Goal: Task Accomplishment & Management: Use online tool/utility

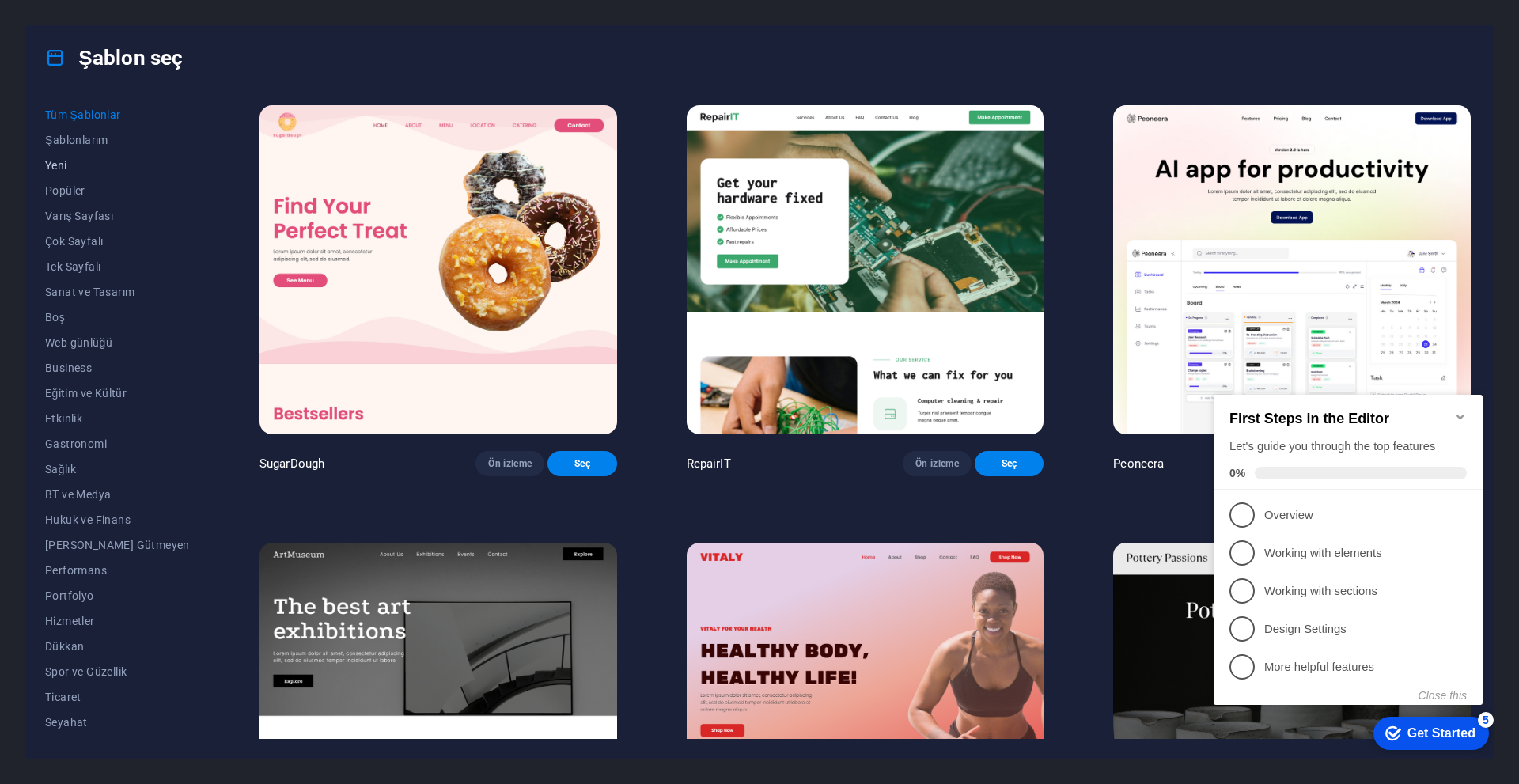
click at [59, 159] on span "Yeni" at bounding box center [118, 165] width 145 height 13
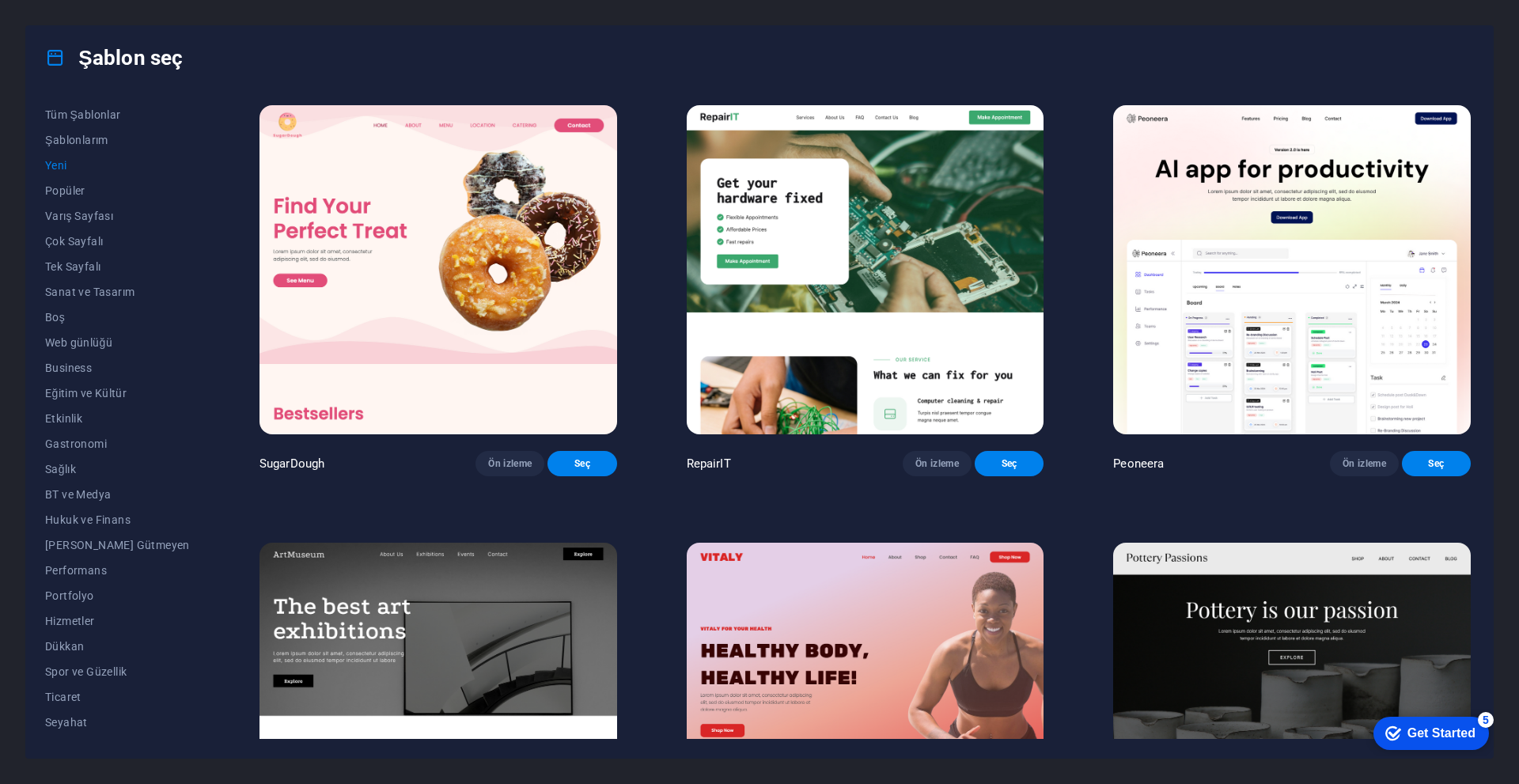
click at [67, 158] on button "Yeni" at bounding box center [118, 165] width 145 height 26
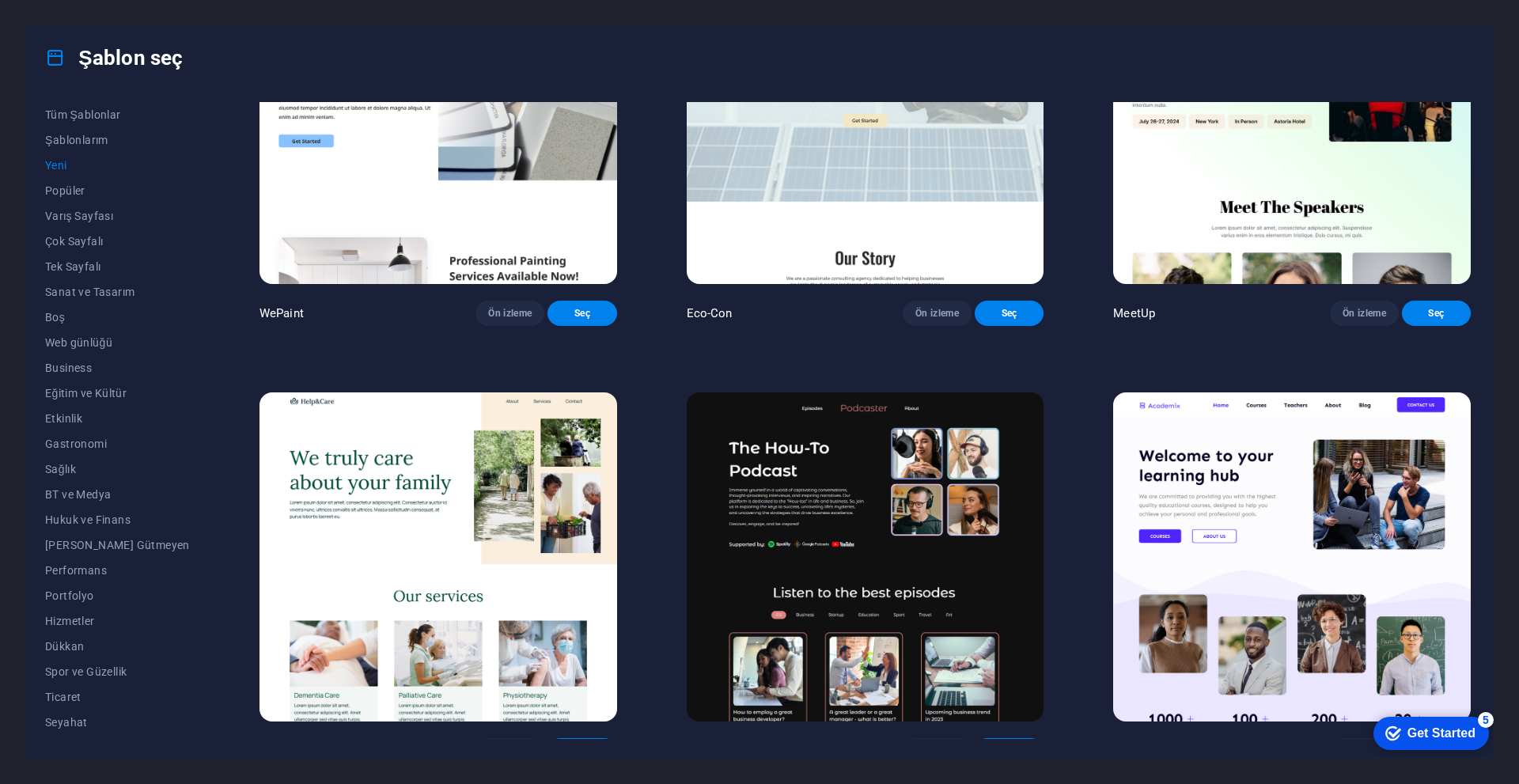
scroll to position [1978, 0]
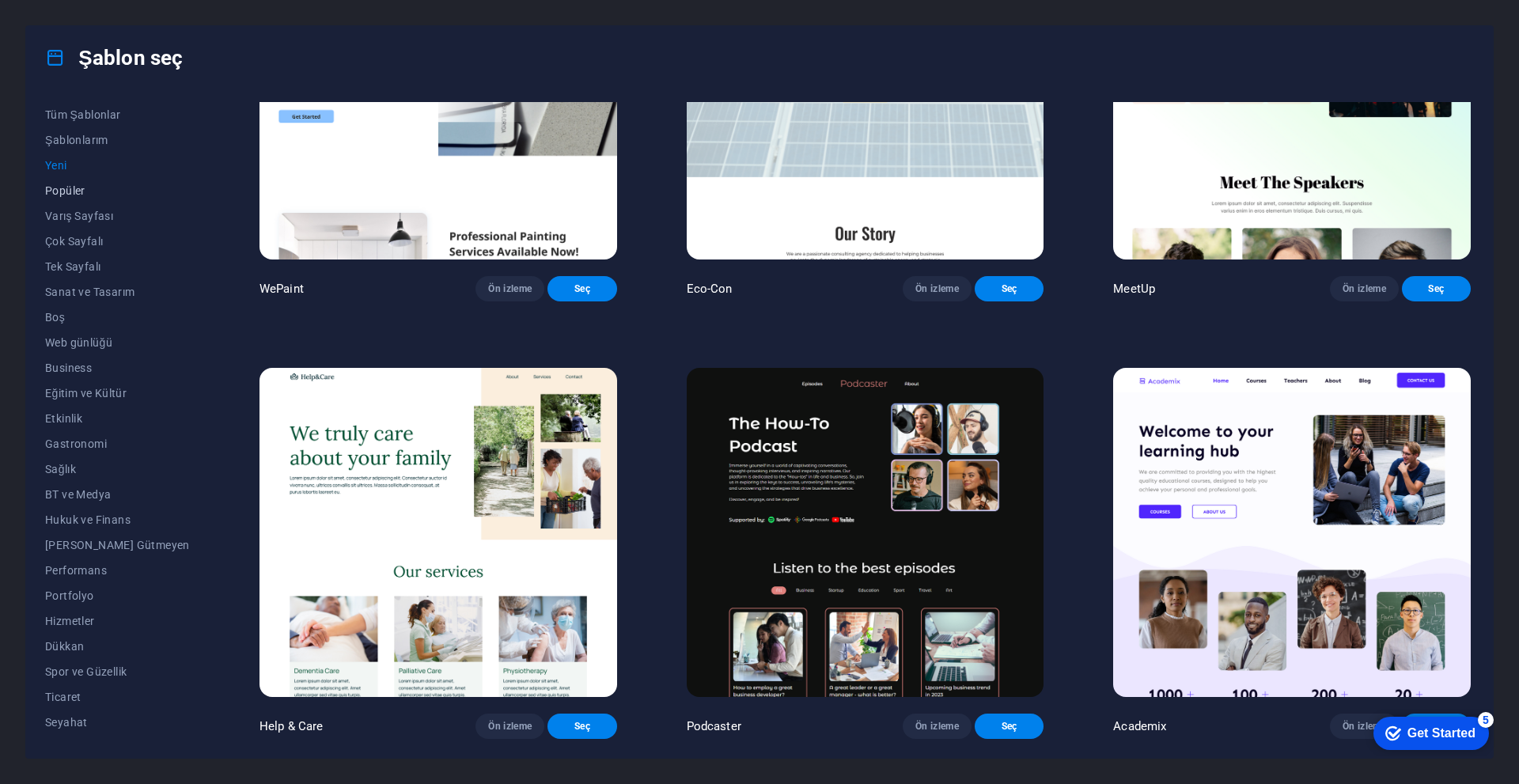
click at [57, 187] on span "Popüler" at bounding box center [118, 190] width 145 height 13
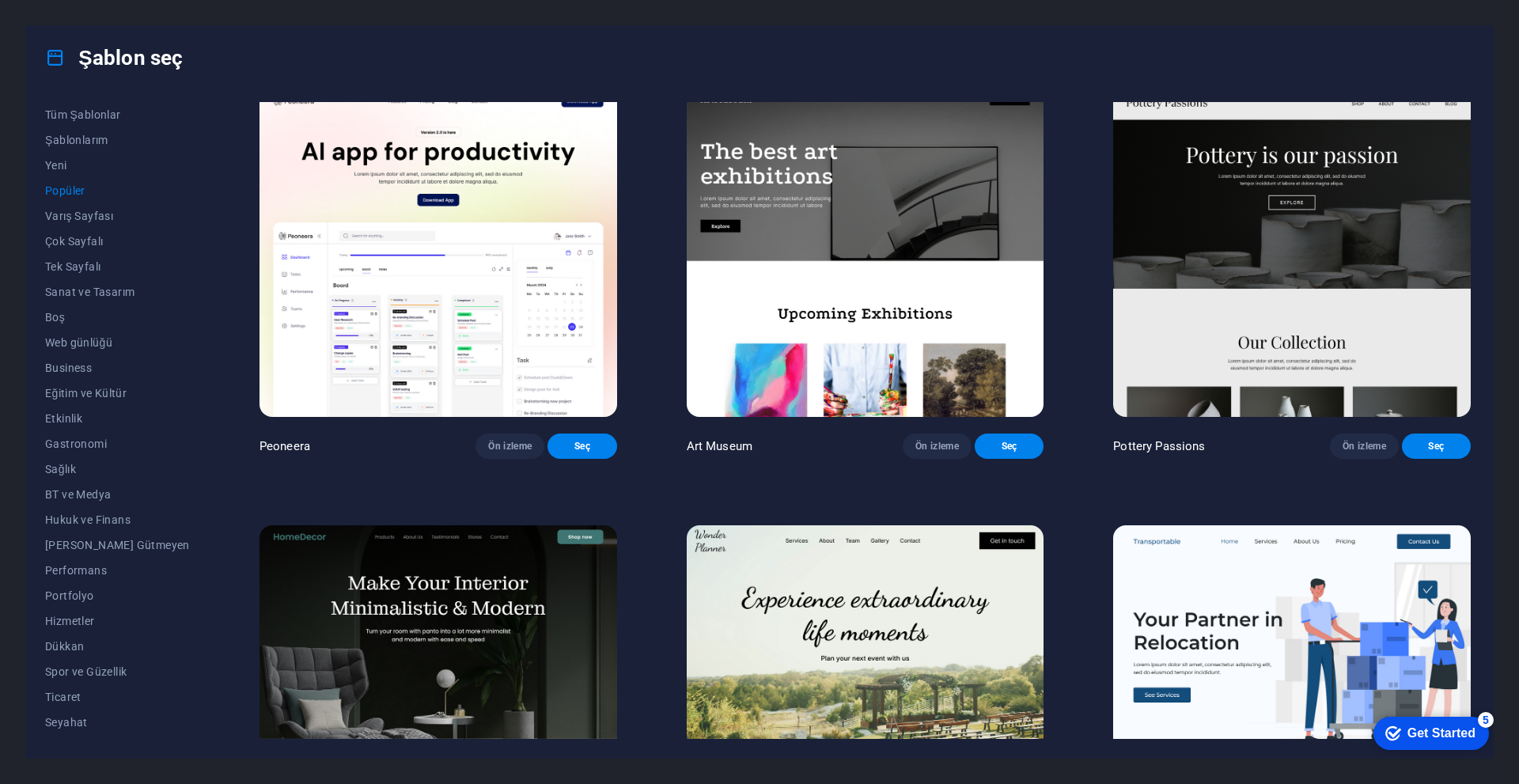
scroll to position [0, 0]
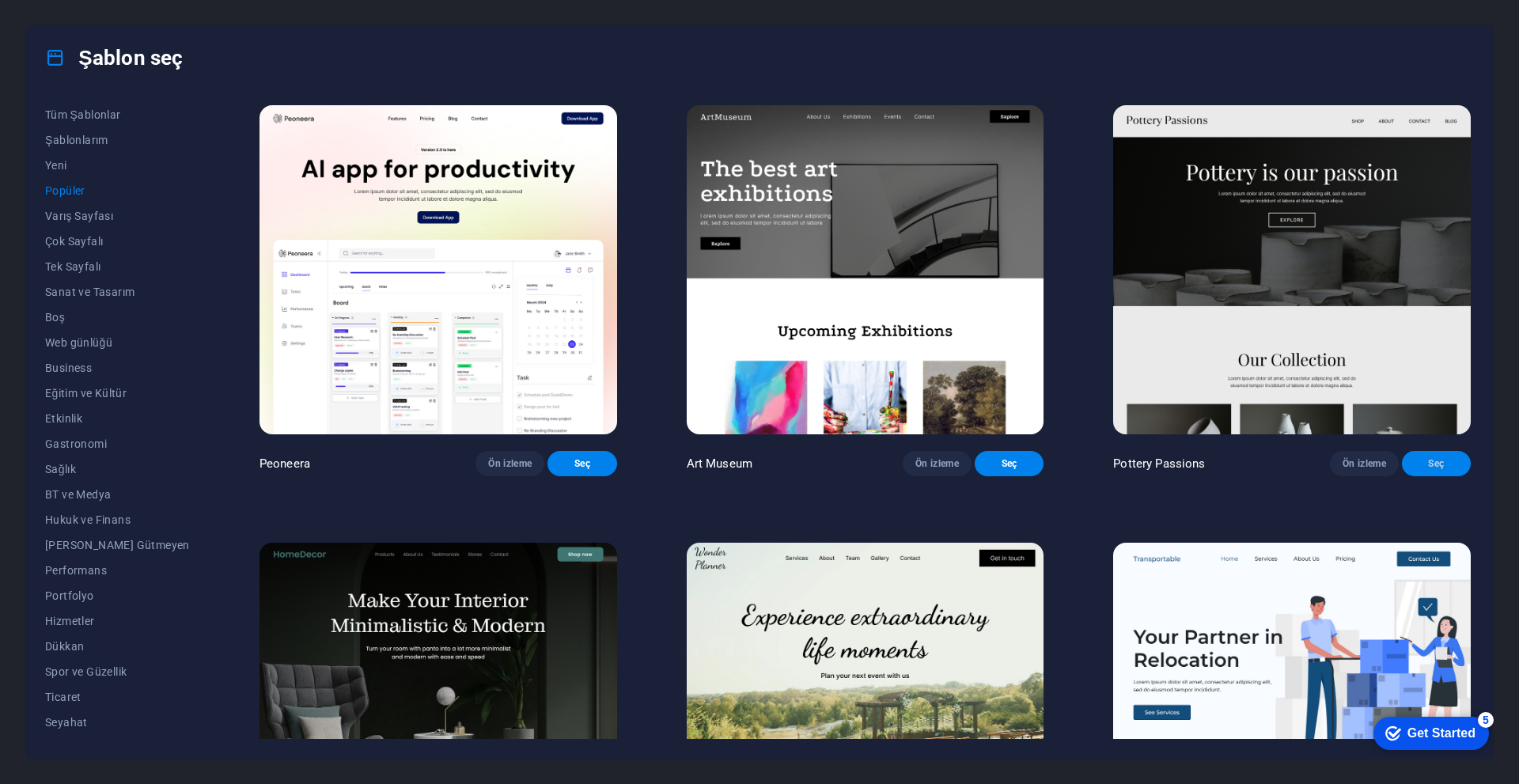
click at [1426, 466] on span "Seç" at bounding box center [1436, 463] width 43 height 13
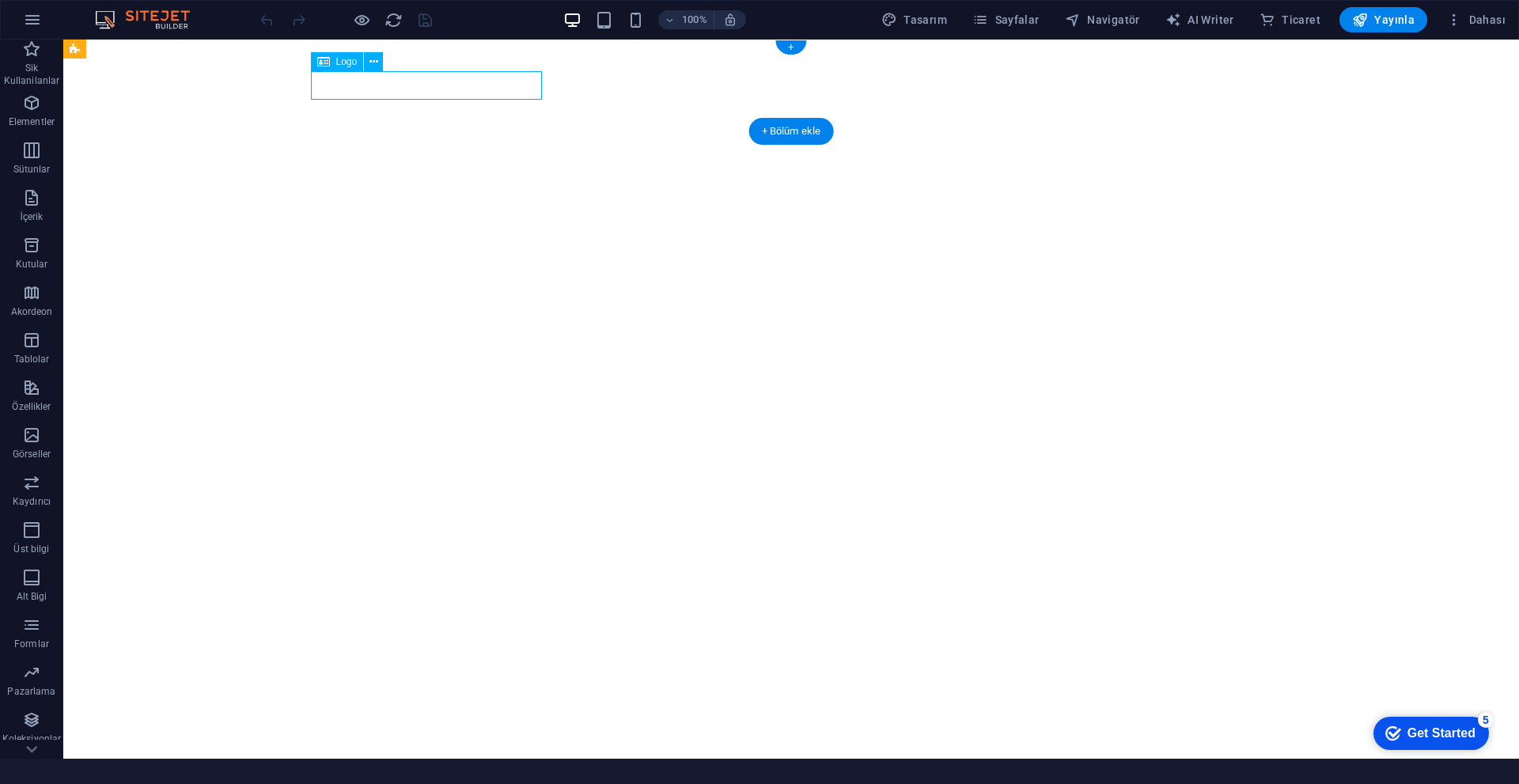
select select "px"
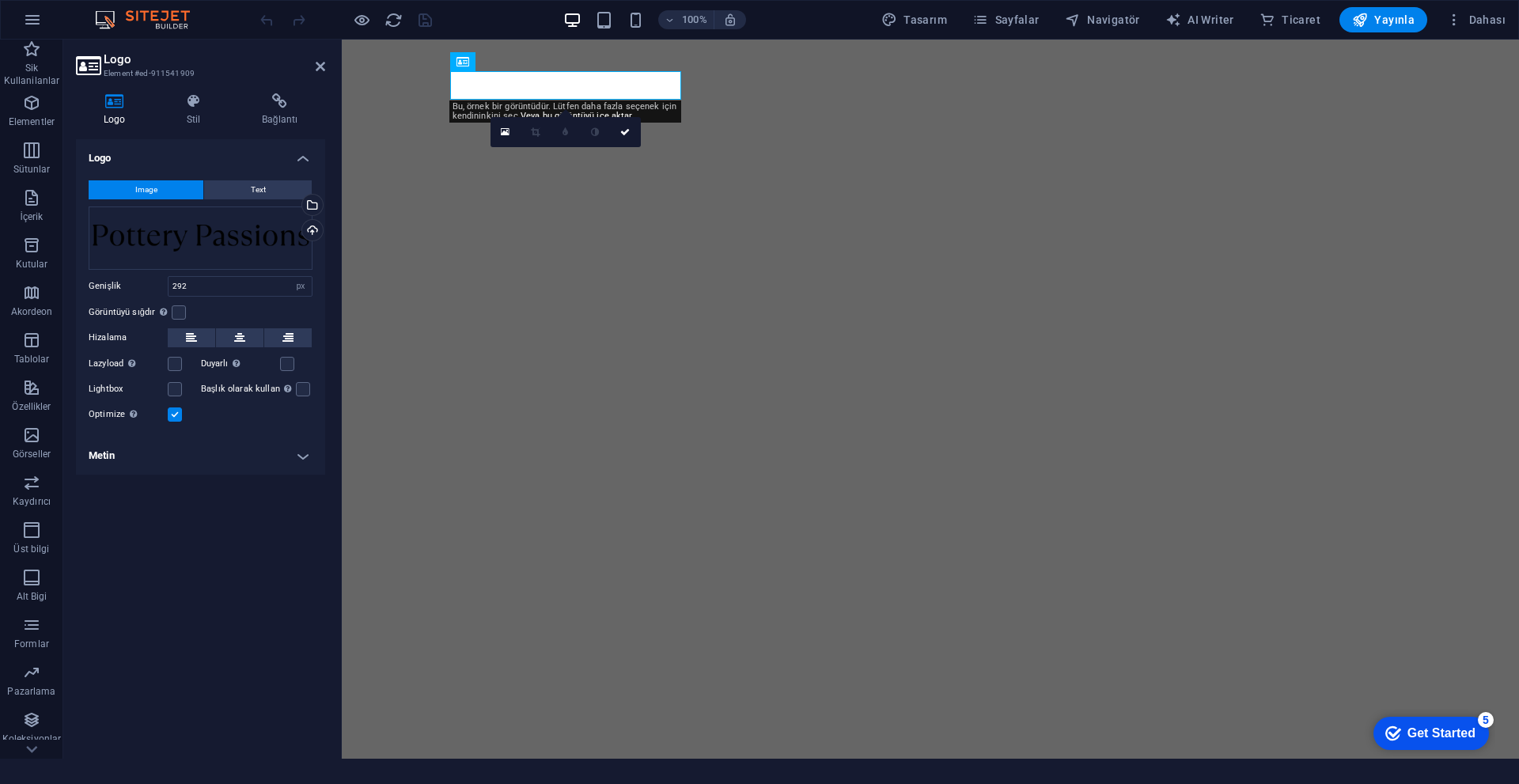
click at [513, 102] on div "Bu, örnek bir görüntüdür. Lütfen daha fazla seçenek için kendininkini seç. Veya…" at bounding box center [565, 112] width 232 height 22
click at [255, 249] on div "Dosyaları buraya sürükleyin, dosyaları seçmek için tıklayın veya Dosyalardan ya…" at bounding box center [200, 237] width 224 height 63
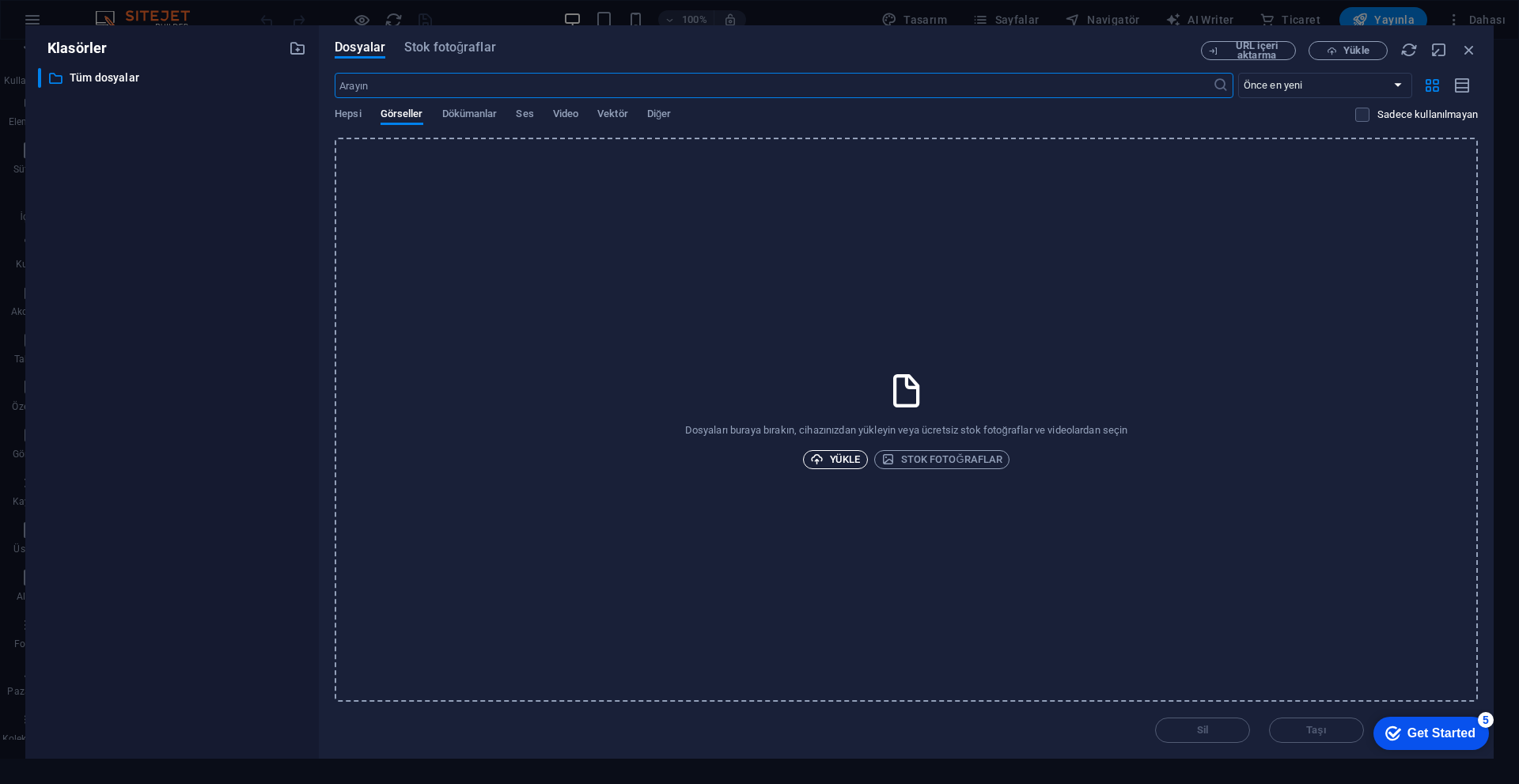
click at [851, 456] on span "Yükle" at bounding box center [834, 460] width 50 height 19
click at [1465, 33] on div "Dosyalar Stok fotoğraflar URL içeri aktarma Yükle ​ Önce en yeni Önce en eski A…" at bounding box center [906, 392] width 1175 height 733
click at [1469, 47] on icon "button" at bounding box center [1469, 49] width 17 height 17
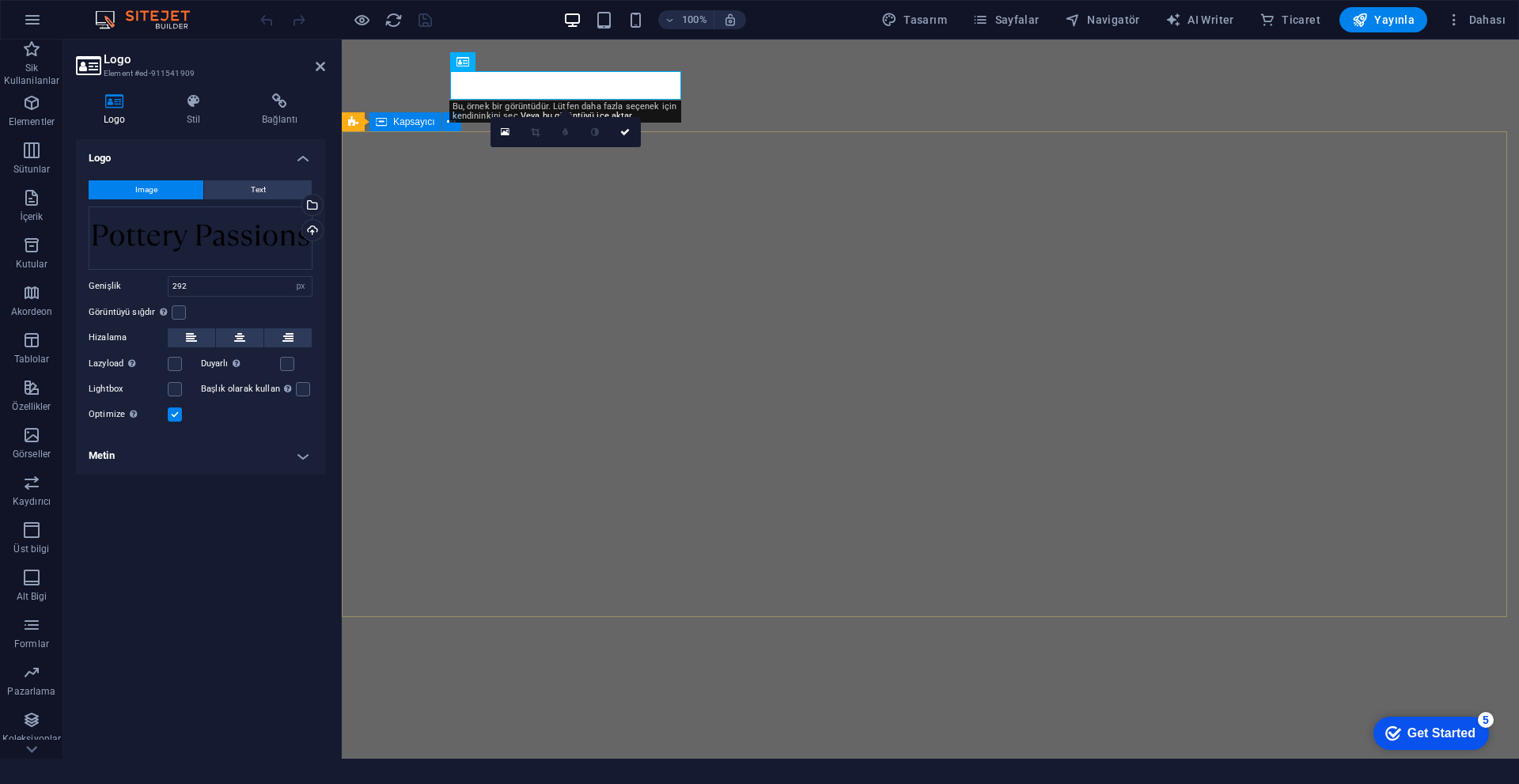
drag, startPoint x: 439, startPoint y: 132, endPoint x: 426, endPoint y: 123, distance: 15.8
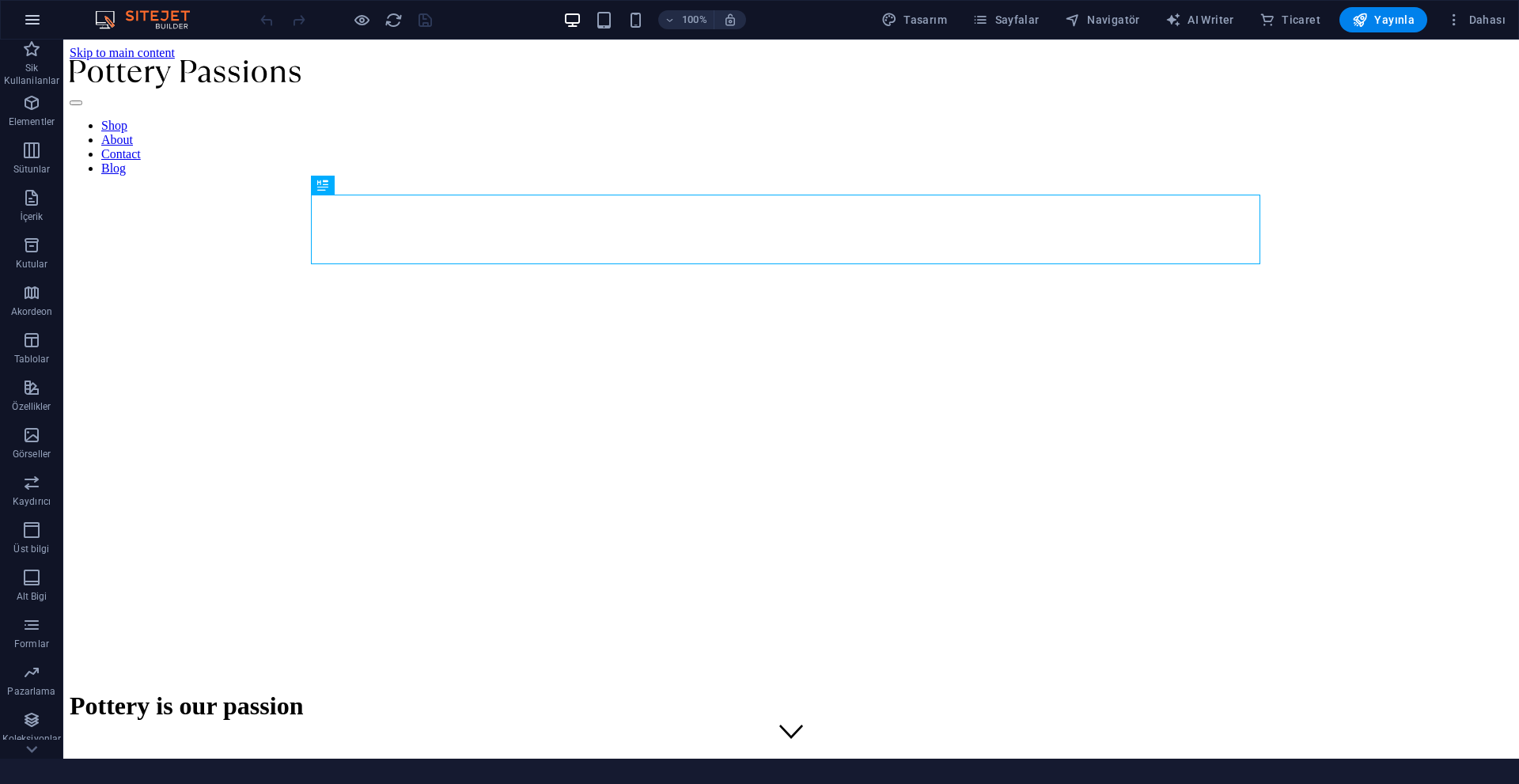
click at [35, 20] on icon "button" at bounding box center [32, 20] width 19 height 19
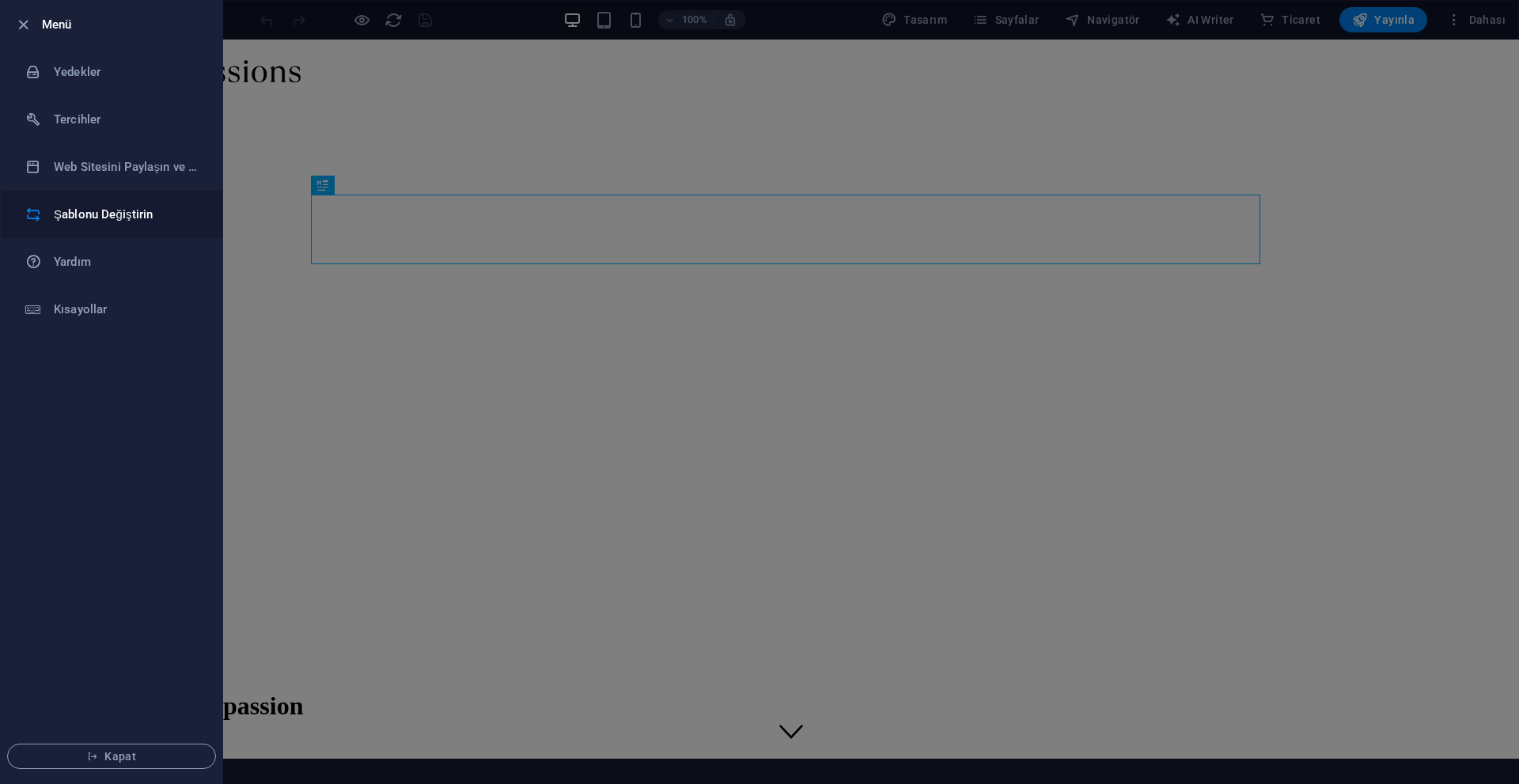
click at [95, 213] on h6 "Şablonu Değiştirin" at bounding box center [127, 215] width 146 height 19
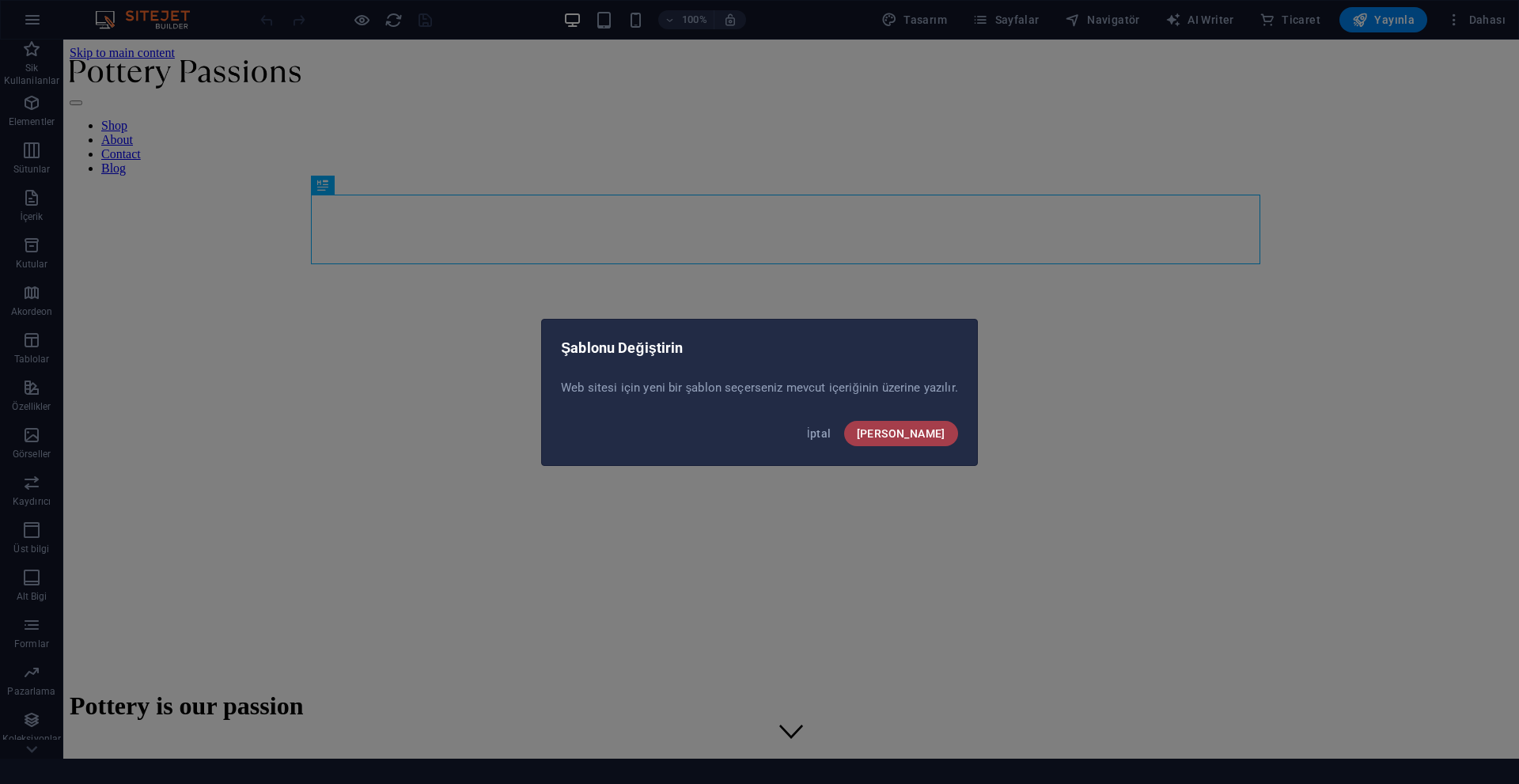
click at [930, 436] on span "Onayla" at bounding box center [901, 433] width 89 height 13
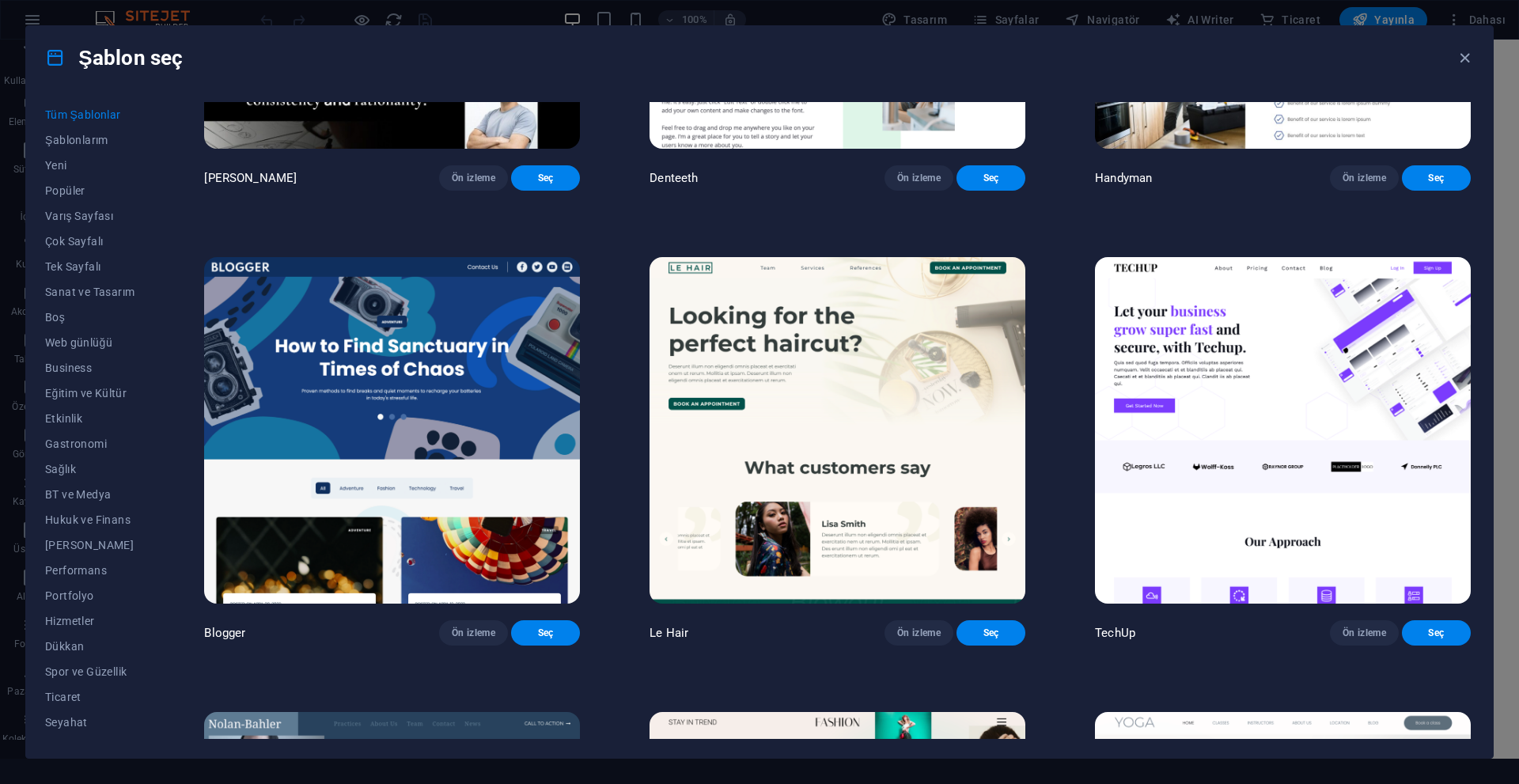
scroll to position [7512, 0]
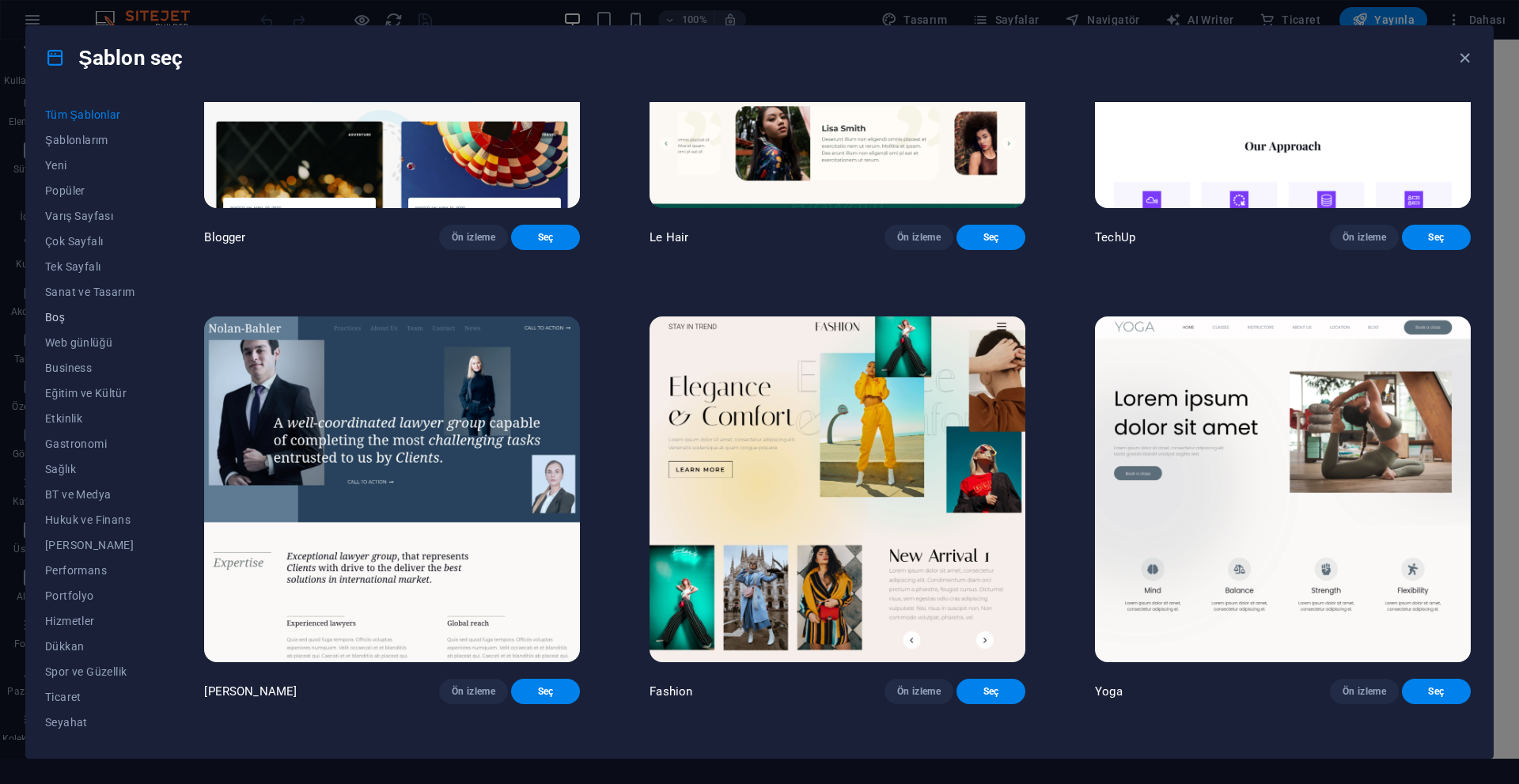
click at [67, 312] on span "Boş" at bounding box center [89, 317] width 89 height 13
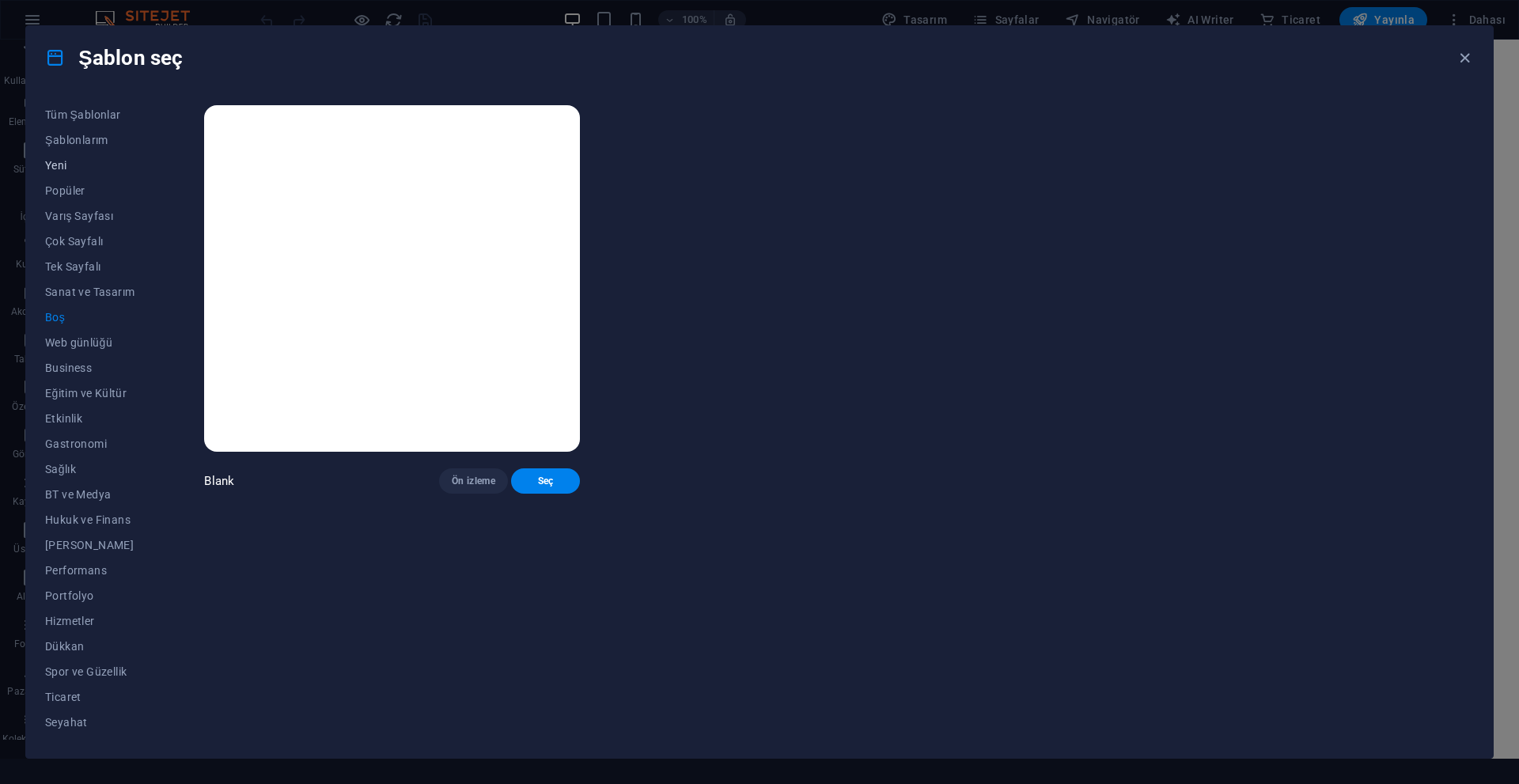
click at [62, 173] on button "Yeni" at bounding box center [89, 165] width 89 height 26
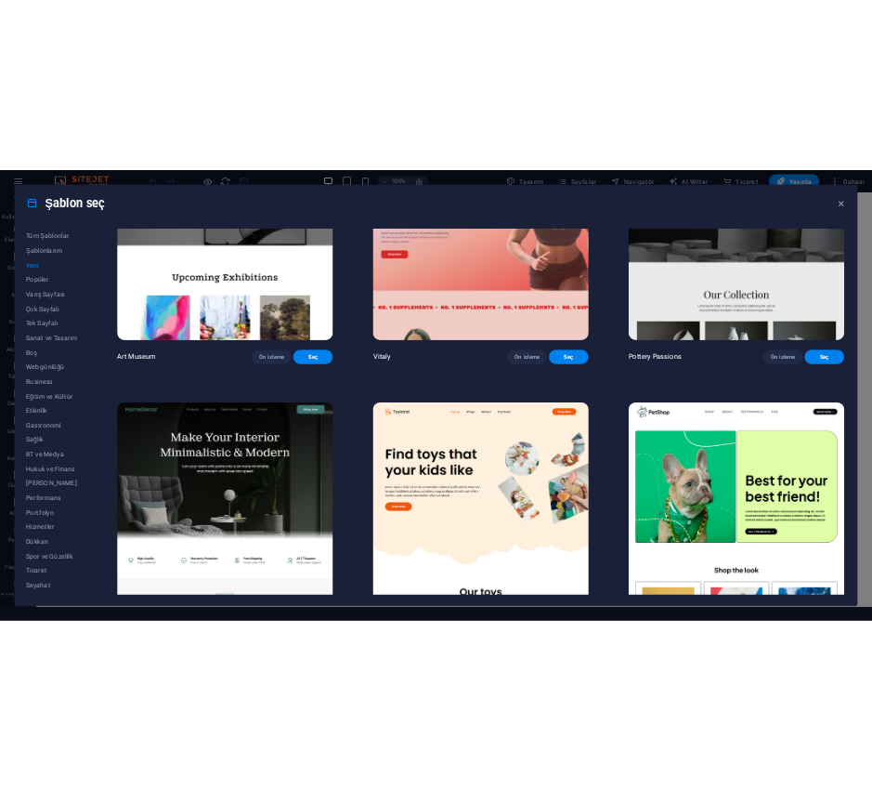
scroll to position [521, 0]
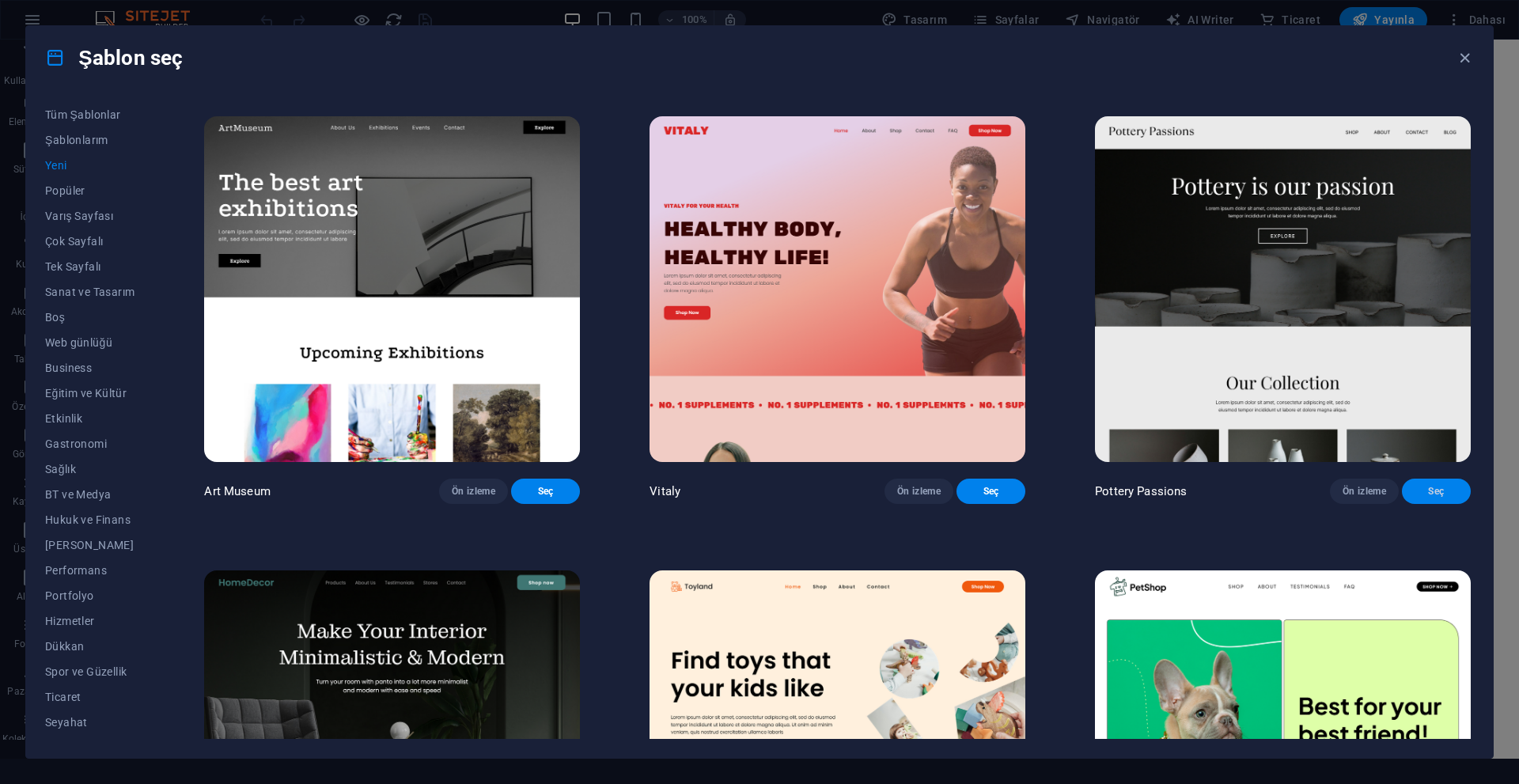
click at [1435, 484] on span "Seç" at bounding box center [1436, 490] width 43 height 13
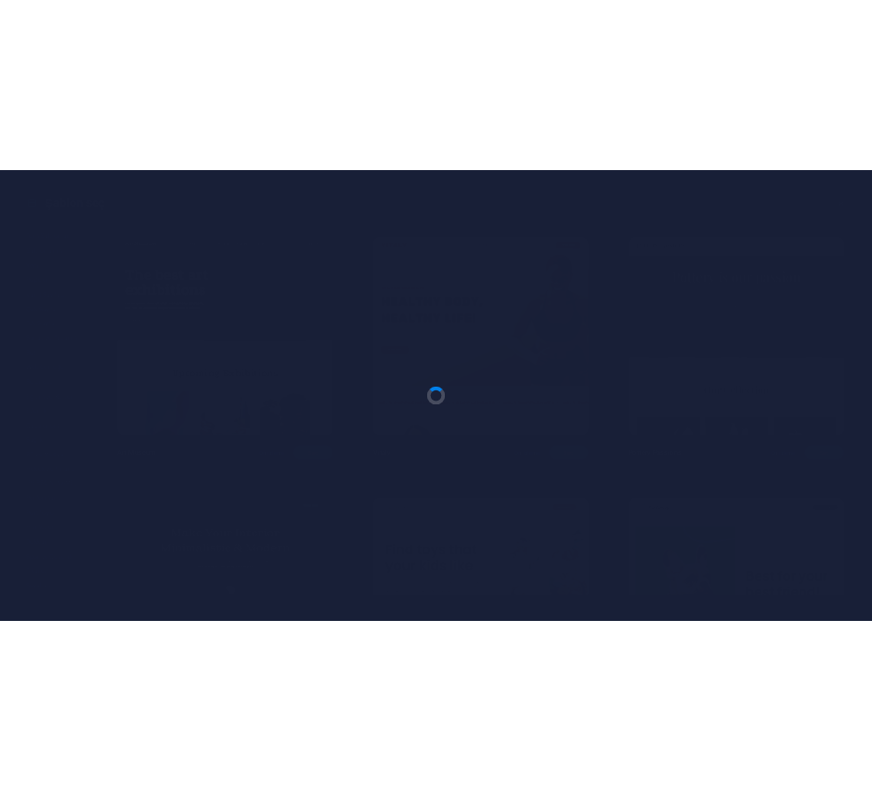
scroll to position [329, 0]
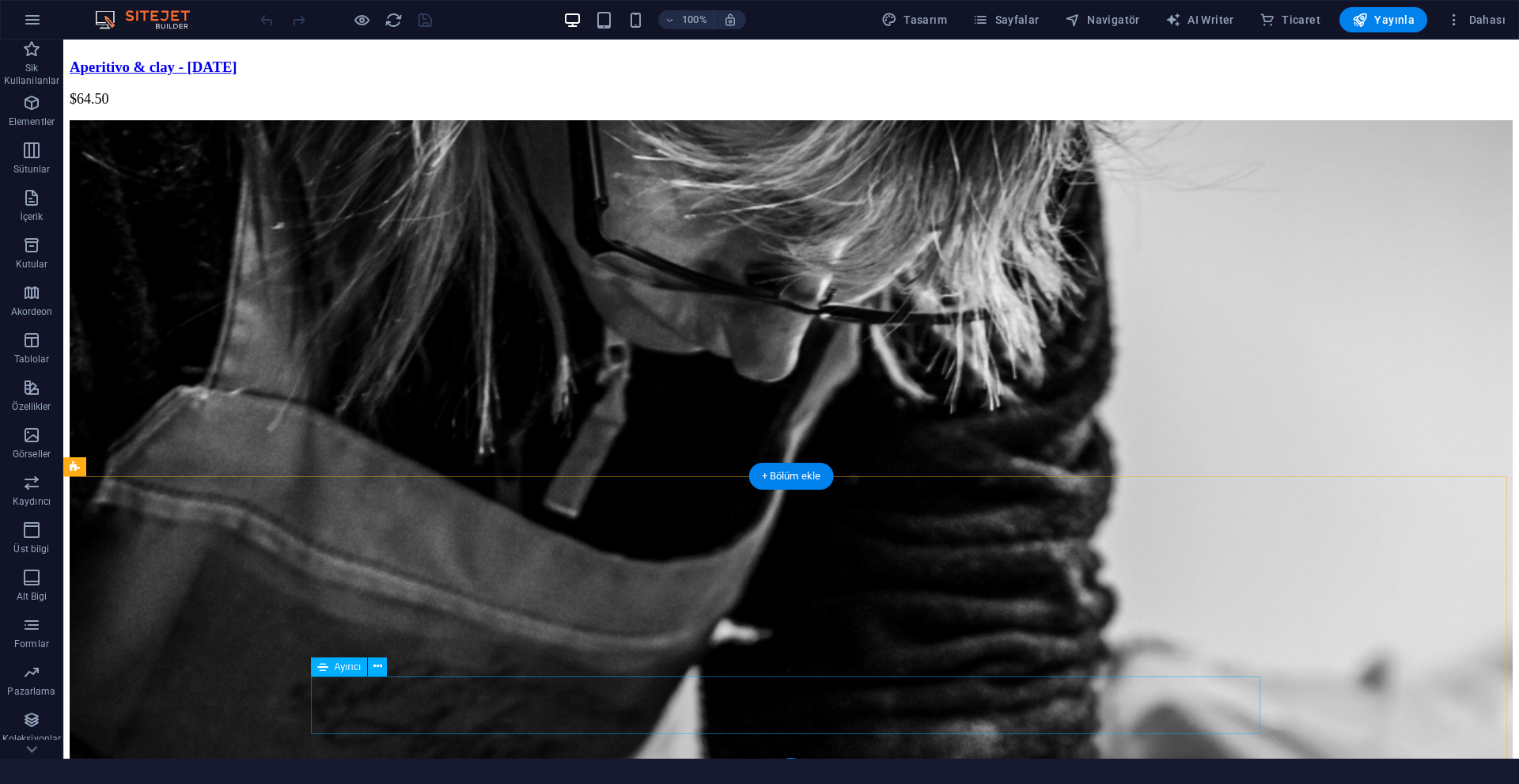
scroll to position [4047, 0]
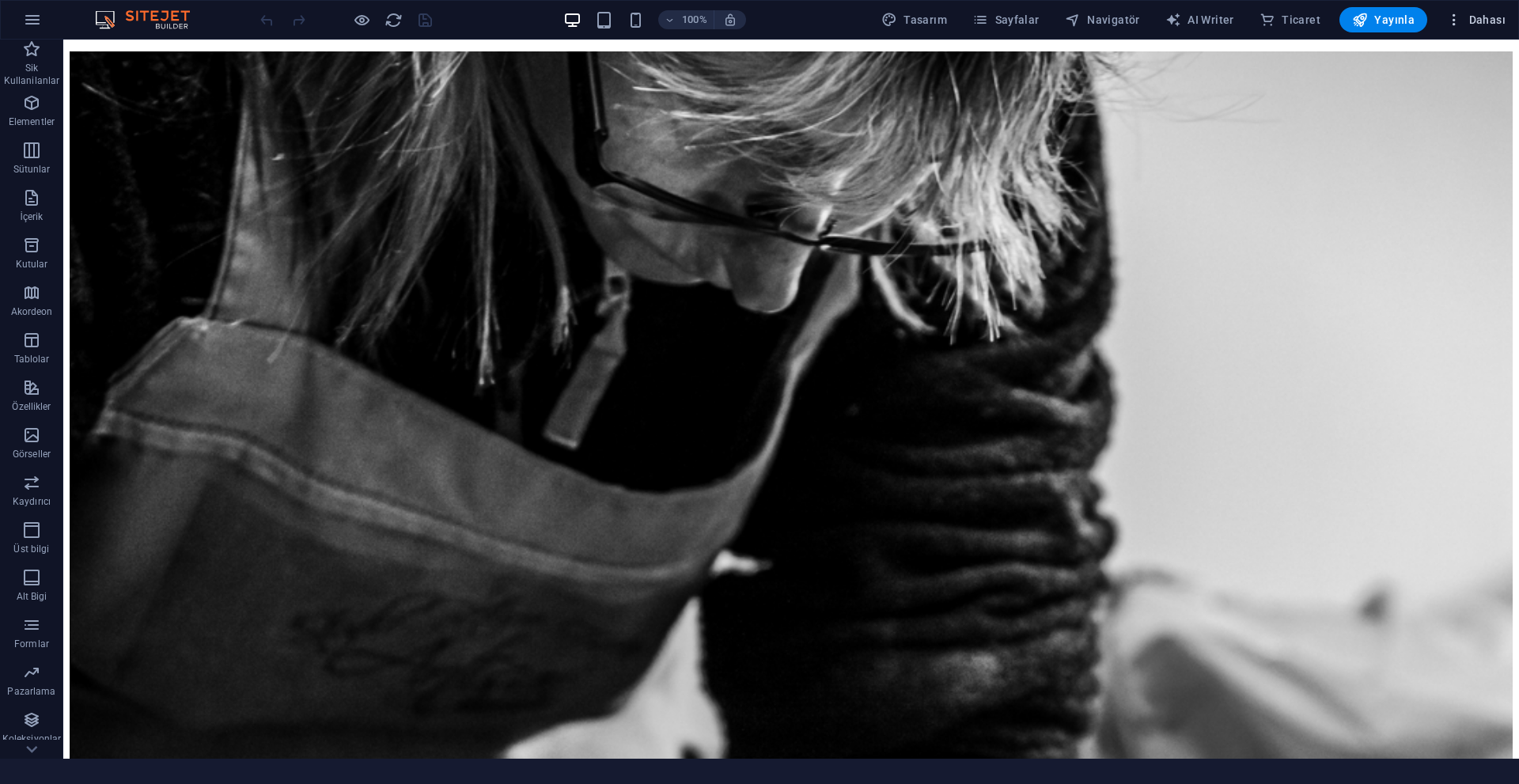
click at [742, 16] on span "Dahası" at bounding box center [1476, 20] width 60 height 16
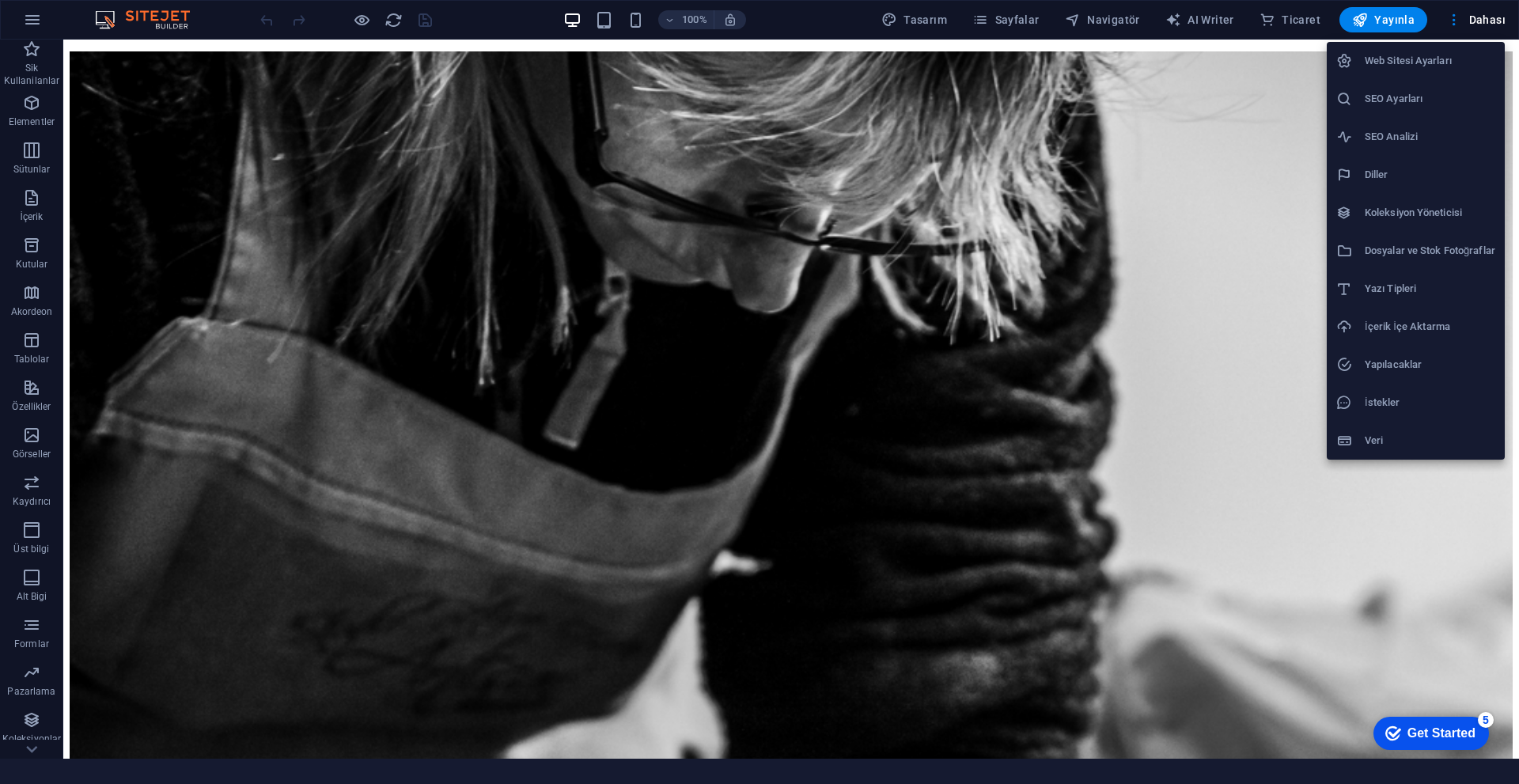
scroll to position [0, 0]
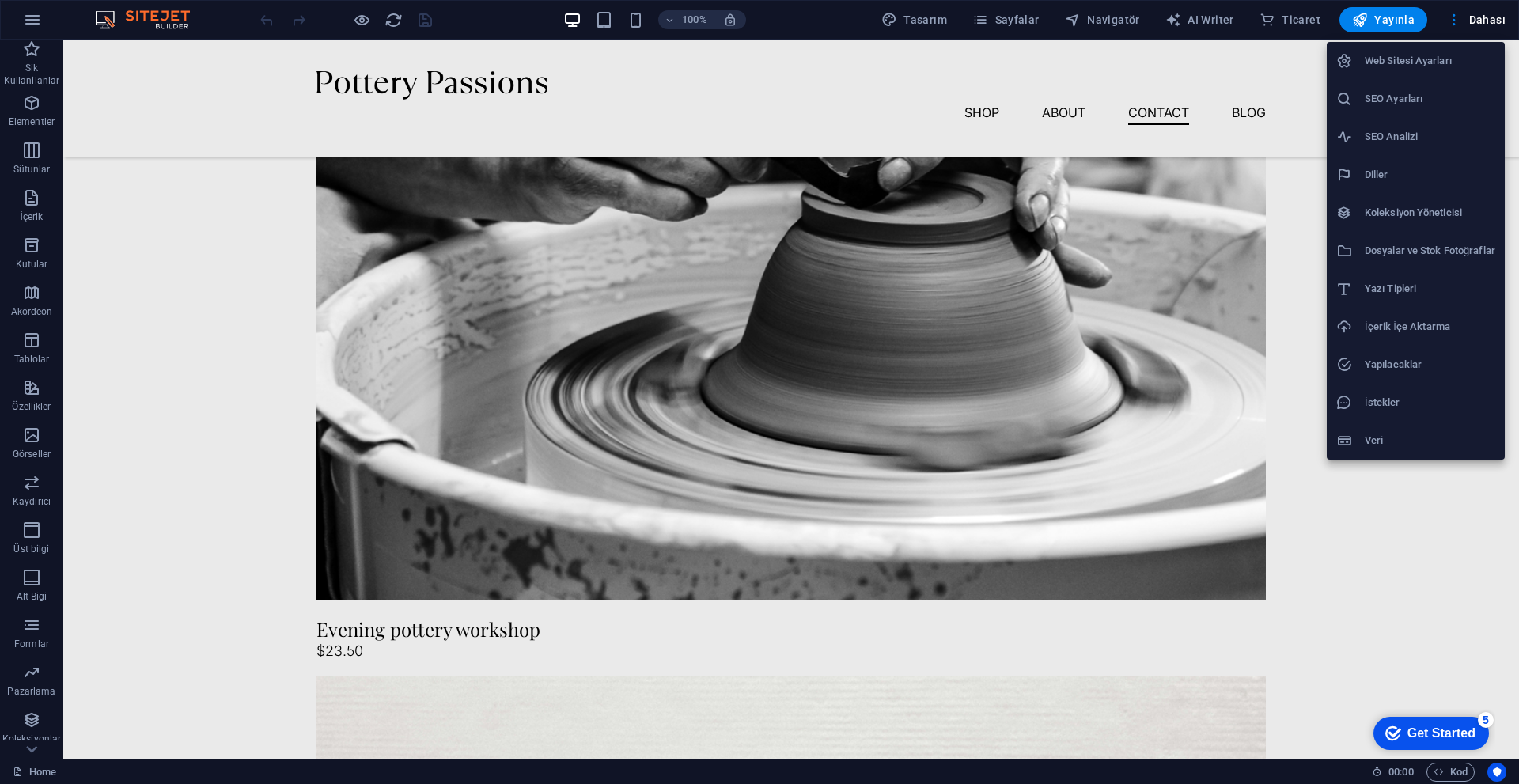
click at [742, 672] on div at bounding box center [760, 392] width 1519 height 784
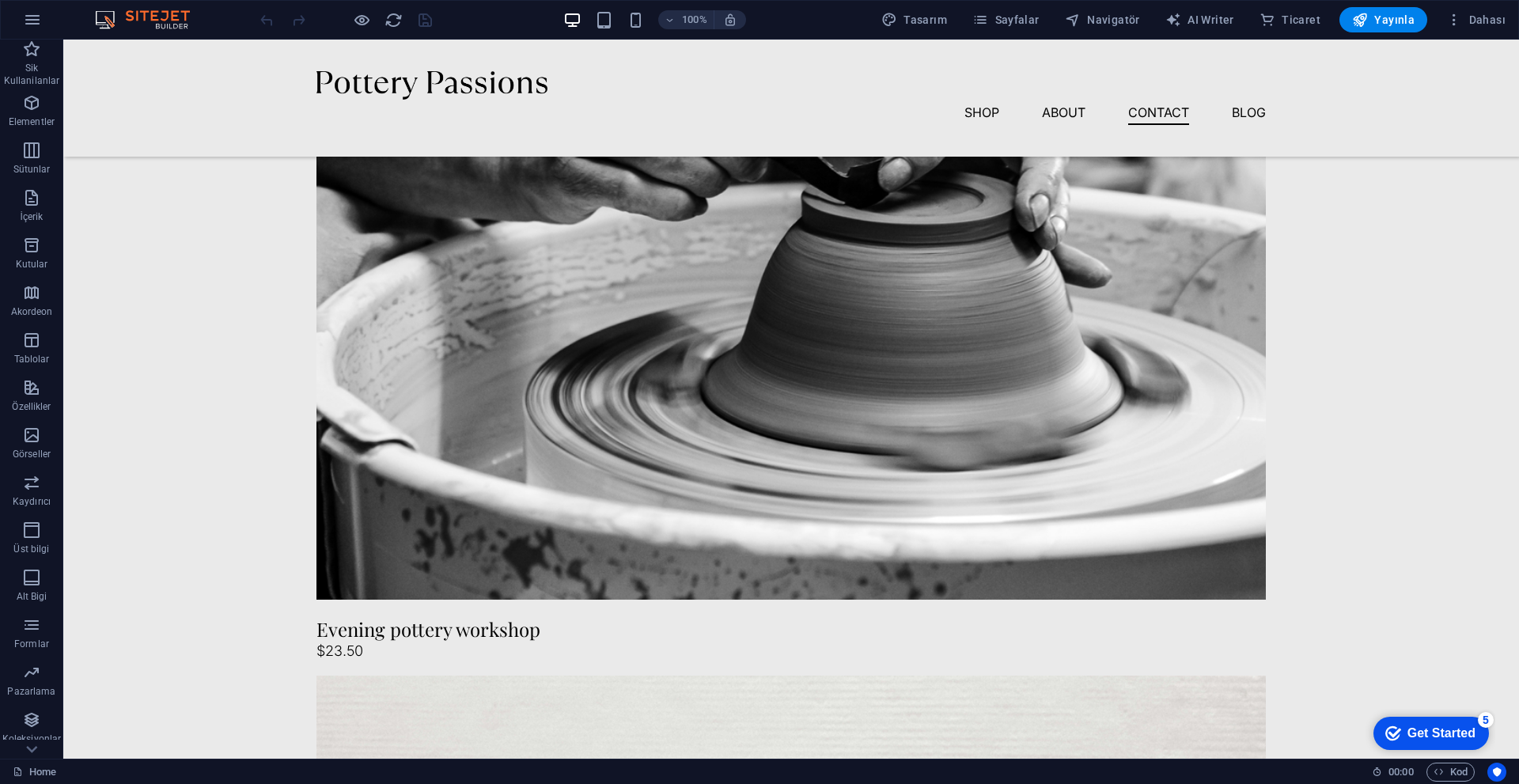
click at [742, 672] on icon "button" at bounding box center [1438, 771] width 10 height 10
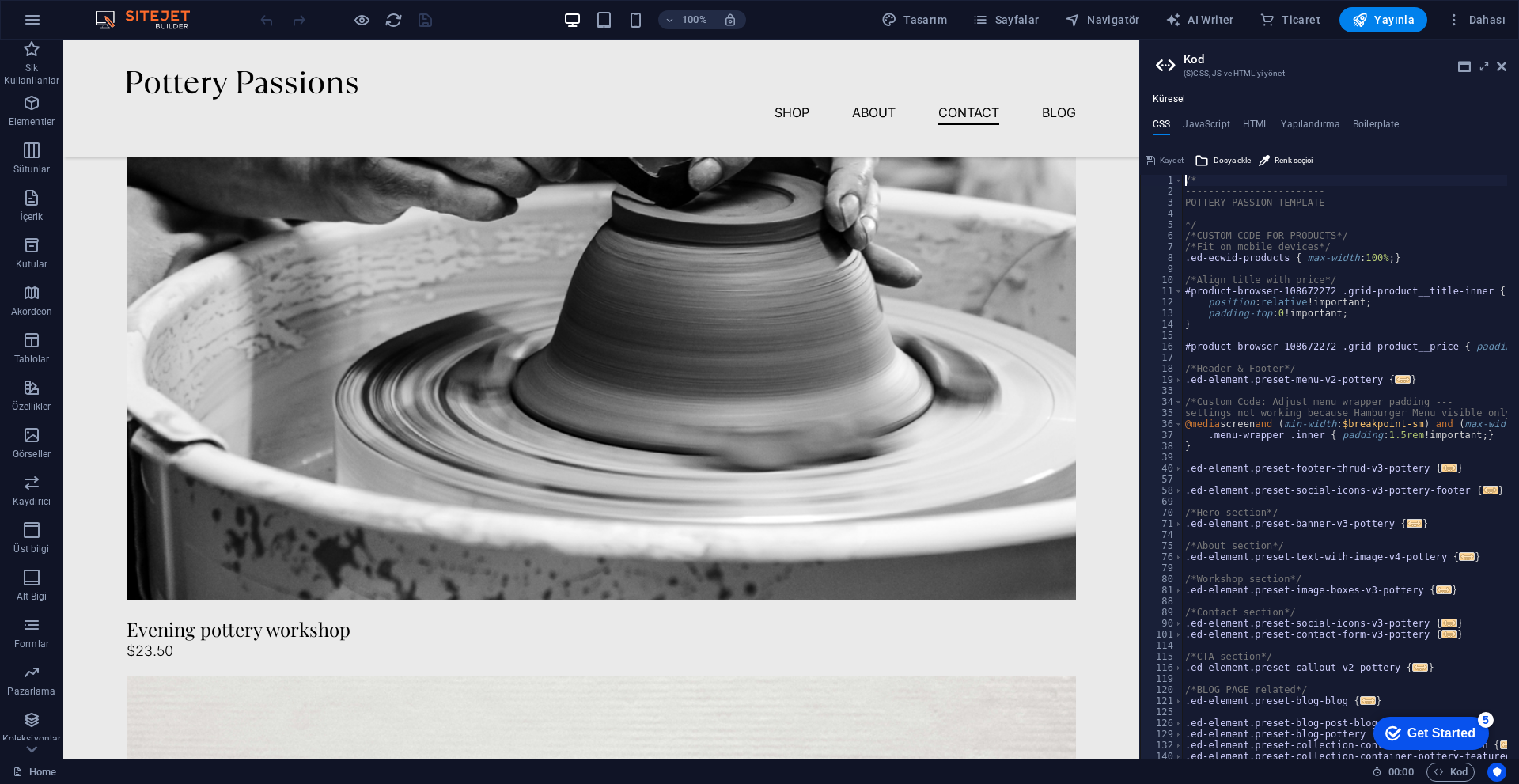
click at [742, 345] on div "/* ------------------------ POTTERY PASSION TEMPLATE ------------------------ *…" at bounding box center [1406, 472] width 449 height 594
type textarea "#product-browser-108672272 .grid-product__price { padding: 1% 0 0 10% !importan…"
click at [742, 150] on div "CSS JavaScript HTML Yapılandırma Boilerplate #product-browser-108672272 .grid-p…" at bounding box center [1329, 438] width 379 height 640
click at [742, 154] on span "Renk seçici" at bounding box center [1293, 160] width 38 height 19
type input "#bd0000"
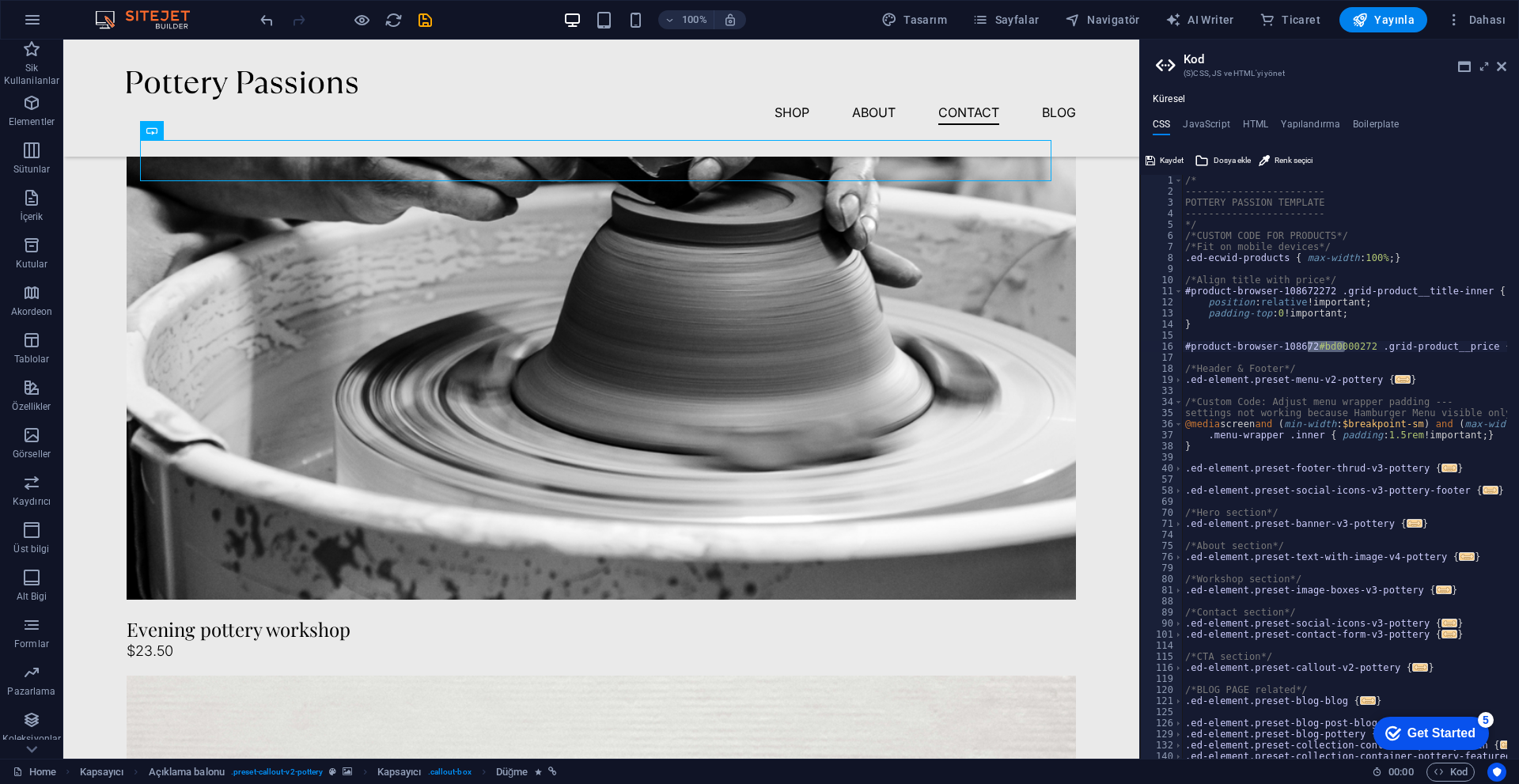
type textarea "padding-top: 0 !important;"
click at [742, 314] on div "/* ------------------------ POTTERY PASSION TEMPLATE ------------------------ *…" at bounding box center [1424, 472] width 485 height 594
click at [742, 128] on h4 "HTML" at bounding box center [1255, 127] width 26 height 17
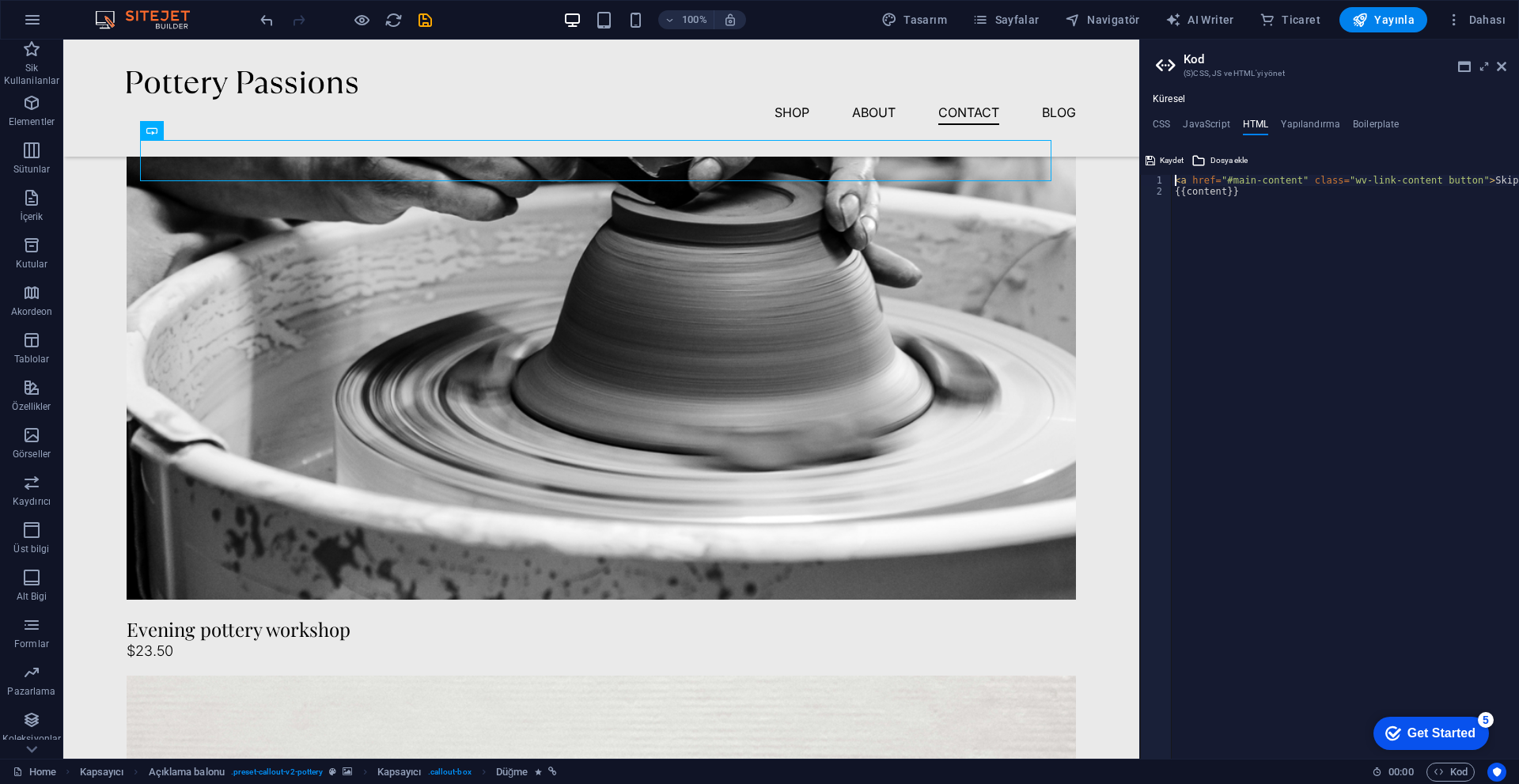
click at [742, 195] on div "< a href = "#main-content" class = "wv-link-content button" > Skip to main cont…" at bounding box center [1385, 472] width 427 height 594
type textarea "<a href="#main-content" class="wv-link-content button">Skip to main content</a>…"
paste textarea
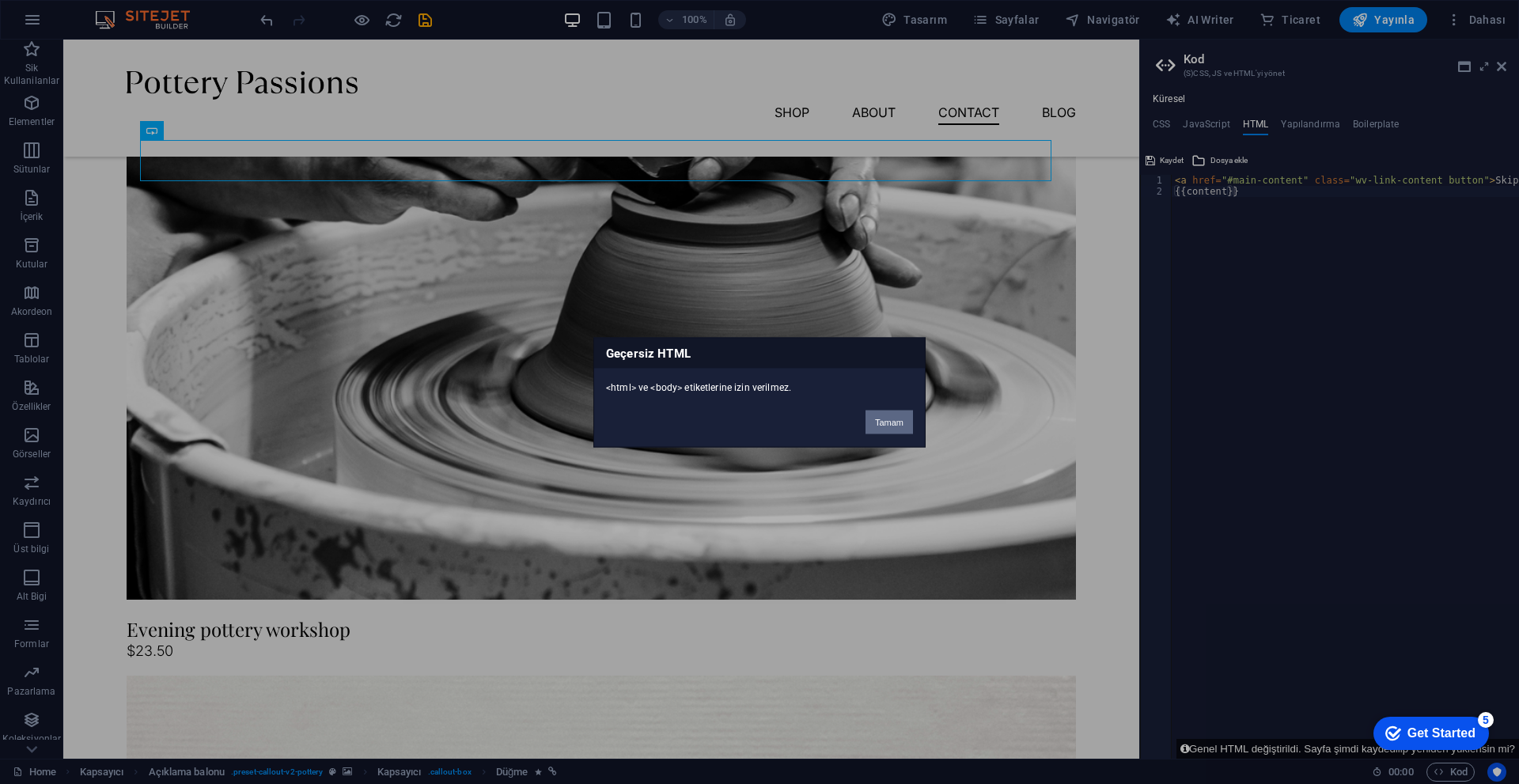
click at [742, 426] on button "Tamam" at bounding box center [889, 421] width 48 height 24
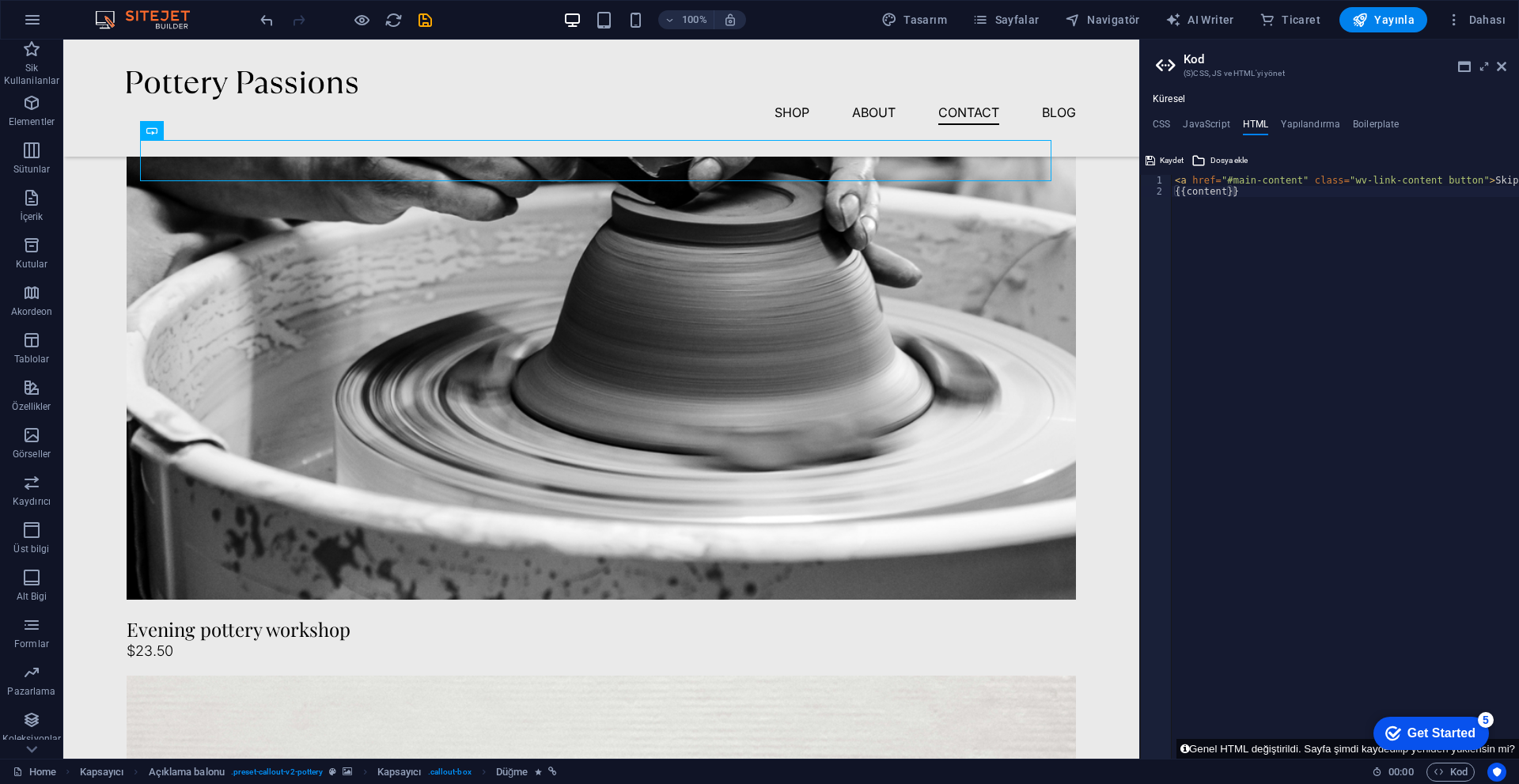
click at [742, 106] on div "Küresel CSS JavaScript HTML Yapılandırma Boilerplate padding-top: 0 !important;…" at bounding box center [1329, 426] width 379 height 665
click at [742, 125] on h4 "JavaScript" at bounding box center [1206, 127] width 47 height 17
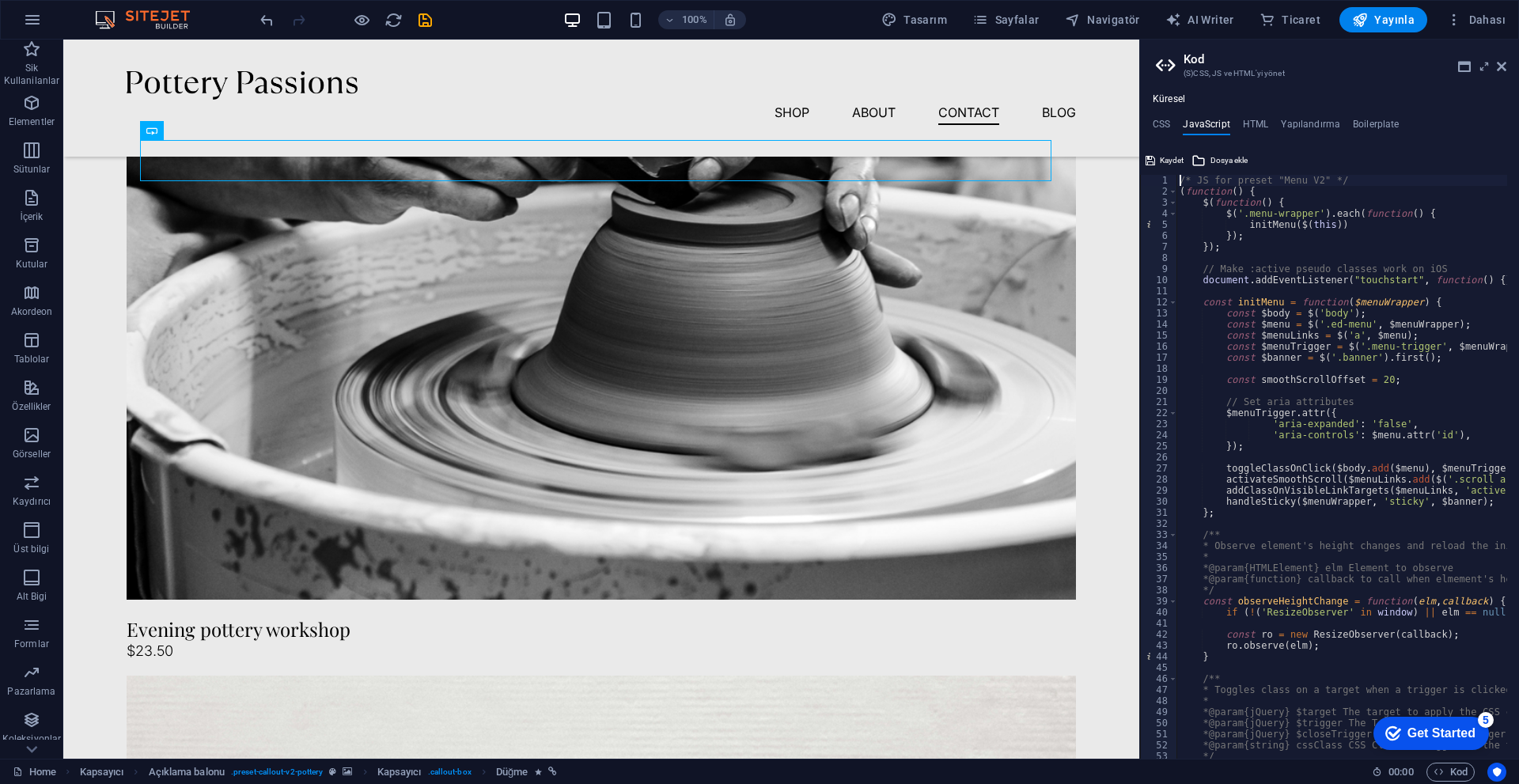
click at [742, 312] on div "/* JS for preset "Menu V2" */ ( function ( ) { $ ( function ( ) { $ ( '.menu-wr…" at bounding box center [1539, 472] width 726 height 594
type textarea "})(); /* End JS for preset "Menu V2" */"
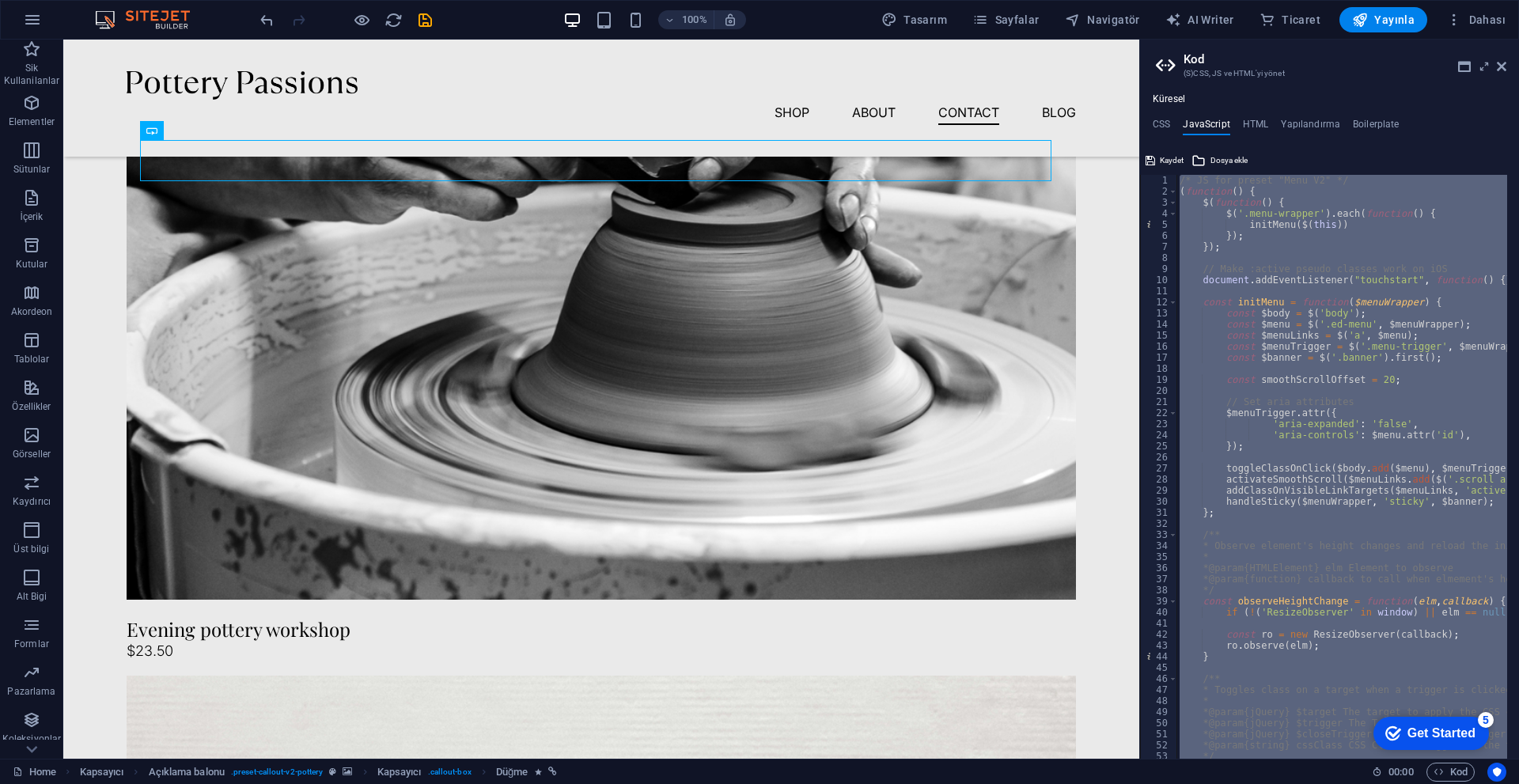
paste textarea
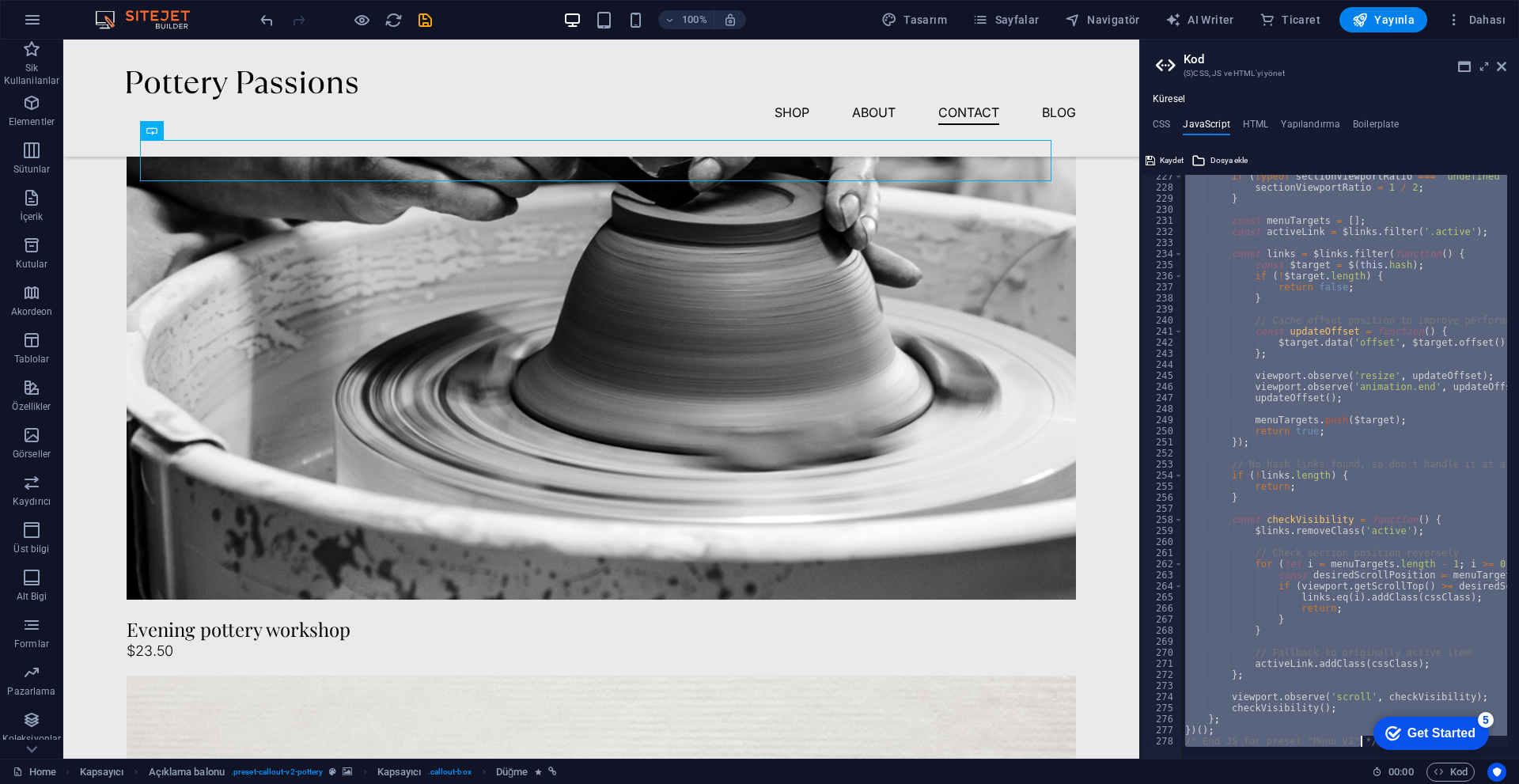
scroll to position [2506, 0]
click at [742, 280] on div "if ( typeof sectionViewportRatio === 'undefined' ) { sectionViewportRatio = 1 /…" at bounding box center [1344, 466] width 325 height 584
type textarea "if (!$target.length) {"
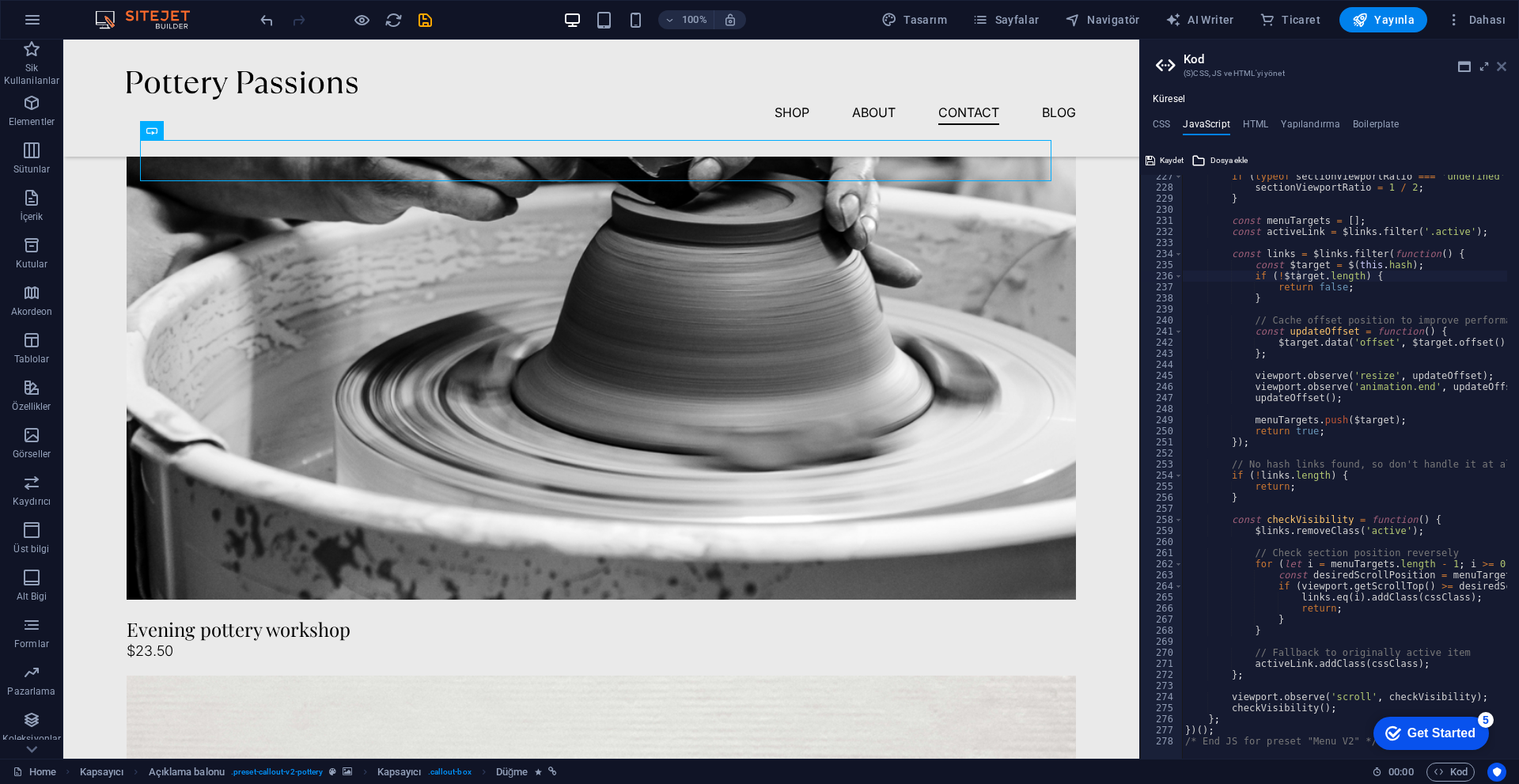
drag, startPoint x: 1500, startPoint y: 60, endPoint x: 1363, endPoint y: 4, distance: 148.0
click at [742, 60] on icon at bounding box center [1501, 66] width 9 height 13
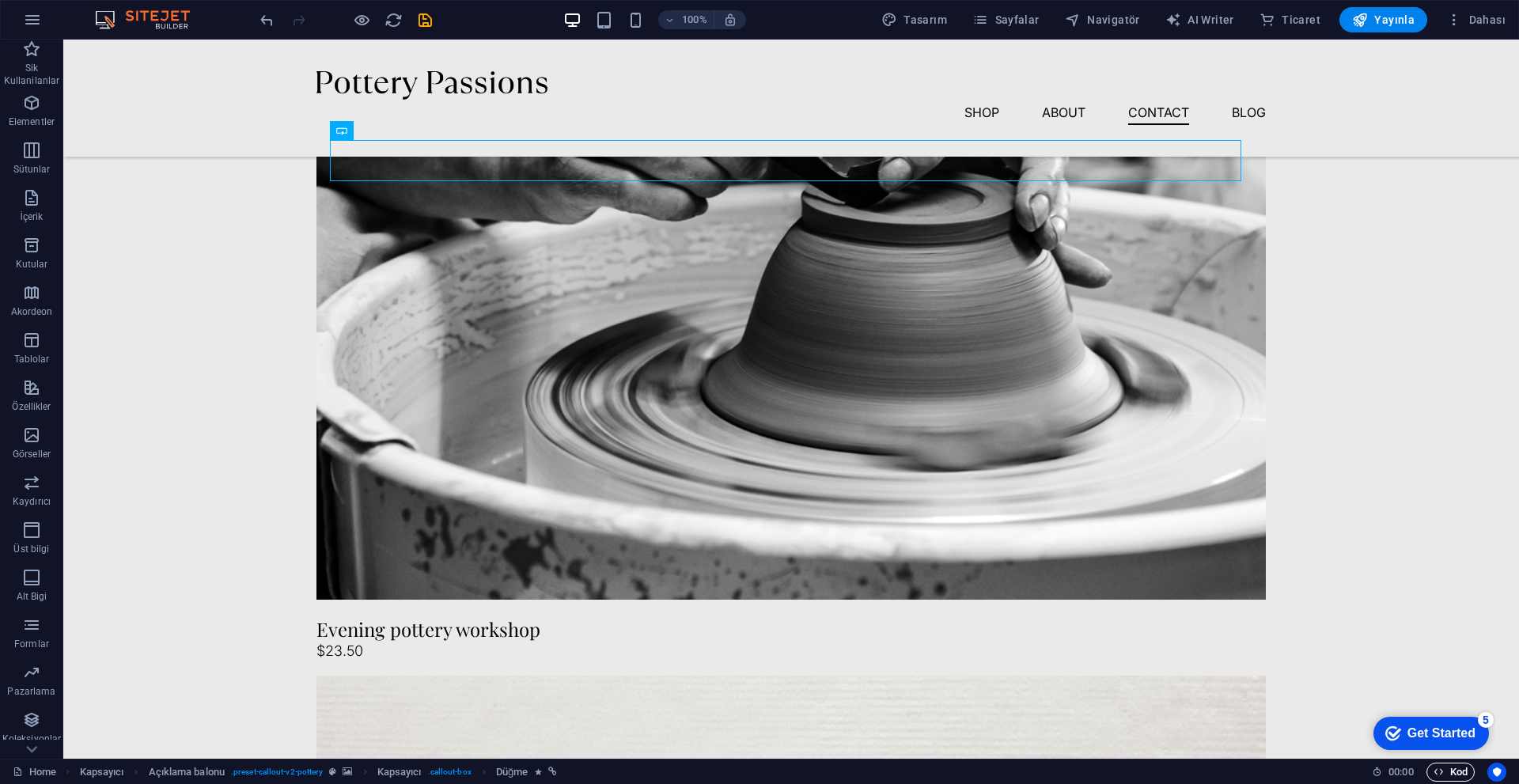
click at [742, 672] on span "Kod" at bounding box center [1450, 772] width 34 height 19
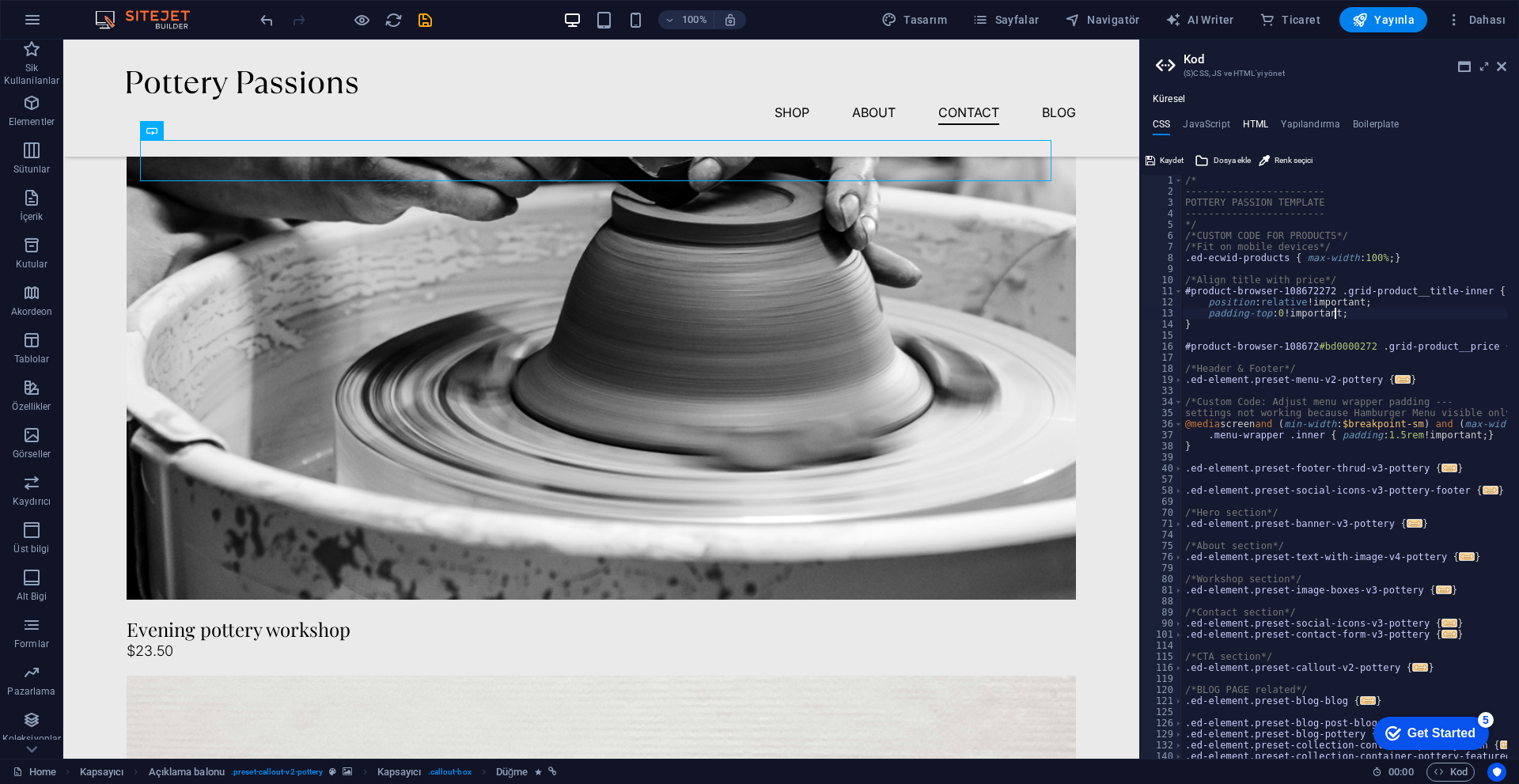
click at [742, 129] on h4 "HTML" at bounding box center [1255, 127] width 26 height 17
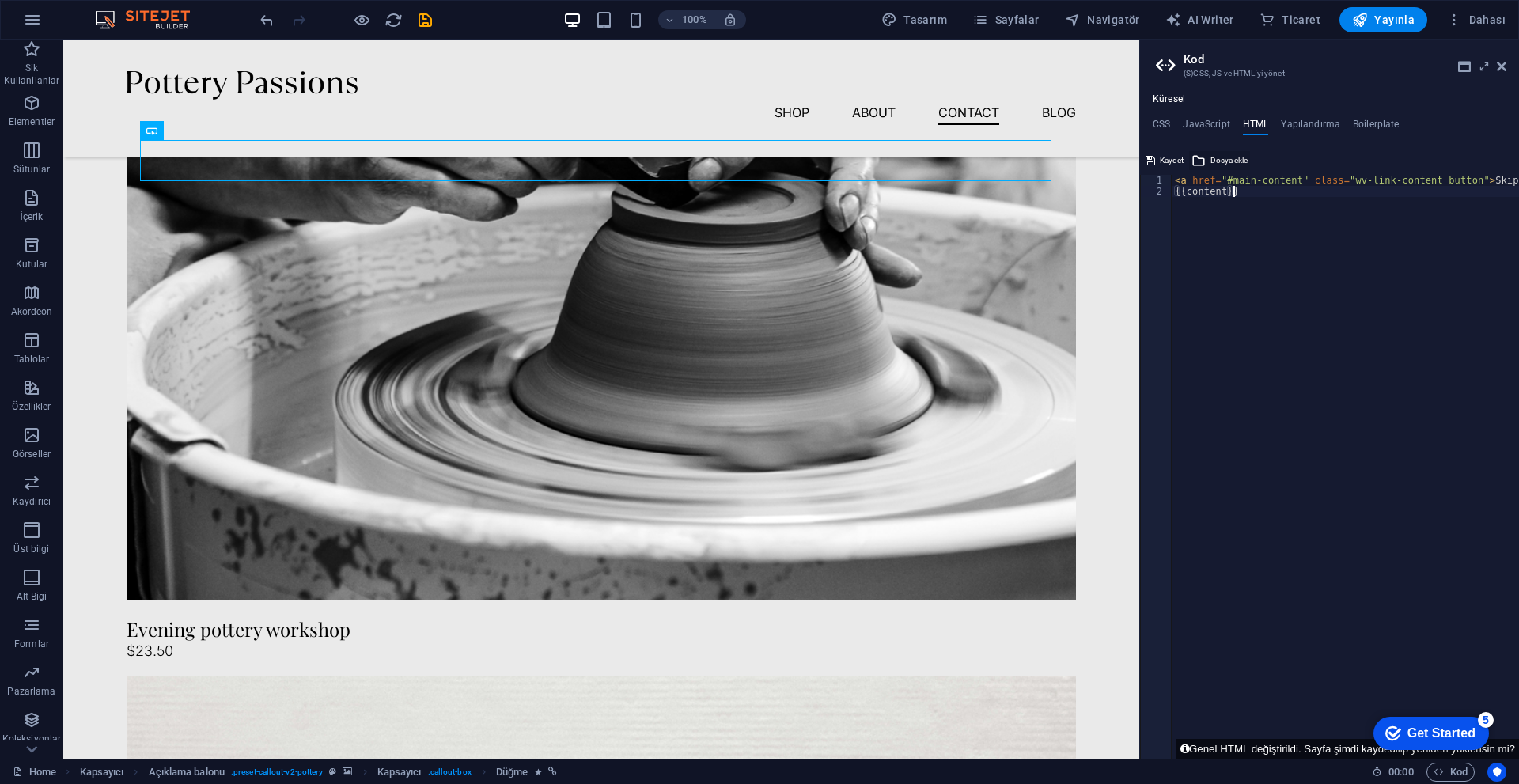
click at [742, 163] on span "Dosya ekle" at bounding box center [1229, 160] width 37 height 19
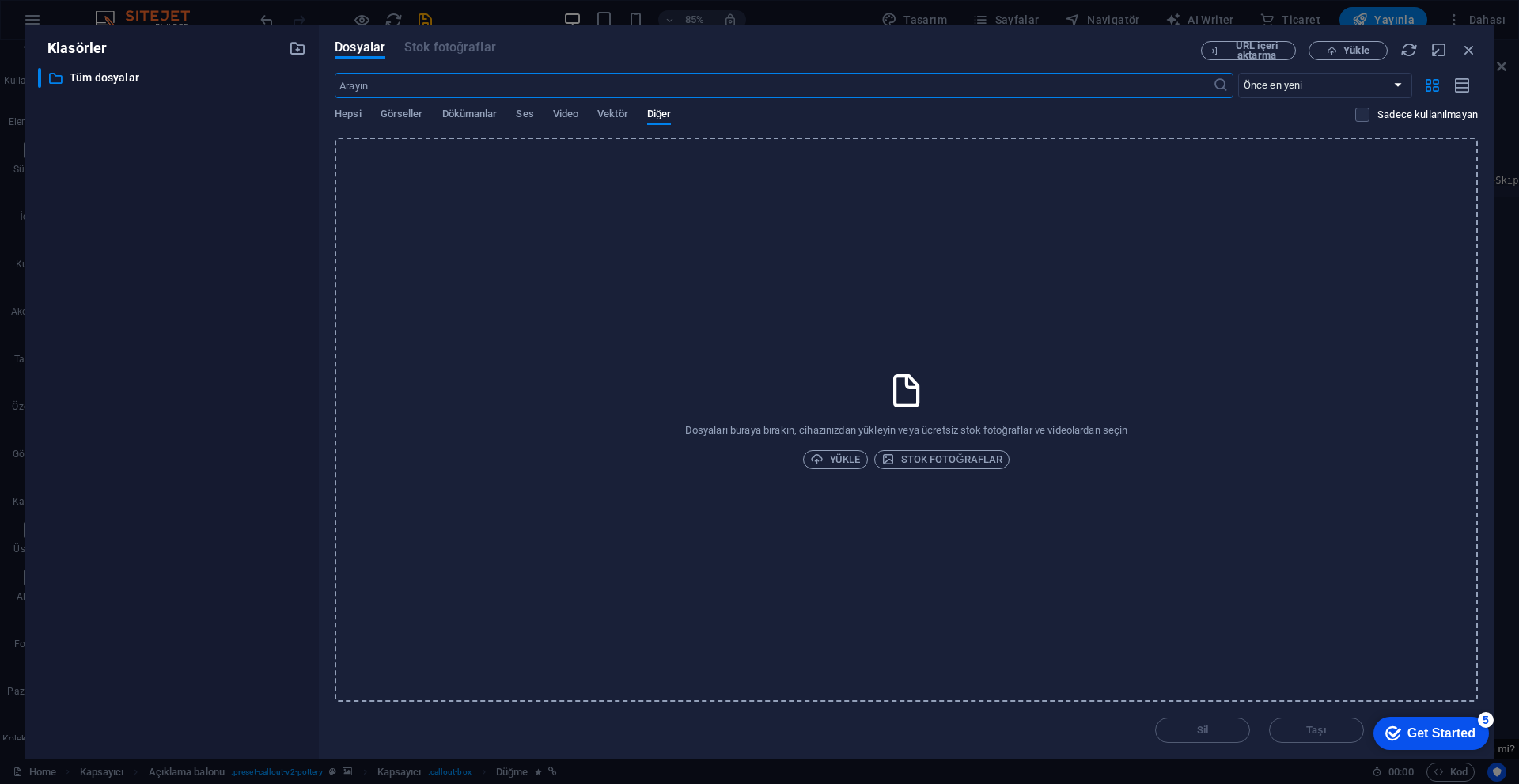
scroll to position [3866, 0]
click at [742, 449] on div "Dosyaları buraya bırakın, cihazınızdan yükleyin veya ücretsiz stok fotoğraflar …" at bounding box center [906, 420] width 1143 height 564
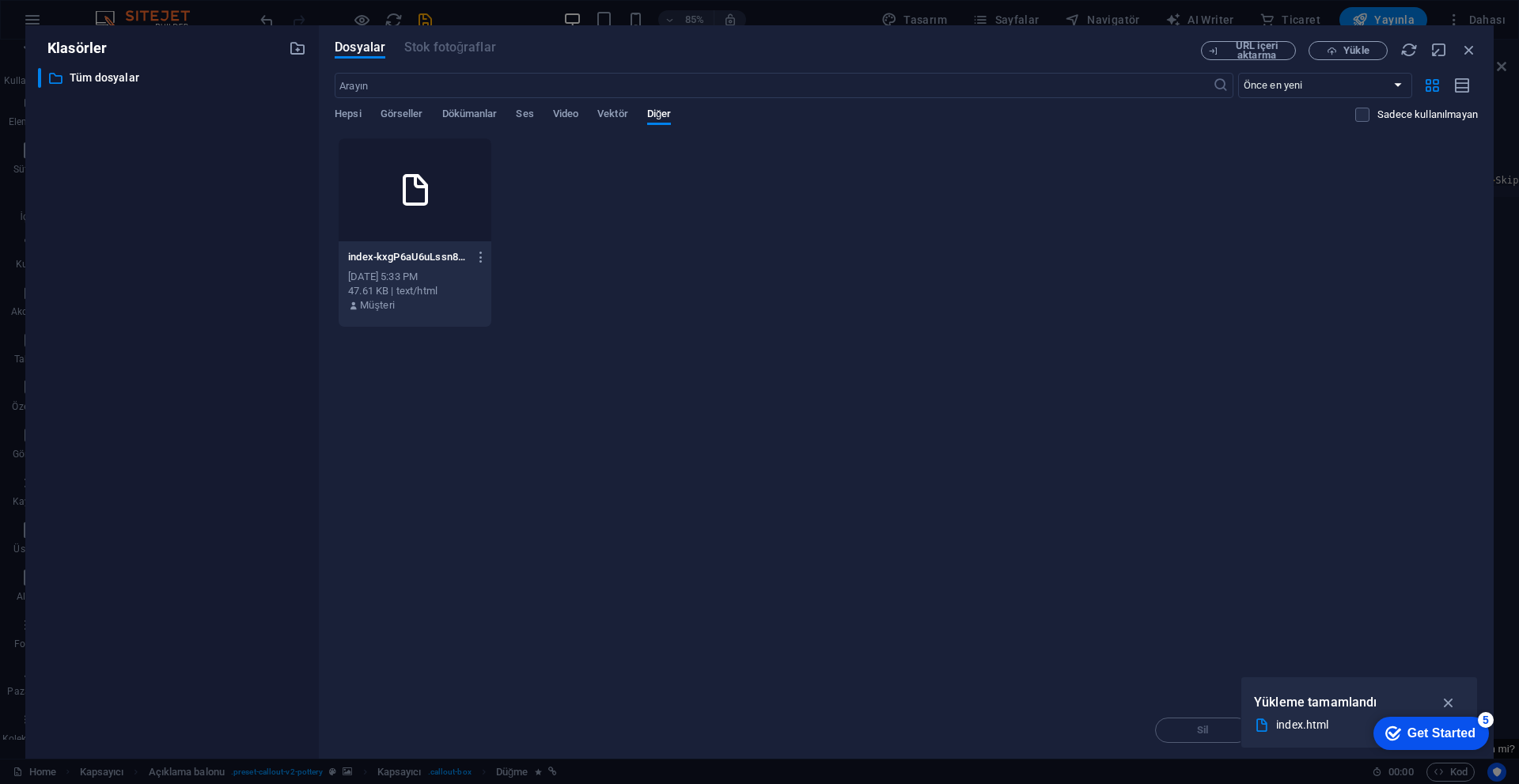
click at [404, 203] on icon at bounding box center [415, 190] width 38 height 38
click at [742, 672] on icon "button" at bounding box center [1448, 702] width 18 height 17
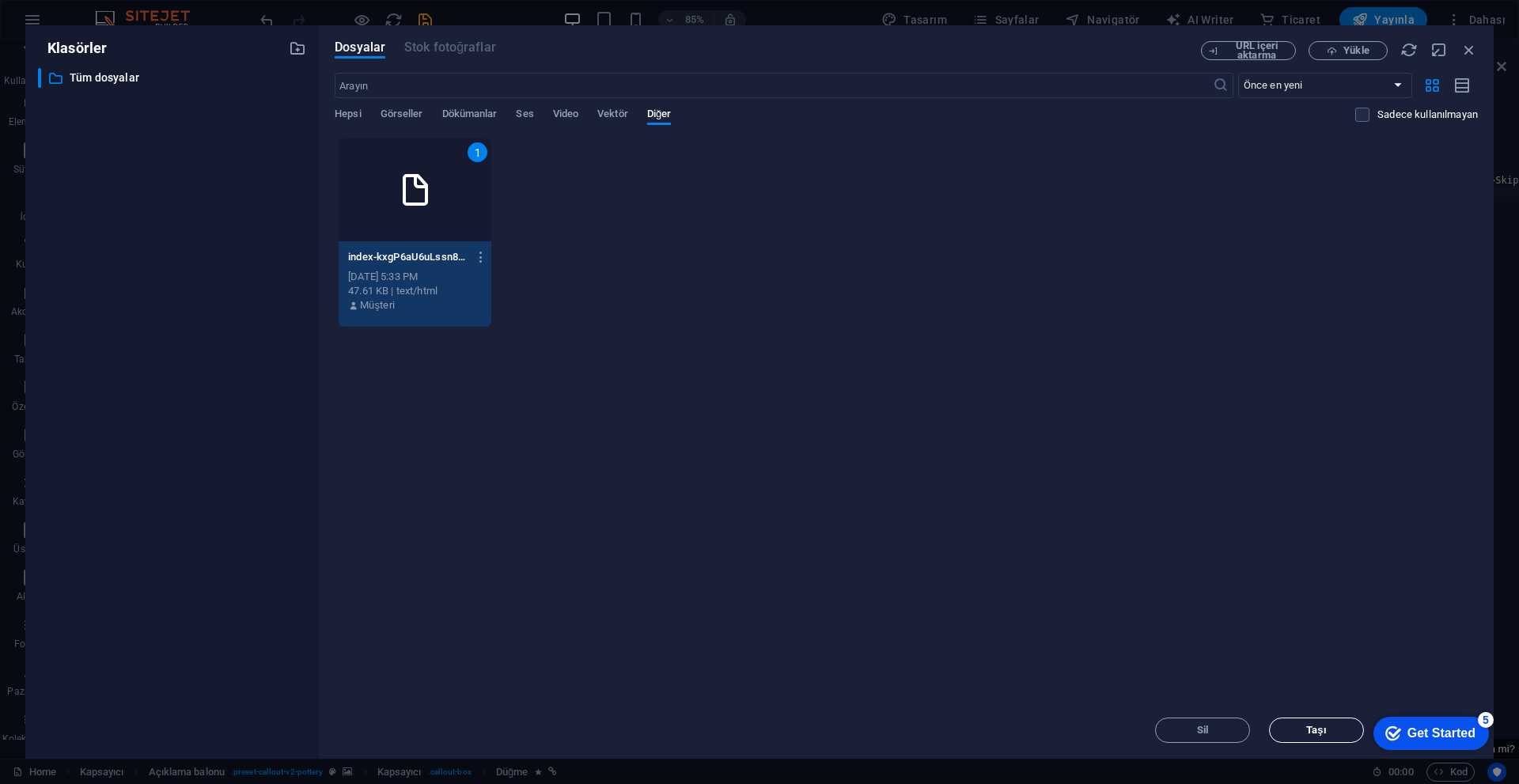
click at [742, 672] on button "Taşı" at bounding box center [1316, 730] width 95 height 26
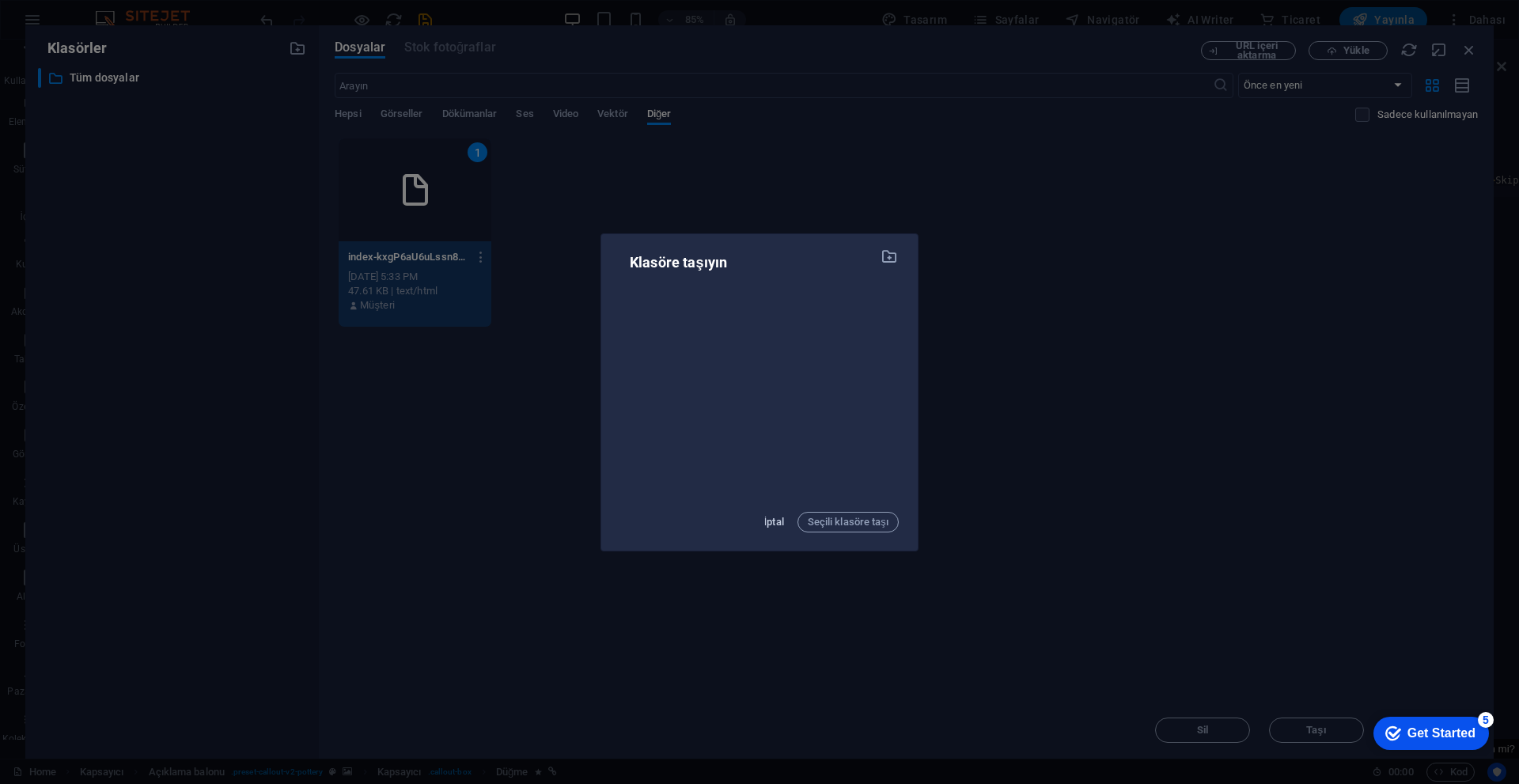
click at [742, 522] on span "İptal" at bounding box center [773, 522] width 20 height 19
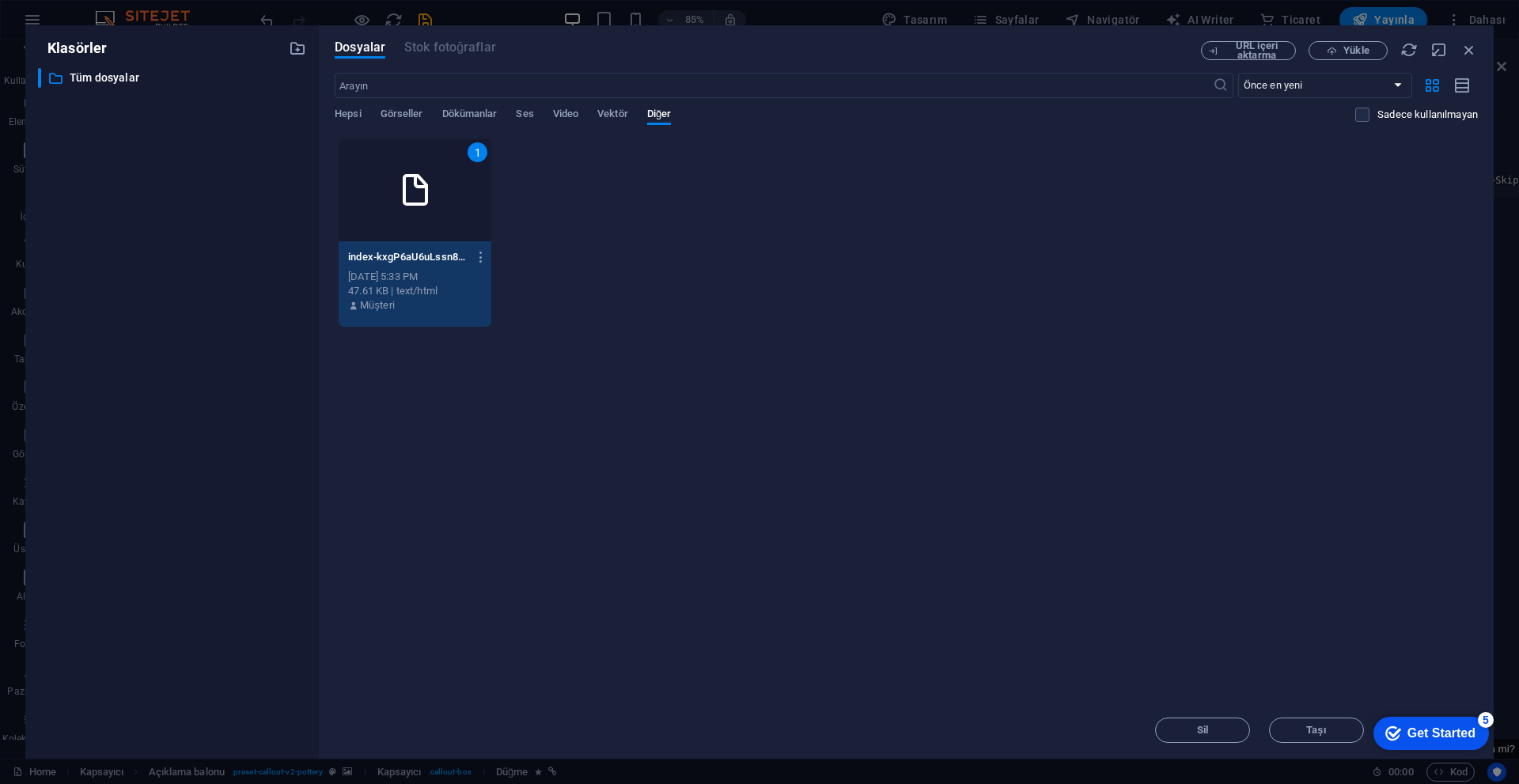
click at [742, 672] on div "Get Started" at bounding box center [1442, 733] width 68 height 14
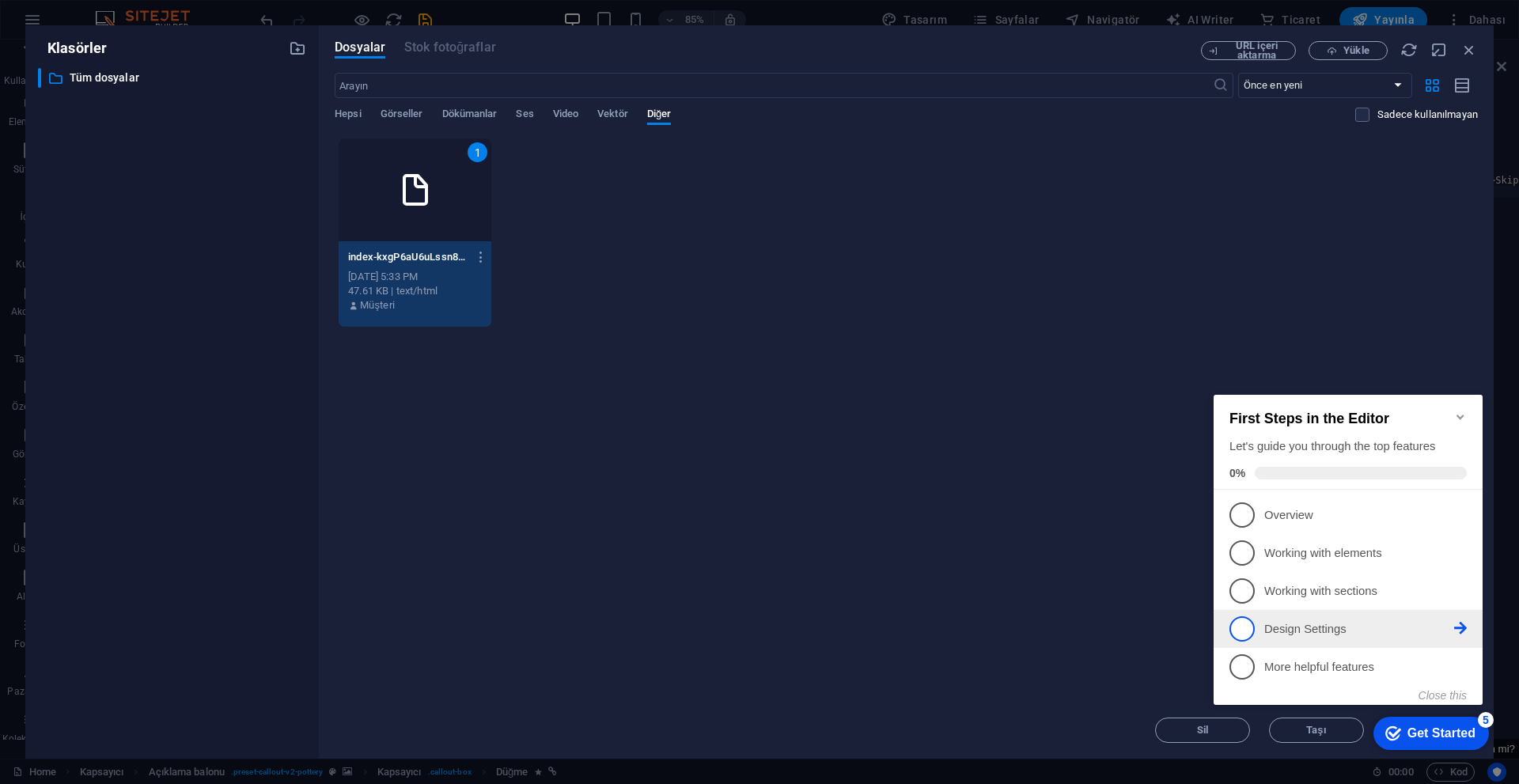
click at [742, 626] on p "Design Settings - incomplete" at bounding box center [1359, 629] width 190 height 17
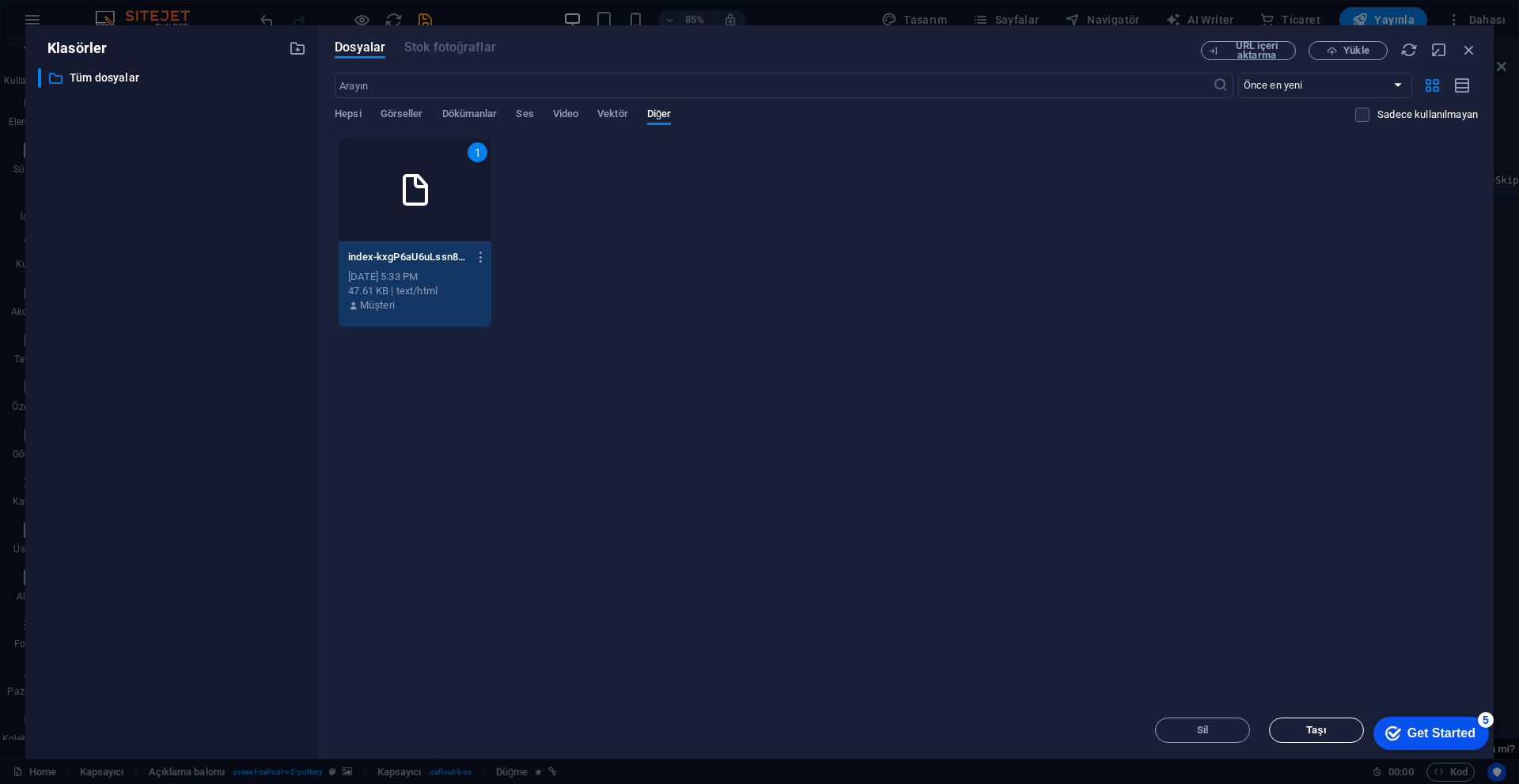
click at [742, 672] on span "Taşı" at bounding box center [1316, 730] width 20 height 9
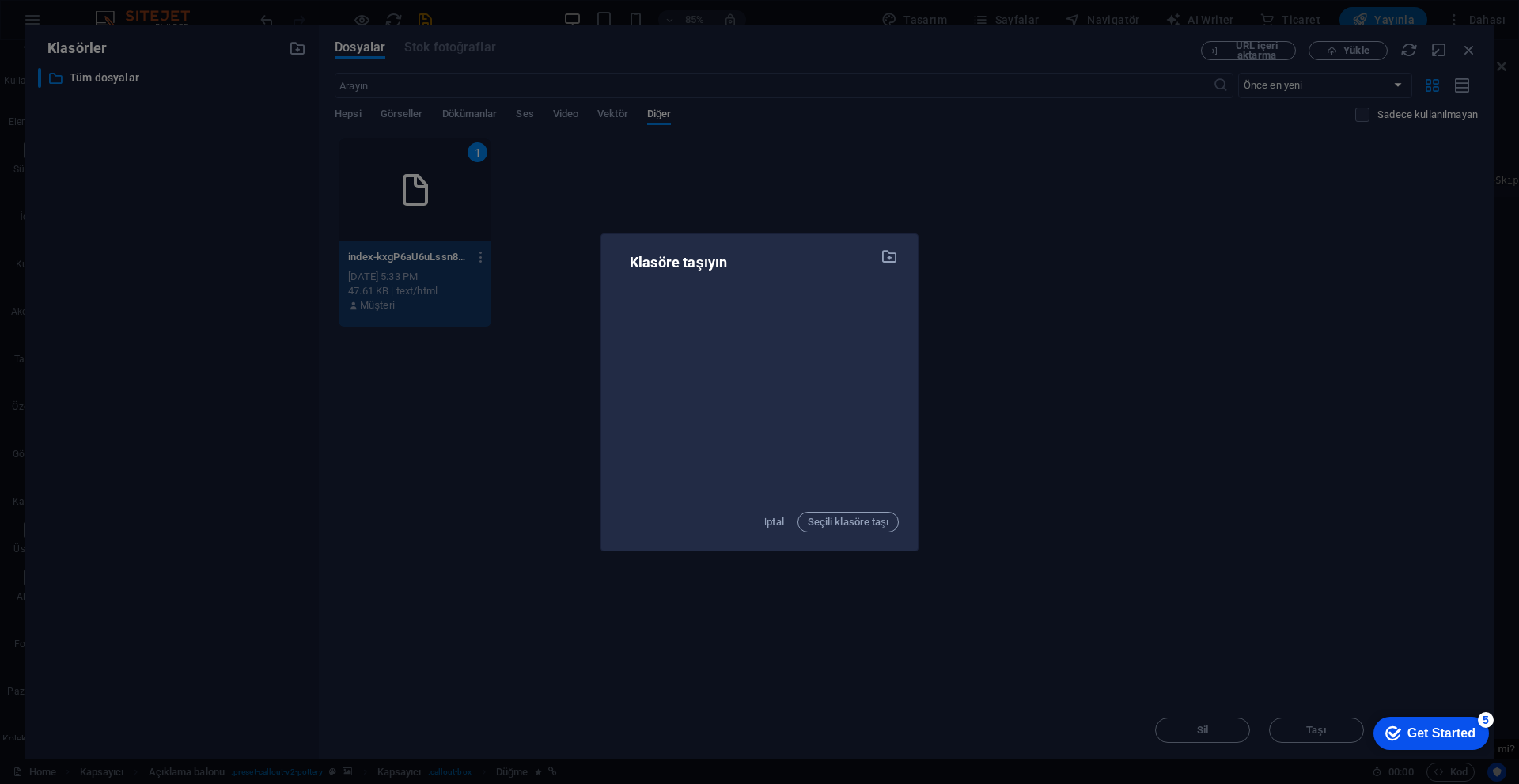
click at [742, 342] on div "Klasöre taşıyın İptal Seçili klasöre taşı" at bounding box center [760, 392] width 1519 height 784
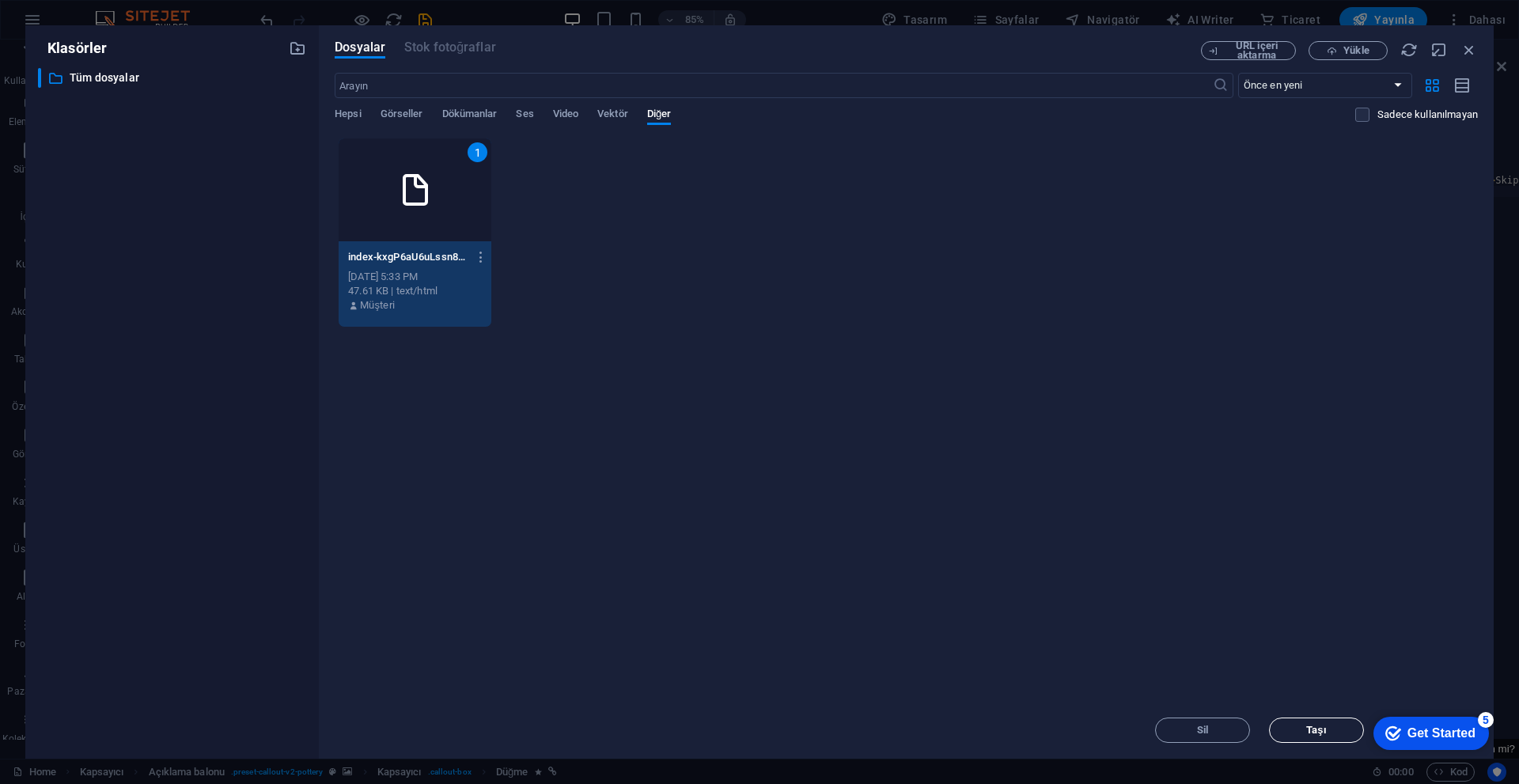
click at [742, 672] on span "Taşı" at bounding box center [1316, 730] width 81 height 9
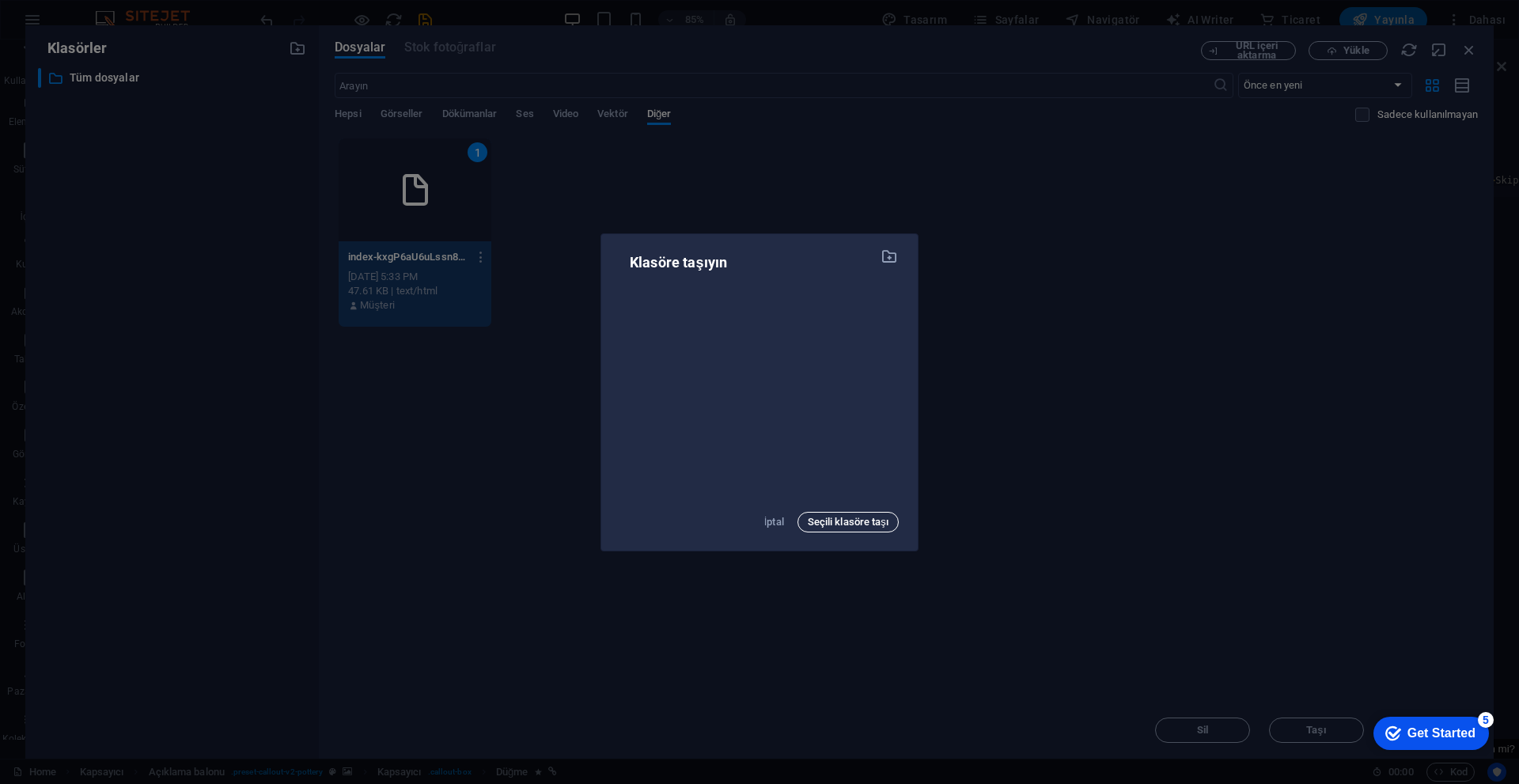
click at [742, 519] on span "Seçili klasöre taşı" at bounding box center [848, 522] width 81 height 19
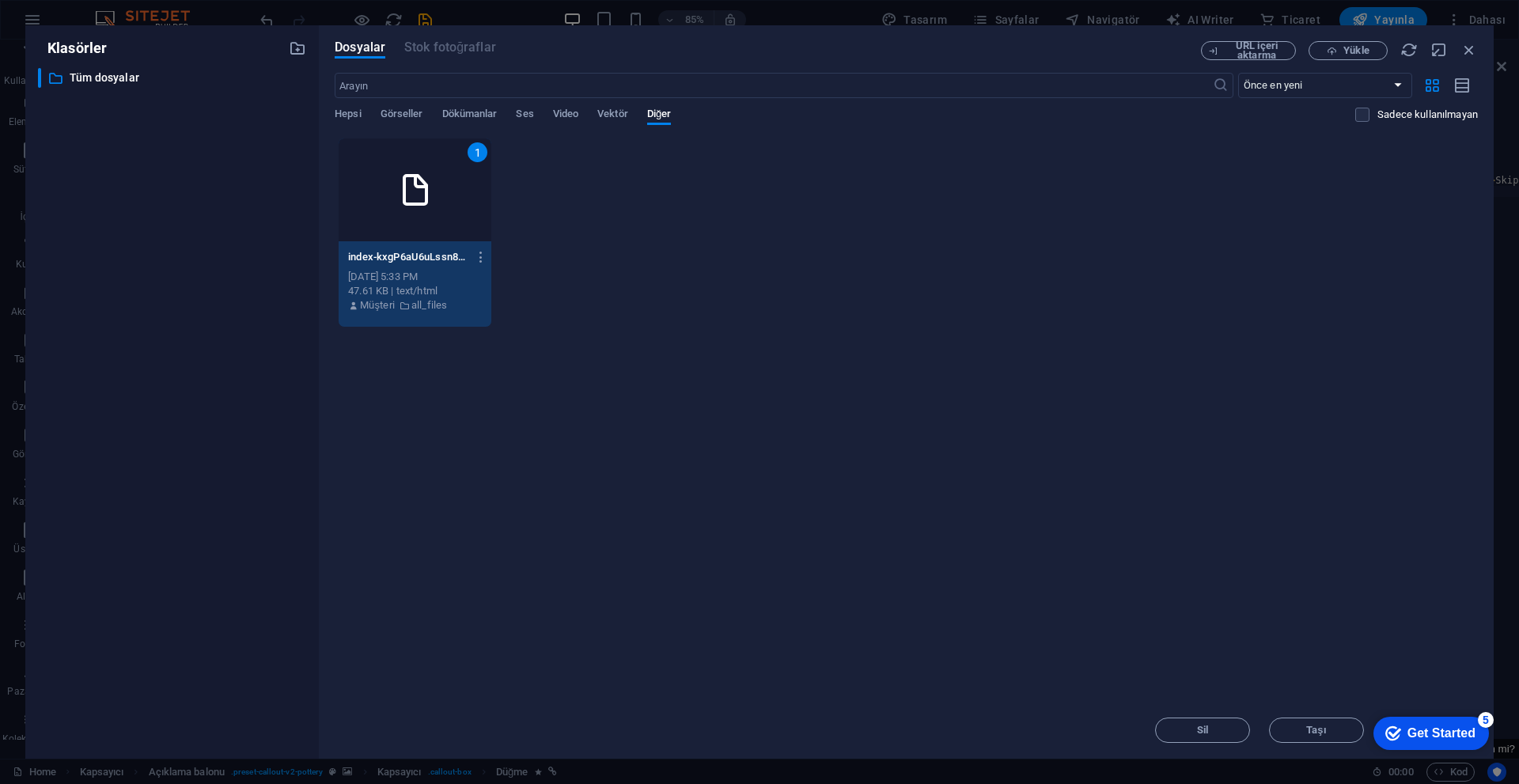
click at [742, 48] on div "URL içeri aktarma Yükle" at bounding box center [1338, 50] width 277 height 19
click at [742, 49] on div "URL içeri aktarma Yükle" at bounding box center [1338, 50] width 277 height 19
click at [742, 54] on icon "button" at bounding box center [1469, 49] width 17 height 17
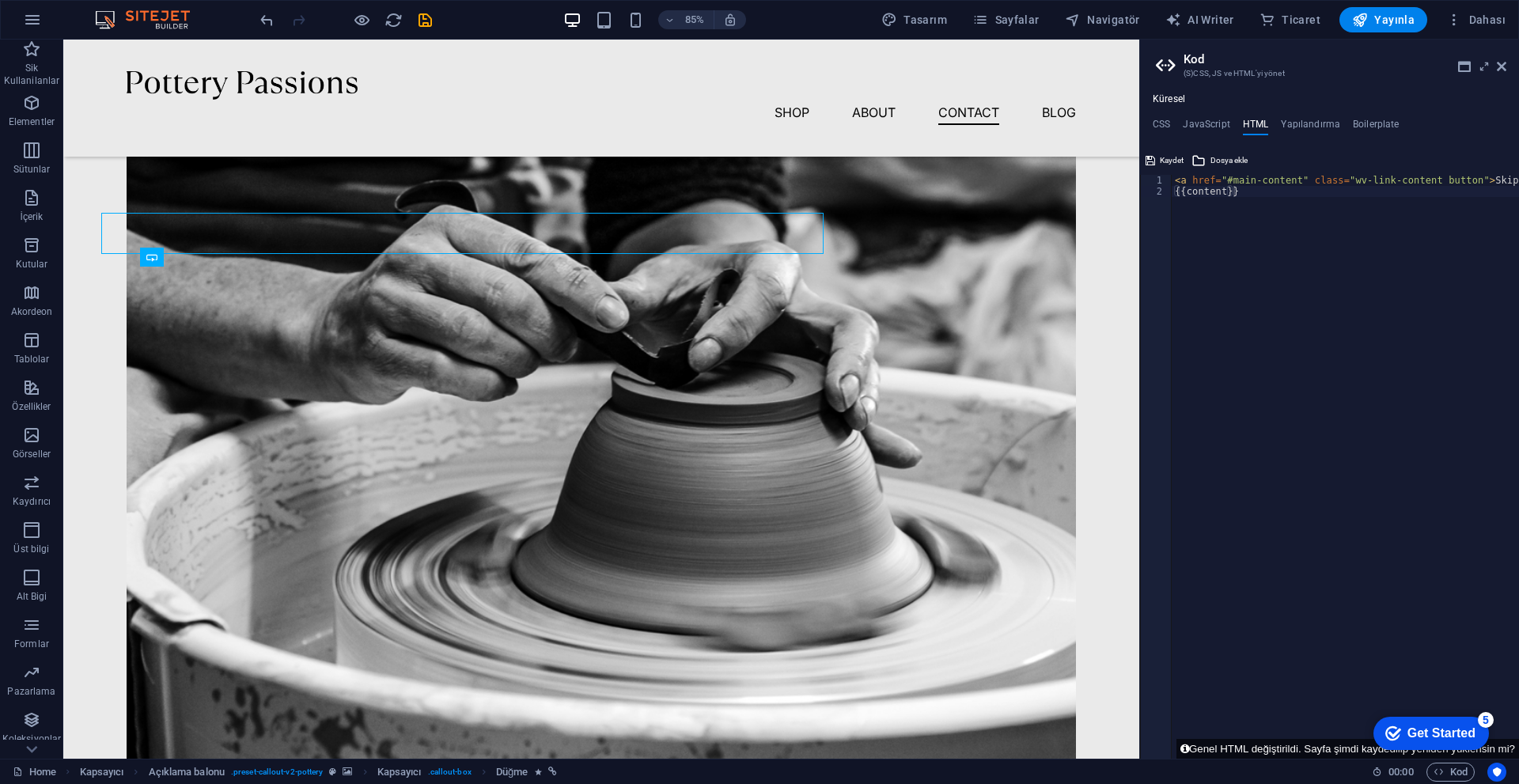
scroll to position [3920, 0]
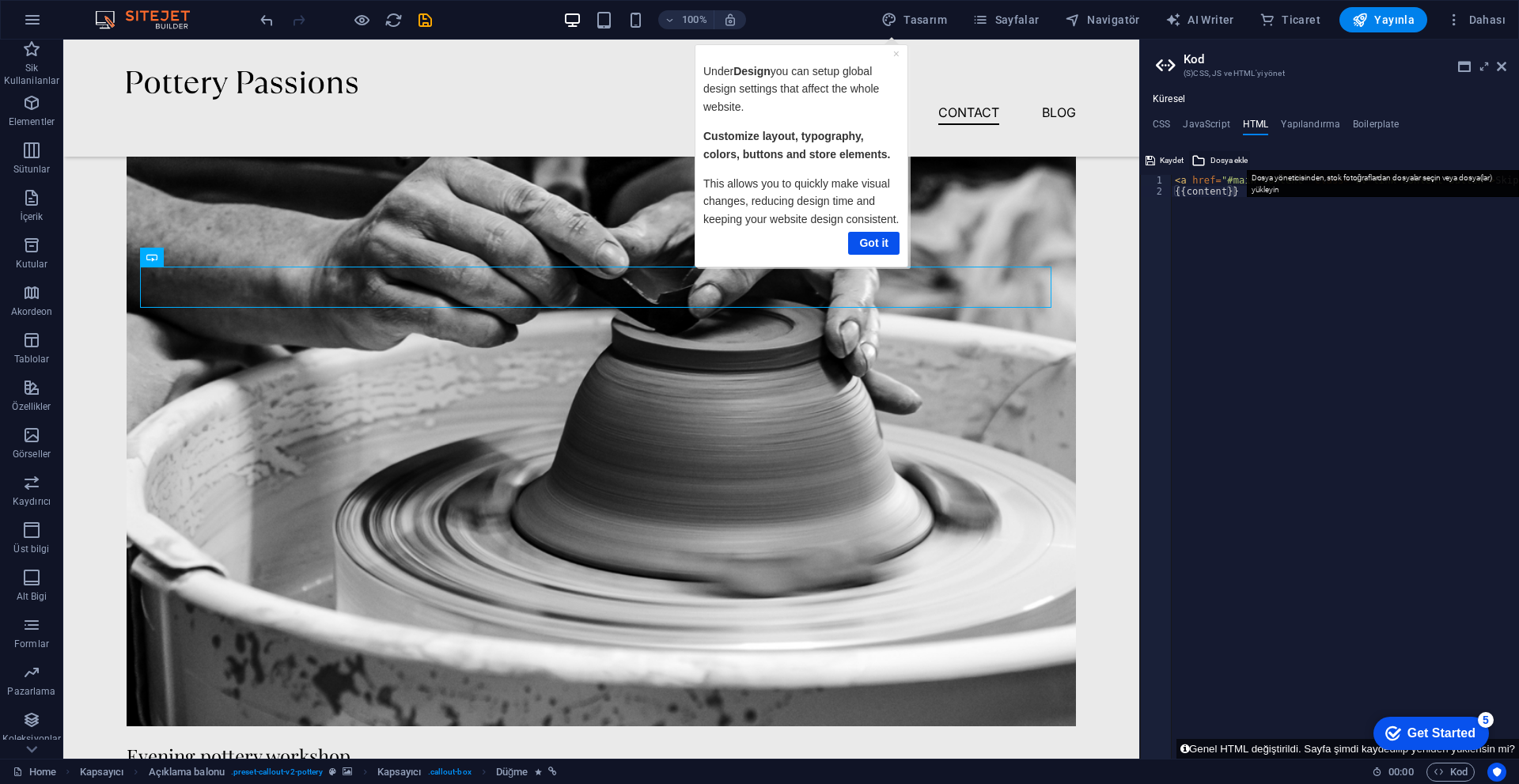
click at [742, 165] on icon at bounding box center [1198, 160] width 14 height 19
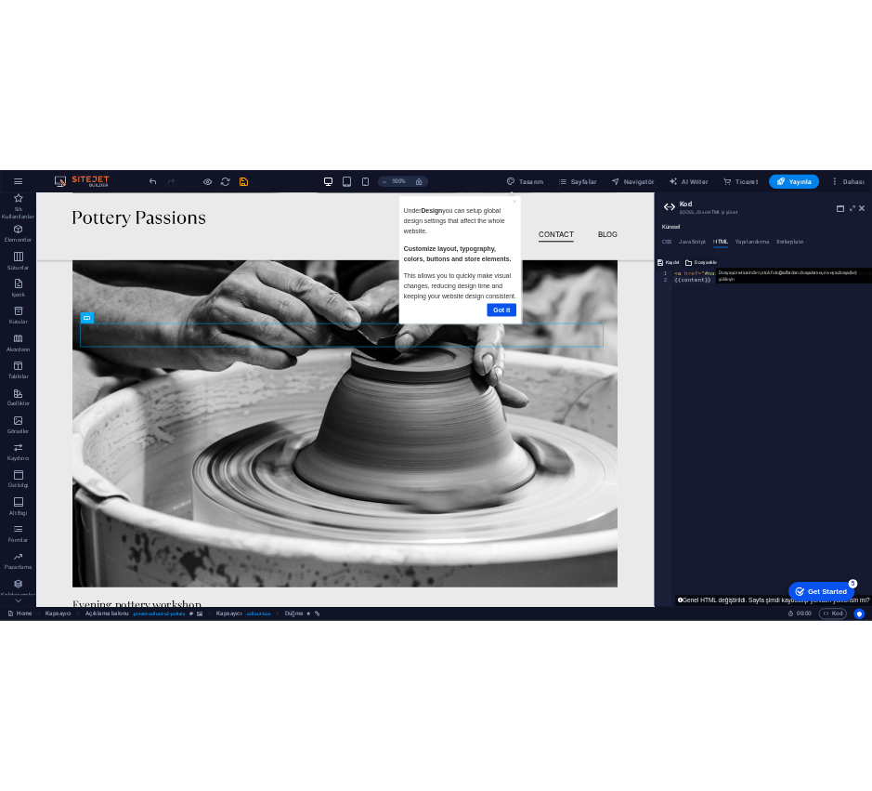
scroll to position [4542, 0]
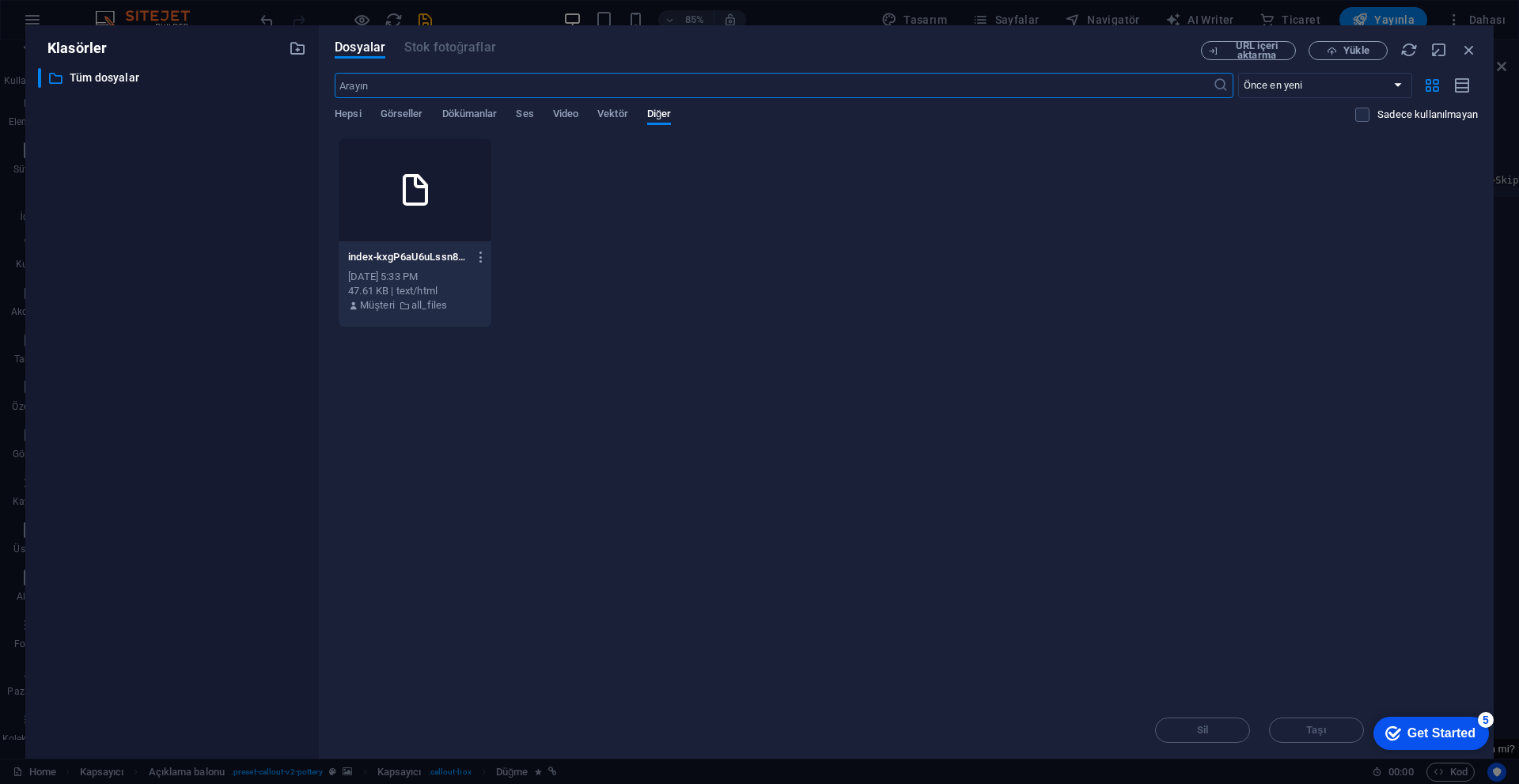
click at [418, 209] on div at bounding box center [415, 190] width 152 height 103
click at [483, 254] on icon "button" at bounding box center [481, 257] width 15 height 14
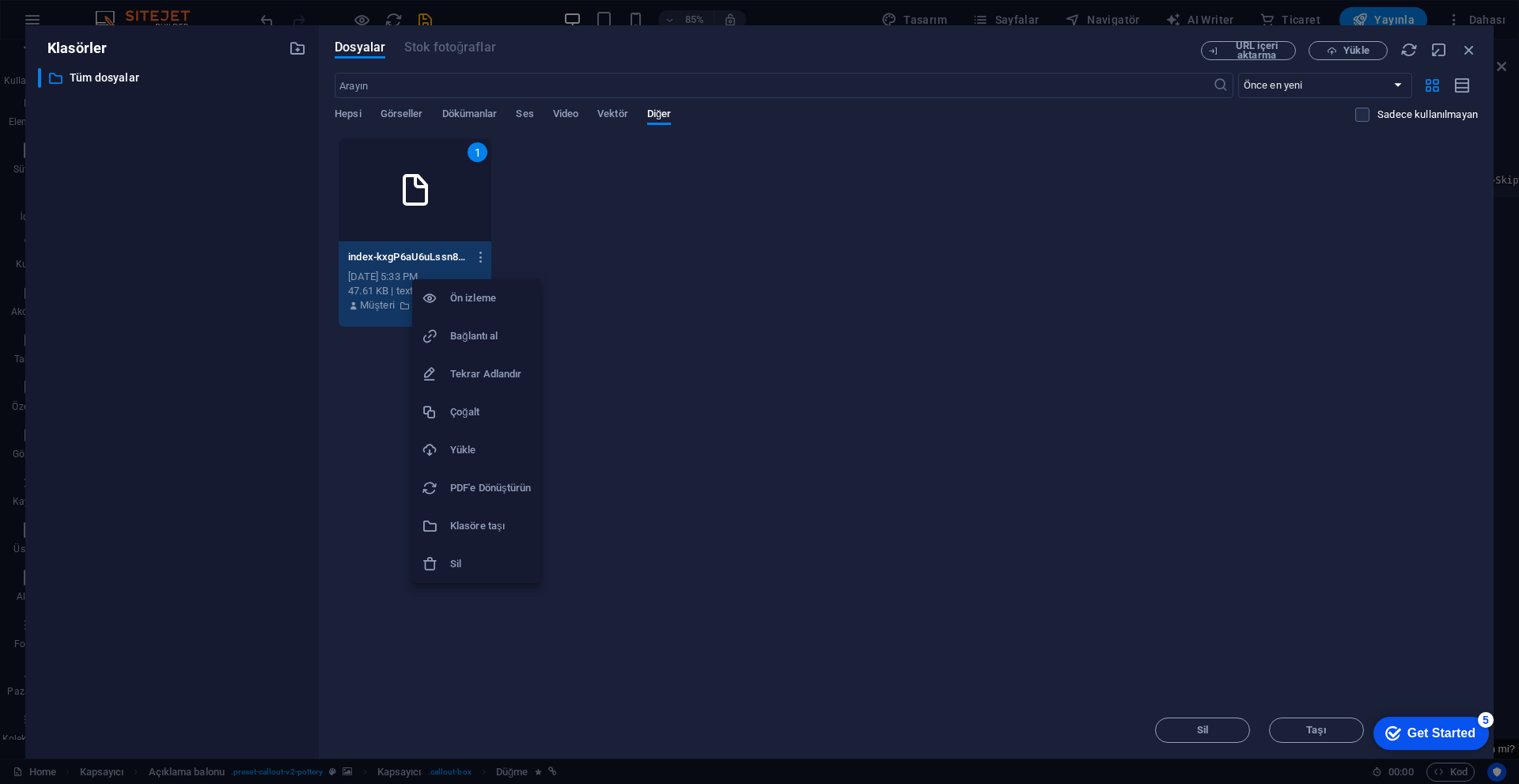
click at [475, 451] on h6 "Yükle" at bounding box center [490, 449] width 81 height 19
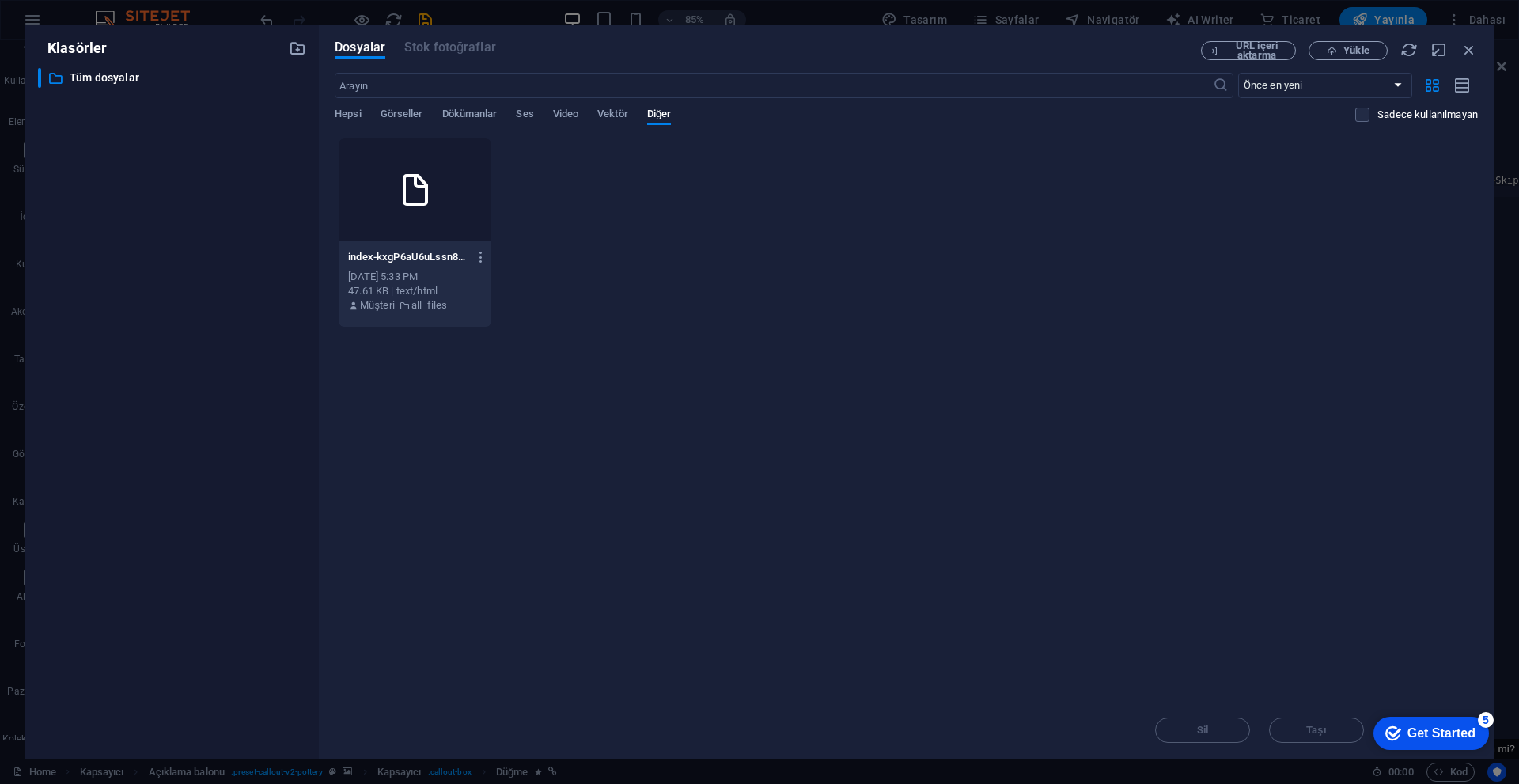
click at [742, 305] on div "index-kxgP6aU6uLssn8pEygF-sw.html index-kxgP6aU6uLssn8pEygF-sw.html Sep 6, 2025…" at bounding box center [906, 232] width 1143 height 190
click at [742, 55] on span "Yükle" at bounding box center [1356, 50] width 26 height 9
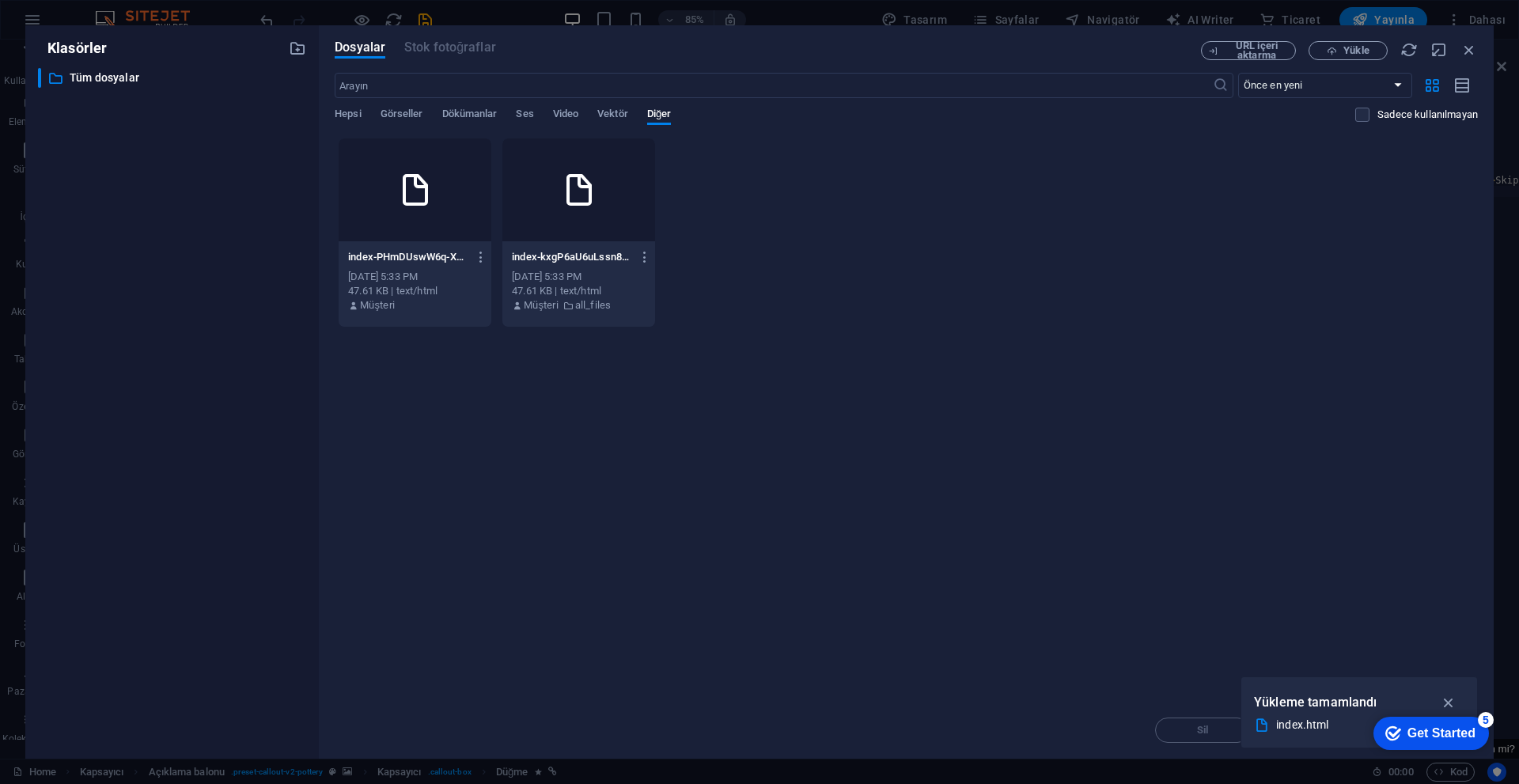
click at [375, 183] on div at bounding box center [415, 190] width 152 height 103
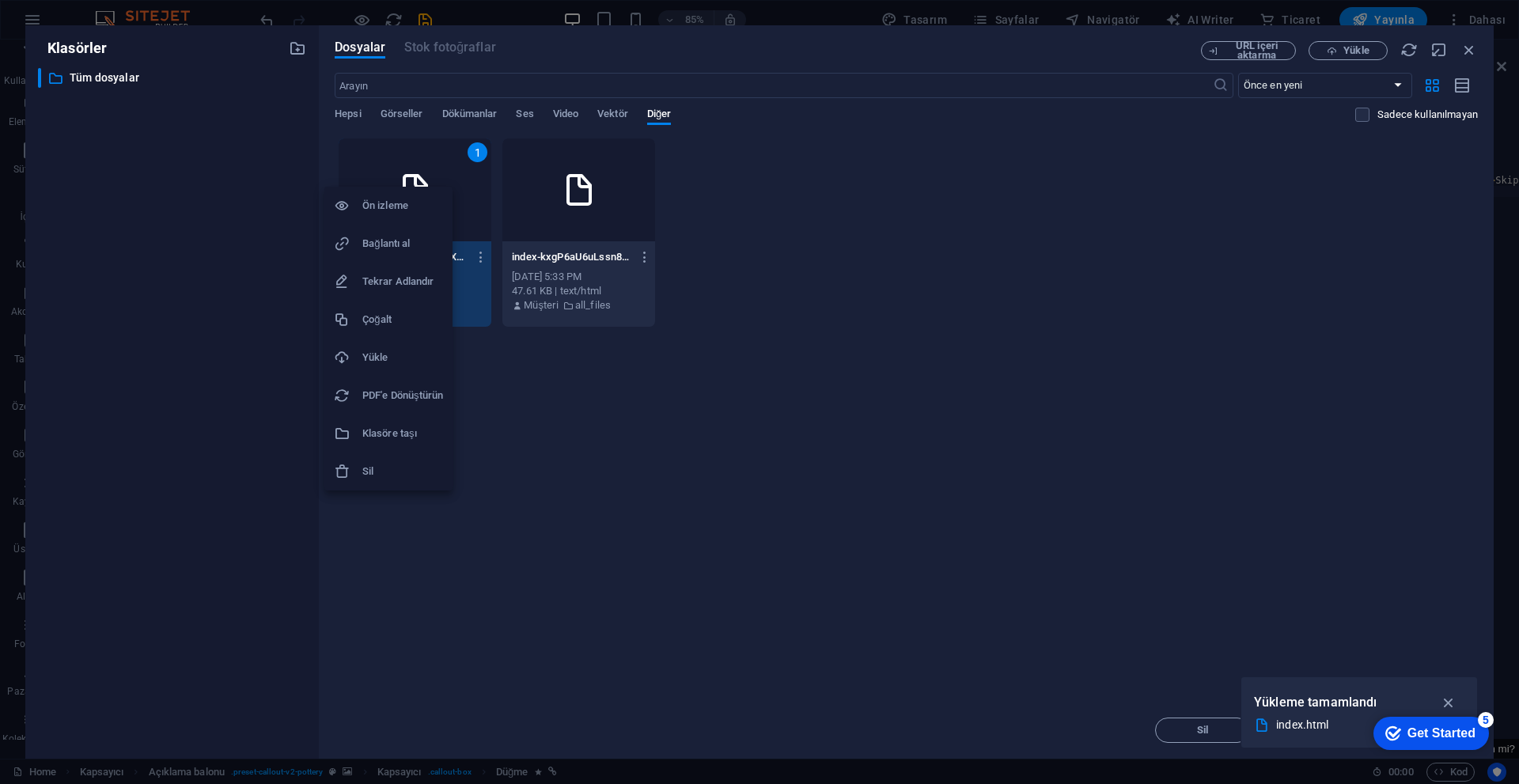
click at [742, 544] on div at bounding box center [760, 392] width 1519 height 784
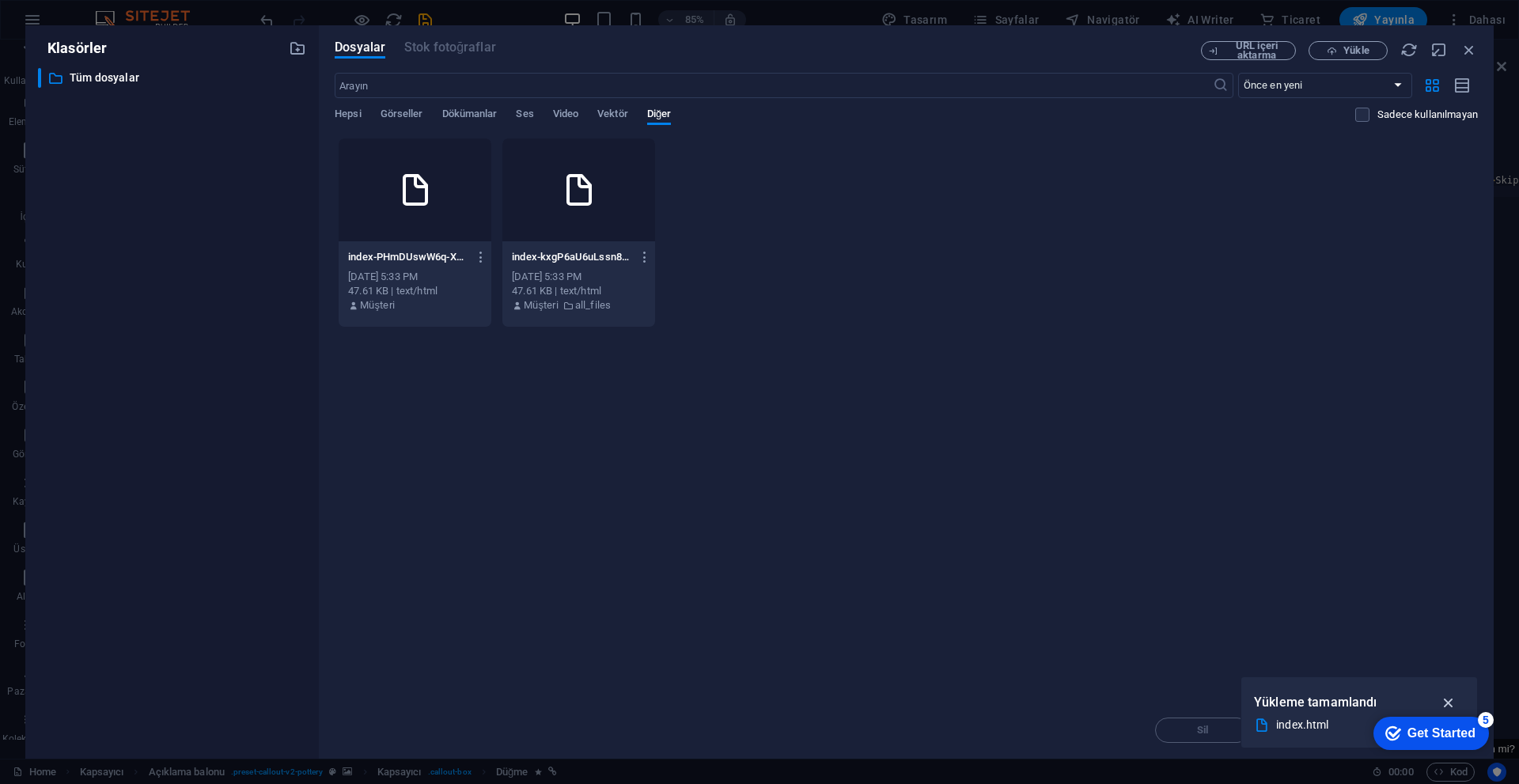
click at [742, 672] on icon "button" at bounding box center [1448, 702] width 18 height 17
click at [742, 672] on div "Sil Taşı Insert Tuşu" at bounding box center [906, 722] width 1143 height 41
click at [380, 210] on div at bounding box center [415, 190] width 152 height 103
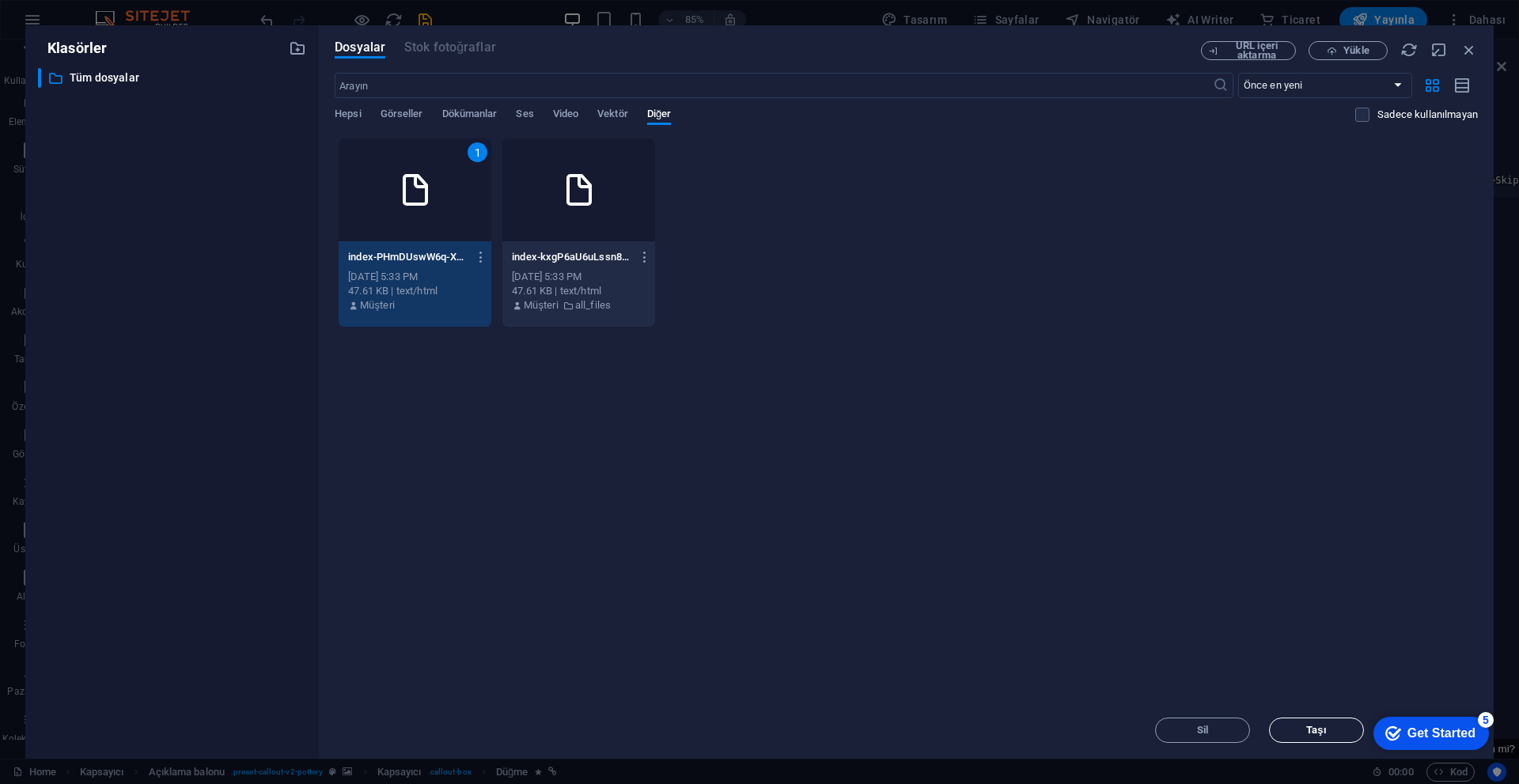
click at [742, 672] on span "Taşı" at bounding box center [1316, 730] width 81 height 9
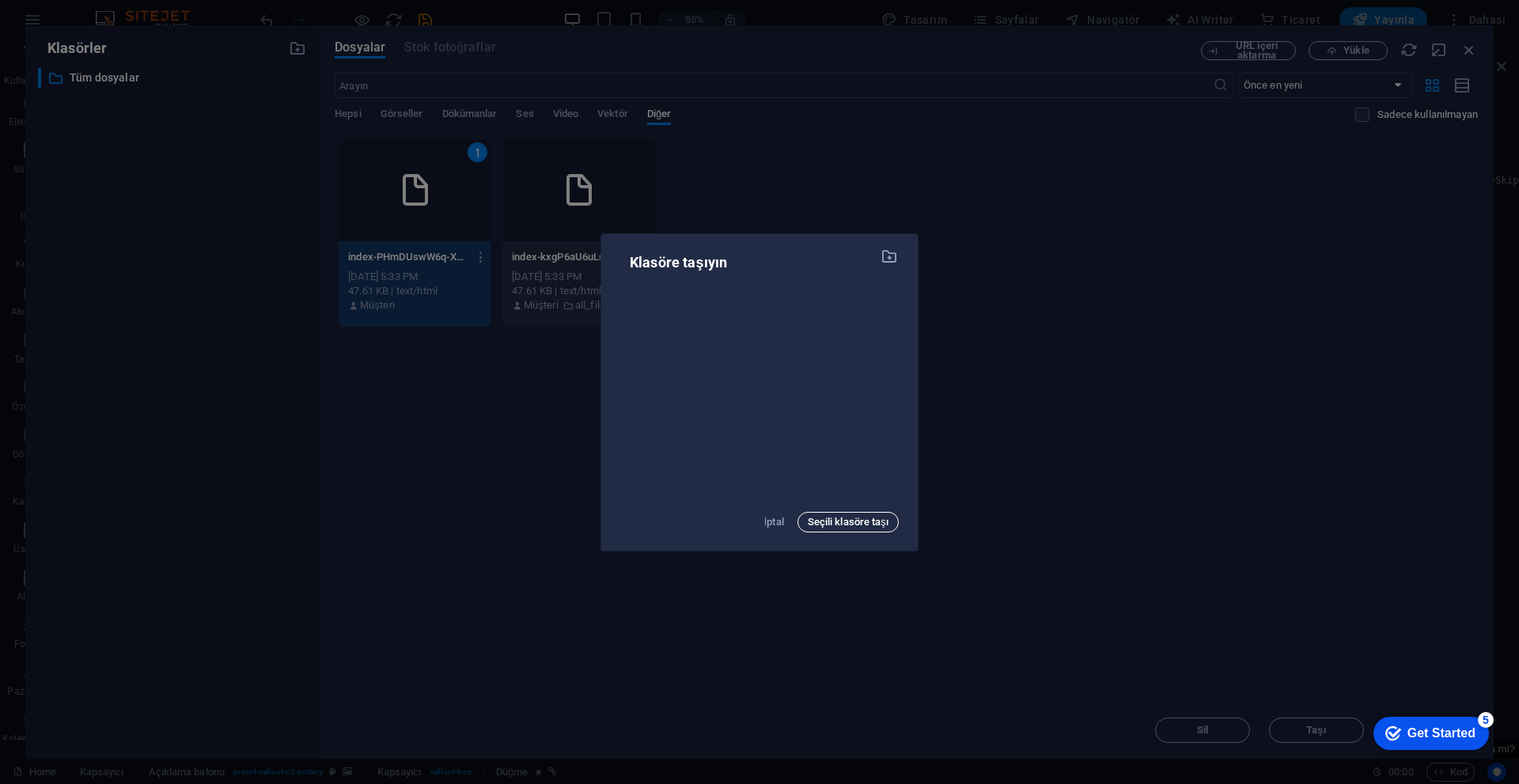
click at [742, 525] on span "Seçili klasöre taşı" at bounding box center [848, 522] width 81 height 19
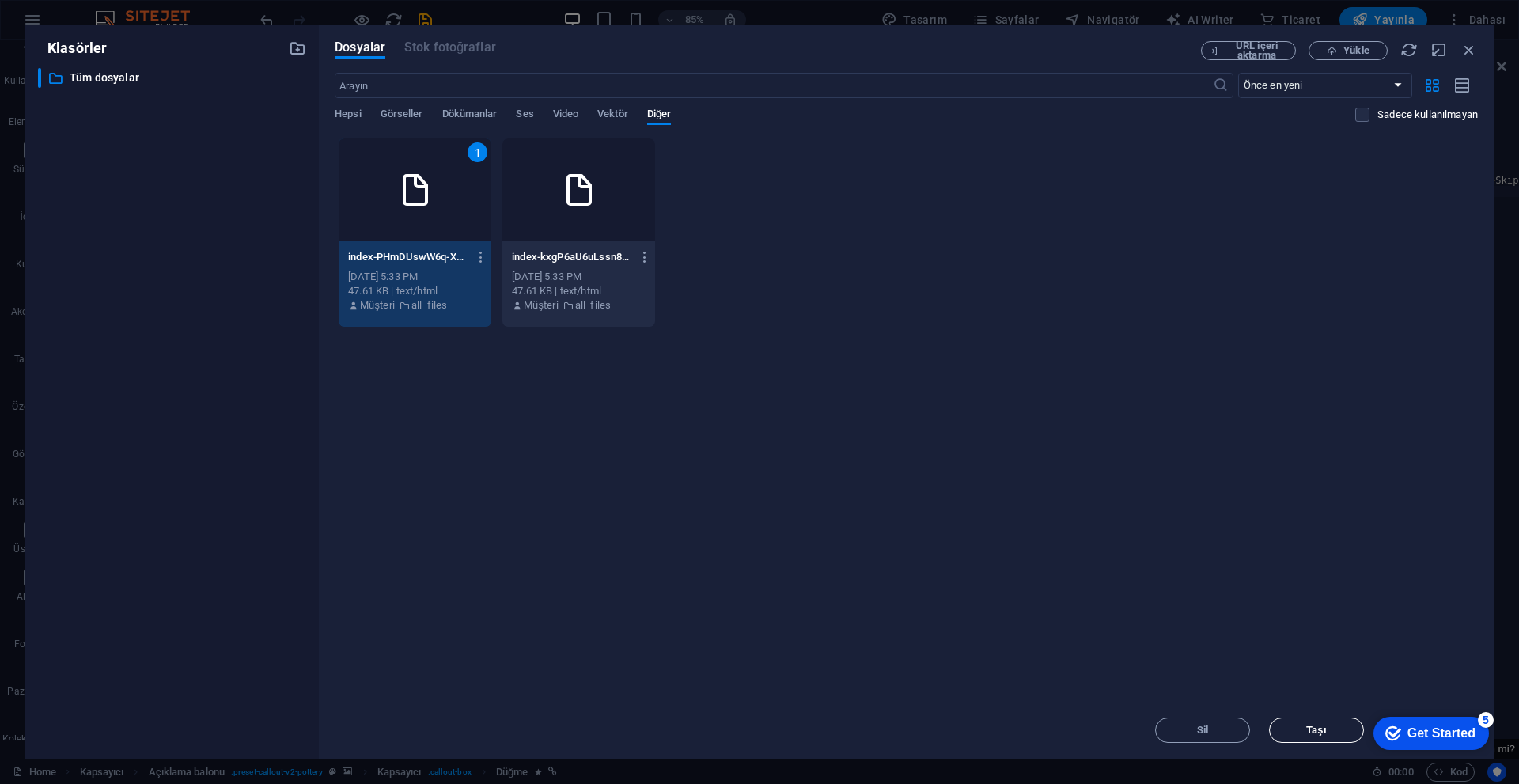
click at [742, 672] on span "Taşı" at bounding box center [1316, 730] width 81 height 9
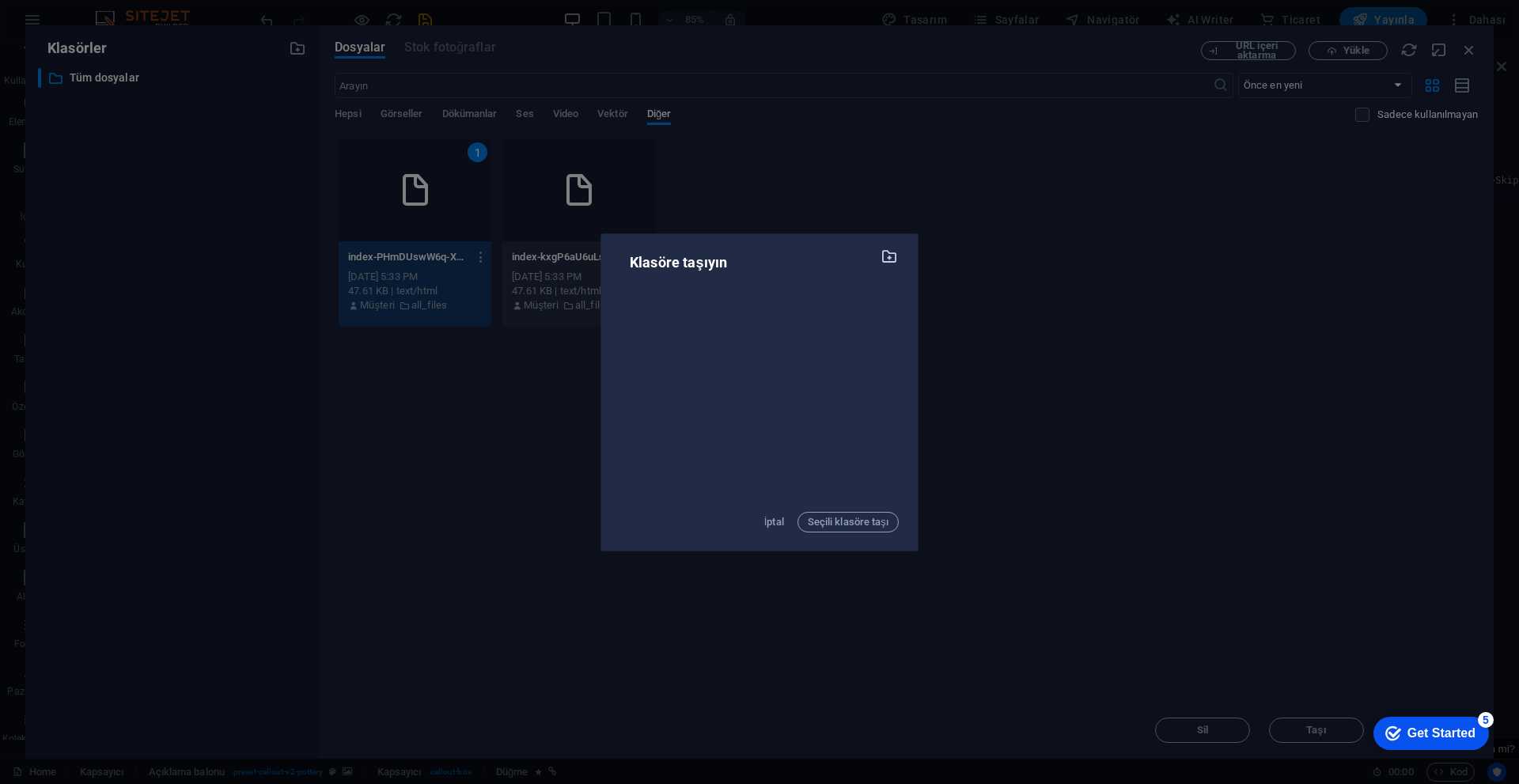
click at [742, 267] on button "button" at bounding box center [889, 263] width 18 height 26
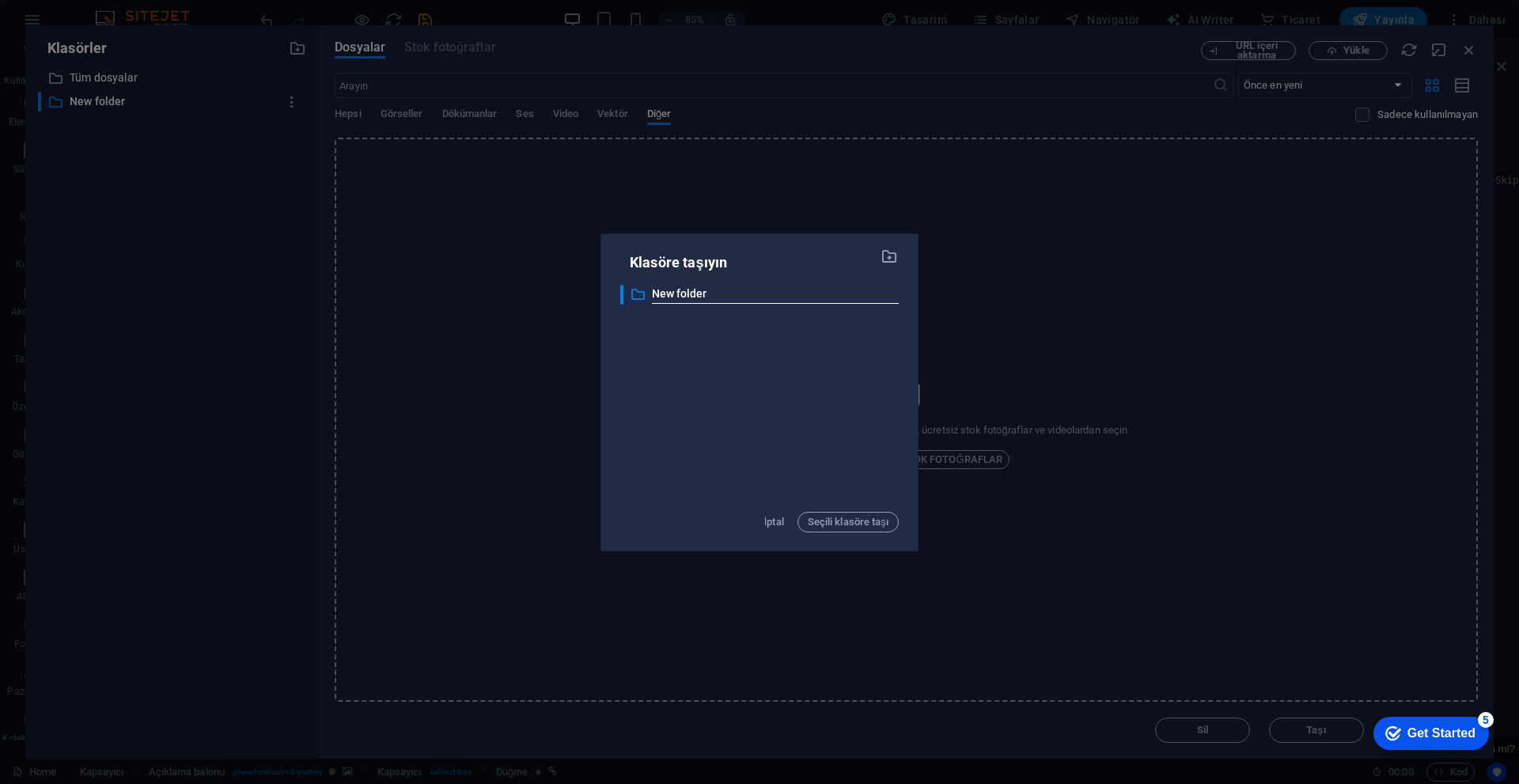
click at [742, 450] on div "Klasöre taşıyın ​ New folder New folder İptal Seçili klasöre taşı" at bounding box center [760, 392] width 1519 height 784
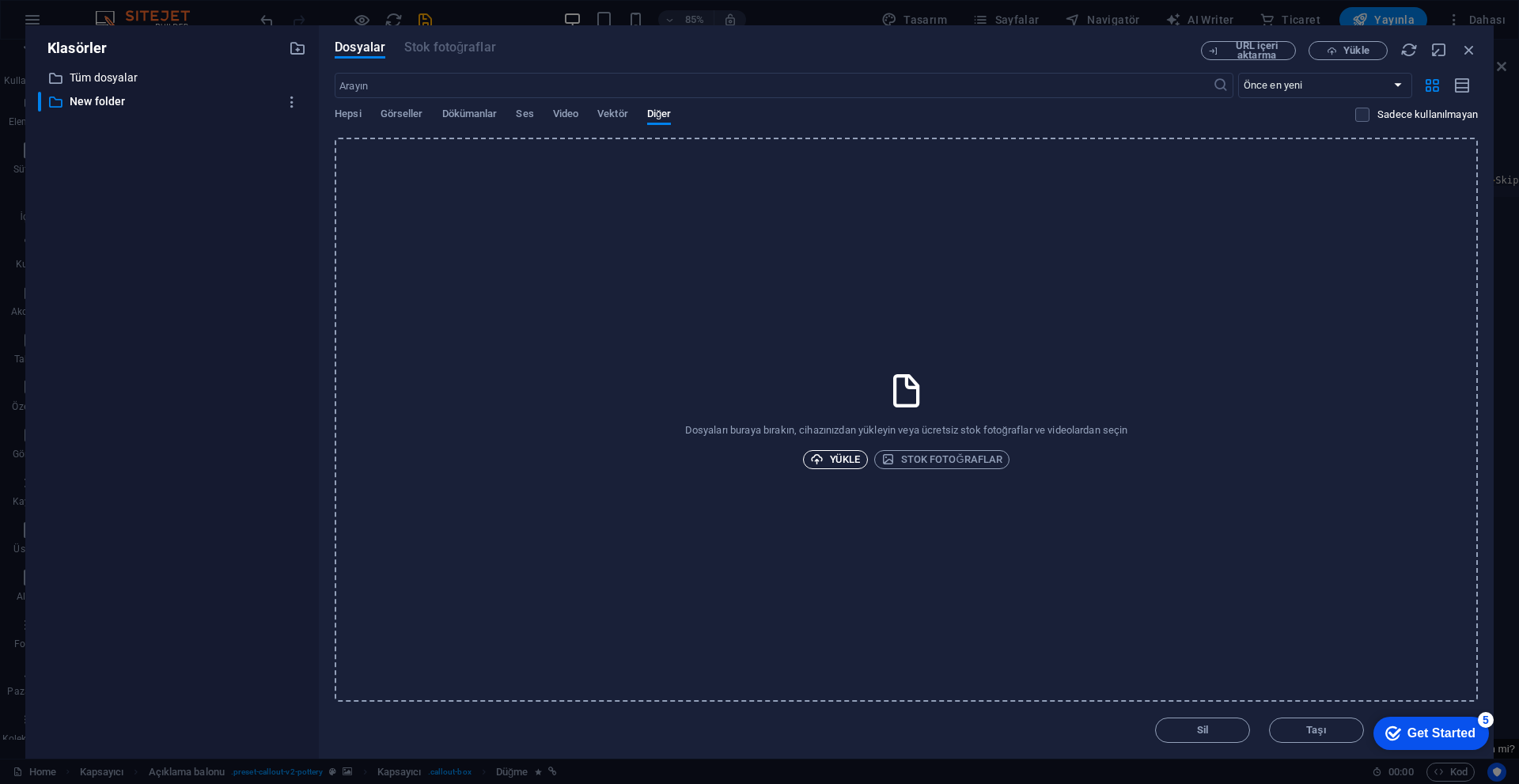
click at [742, 451] on span "Yükle" at bounding box center [834, 460] width 50 height 19
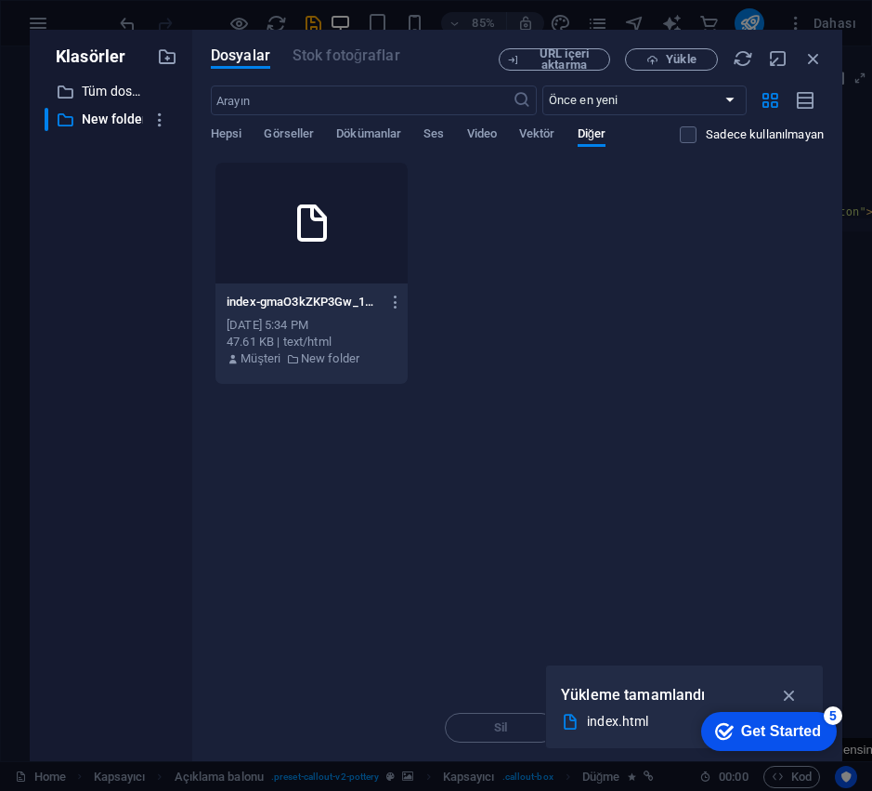
scroll to position [6669, 0]
click at [303, 251] on div at bounding box center [312, 223] width 192 height 121
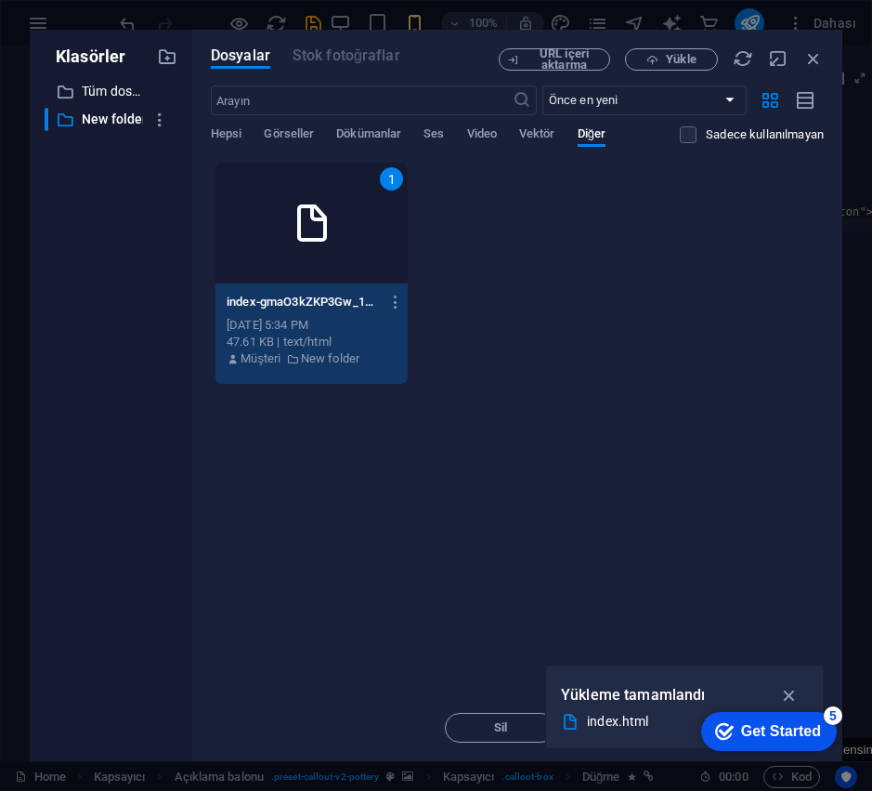
click at [805, 691] on button "button" at bounding box center [790, 695] width 36 height 30
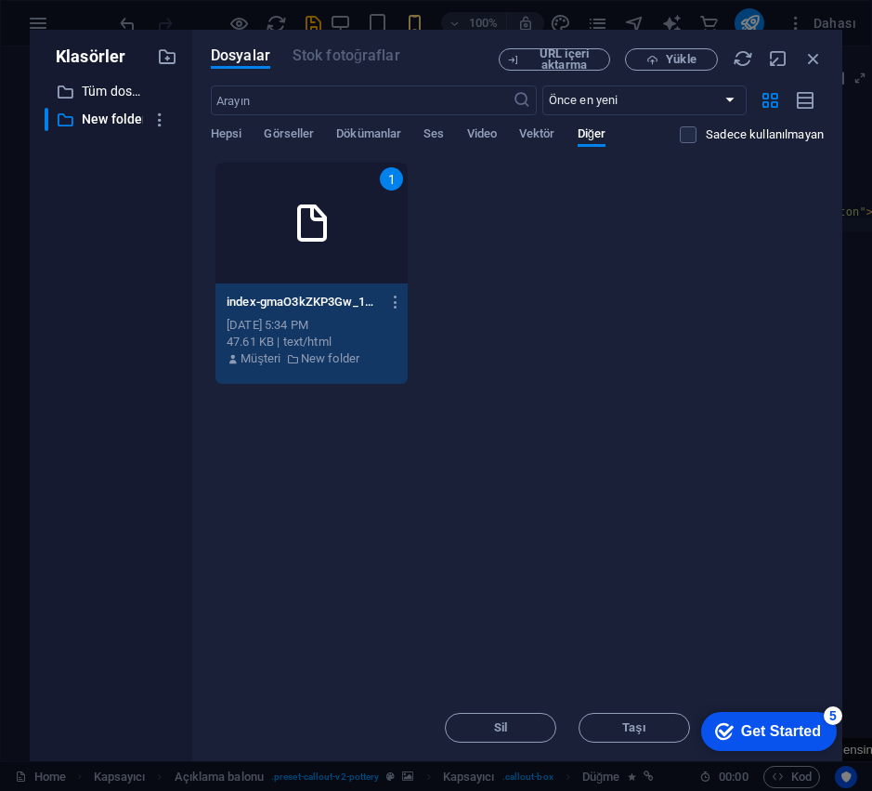
drag, startPoint x: 759, startPoint y: 366, endPoint x: 723, endPoint y: 468, distance: 108.4
click at [727, 452] on div "Anında yüklemek için dosyaları buraya bırakın 1 index-gmaO3kZKP3Gw_18b9vqAVQ.ht…" at bounding box center [517, 428] width 613 height 532
drag, startPoint x: 777, startPoint y: 718, endPoint x: 953, endPoint y: 1095, distance: 416.4
click at [773, 717] on div "checkmark Get Started 5" at bounding box center [769, 731] width 136 height 39
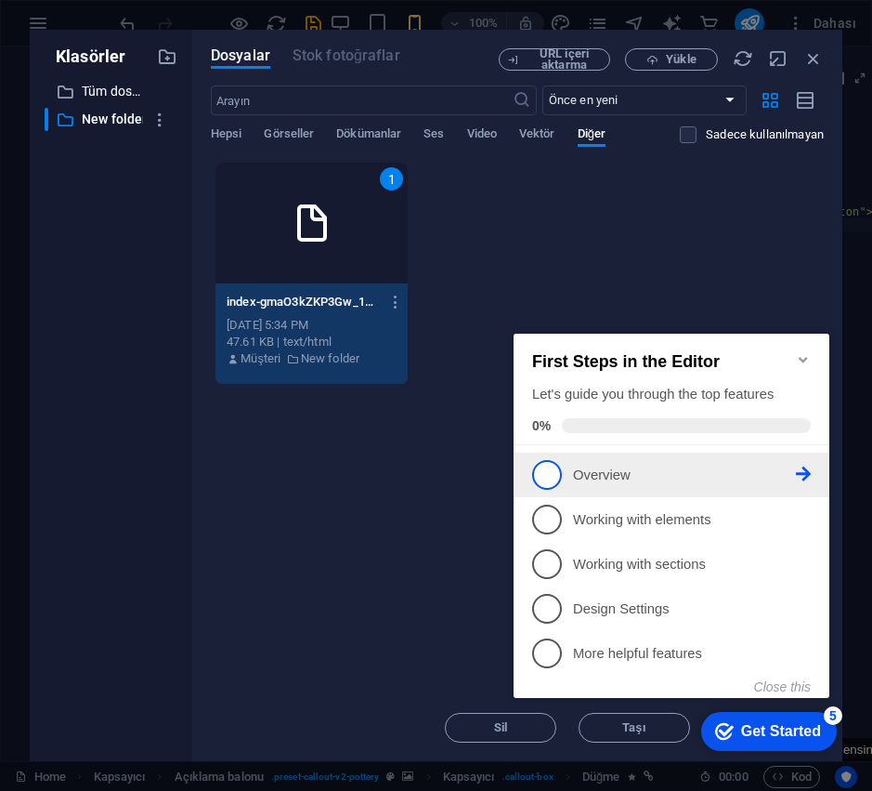
click at [616, 465] on p "Overview - incomplete" at bounding box center [684, 475] width 223 height 20
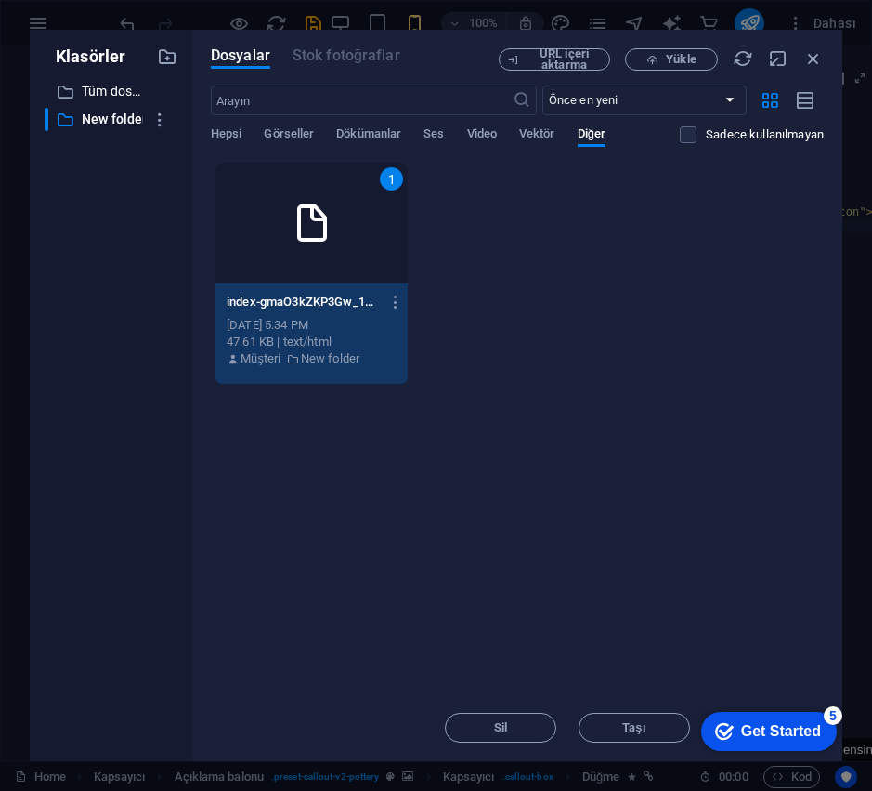
drag, startPoint x: 964, startPoint y: 1127, endPoint x: 949, endPoint y: 1111, distance: 22.3
click at [821, 739] on div "Get Started" at bounding box center [781, 731] width 80 height 17
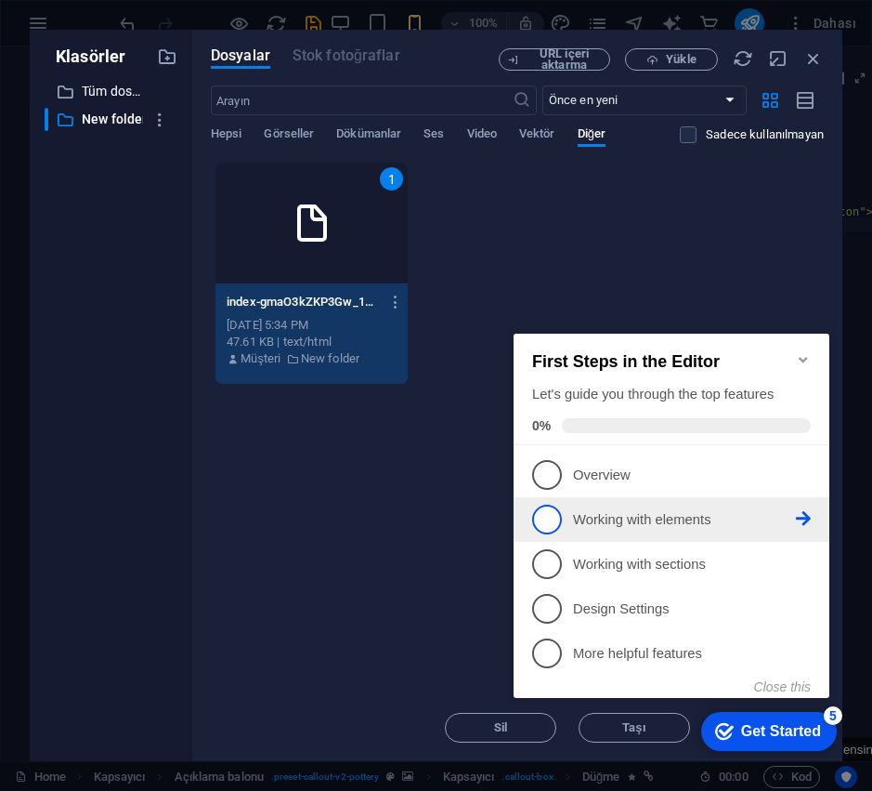
scroll to position [0, 0]
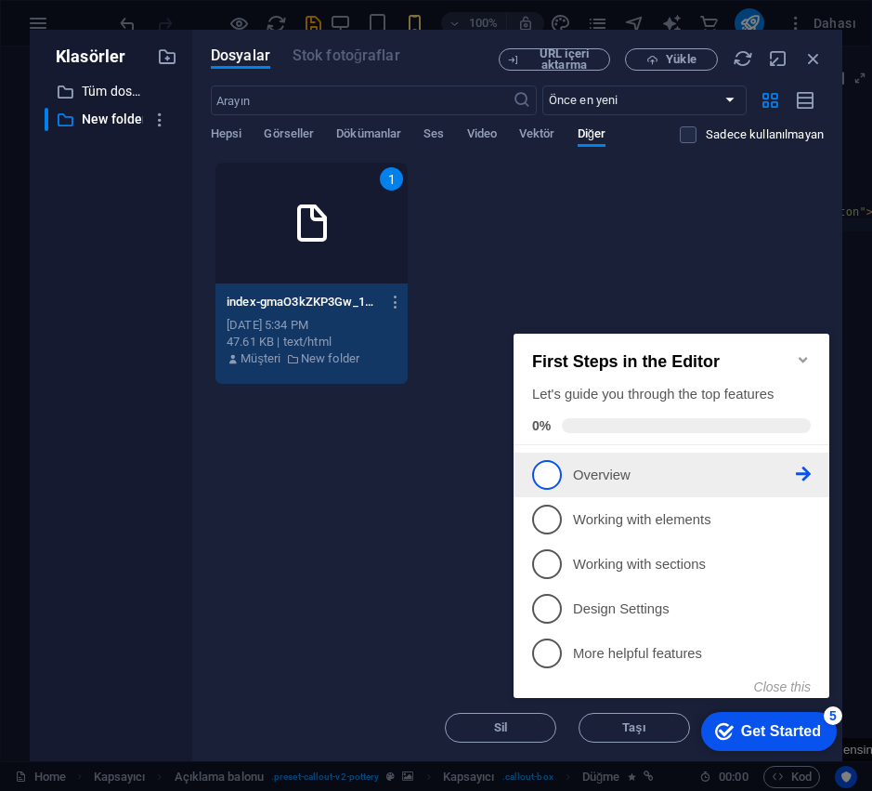
click at [546, 476] on span "1" at bounding box center [547, 475] width 30 height 30
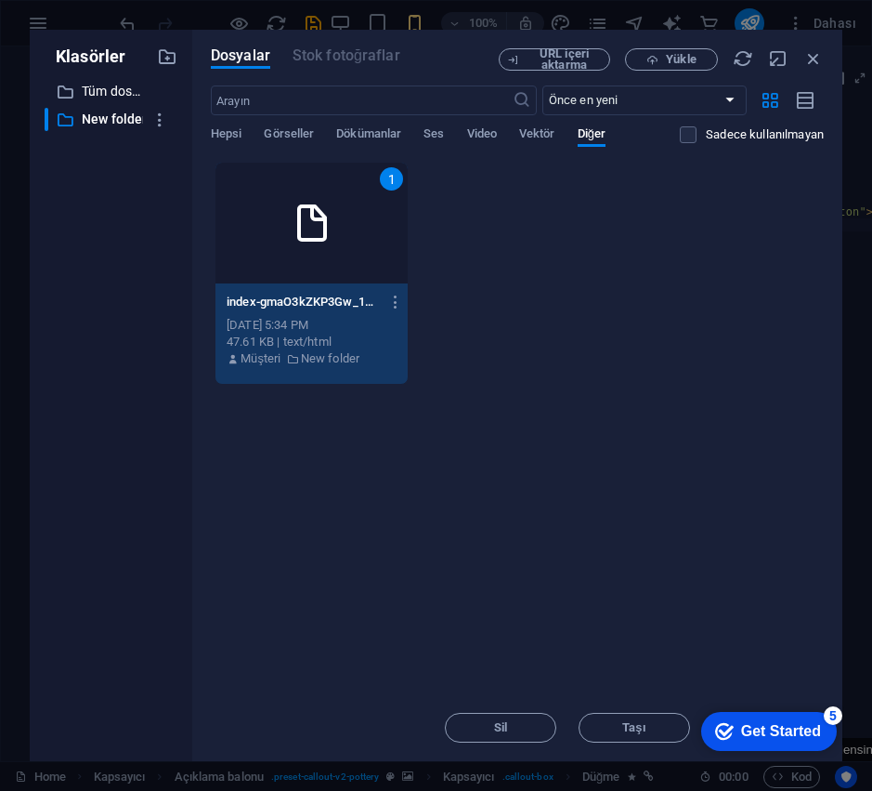
click at [837, 751] on div "checkmark Get Started 5" at bounding box center [769, 731] width 136 height 39
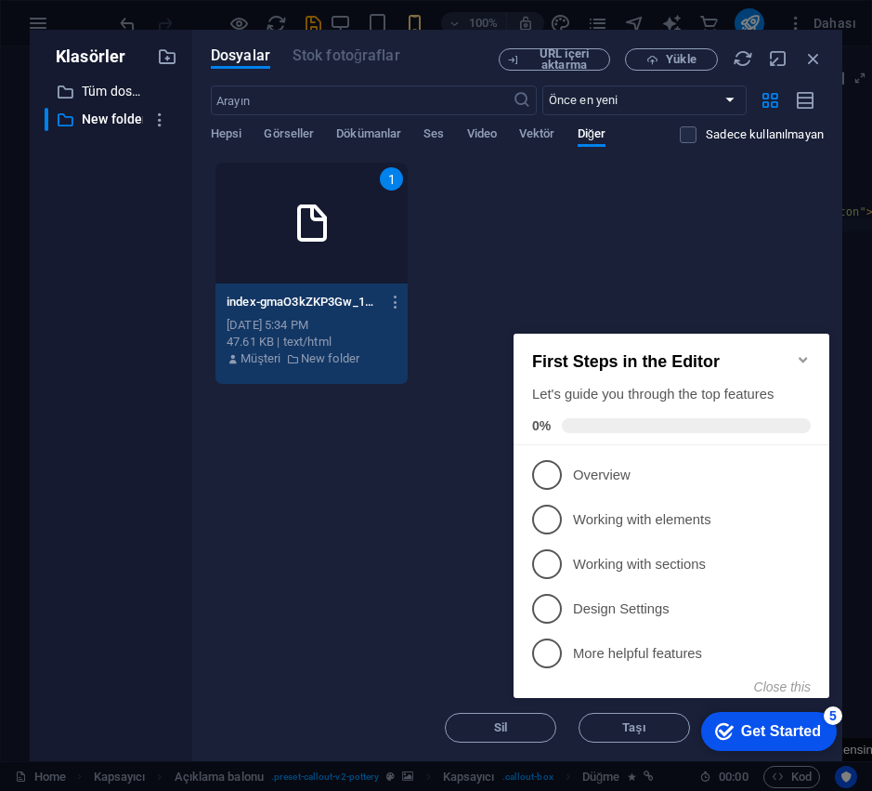
click at [801, 359] on h2 "First Steps in the Editor" at bounding box center [671, 362] width 279 height 20
click at [809, 352] on icon "Minimize checklist" at bounding box center [803, 359] width 15 height 15
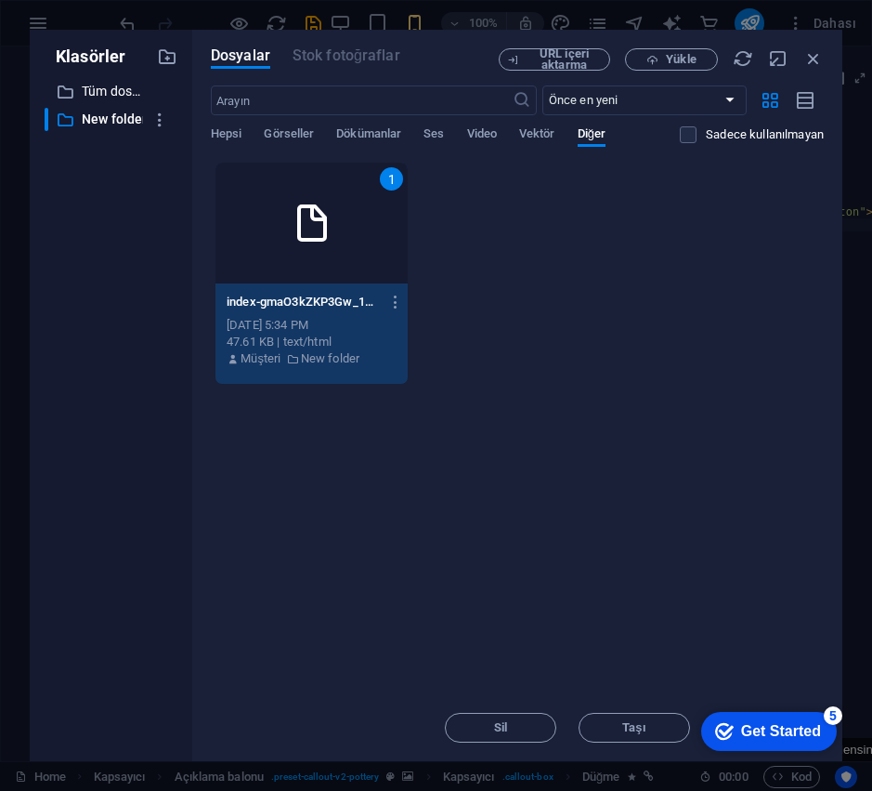
drag, startPoint x: 962, startPoint y: 1126, endPoint x: 962, endPoint y: 1009, distance: 117.1
click at [821, 739] on div "Get Started" at bounding box center [781, 731] width 80 height 17
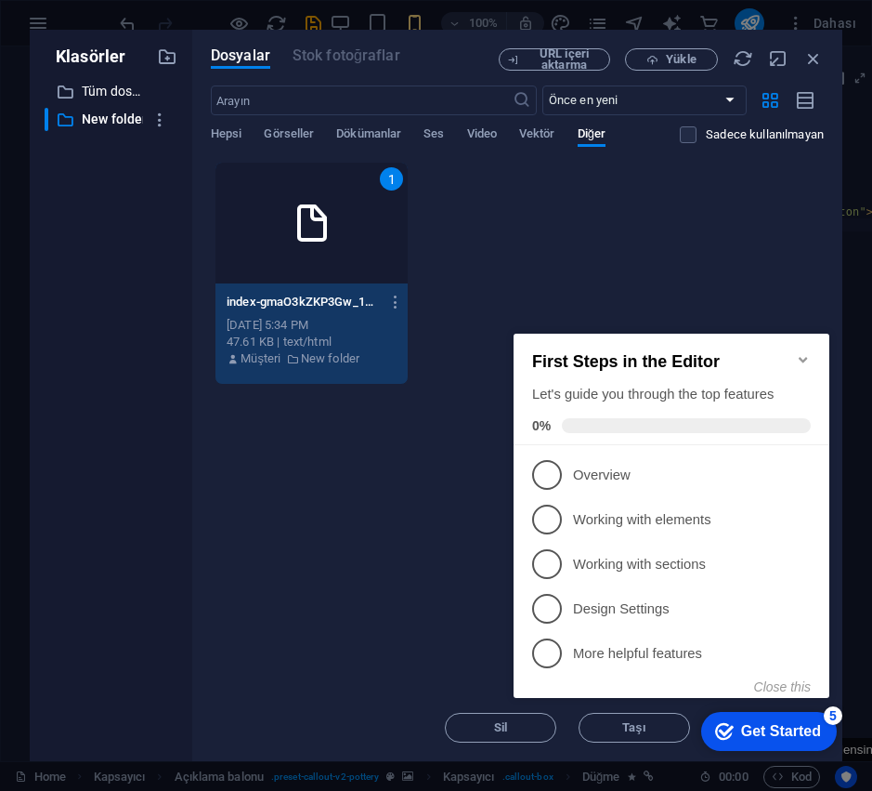
click at [550, 648] on span "5" at bounding box center [547, 653] width 30 height 30
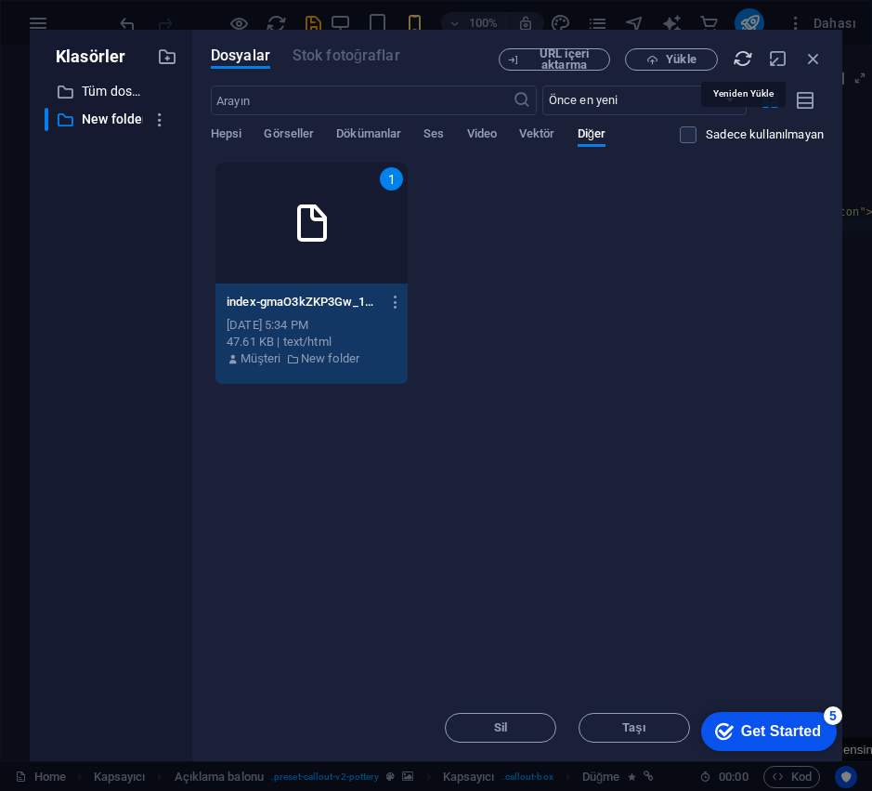
click at [741, 58] on icon "button" at bounding box center [743, 58] width 20 height 20
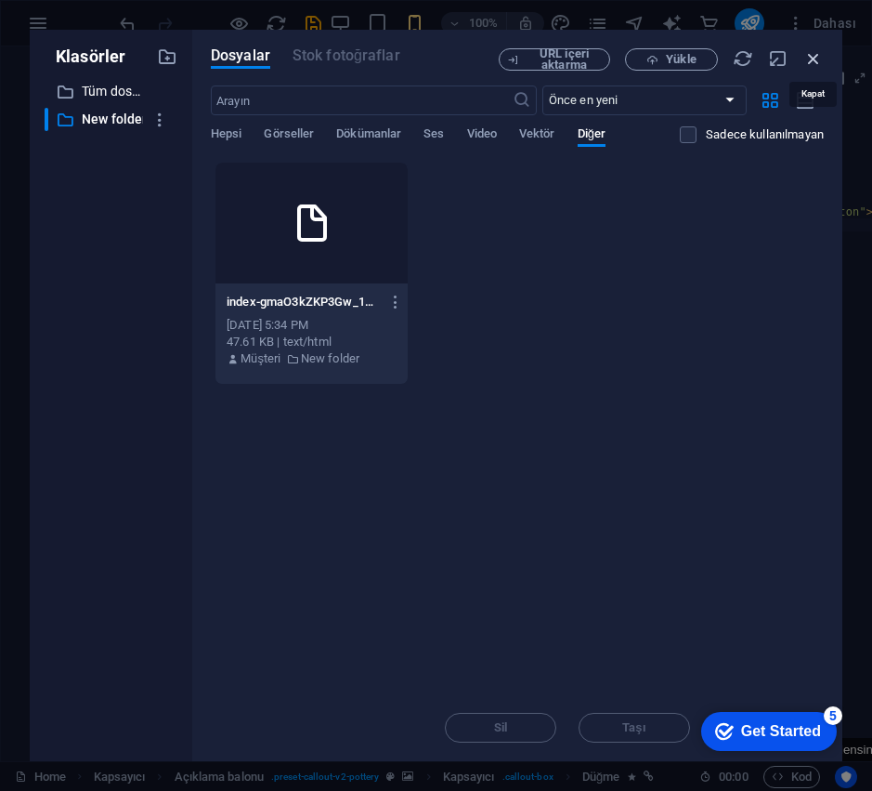
click at [808, 59] on icon "button" at bounding box center [814, 58] width 20 height 20
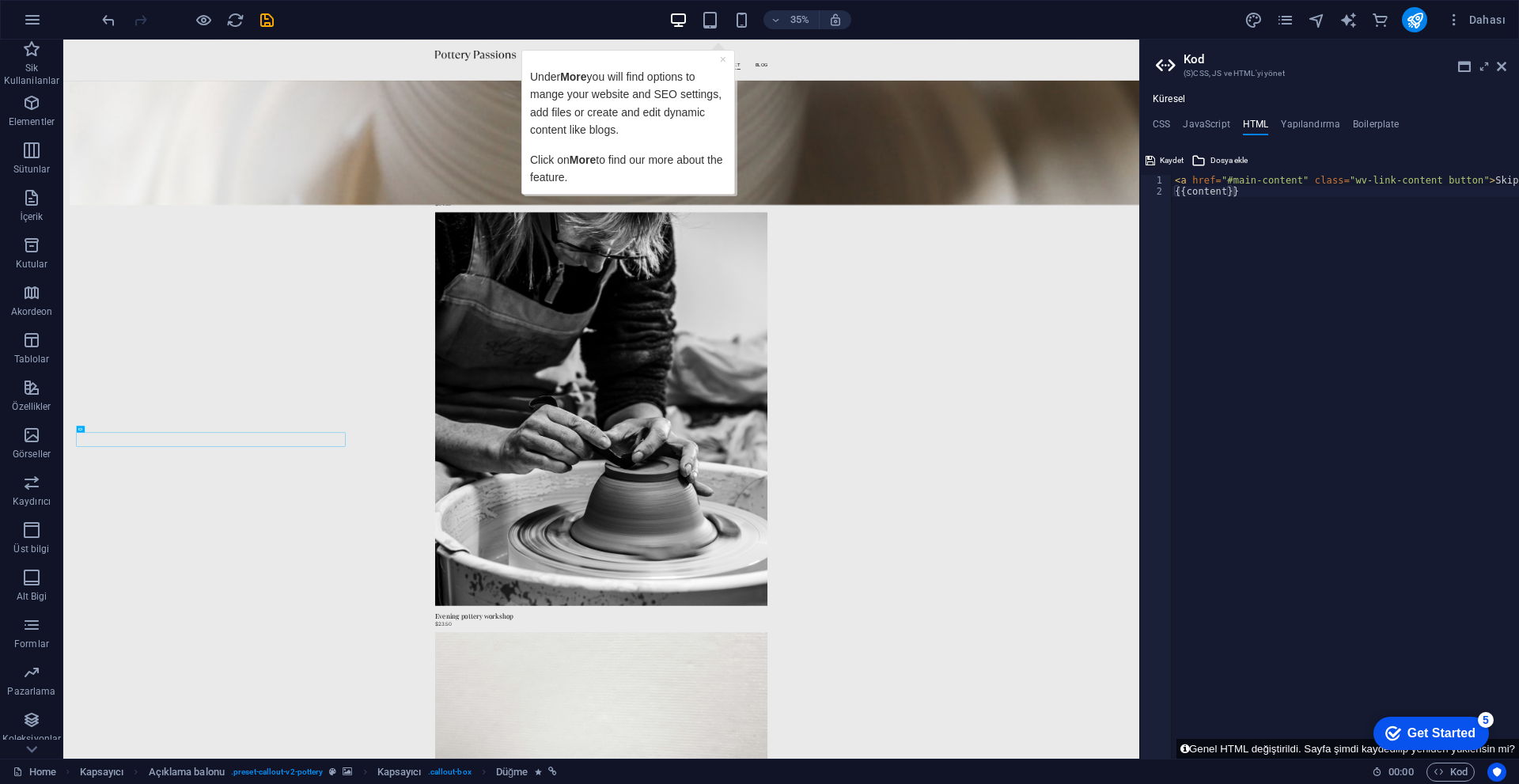
scroll to position [3808, 0]
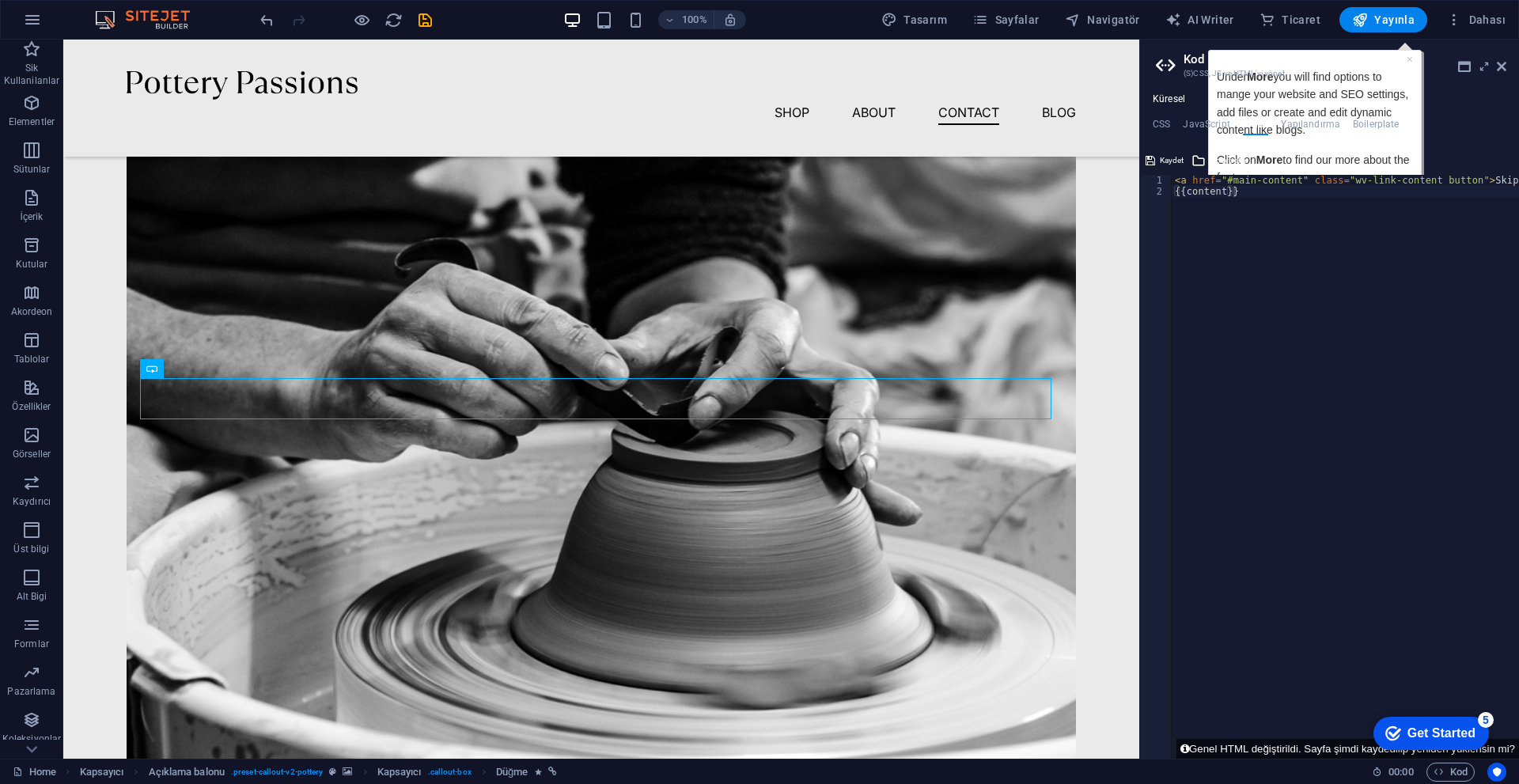
type textarea "{{content}}"
click at [742, 318] on div "< a href = "#main-content" class = "wv-link-content button" > Skip to main cont…" at bounding box center [1385, 472] width 427 height 594
click at [742, 61] on h2 "Kod" at bounding box center [1344, 59] width 323 height 14
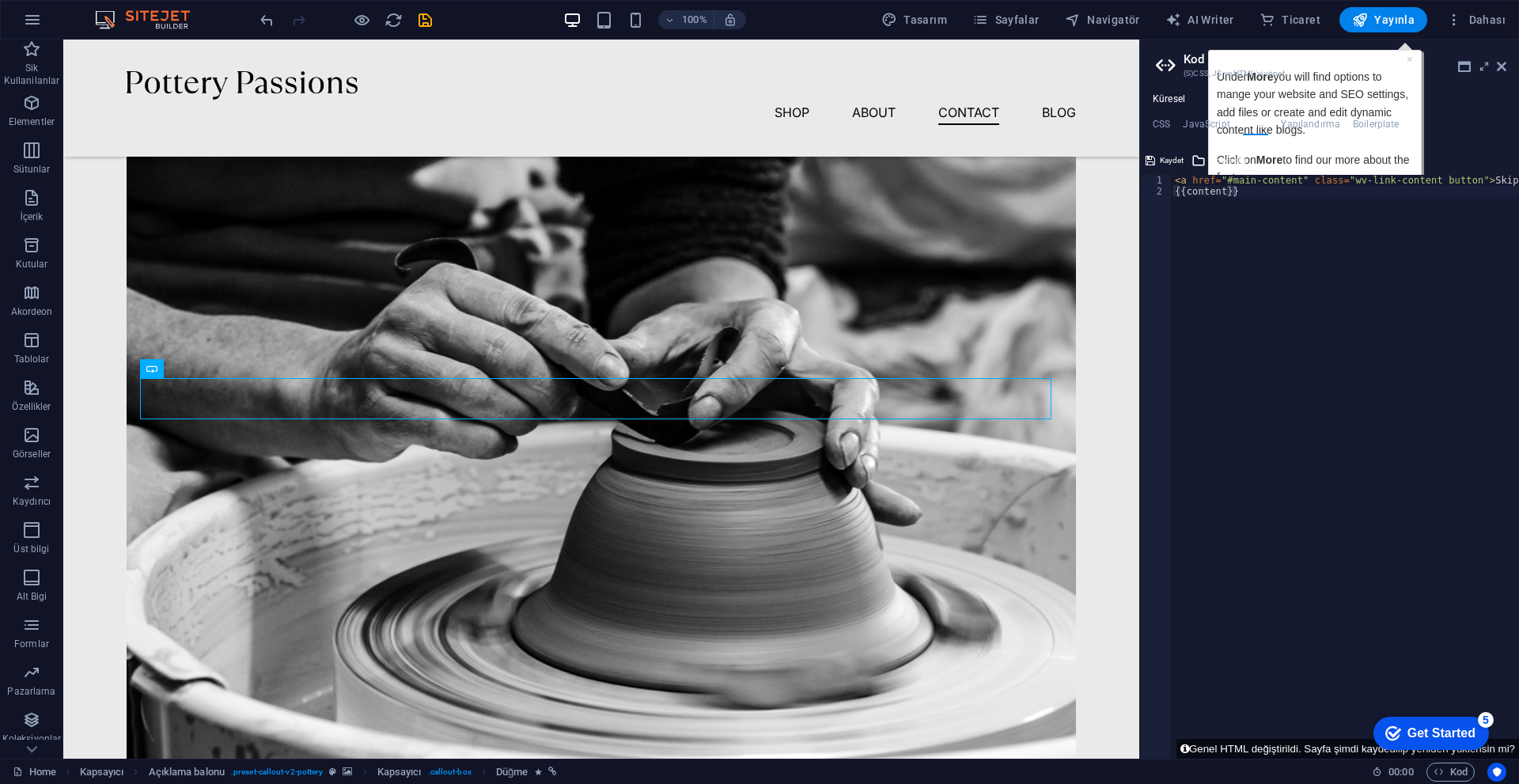
click at [742, 195] on div "< a href = "#main-content" class = "wv-link-content button" > Skip to main cont…" at bounding box center [1385, 472] width 427 height 594
click at [742, 157] on div "Kaydet Dosya ekle" at bounding box center [1329, 158] width 379 height 23
click at [742, 159] on icon at bounding box center [1198, 160] width 14 height 19
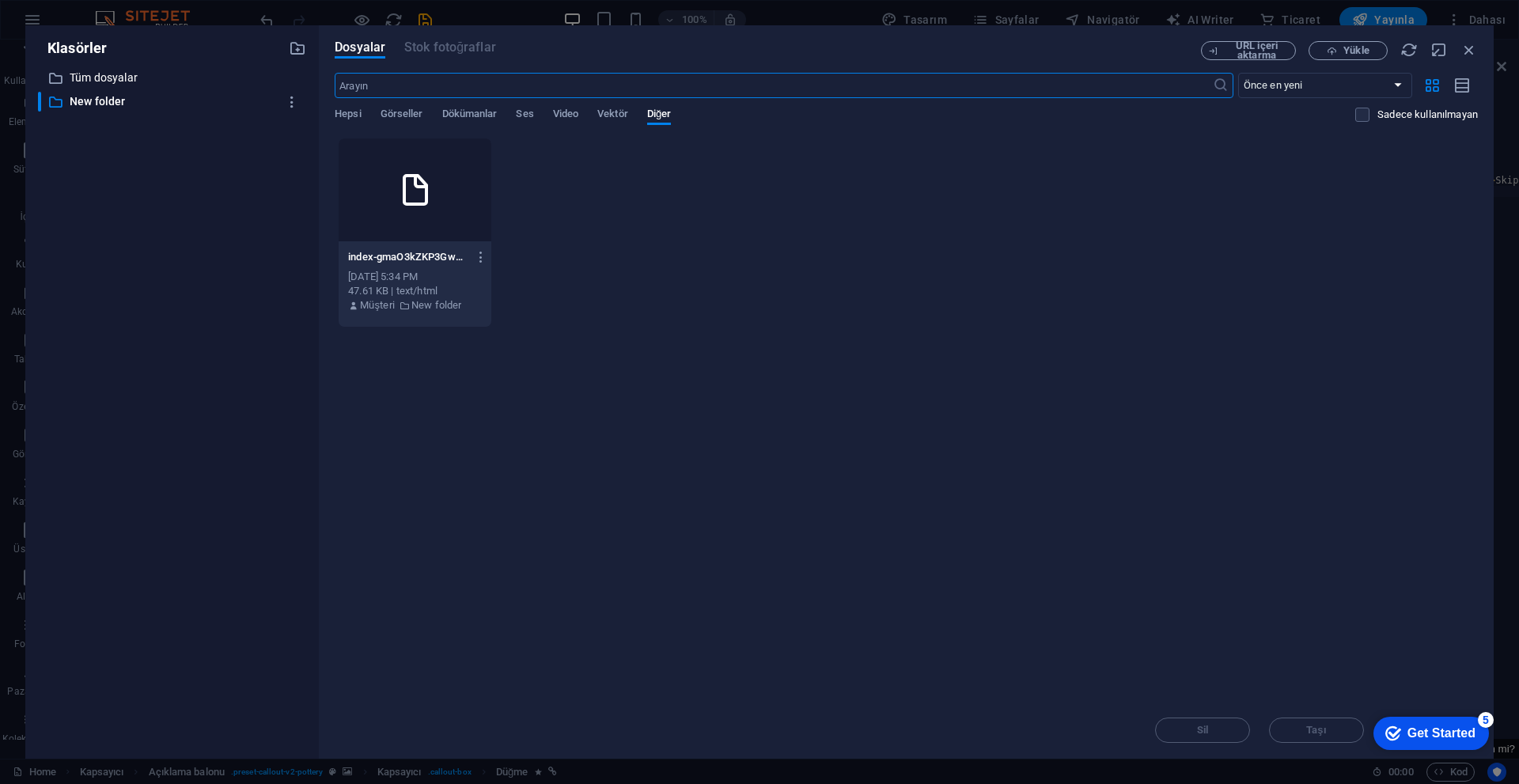
scroll to position [3755, 0]
click at [742, 54] on icon "button" at bounding box center [1469, 49] width 17 height 17
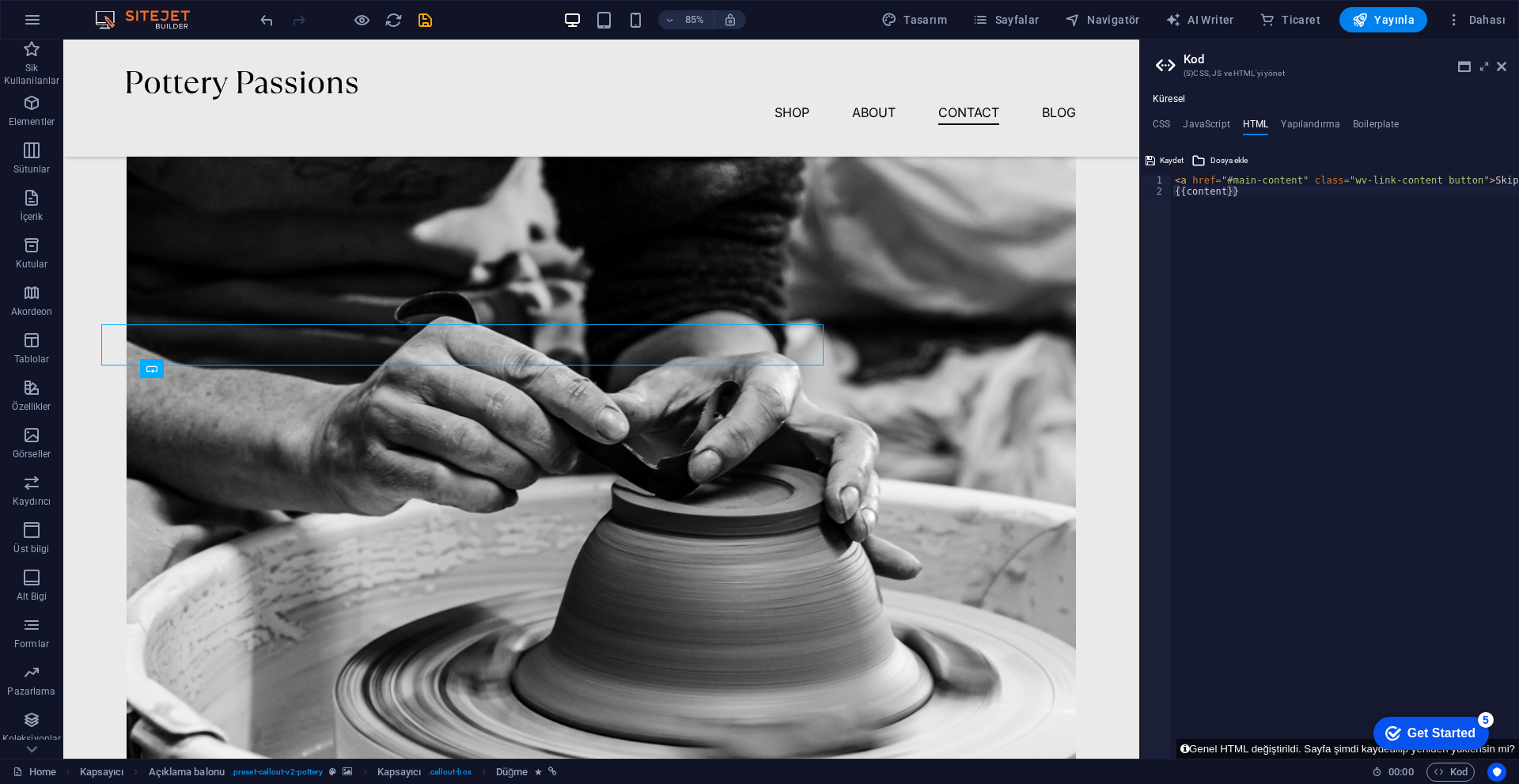
scroll to position [3808, 0]
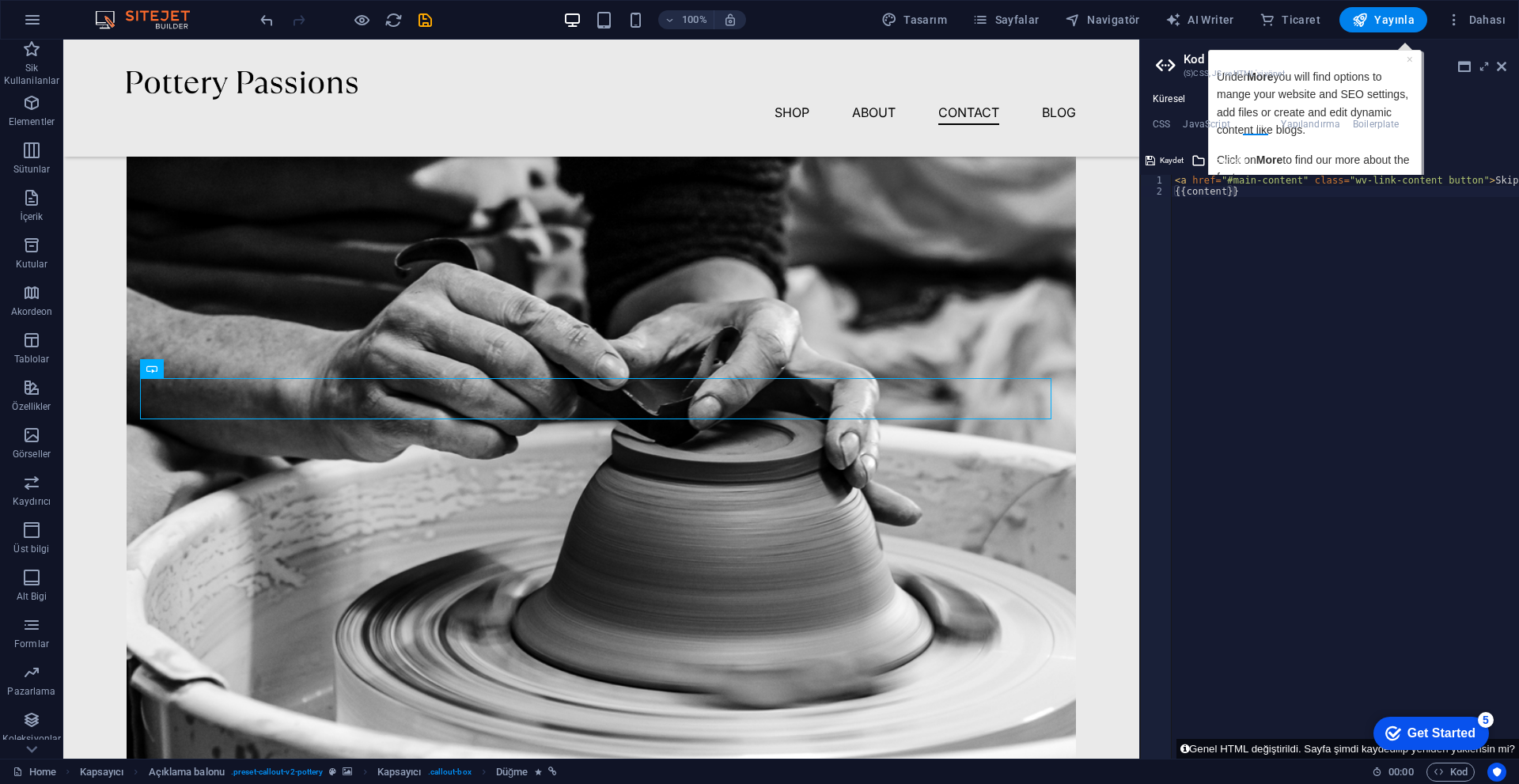
click at [742, 59] on h2 "Kod" at bounding box center [1344, 59] width 323 height 14
click at [742, 84] on div "Küresel CSS JavaScript HTML Yapılandırma Boilerplate padding-top: 0 !important;…" at bounding box center [1329, 420] width 379 height 678
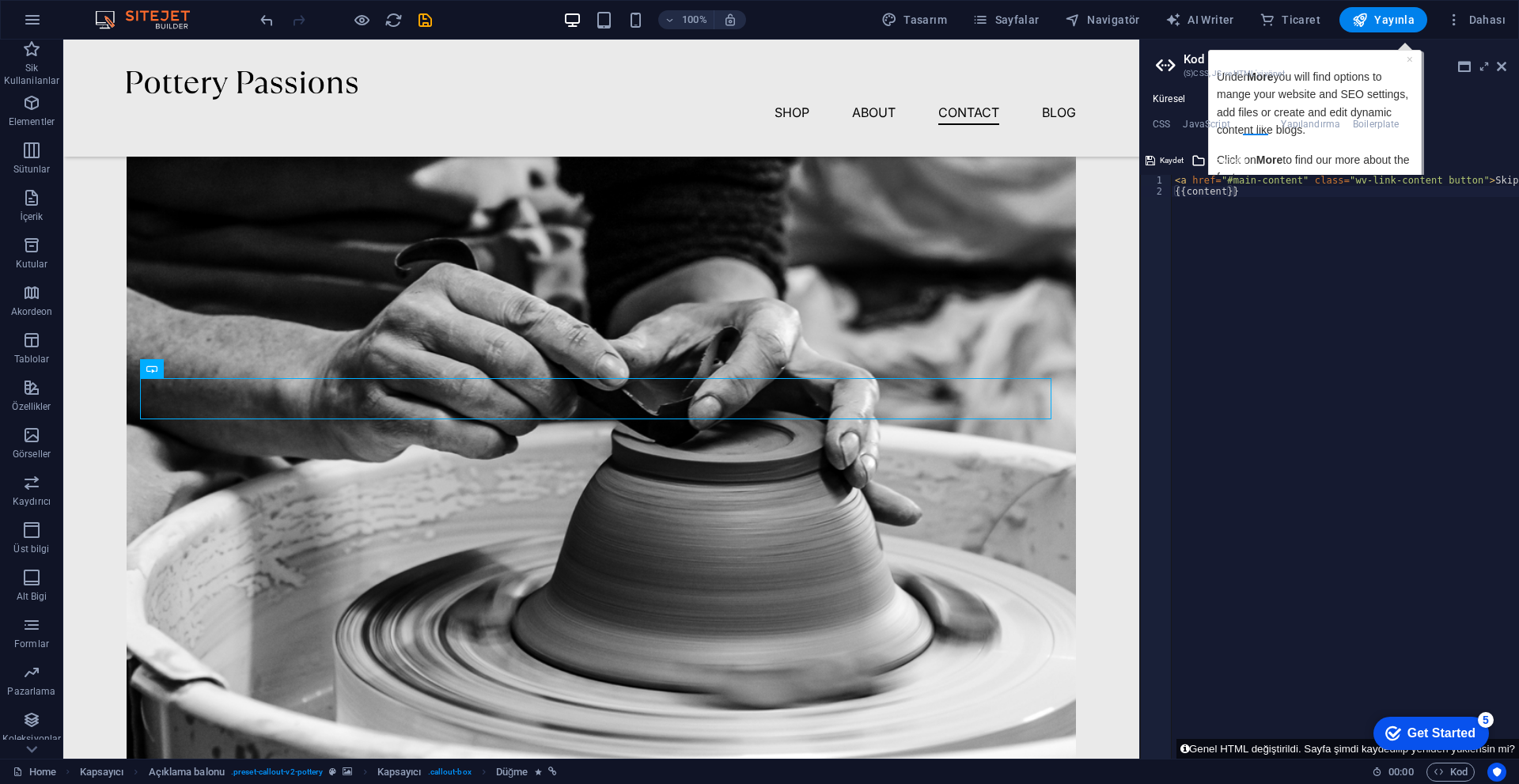
drag, startPoint x: 1404, startPoint y: 69, endPoint x: 1396, endPoint y: 106, distance: 37.9
click at [742, 92] on aside "Kod (S)CSS, JS ve HTML'yi yönet Küresel CSS JavaScript HTML Yapılandırma Boiler…" at bounding box center [1329, 398] width 380 height 718
click at [742, 165] on span "Dosya ekle" at bounding box center [1229, 160] width 37 height 19
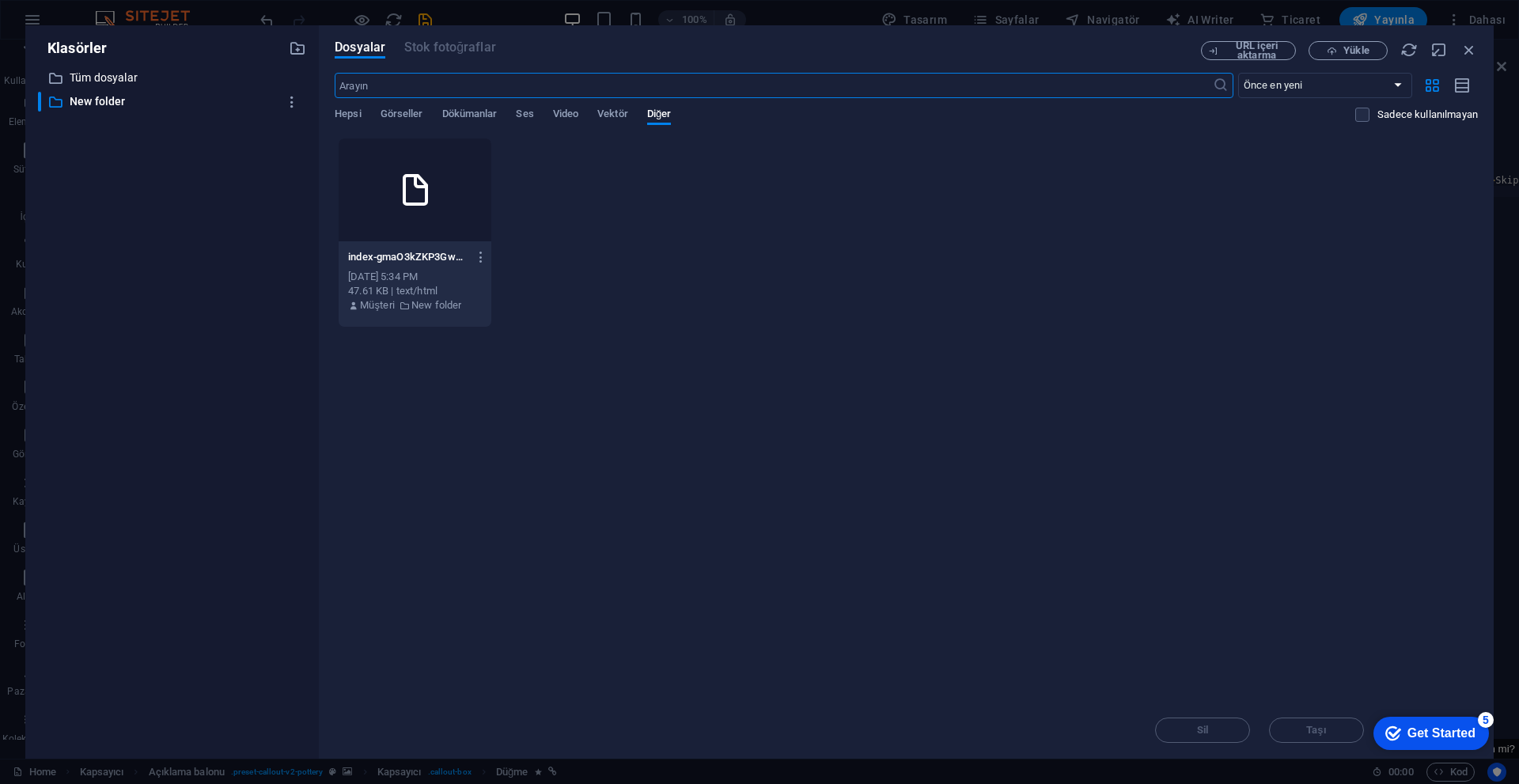
scroll to position [3755, 0]
click at [742, 163] on div "index-gmaO3kZKP3Gw_18b9vqAVQ.html index-gmaO3kZKP3Gw_18b9vqAVQ.html Sep 6, 2025…" at bounding box center [906, 232] width 1143 height 190
drag, startPoint x: 1393, startPoint y: 59, endPoint x: 1407, endPoint y: 53, distance: 15.2
click at [742, 54] on icon "button" at bounding box center [1469, 49] width 17 height 17
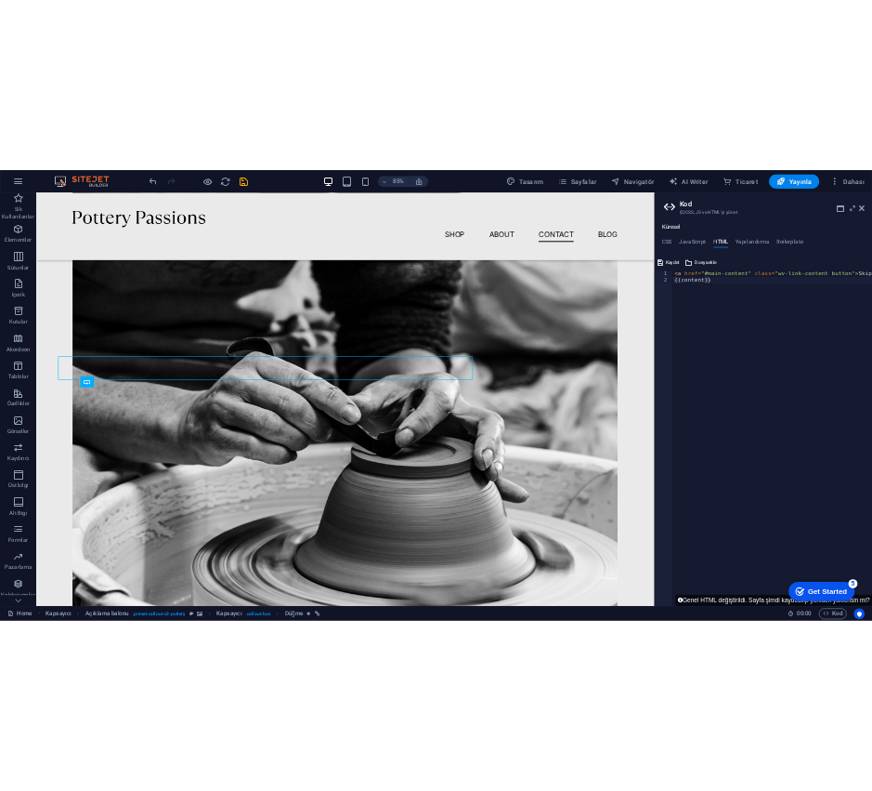
scroll to position [4474, 0]
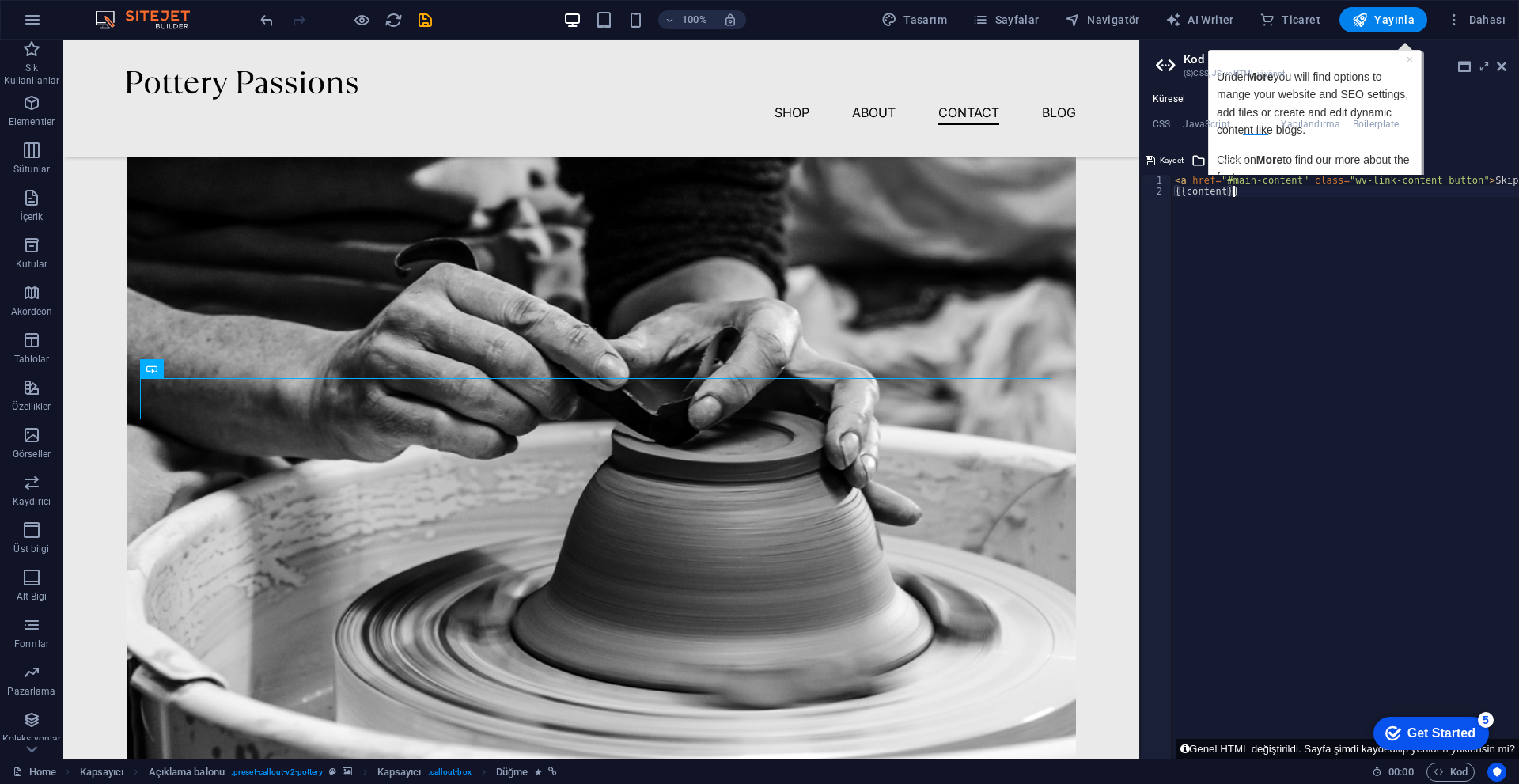
click at [742, 243] on div "< a href = "#main-content" class = "wv-link-content button" > Skip to main cont…" at bounding box center [1385, 472] width 427 height 594
click at [742, 65] on h2 "Kod" at bounding box center [1344, 59] width 323 height 14
click at [742, 61] on h2 "Kod" at bounding box center [1344, 59] width 323 height 14
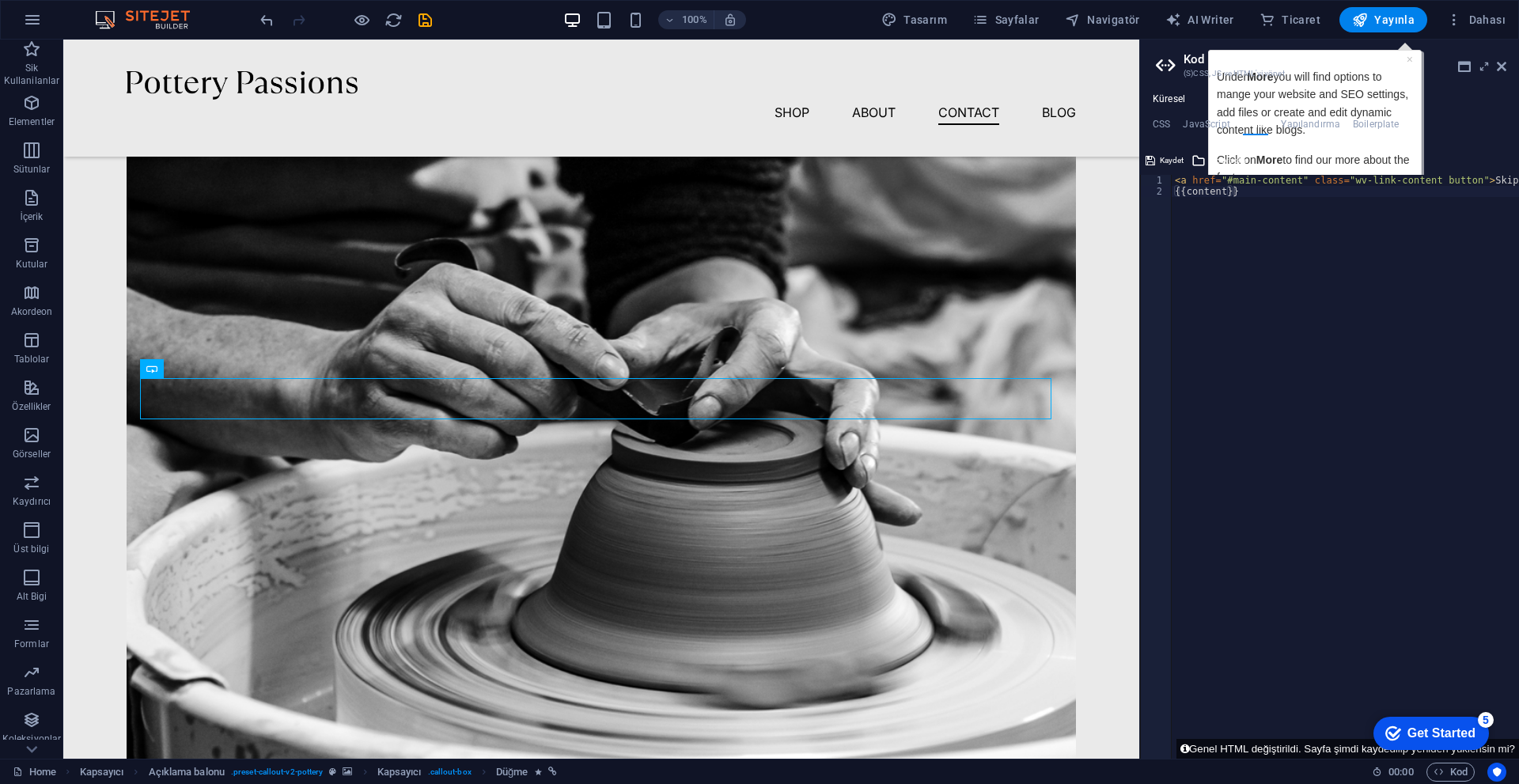
click at [742, 57] on h2 "Kod" at bounding box center [1344, 59] width 323 height 14
click at [742, 49] on header "Kod (S)CSS, JS ve HTML'yi yönet" at bounding box center [1331, 60] width 351 height 41
drag, startPoint x: 1403, startPoint y: 47, endPoint x: 1363, endPoint y: 243, distance: 200.0
click at [742, 56] on header "Kod (S)CSS, JS ve HTML'yi yönet" at bounding box center [1331, 60] width 351 height 41
drag, startPoint x: 1344, startPoint y: 271, endPoint x: 1303, endPoint y: 222, distance: 63.9
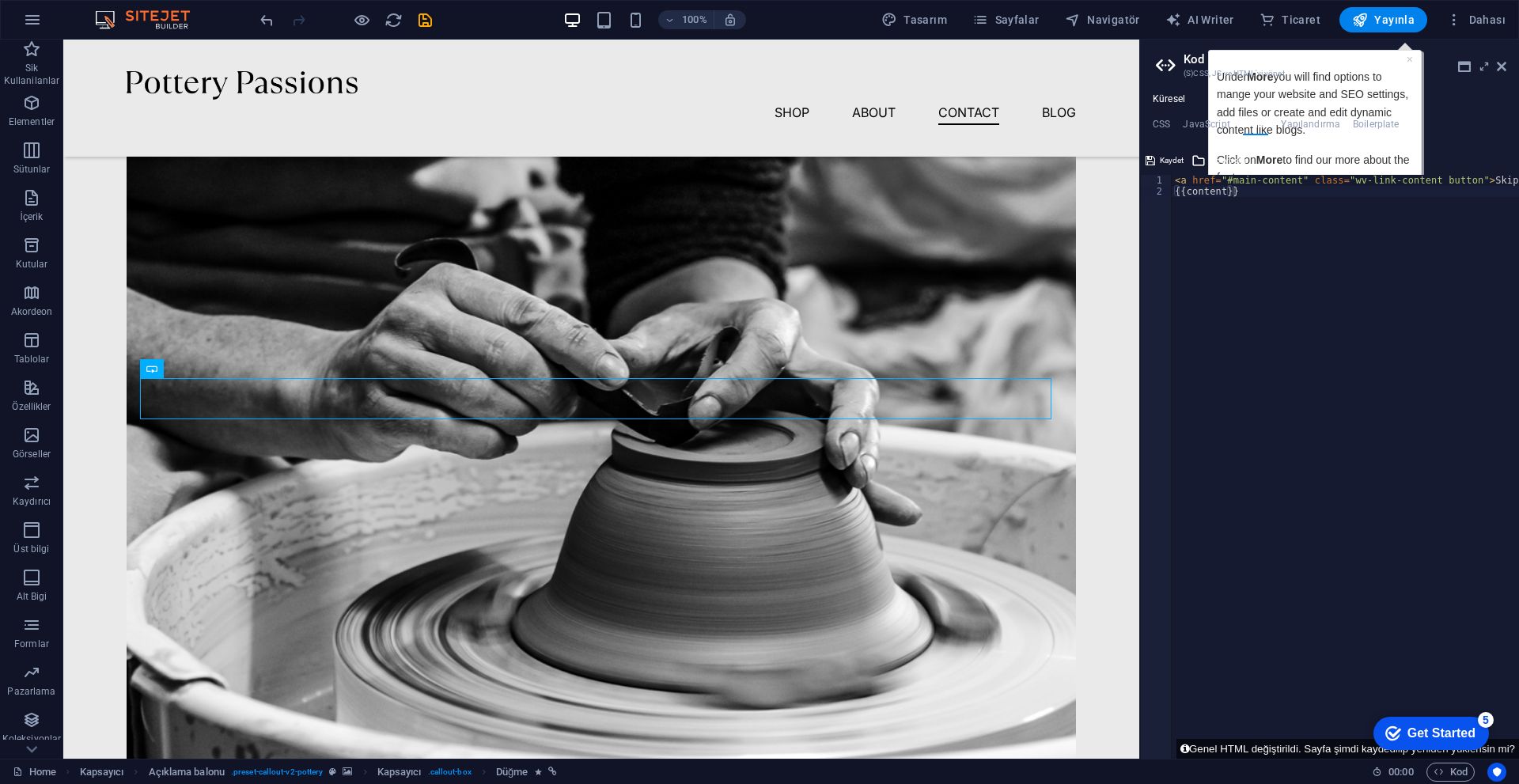
click at [742, 267] on div "< a href = "#main-content" class = "wv-link-content button" > Skip to main cont…" at bounding box center [1385, 472] width 427 height 594
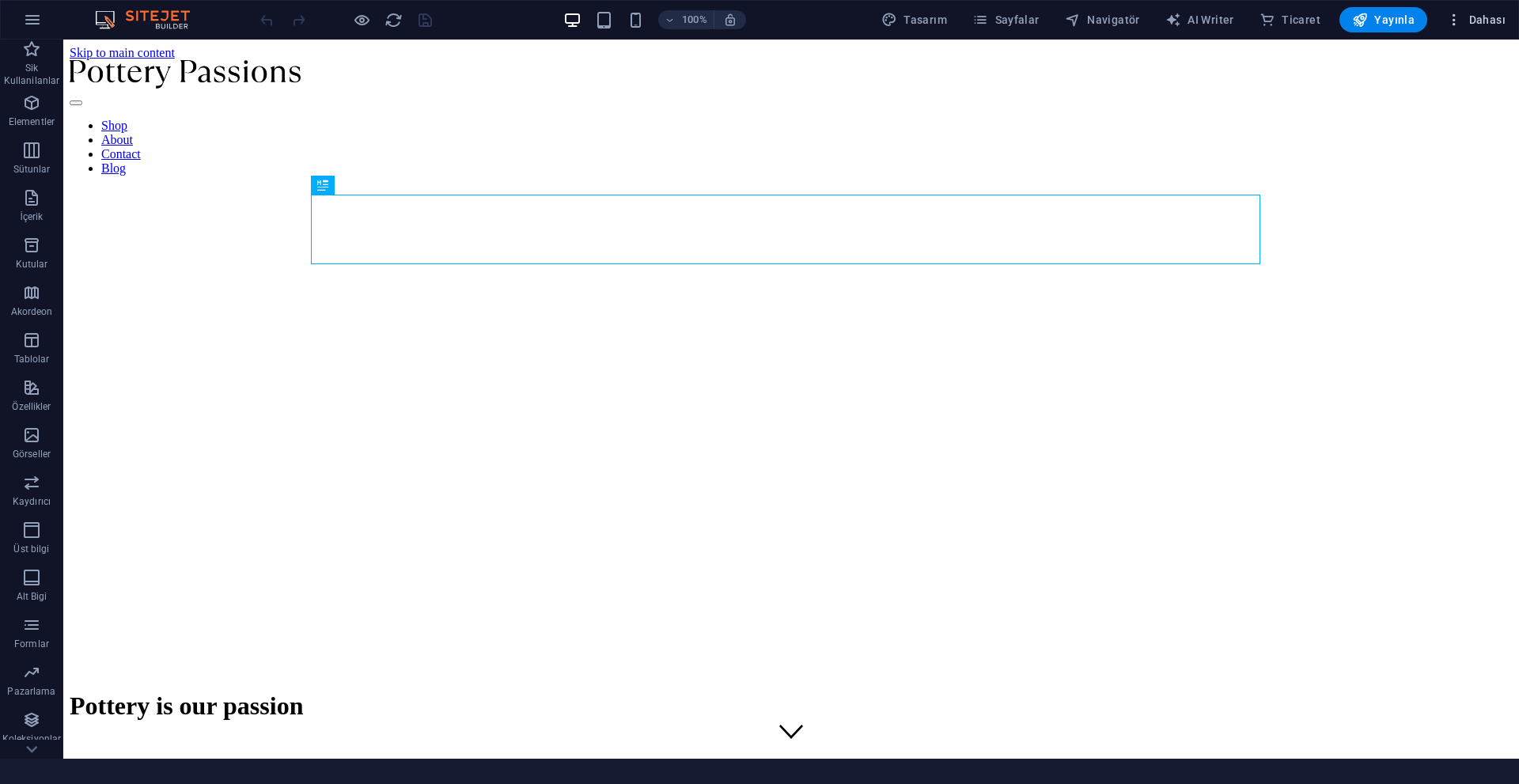
click at [742, 25] on icon "button" at bounding box center [1453, 20] width 16 height 16
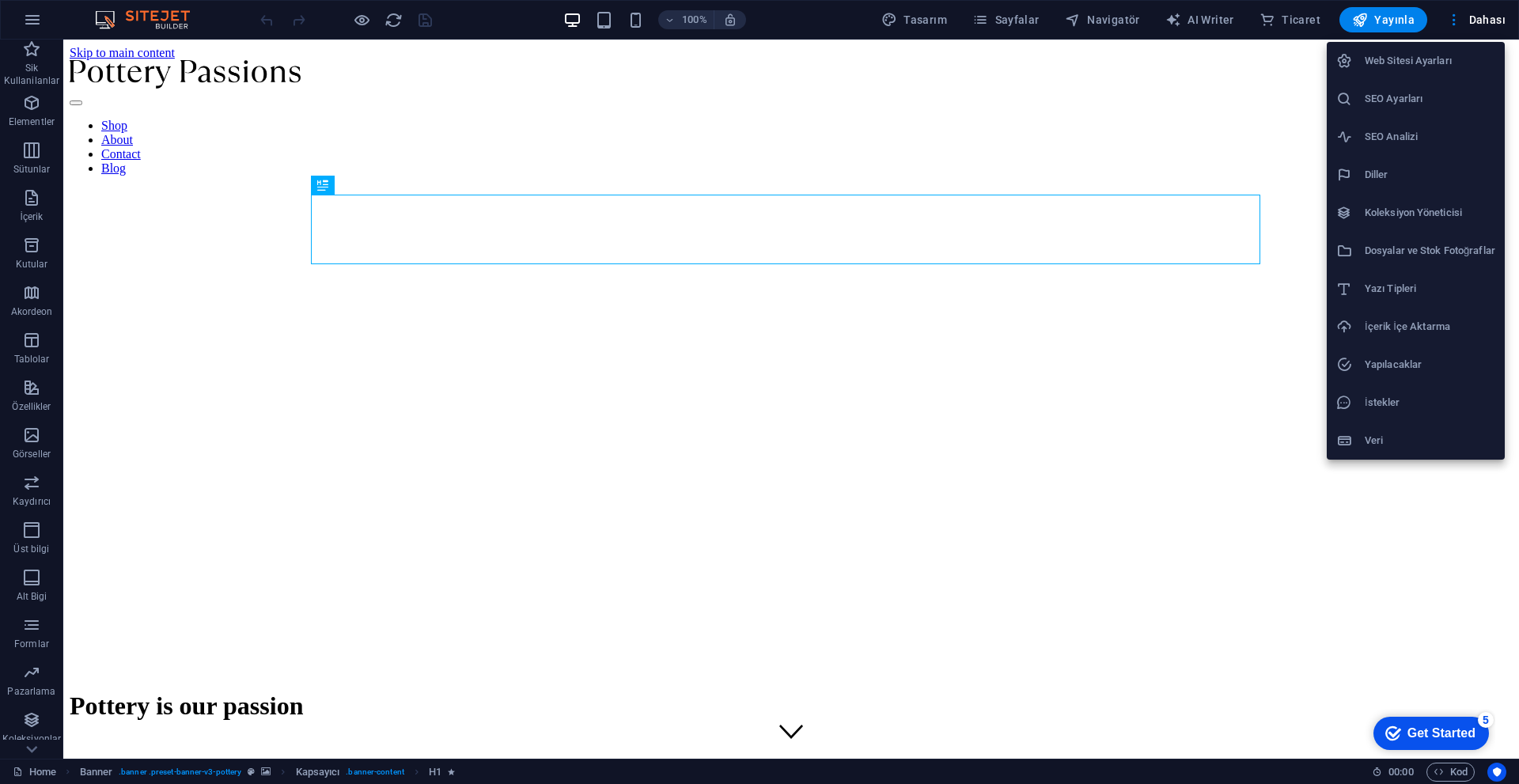
click at [742, 672] on div at bounding box center [760, 392] width 1519 height 784
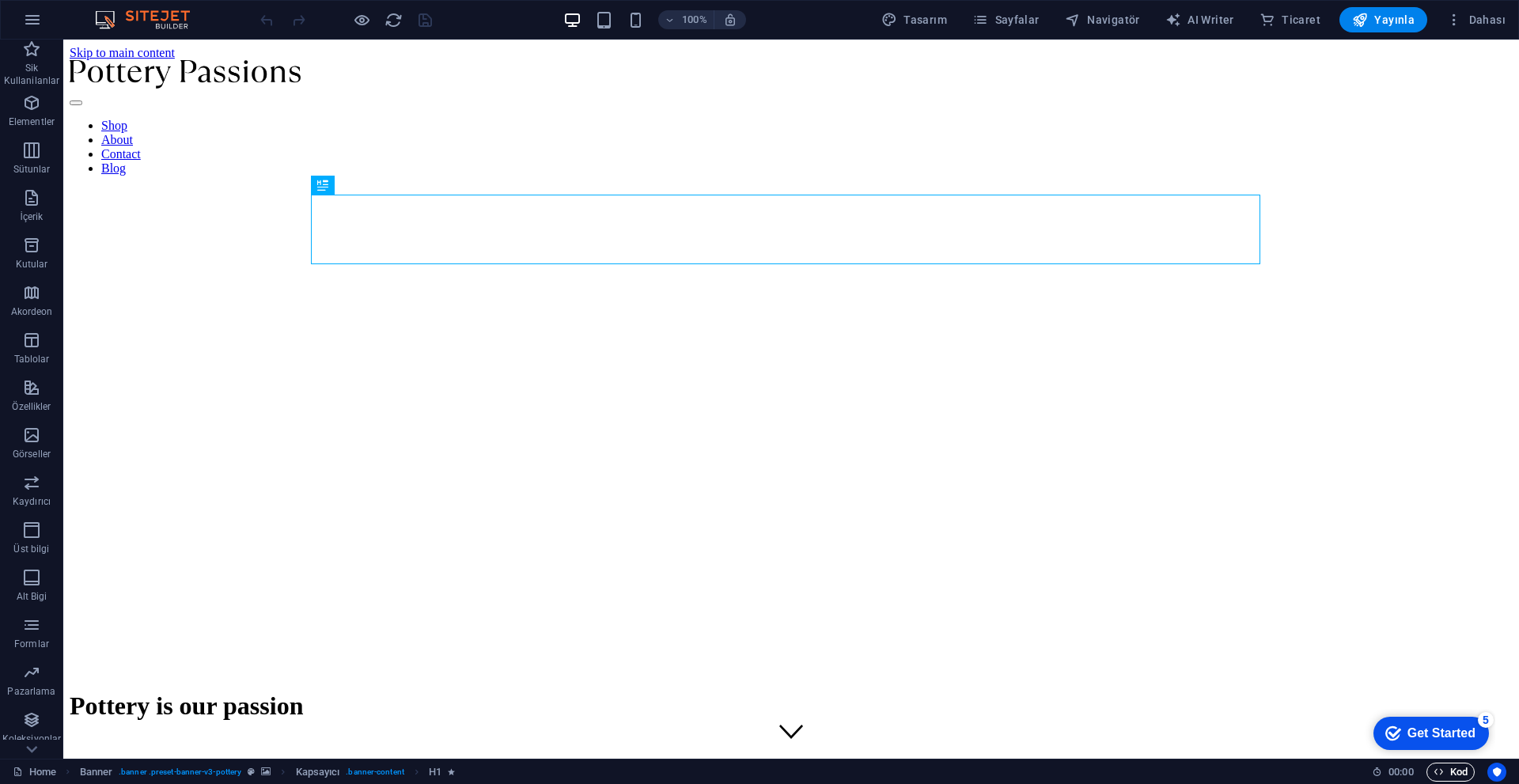
click at [742, 672] on icon "button" at bounding box center [1438, 771] width 10 height 10
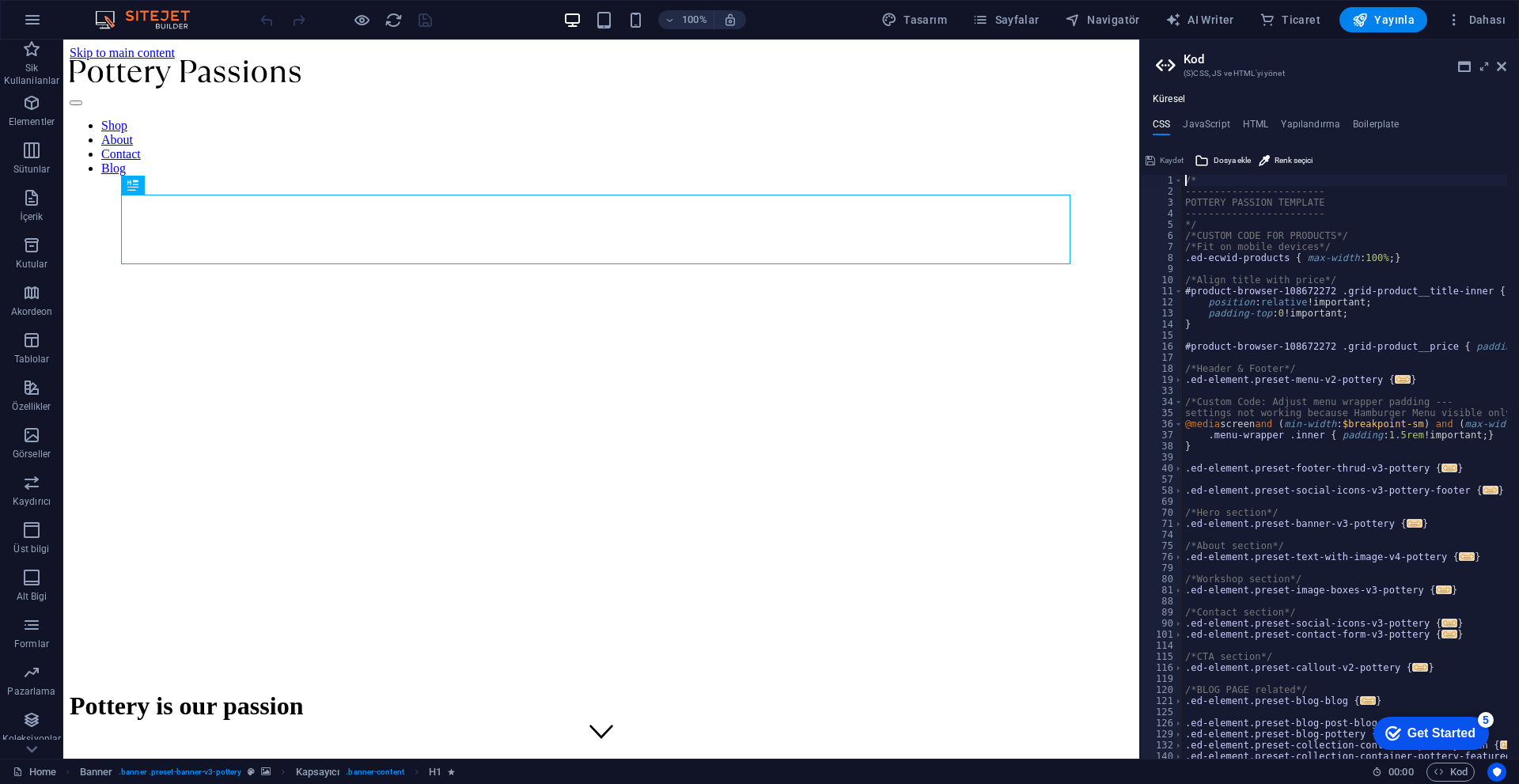
type textarea ".ed-element.preset-menu-v2-pottery {"
click at [742, 117] on div "Küresel CSS JavaScript HTML Yapılandırma Boilerplate .ed-element.preset-menu-v2…" at bounding box center [1329, 426] width 379 height 665
click at [742, 122] on h4 "HTML" at bounding box center [1255, 127] width 26 height 17
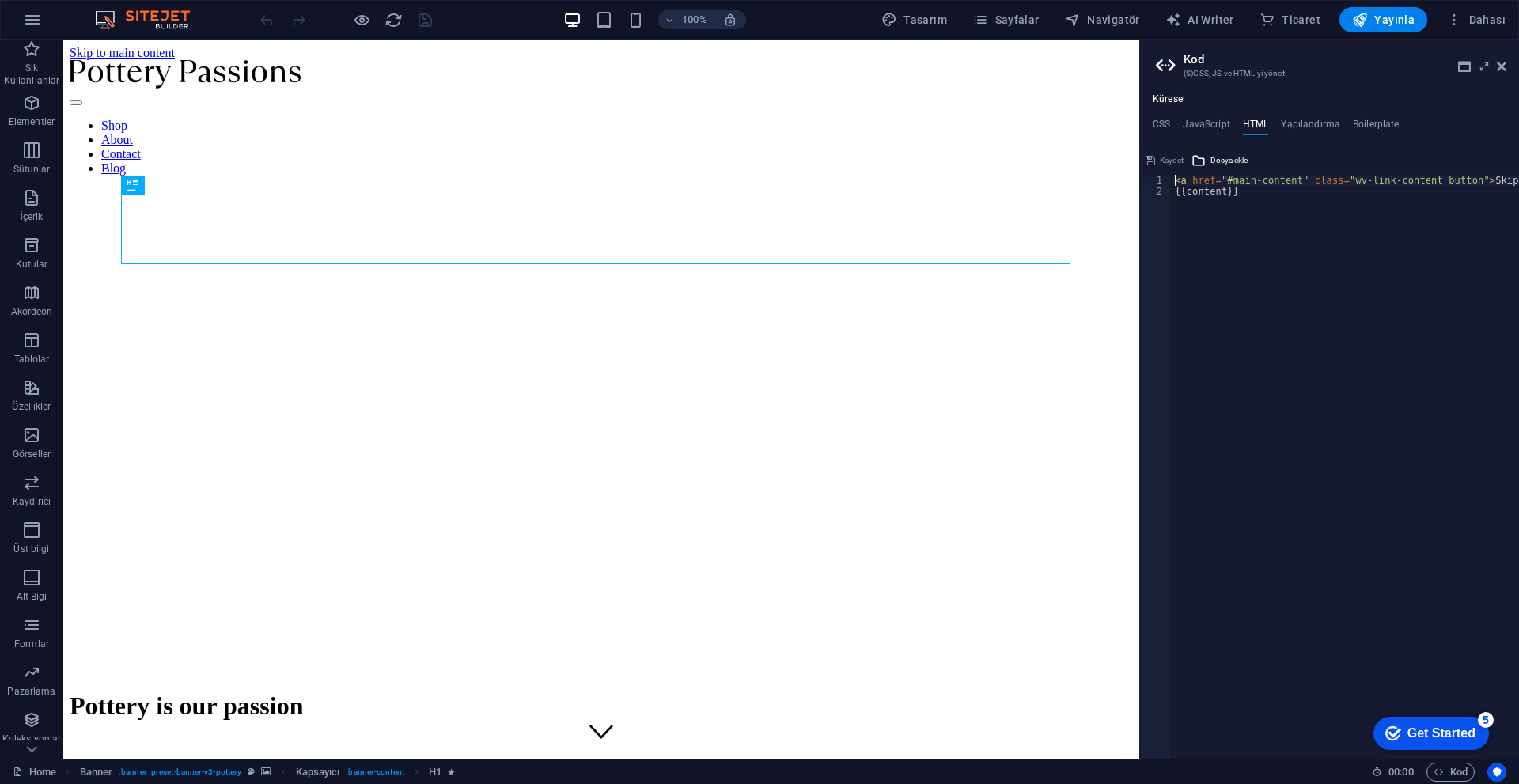
click at [742, 216] on div "< a href = "#main-content" class = "wv-link-content button" > Skip to main cont…" at bounding box center [1385, 472] width 427 height 594
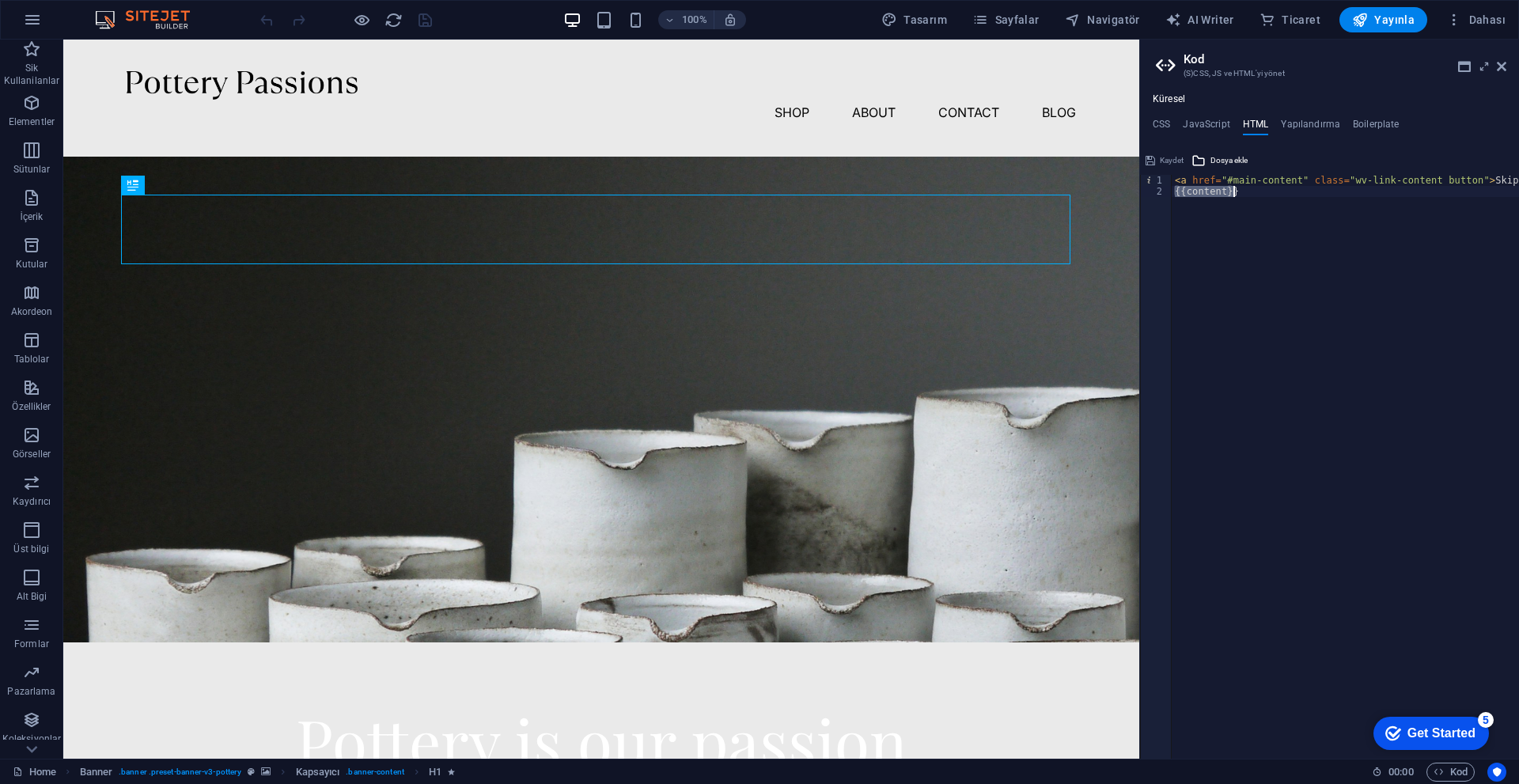
type textarea "<a href="#main-content" class="wv-link-content button">Skip to main content</a>"
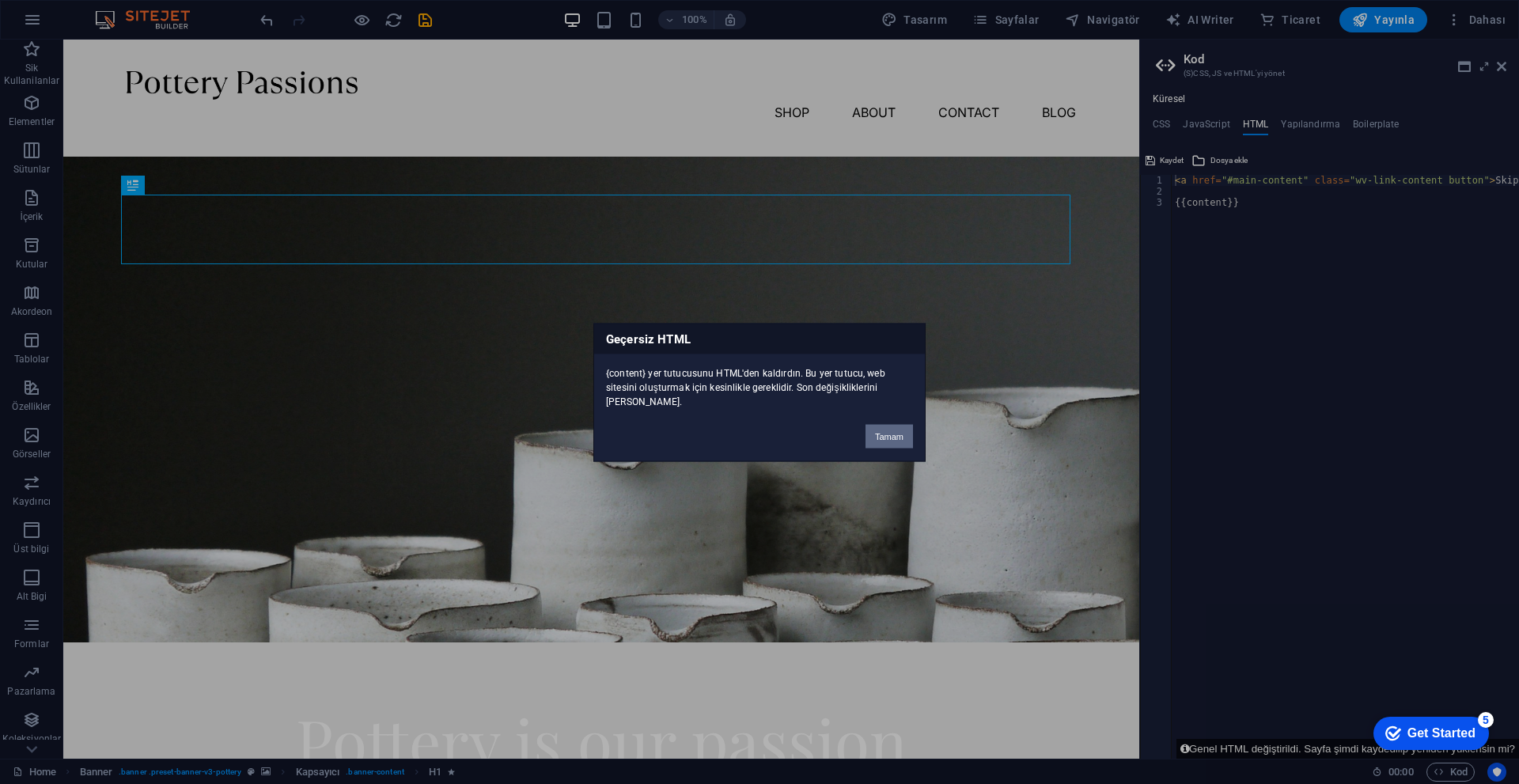
drag, startPoint x: 903, startPoint y: 433, endPoint x: 972, endPoint y: 311, distance: 140.2
click at [742, 433] on button "Tamam" at bounding box center [889, 436] width 48 height 24
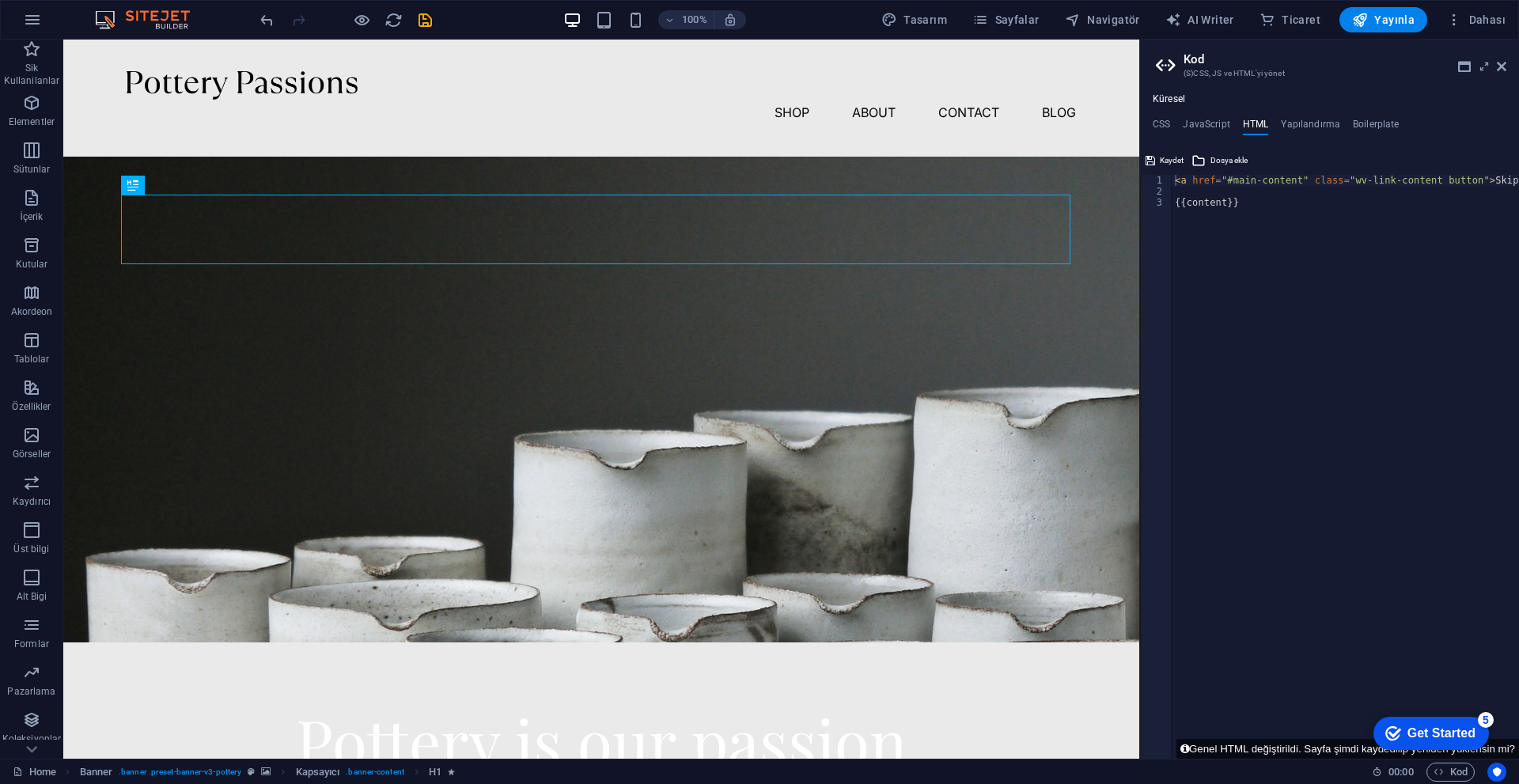
type textarea "{{content}}"
click at [742, 198] on div "< a href = "#main-content" class = "wv-link-content button" > Skip to main cont…" at bounding box center [1385, 472] width 427 height 594
type textarea "<a href="#main-content" class="wv-link-content button">Skip to main content</a>"
type textarea "{{content}}"
paste textarea
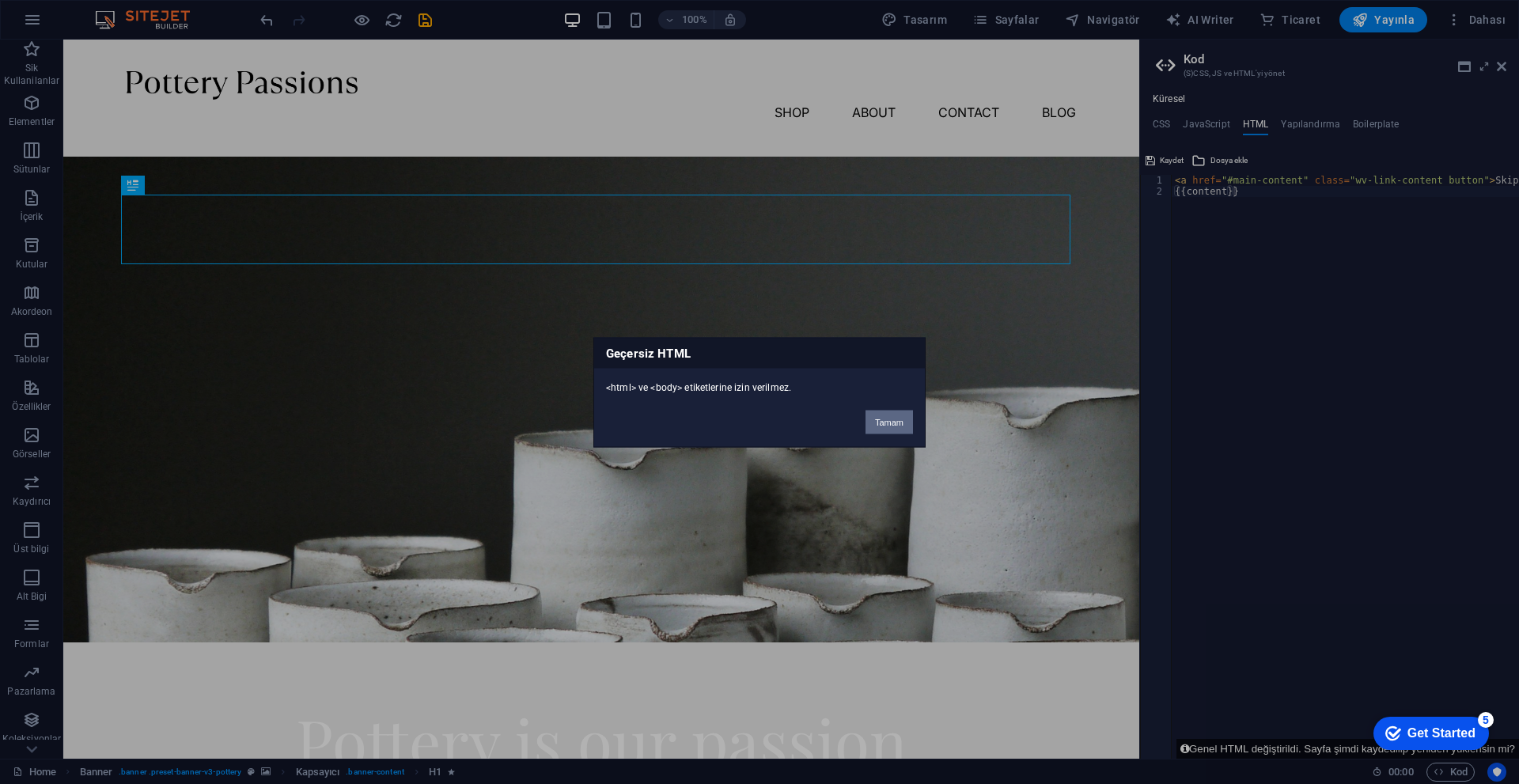
drag, startPoint x: 888, startPoint y: 426, endPoint x: 827, endPoint y: 386, distance: 72.9
click at [742, 426] on button "Tamam" at bounding box center [889, 421] width 48 height 24
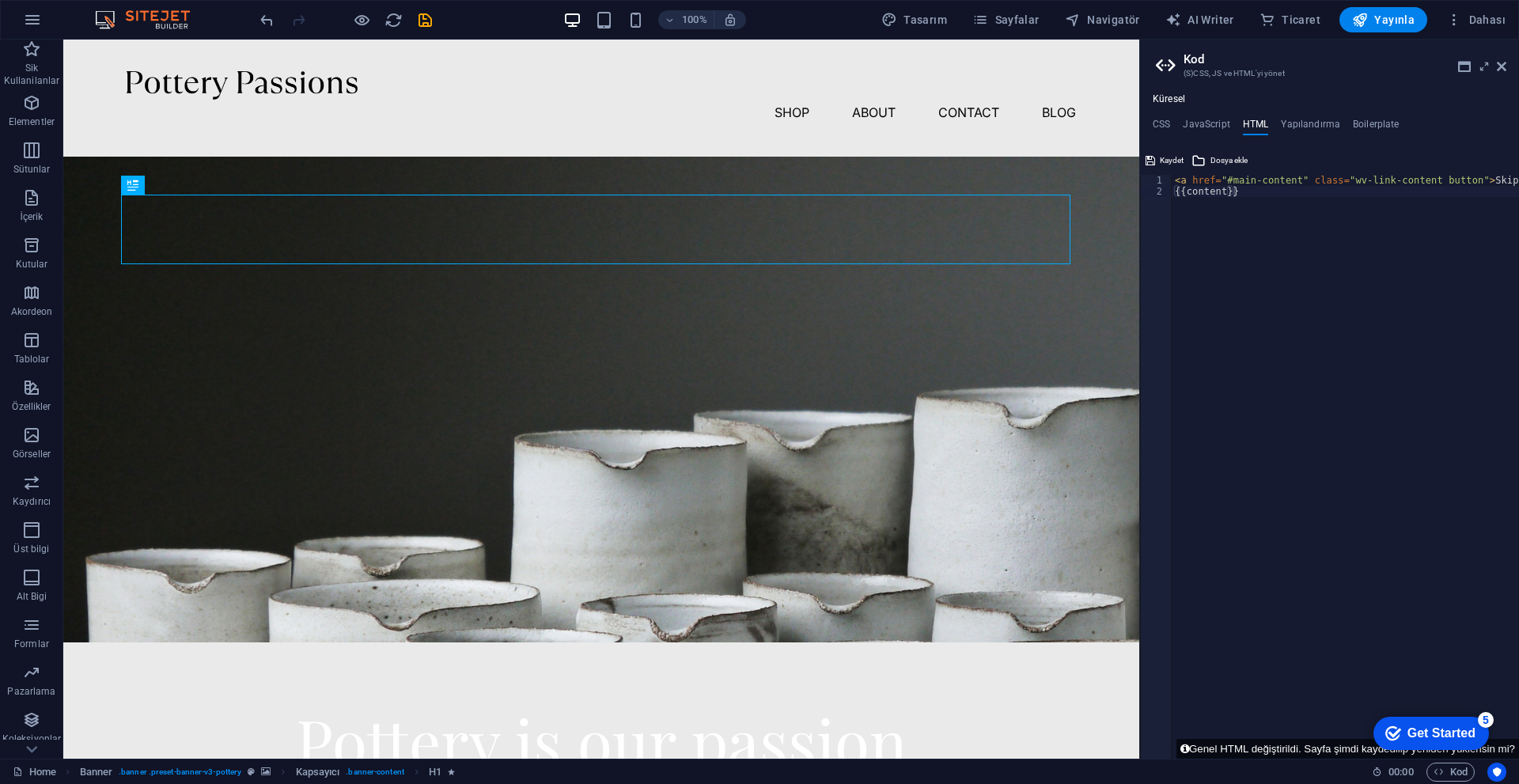
type textarea "{{content}}"
click at [742, 194] on div "< a href = "#main-content" class = "wv-link-content button" > Skip to main cont…" at bounding box center [1385, 472] width 427 height 594
paste textarea "<a href="#main-content" class="wv-link-content button">Skip to main content</a>"
type textarea "<a href="#main-content" class="wv-link-content button">Skip to main content</a>"
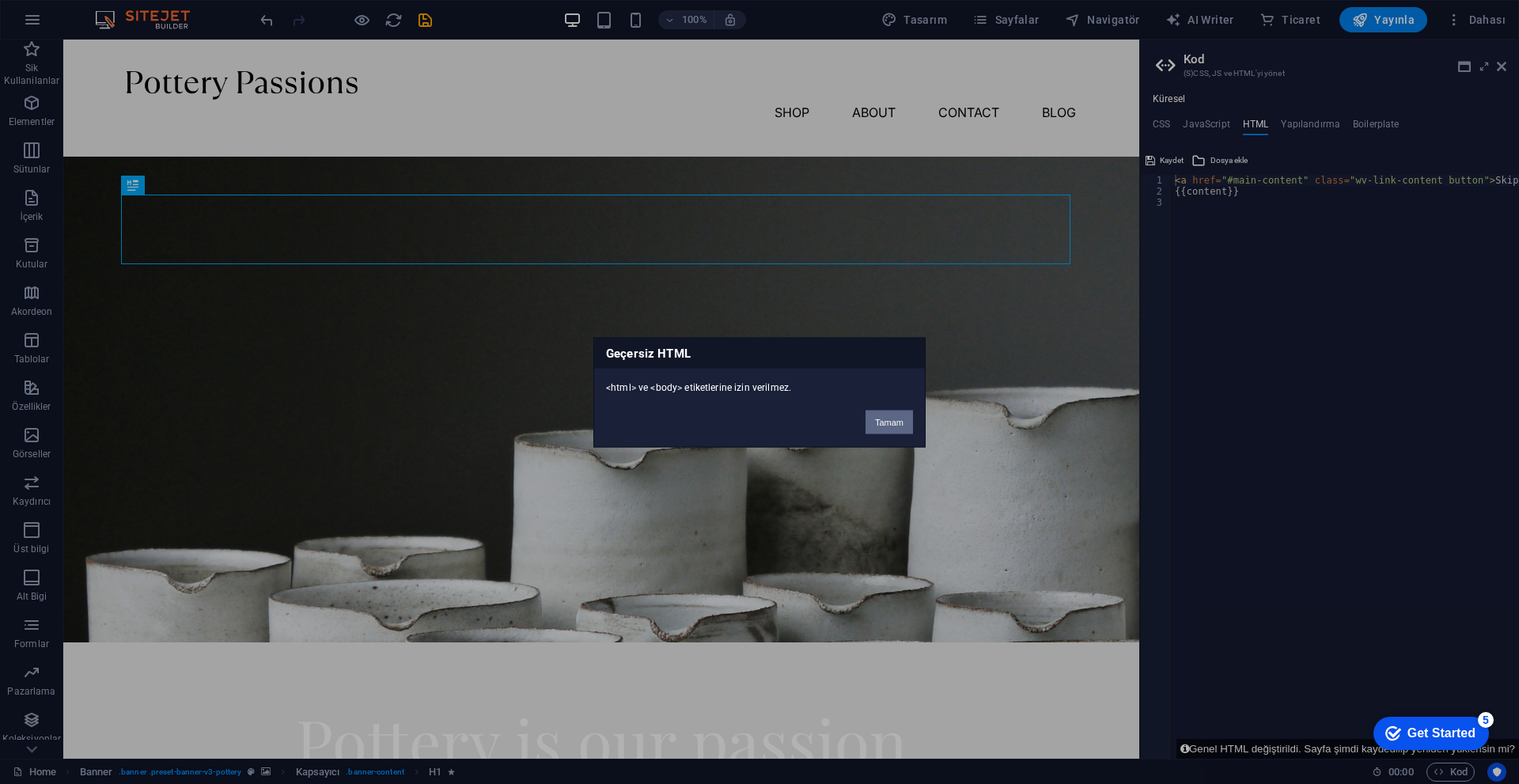
click at [742, 417] on button "Tamam" at bounding box center [889, 421] width 48 height 24
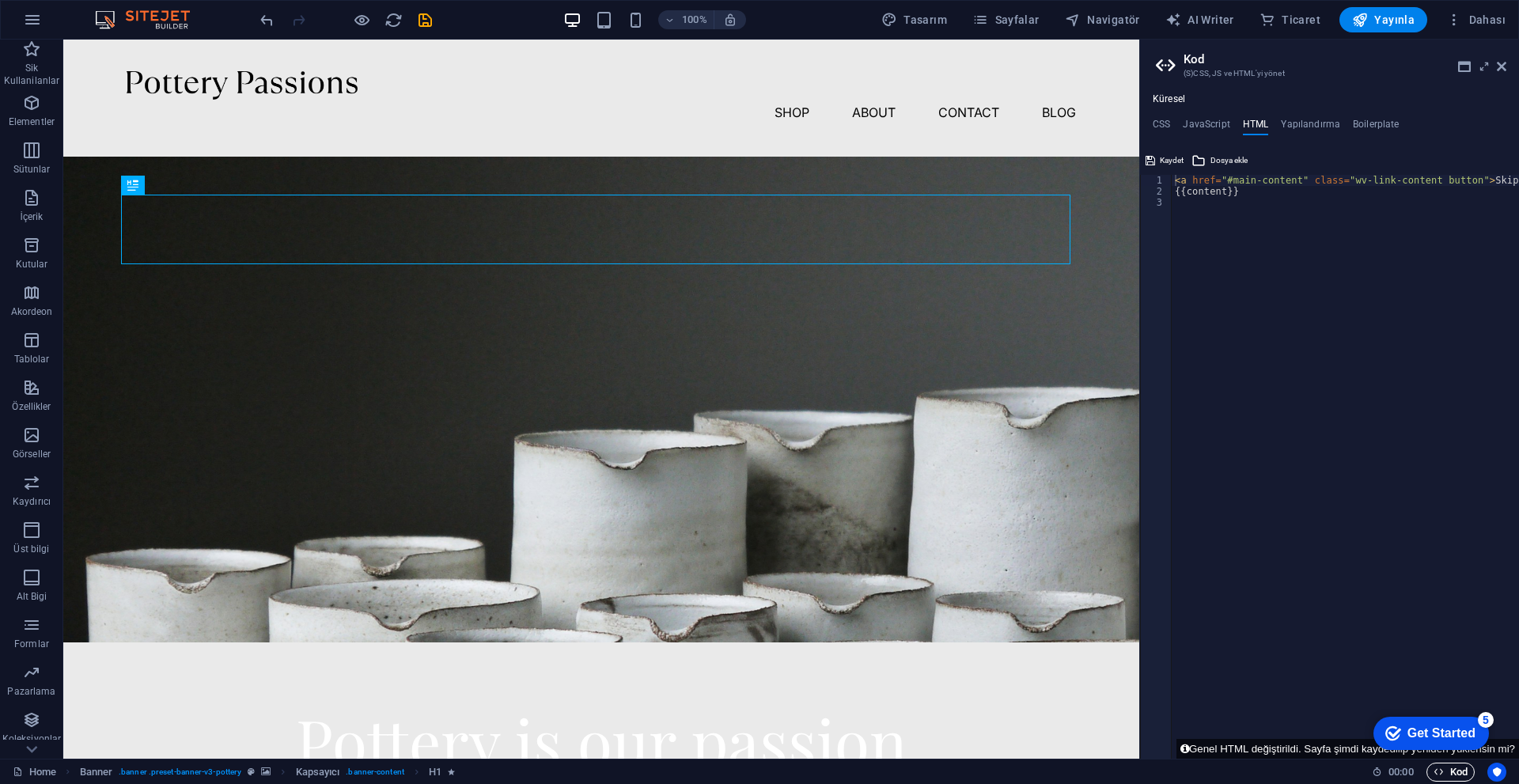
click at [742, 672] on span "Kod" at bounding box center [1450, 772] width 34 height 19
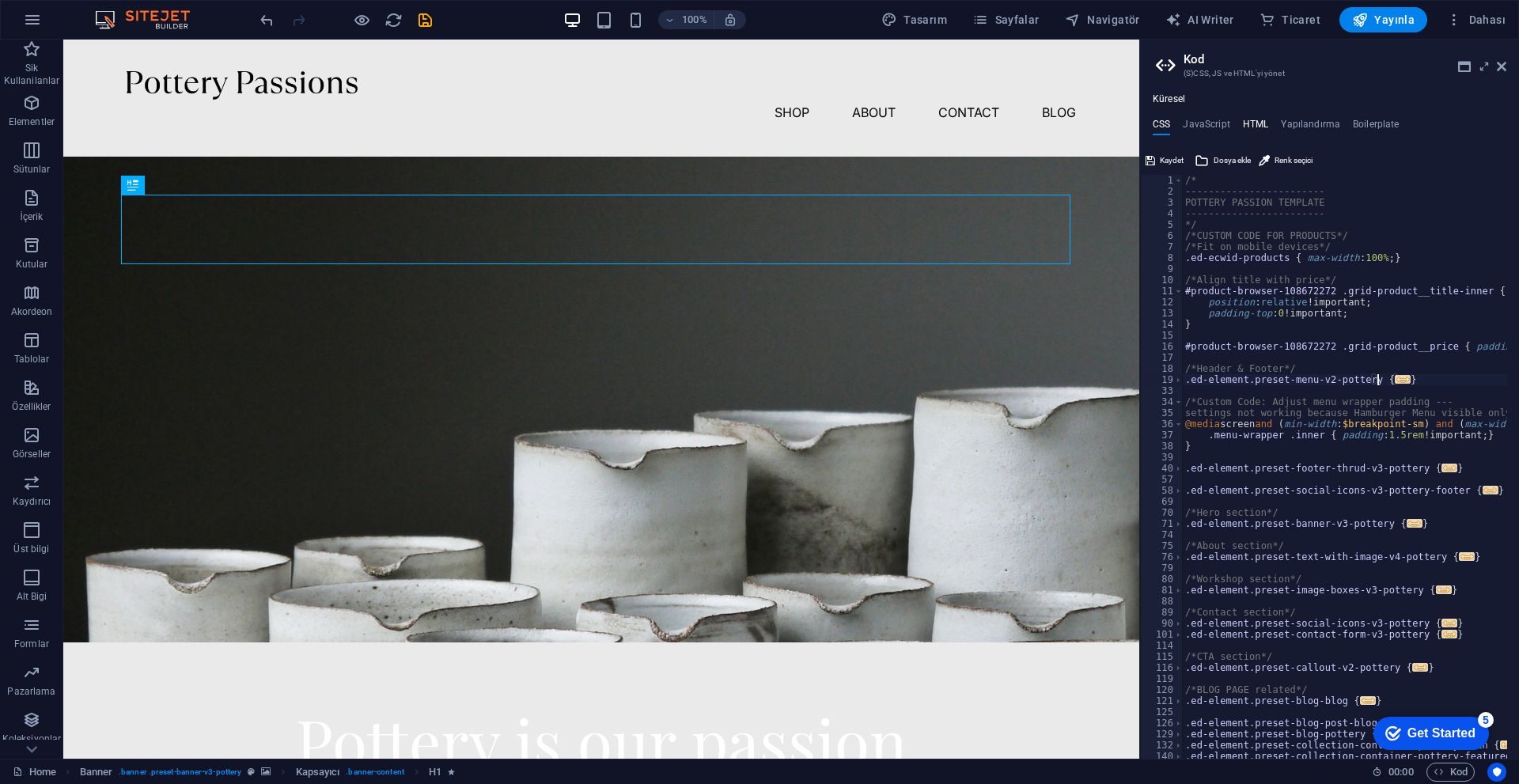
click at [742, 124] on h4 "HTML" at bounding box center [1255, 127] width 26 height 17
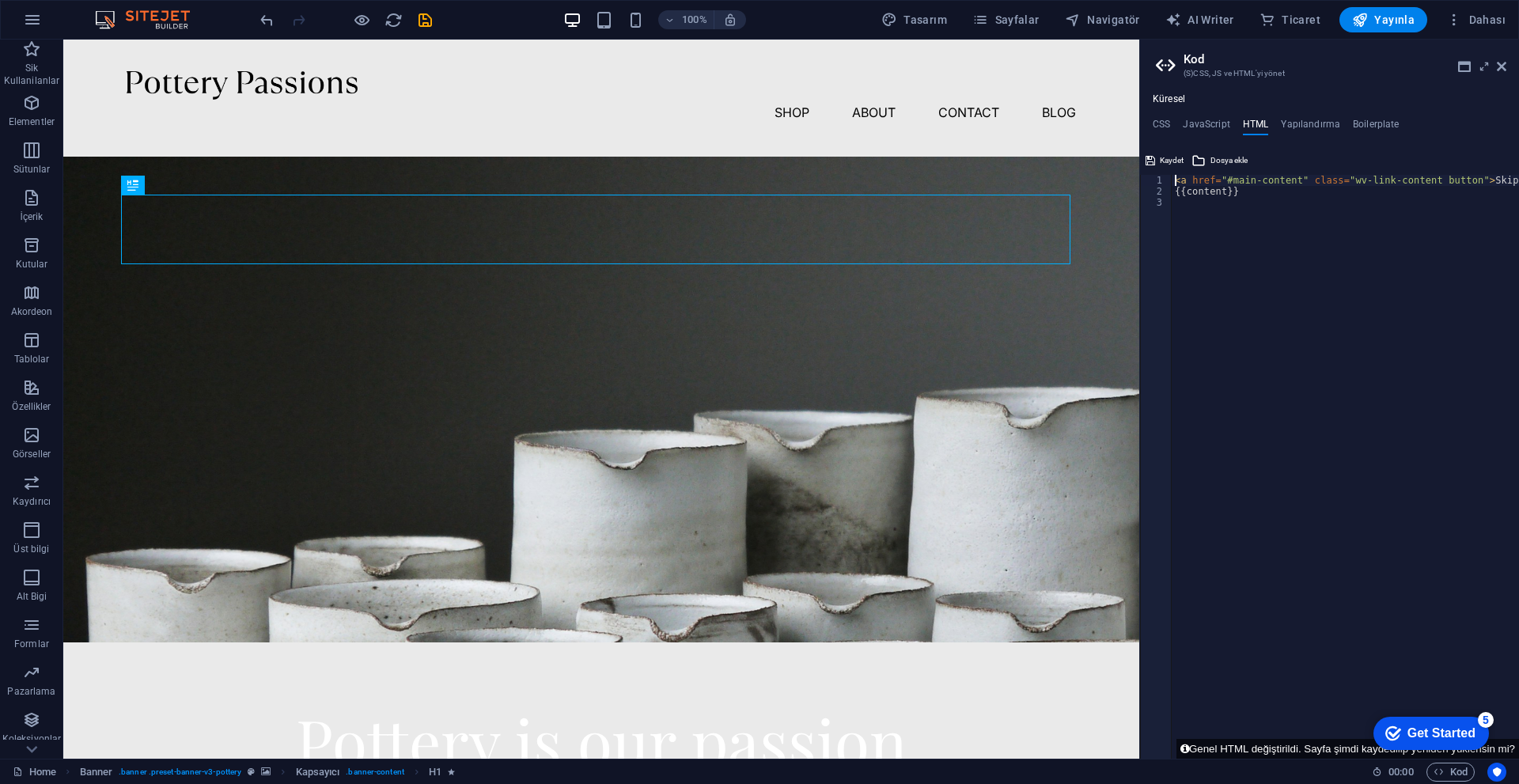
click at [742, 173] on div "<a href="#main-content" class="wv-link-content button">Skip to main content</a>…" at bounding box center [1329, 453] width 379 height 610
click at [742, 181] on div "< a href = "#main-content" class = "wv-link-content button" > Skip to main cont…" at bounding box center [1385, 472] width 427 height 594
click at [742, 67] on icon at bounding box center [1464, 66] width 13 height 13
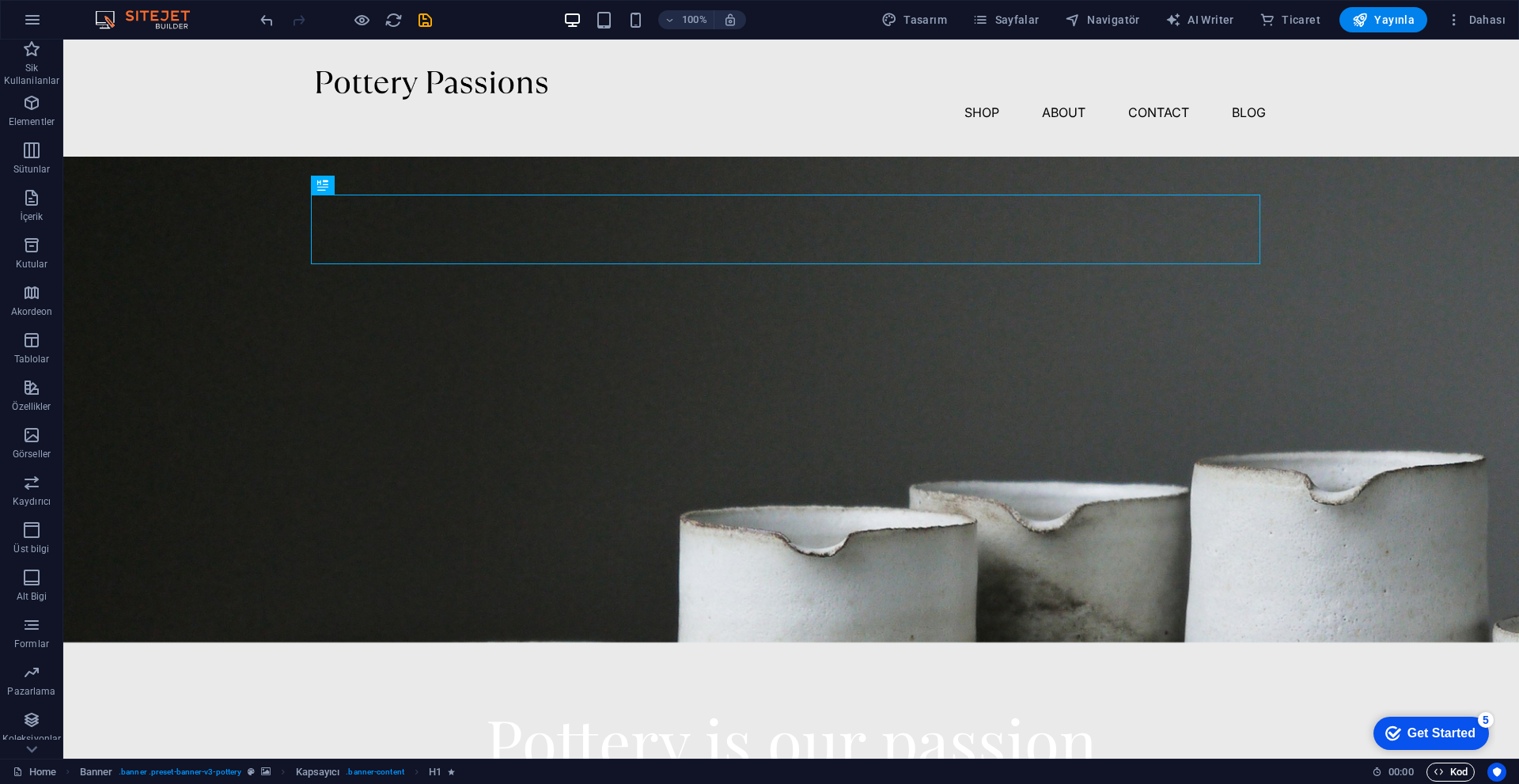
click at [742, 672] on span "Kod" at bounding box center [1450, 772] width 34 height 19
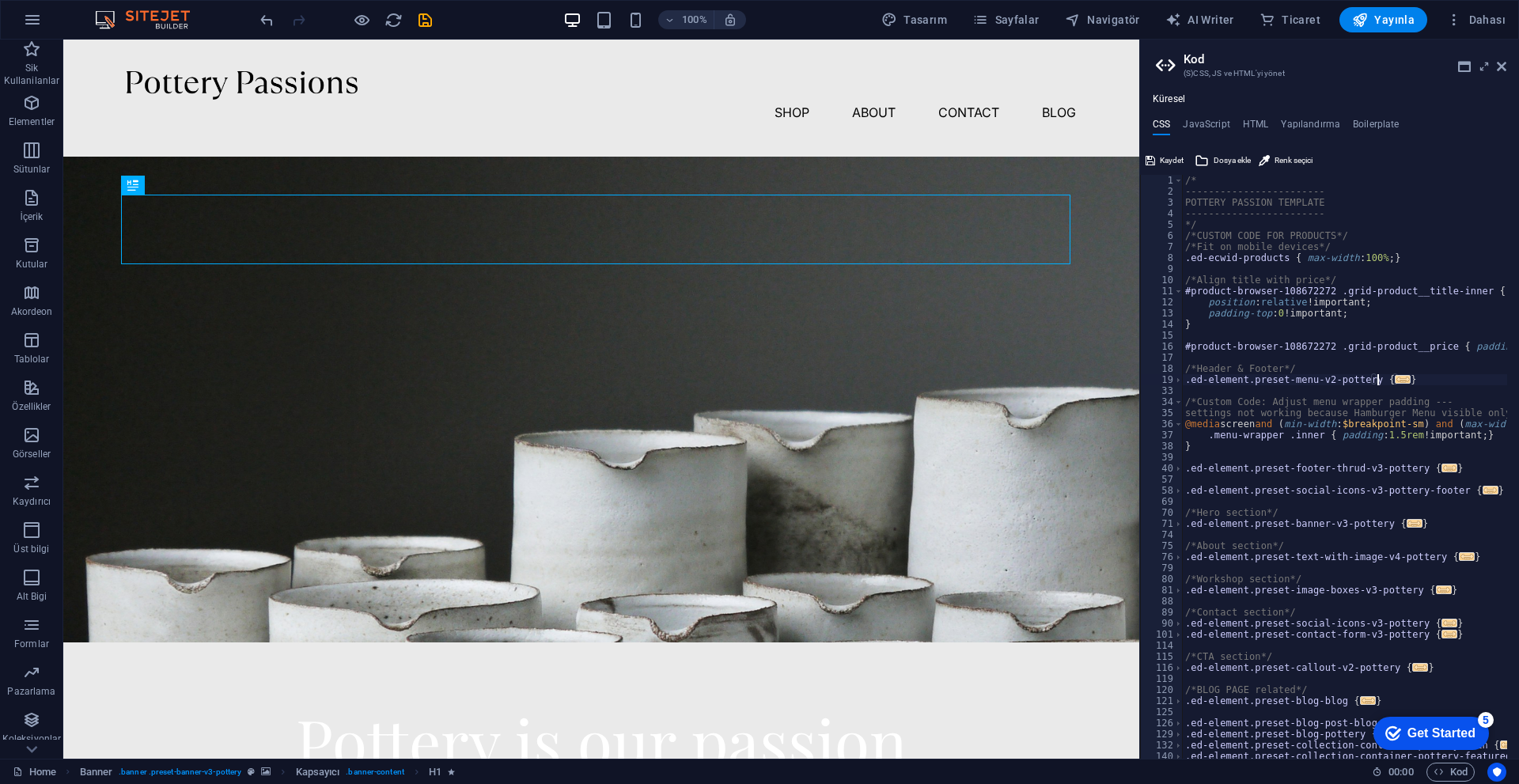
scroll to position [71, 0]
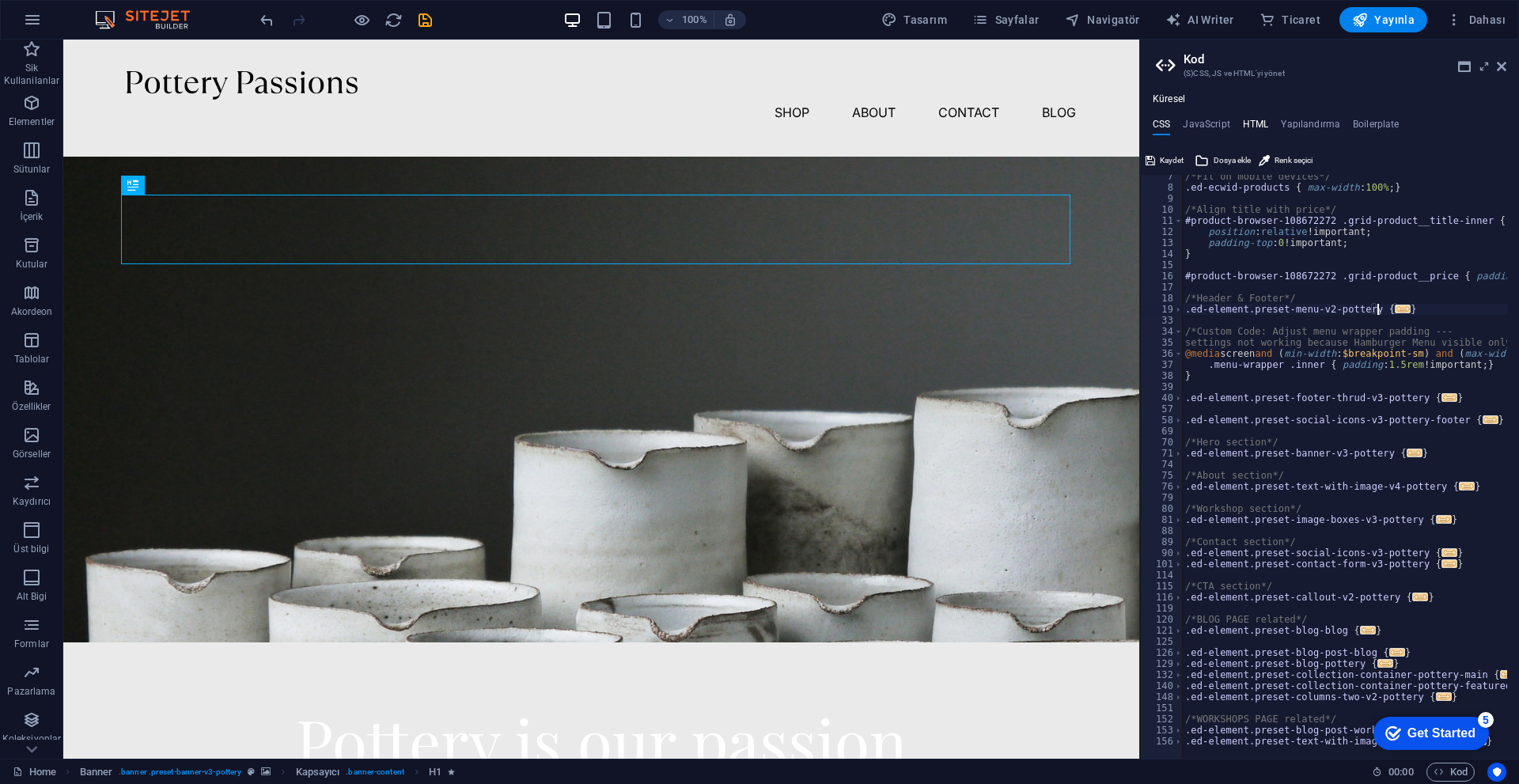
click at [742, 123] on h4 "HTML" at bounding box center [1255, 127] width 26 height 17
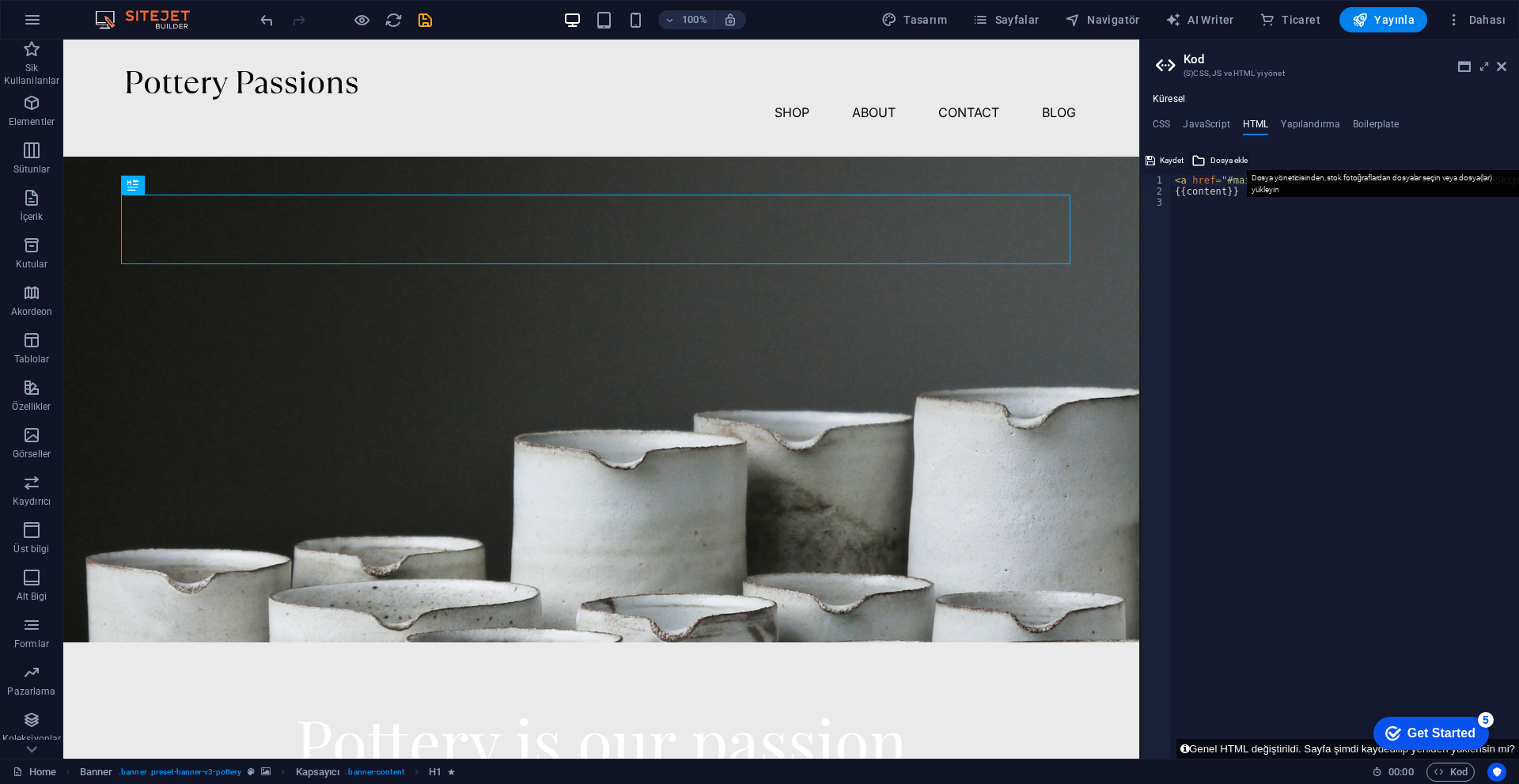
click at [742, 156] on icon at bounding box center [1198, 160] width 14 height 19
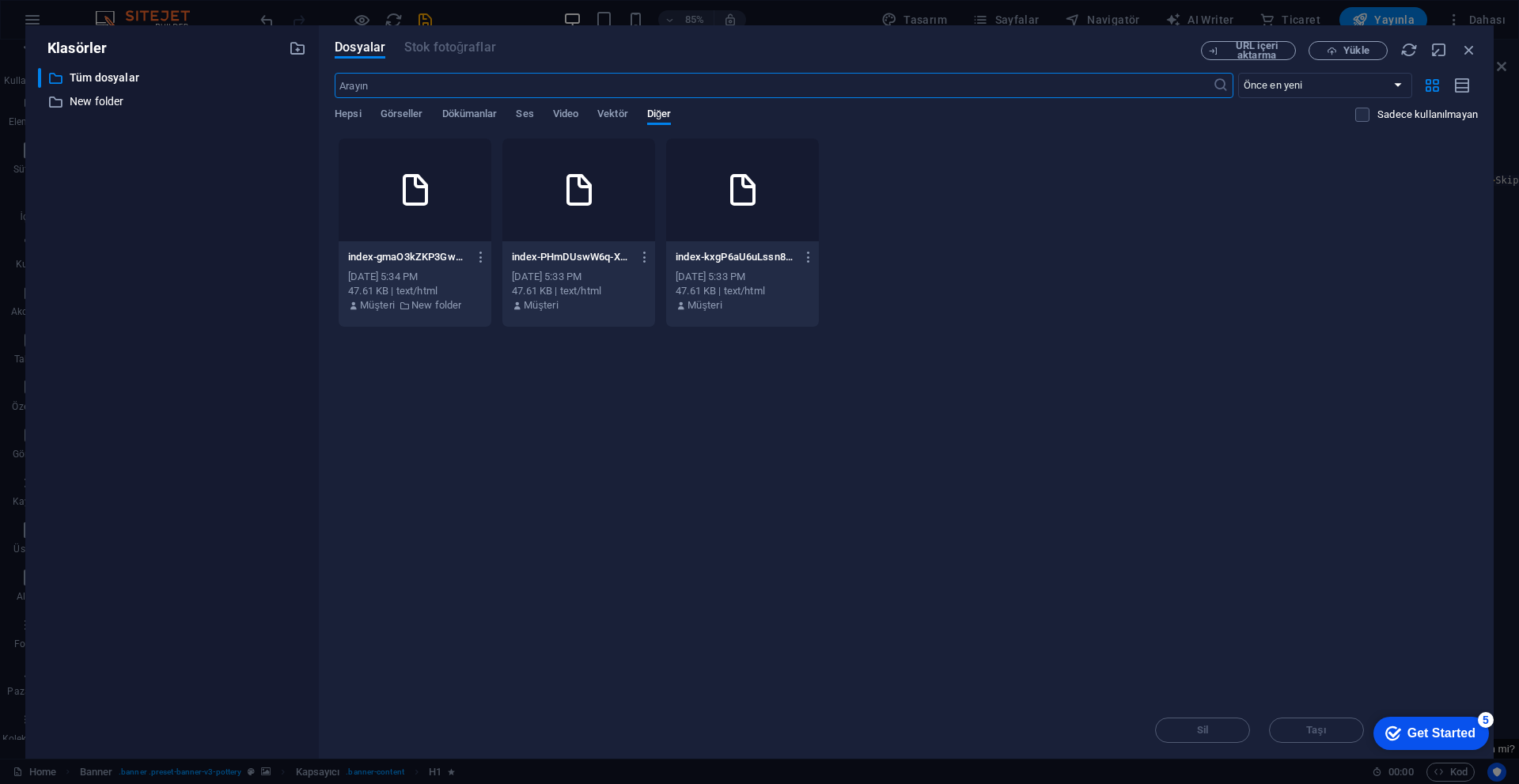
click at [427, 206] on icon at bounding box center [415, 190] width 38 height 38
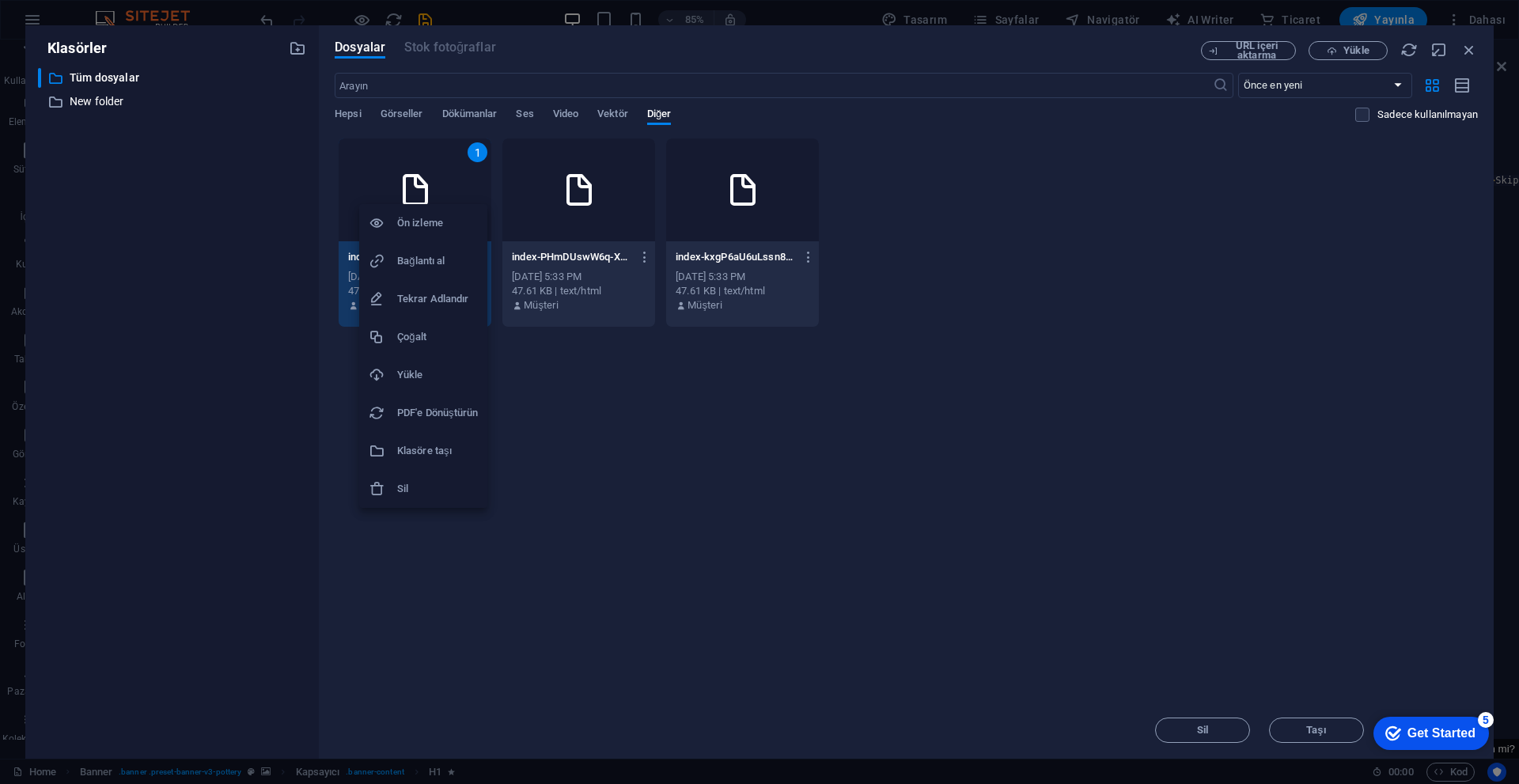
click at [742, 549] on div at bounding box center [760, 392] width 1519 height 784
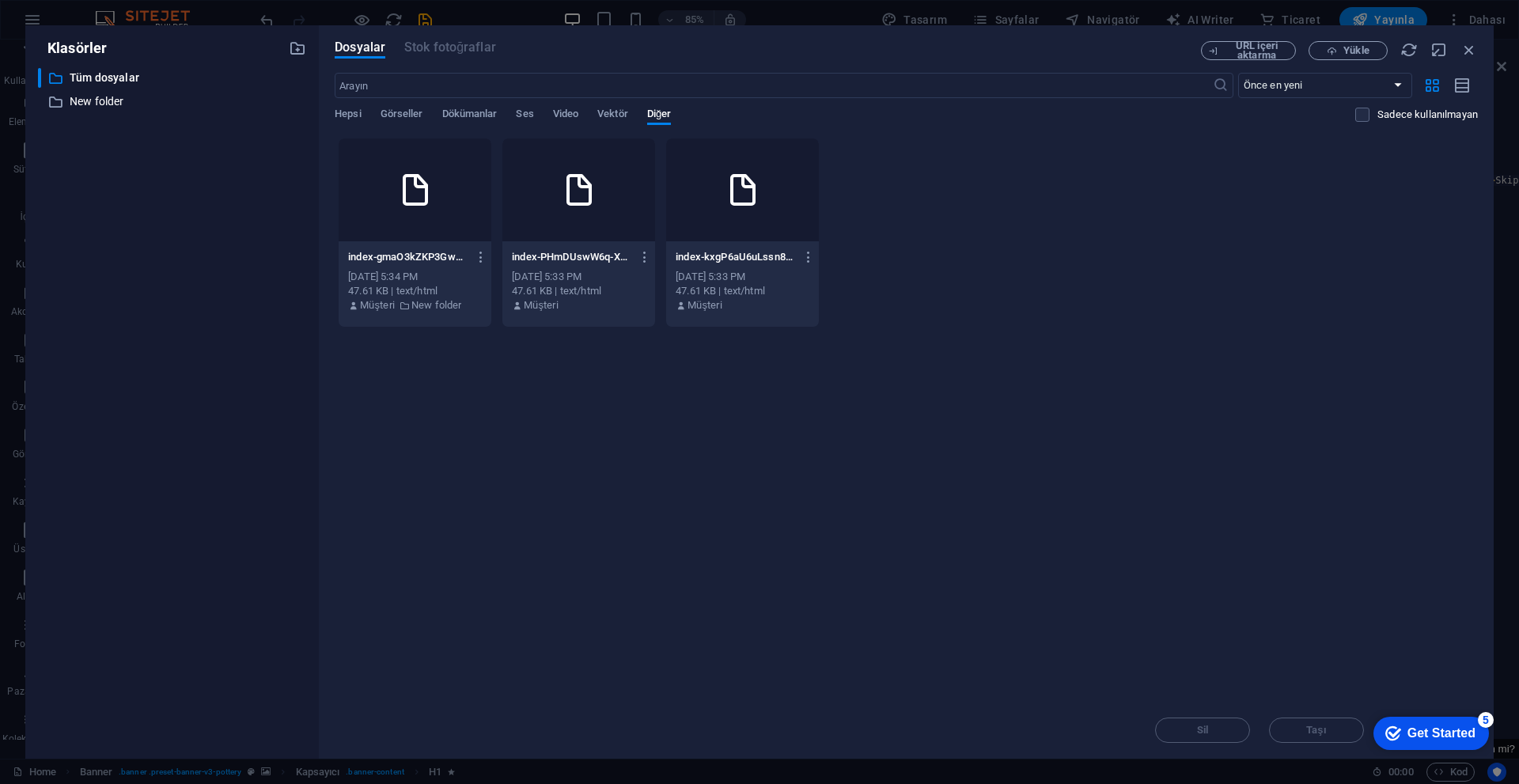
click at [451, 205] on div at bounding box center [415, 190] width 152 height 103
click at [414, 178] on icon at bounding box center [415, 190] width 38 height 38
click at [414, 642] on div "Pottery is our passion Lorem ipsum dolor sit amet, consectetur adipiscing elit,…" at bounding box center [467, 793] width 810 height 302
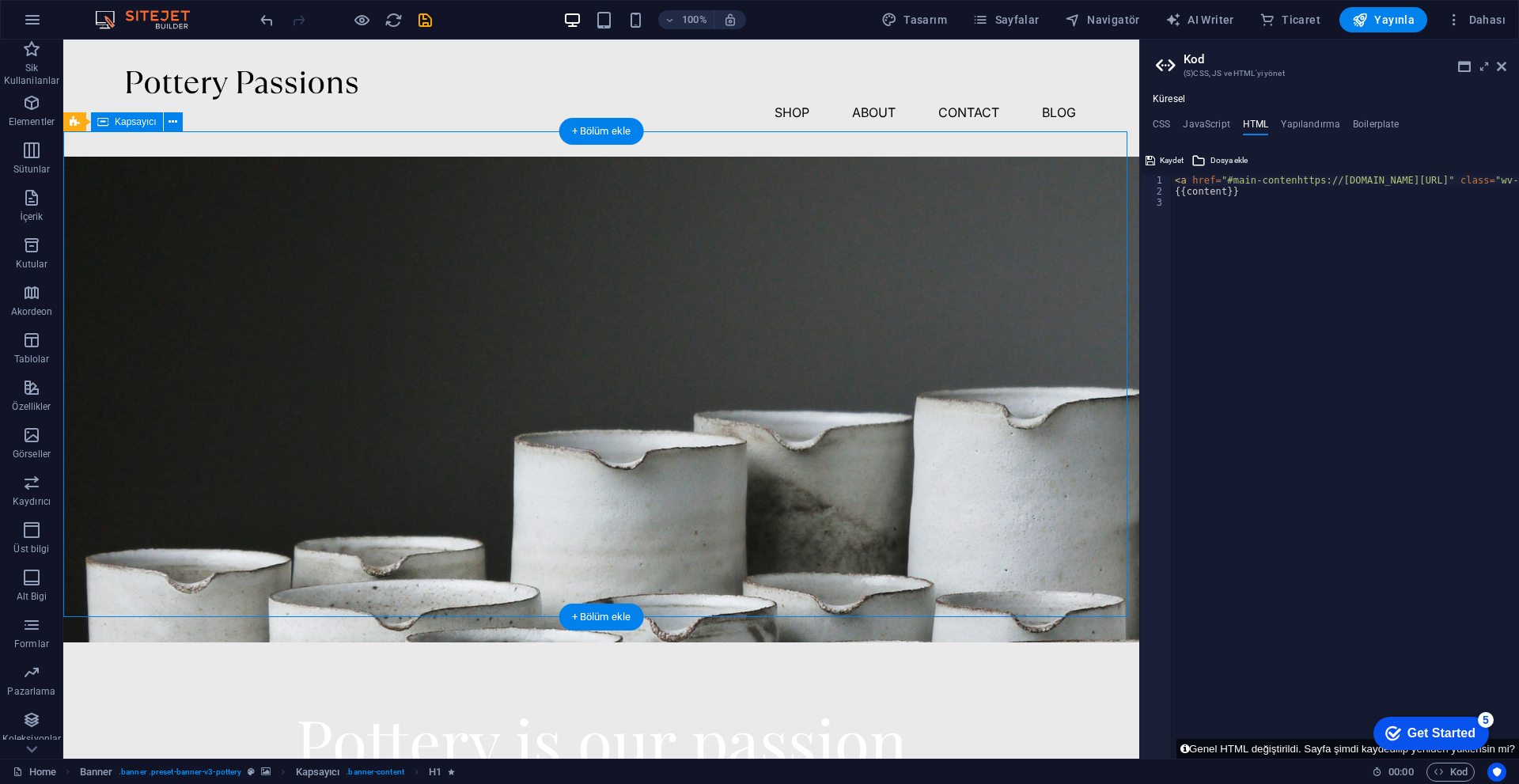
click at [414, 642] on div "Pottery is our passion Lorem ipsum dolor sit amet, consectetur adipiscing elit,…" at bounding box center [600, 793] width 1075 height 302
click at [742, 148] on div "Kaydet Dosya ekle" at bounding box center [1329, 158] width 379 height 23
drag, startPoint x: 1198, startPoint y: 151, endPoint x: 1190, endPoint y: 154, distance: 8.5
click at [742, 152] on div "Kaydet Dosya ekle" at bounding box center [1329, 158] width 379 height 23
click at [742, 154] on button "Dosya ekle" at bounding box center [1219, 160] width 61 height 19
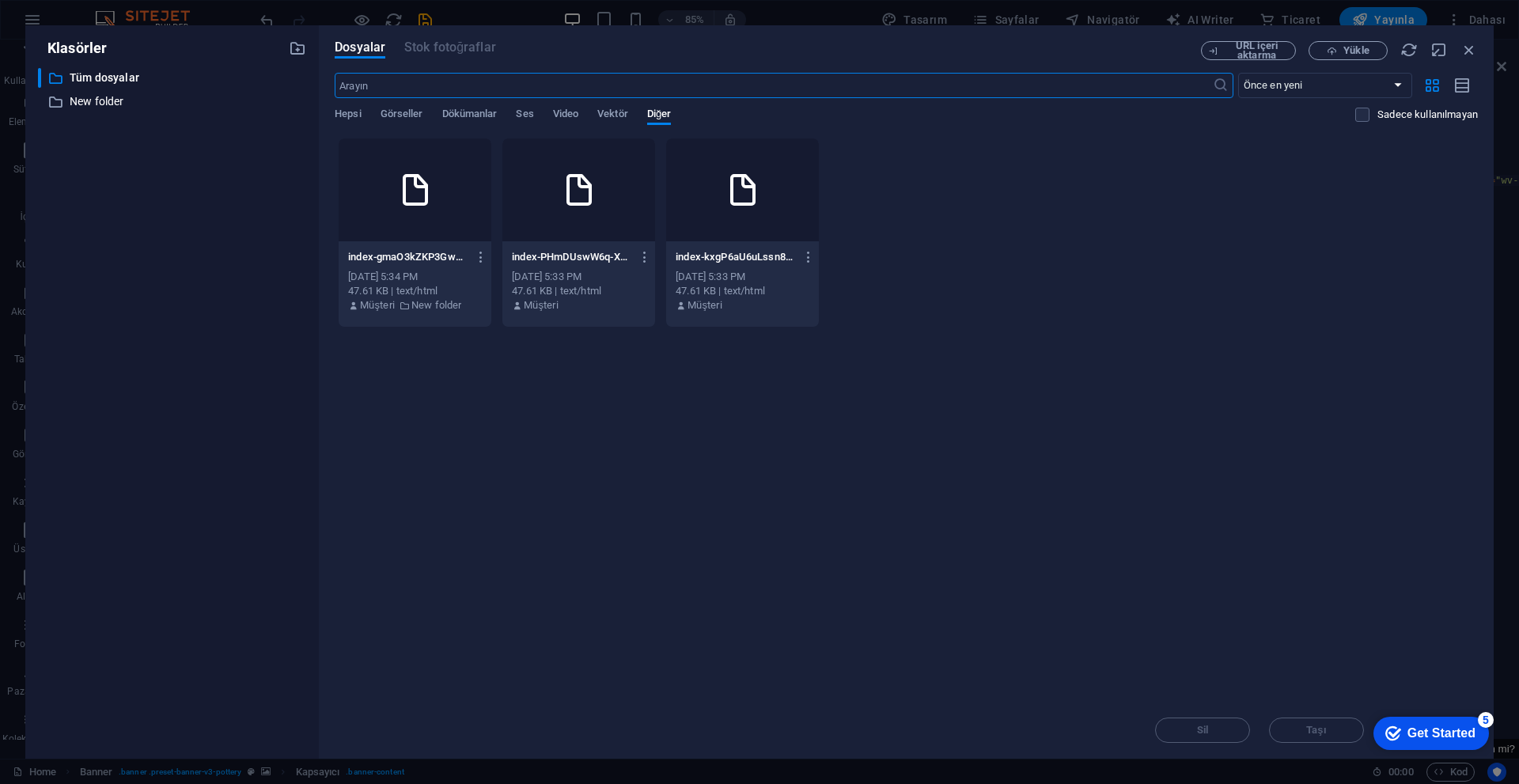
click at [386, 187] on div at bounding box center [415, 190] width 152 height 103
click at [386, 187] on div "1" at bounding box center [415, 190] width 152 height 103
type textarea "<a href="#main-contenhttps://[DOMAIN_NAME][URL][DOMAIN_NAME]" class="wv-link-co…"
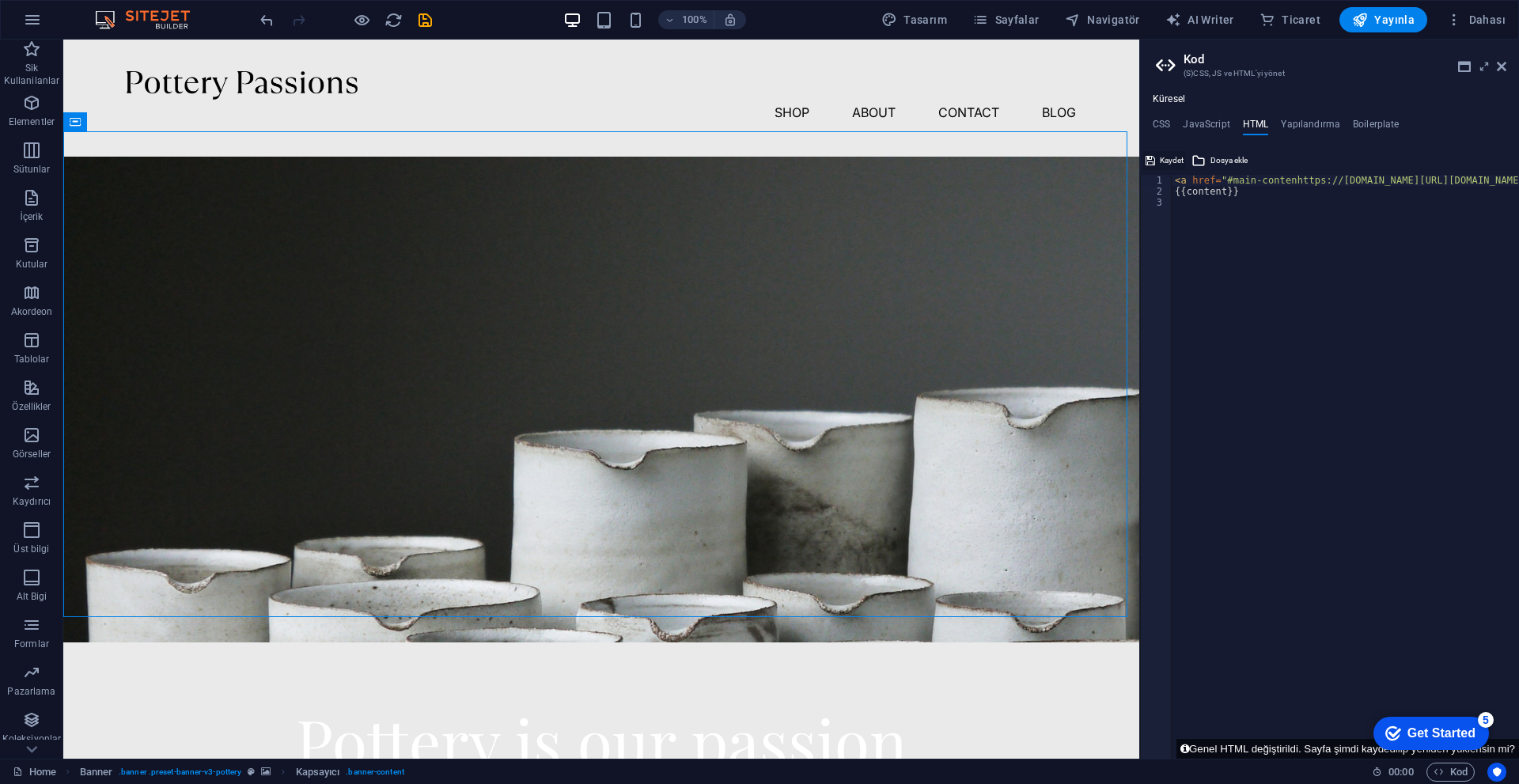
click at [742, 160] on span "Kaydet" at bounding box center [1172, 160] width 24 height 19
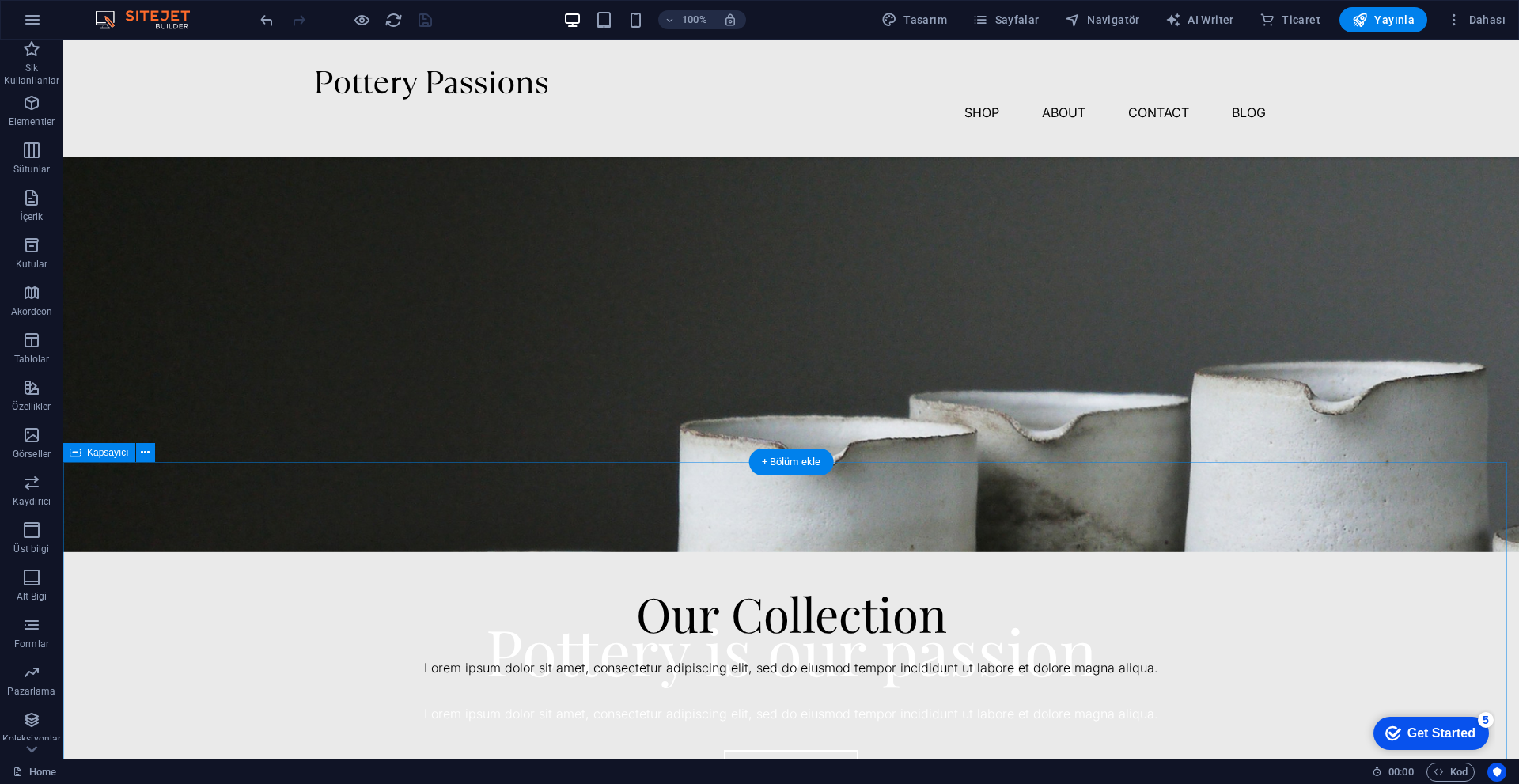
scroll to position [158, 0]
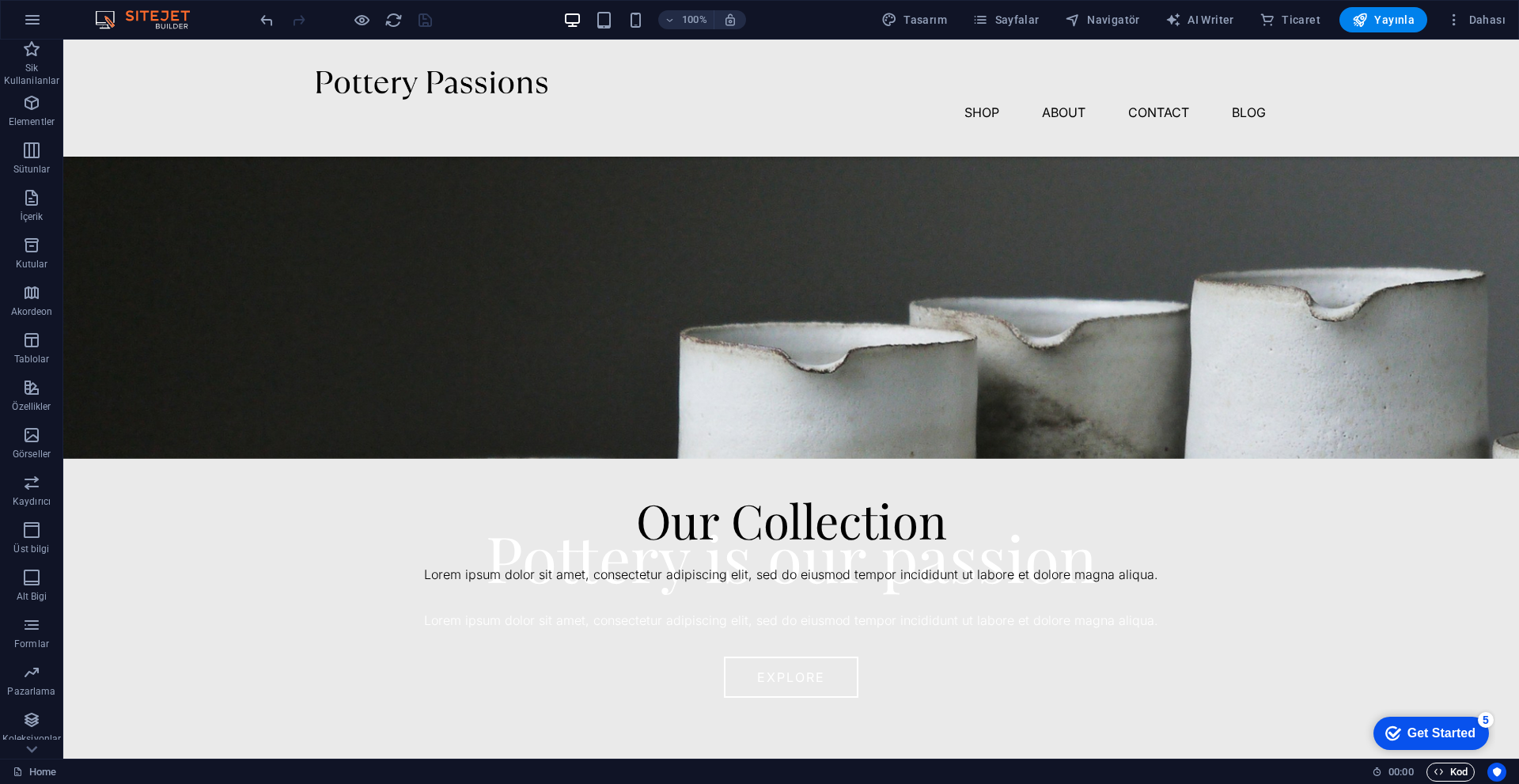
click at [742, 672] on span "Kod" at bounding box center [1450, 772] width 34 height 19
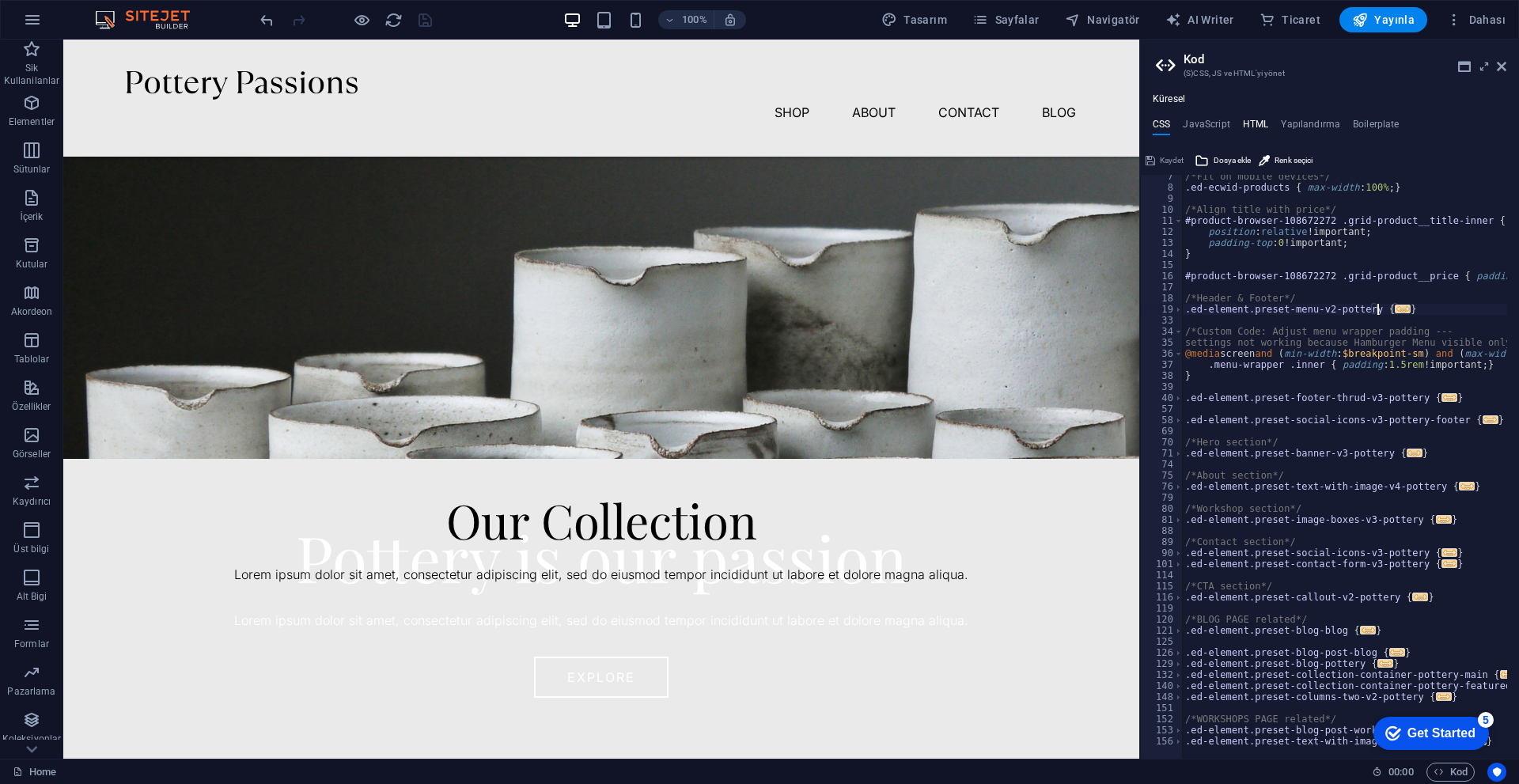
click at [742, 123] on h4 "HTML" at bounding box center [1255, 127] width 26 height 17
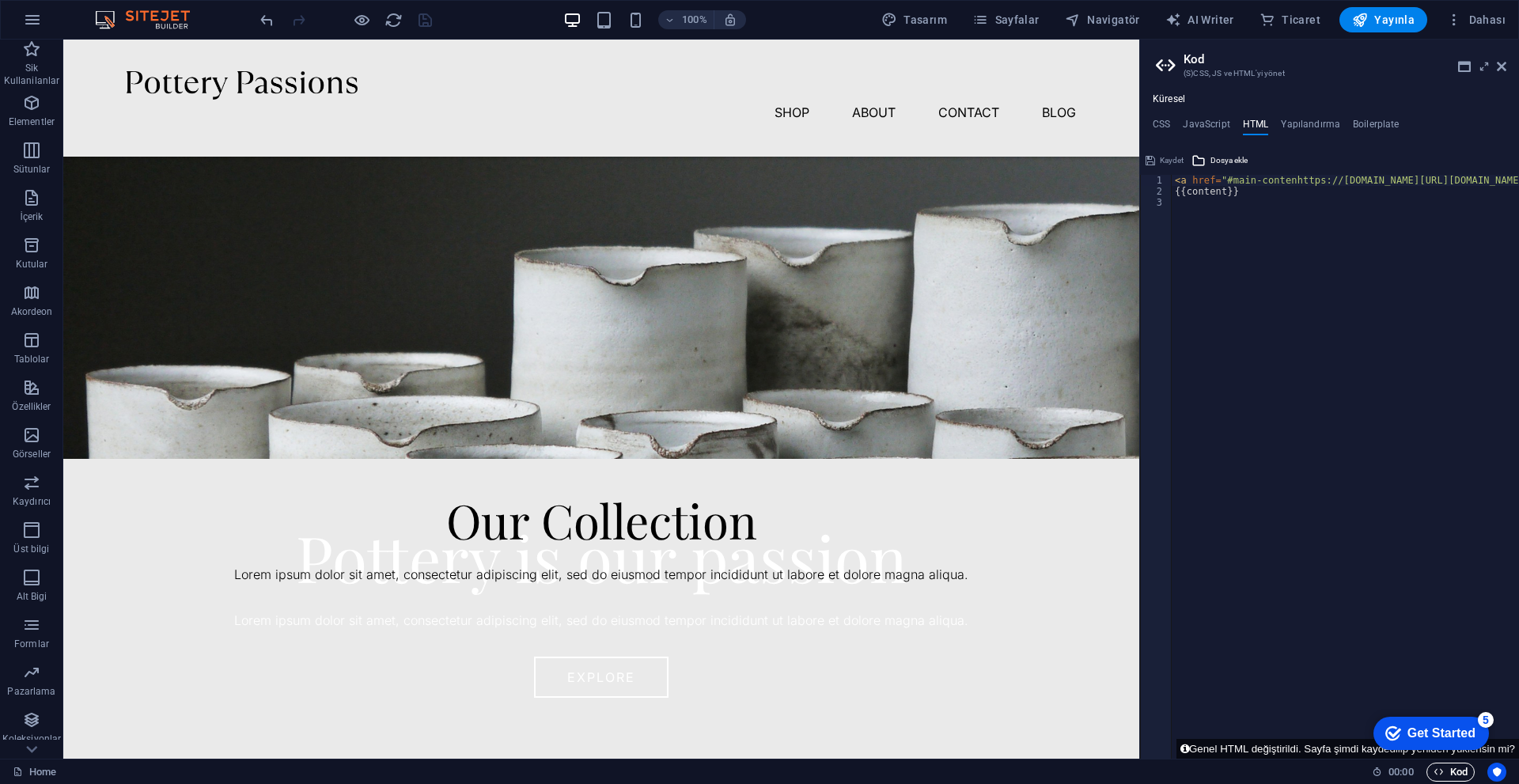
click at [742, 672] on icon "button" at bounding box center [1438, 771] width 10 height 10
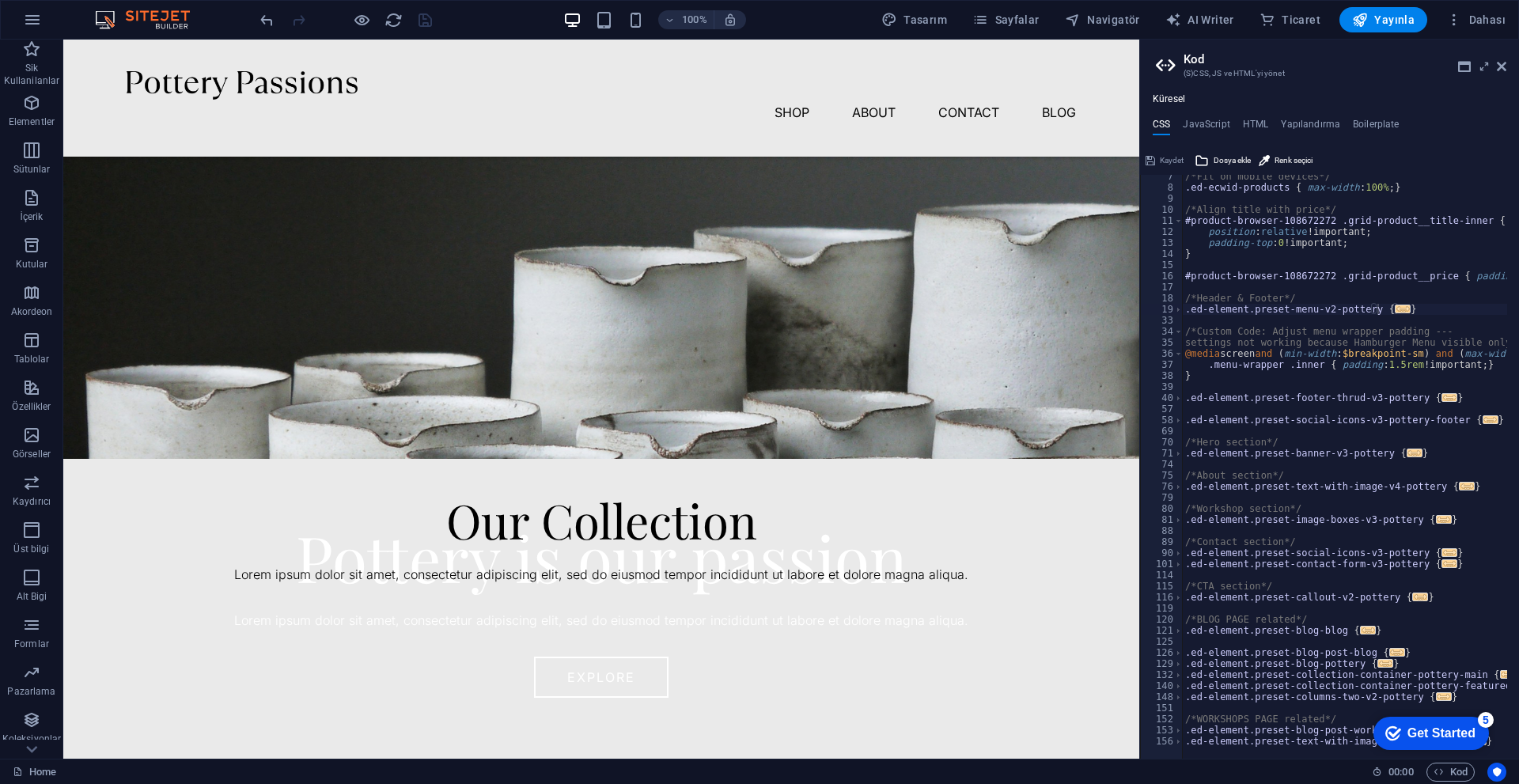
drag, startPoint x: 1254, startPoint y: 112, endPoint x: 1255, endPoint y: 138, distance: 26.0
click at [742, 116] on div "Küresel CSS JavaScript HTML Yapılandırma Boilerplate .ed-element.preset-menu-v2…" at bounding box center [1329, 426] width 379 height 665
drag, startPoint x: 1246, startPoint y: 122, endPoint x: 1231, endPoint y: 164, distance: 44.6
click at [742, 164] on div "CSS JavaScript HTML Yapılandırma Boilerplate .ed-element.preset-menu-v2-pottery…" at bounding box center [1329, 438] width 379 height 640
click at [742, 116] on div "Küresel CSS JavaScript HTML Yapılandırma Boilerplate .ed-element.preset-menu-v2…" at bounding box center [1329, 426] width 379 height 665
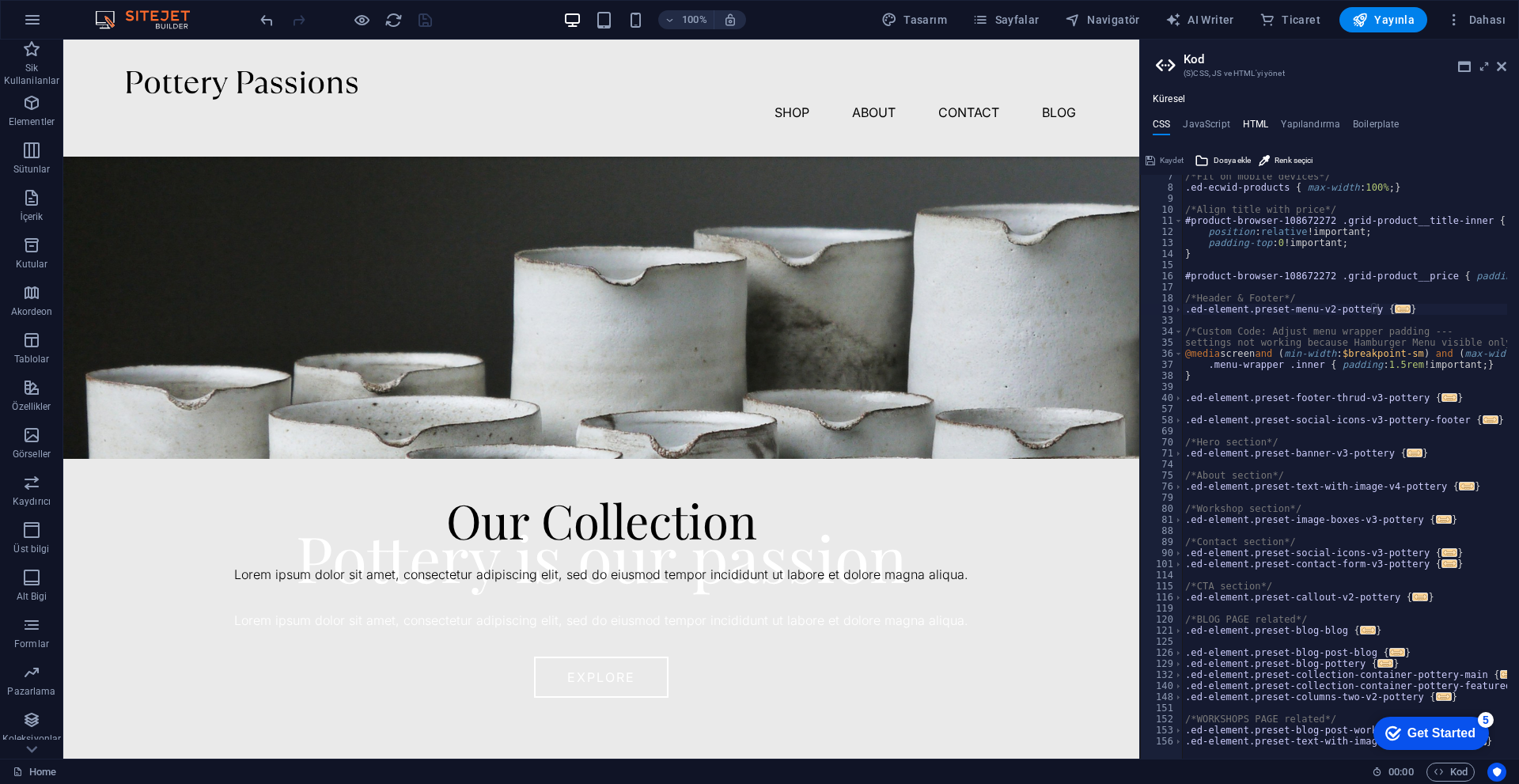
click at [742, 123] on h4 "HTML" at bounding box center [1255, 127] width 26 height 17
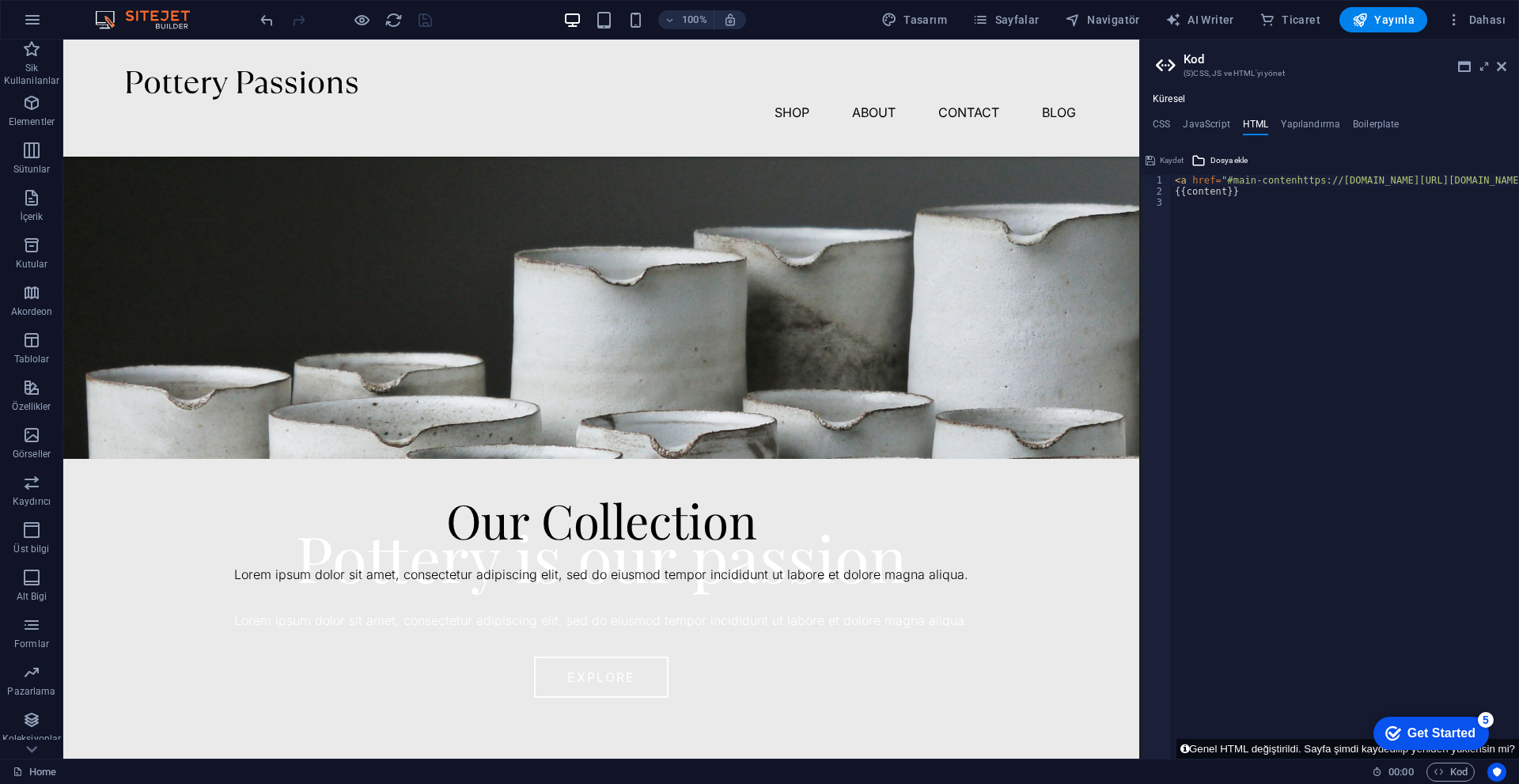
type textarea "{{content}}"
click at [742, 139] on div "CSS JavaScript HTML Yapılandırma Boilerplate .ed-element.preset-menu-v2-pottery…" at bounding box center [1329, 438] width 379 height 640
click at [742, 129] on h4 "CSS" at bounding box center [1161, 127] width 17 height 17
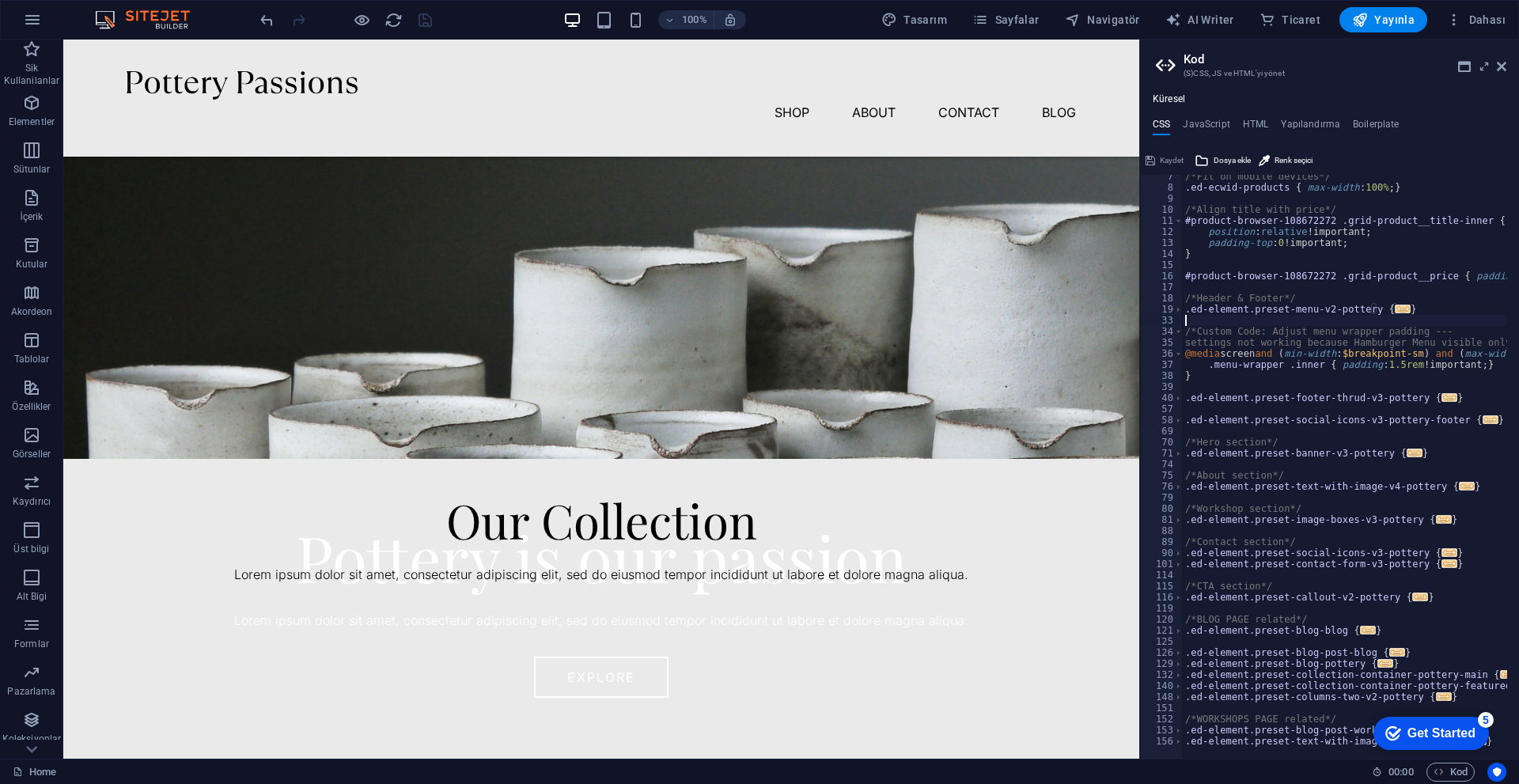
click at [742, 320] on div "/*Fit on mobile devices*/ .ed-ecwid-products { max-width : 100% ; } /*Align tit…" at bounding box center [1406, 468] width 449 height 594
click at [742, 403] on div "/*Fit on mobile devices*/ .ed-ecwid-products { max-width : 100% ; } /*Align tit…" at bounding box center [1406, 468] width 449 height 594
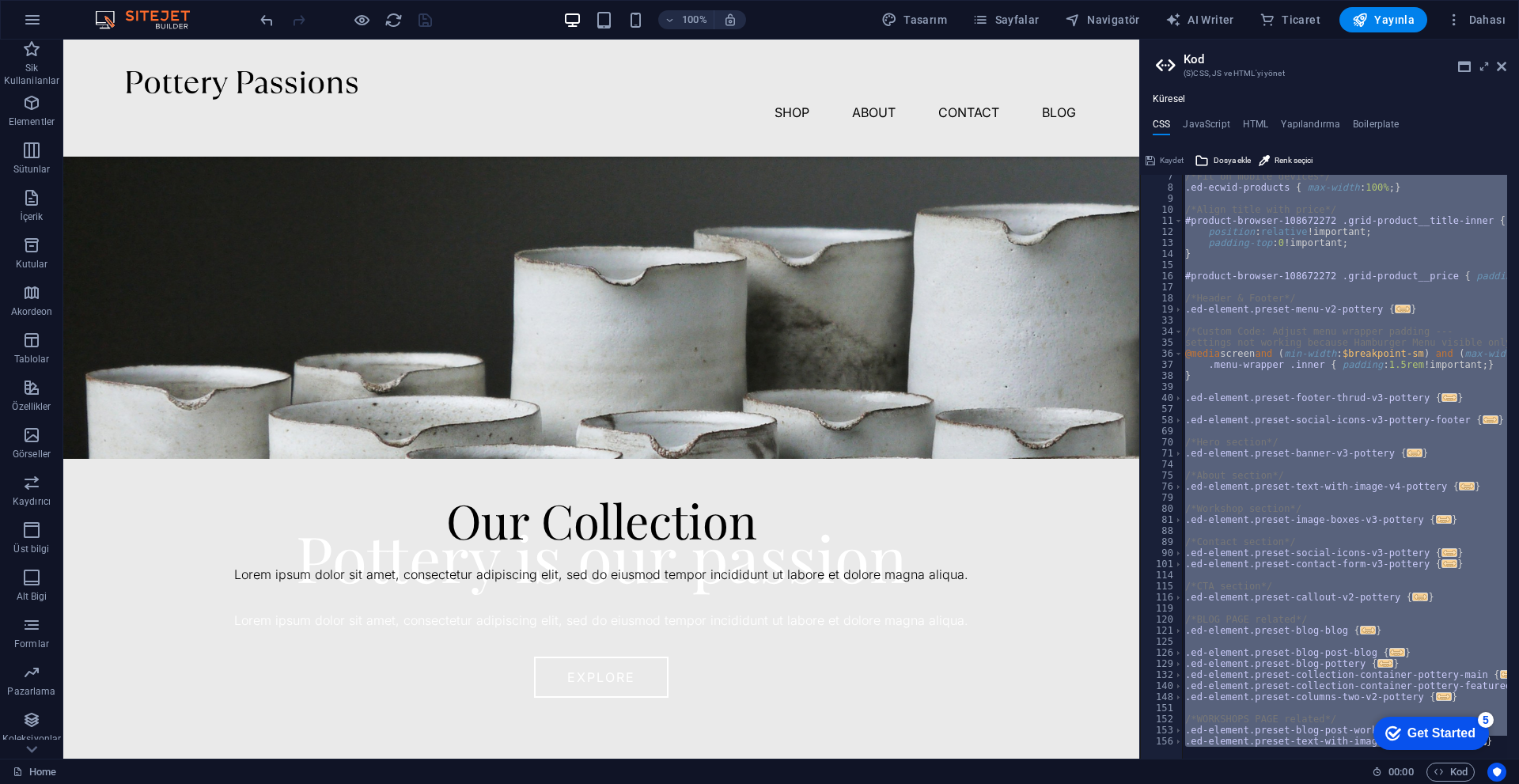
click at [742, 548] on div "/*Fit on mobile devices*/ .ed-ecwid-products { max-width : 100% ; } /*Align tit…" at bounding box center [1344, 466] width 325 height 584
click at [742, 166] on span "Dosya ekle" at bounding box center [1232, 160] width 37 height 19
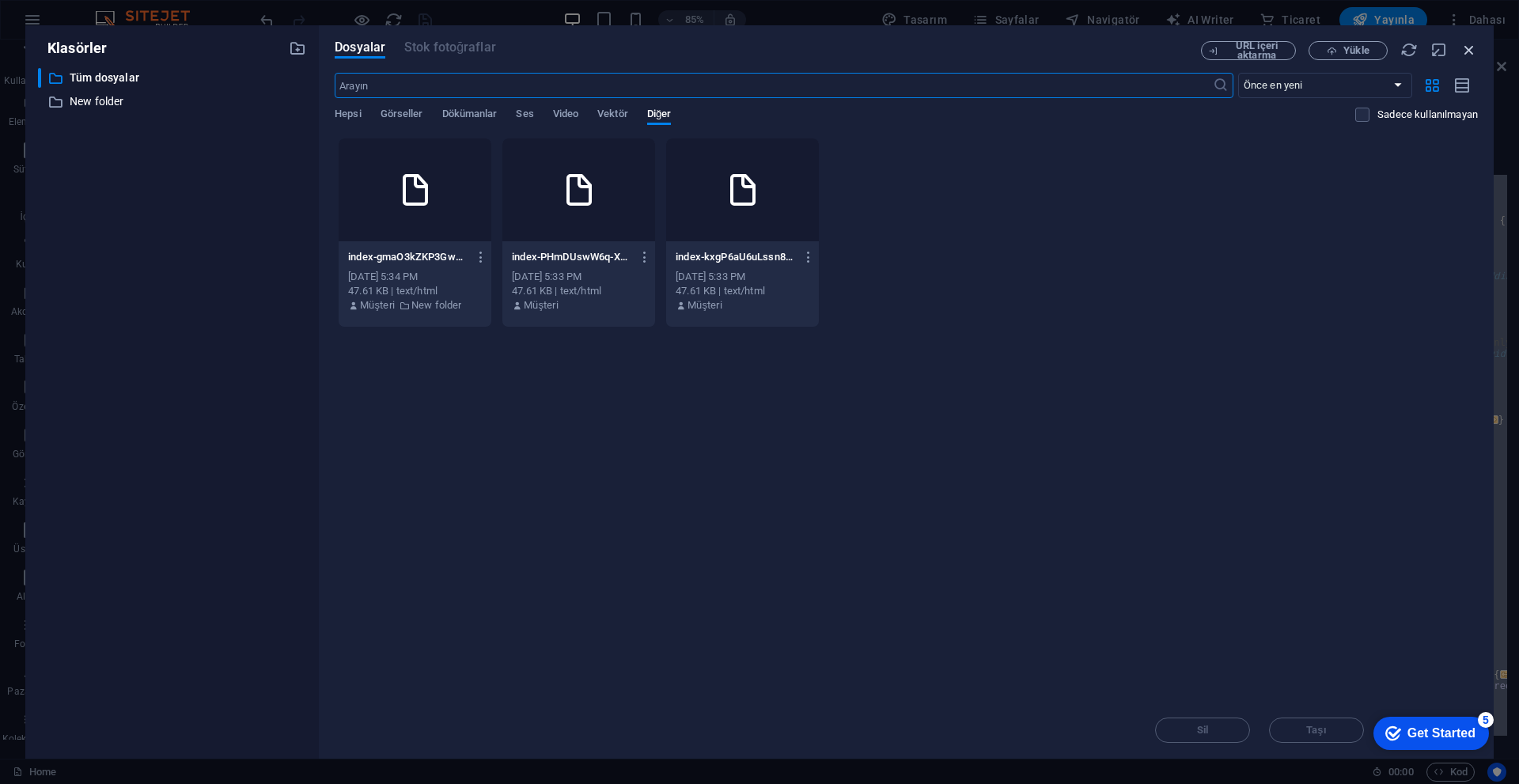
click at [742, 50] on icon "button" at bounding box center [1469, 49] width 17 height 17
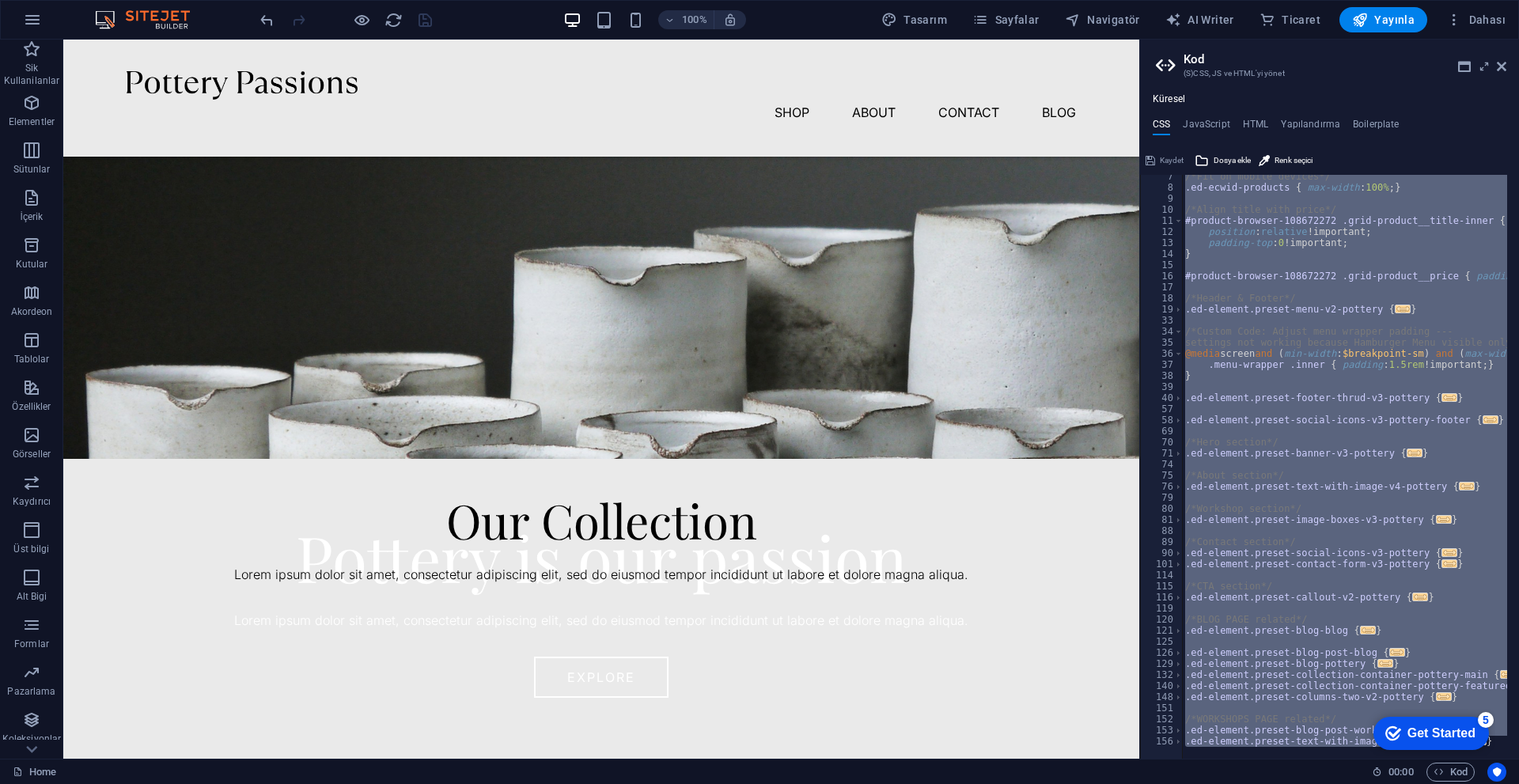
click at [742, 456] on div "/*Fit on mobile devices*/ .ed-ecwid-products { max-width : 100% ; } /*Align tit…" at bounding box center [1344, 466] width 325 height 584
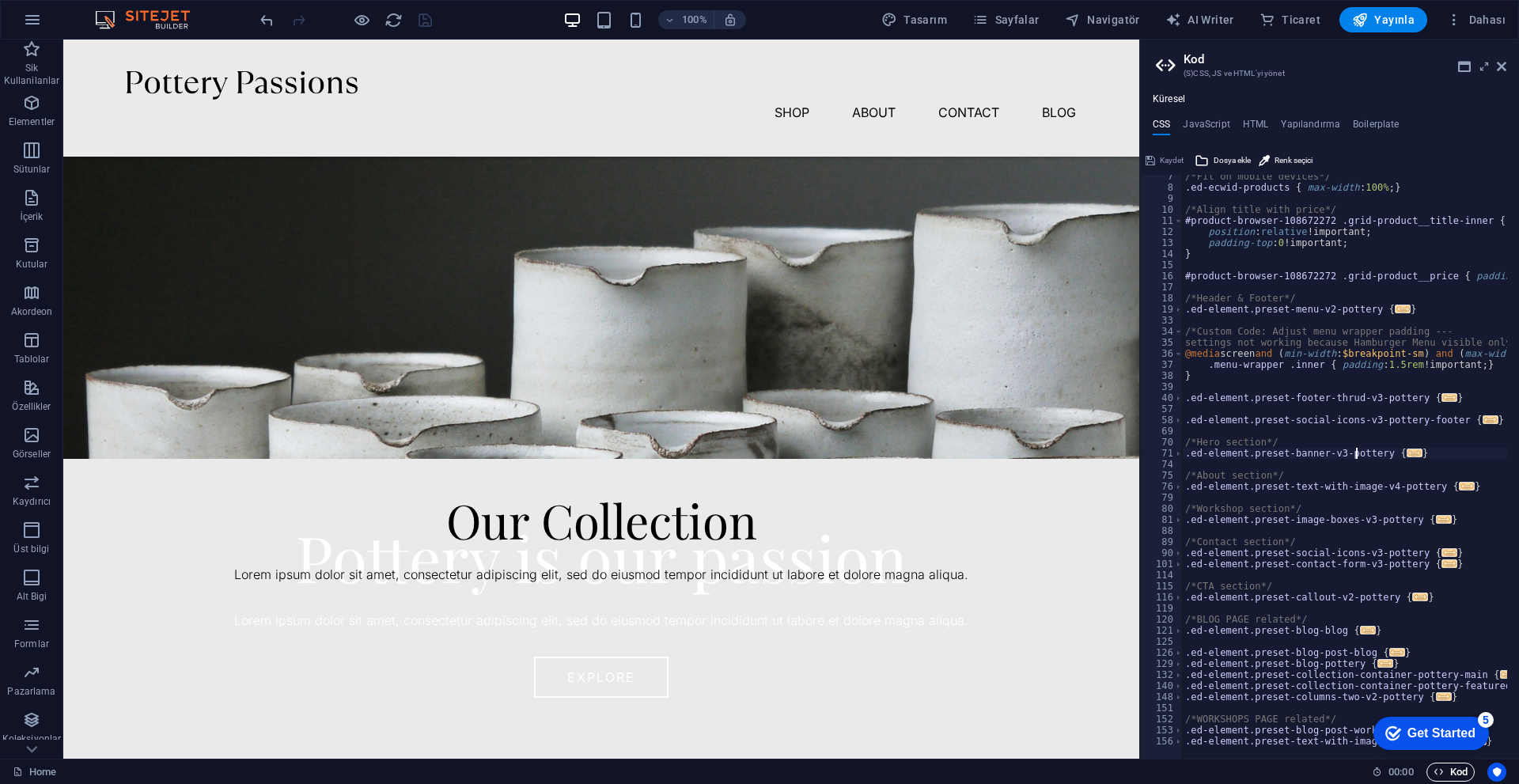
click at [742, 672] on span "Kod" at bounding box center [1450, 772] width 34 height 19
click at [742, 380] on div "/*Fit on mobile devices*/ .ed-ecwid-products { max-width : 100% ; } /*Align tit…" at bounding box center [1406, 468] width 449 height 594
type textarea "@include text-with-image-v4($margin: (3.75rem, 2rem, 1.5rem), $image-width: (50…"
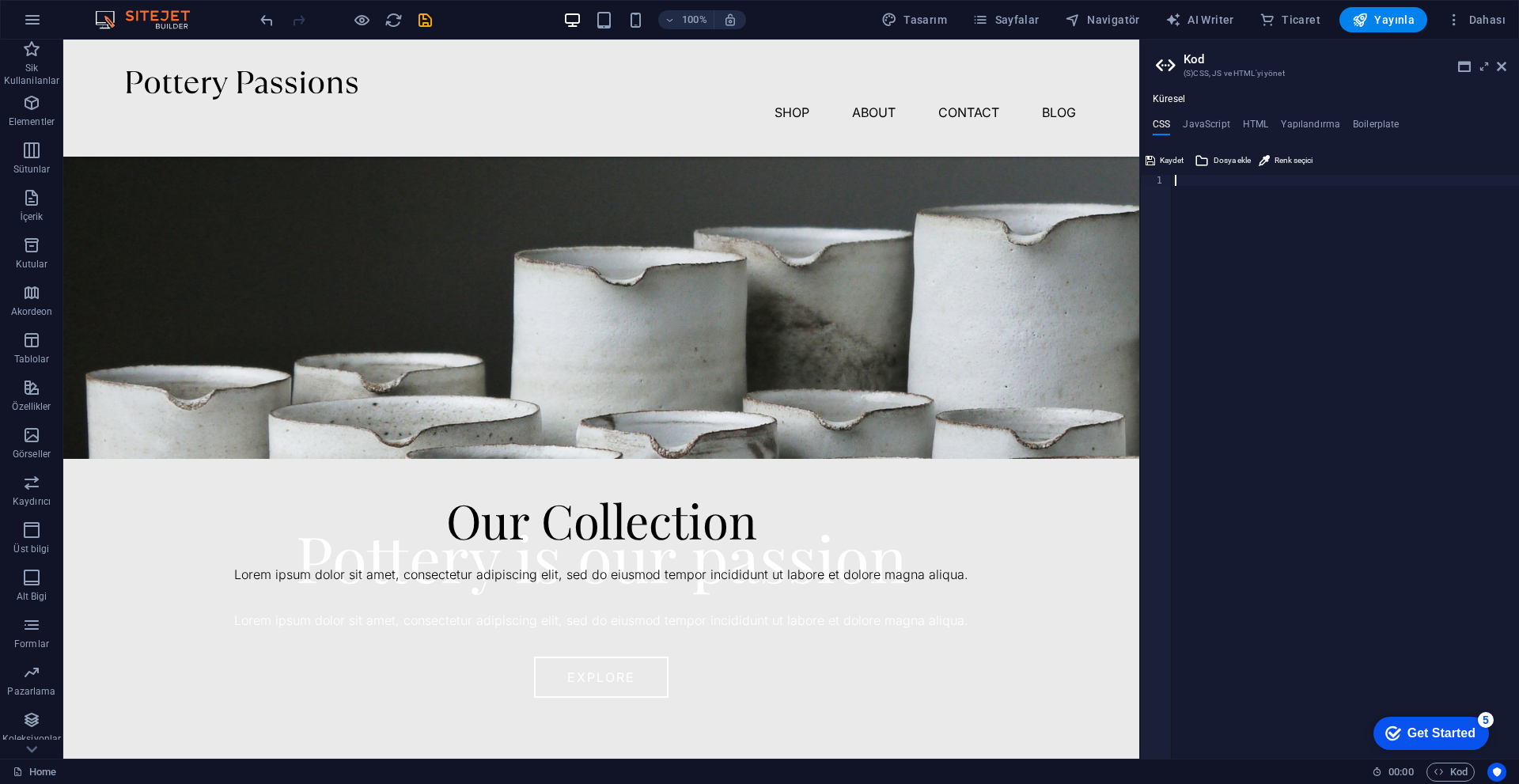
scroll to position [667, 0]
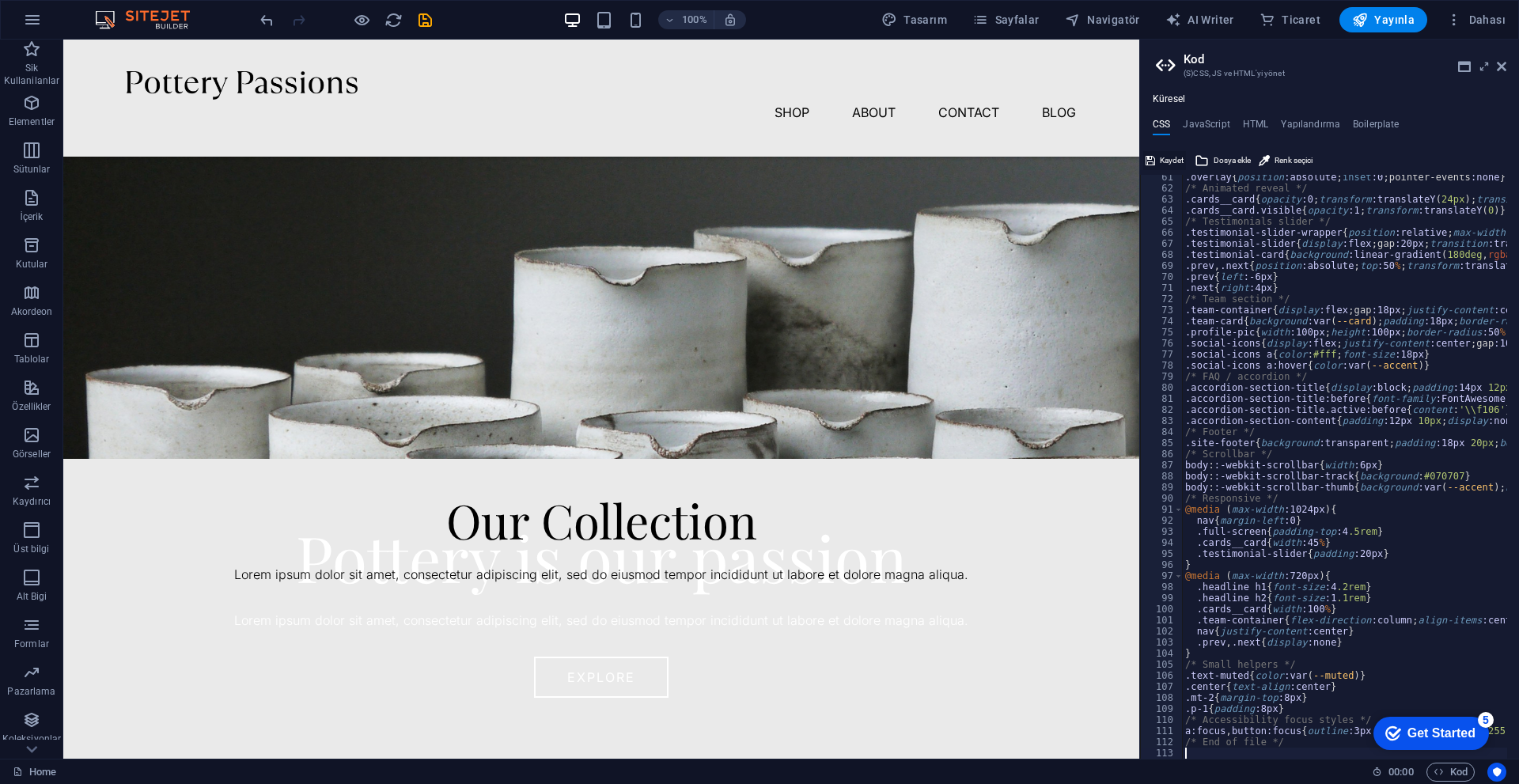
click at [742, 167] on span "Kaydet" at bounding box center [1172, 160] width 24 height 19
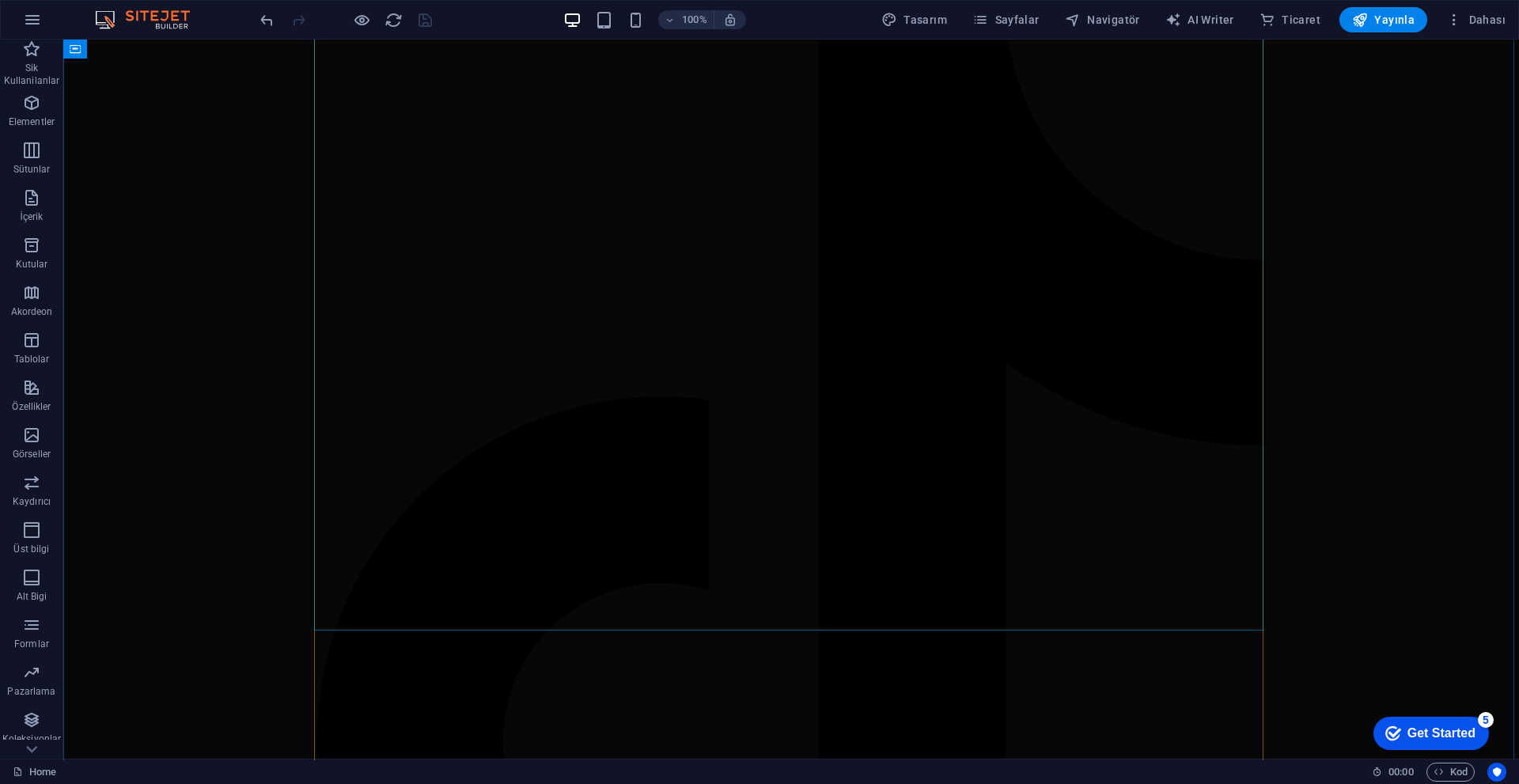
scroll to position [8541, 0]
click at [742, 672] on span "Kod" at bounding box center [1450, 772] width 34 height 19
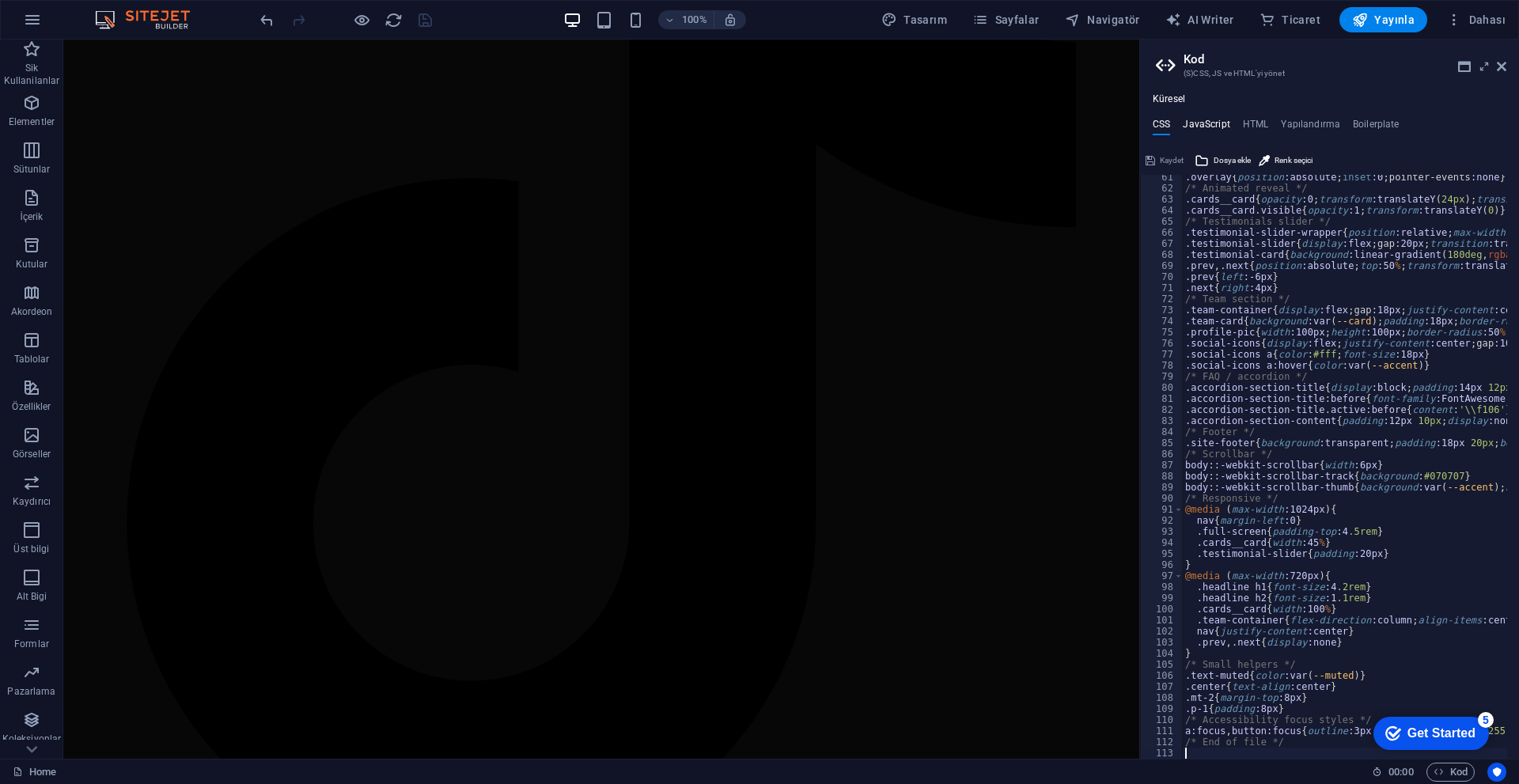
click at [742, 123] on h4 "JavaScript" at bounding box center [1206, 127] width 47 height 17
type textarea "/* JS for preset "Menu V2" */"
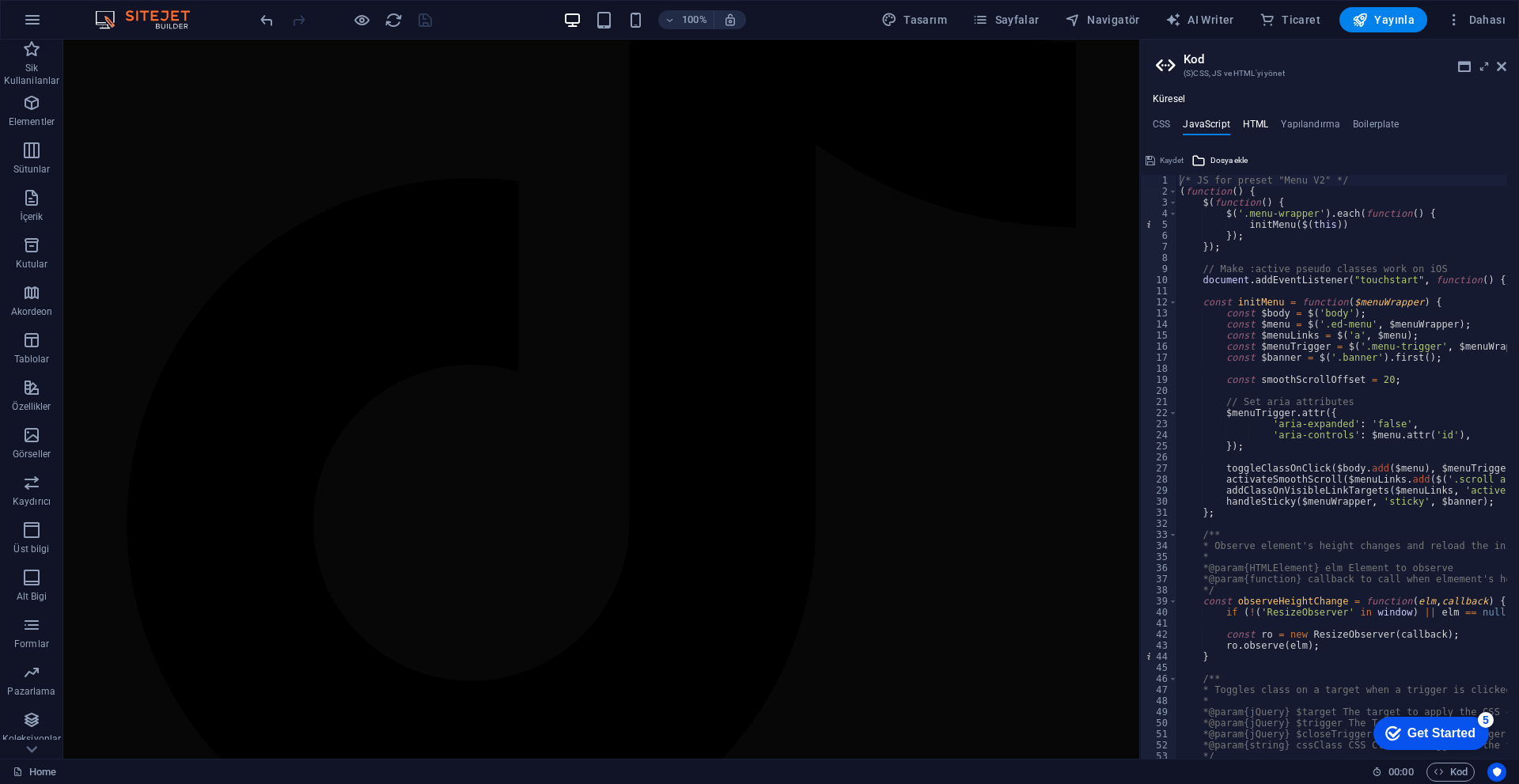
click at [742, 121] on h4 "HTML" at bounding box center [1255, 127] width 26 height 17
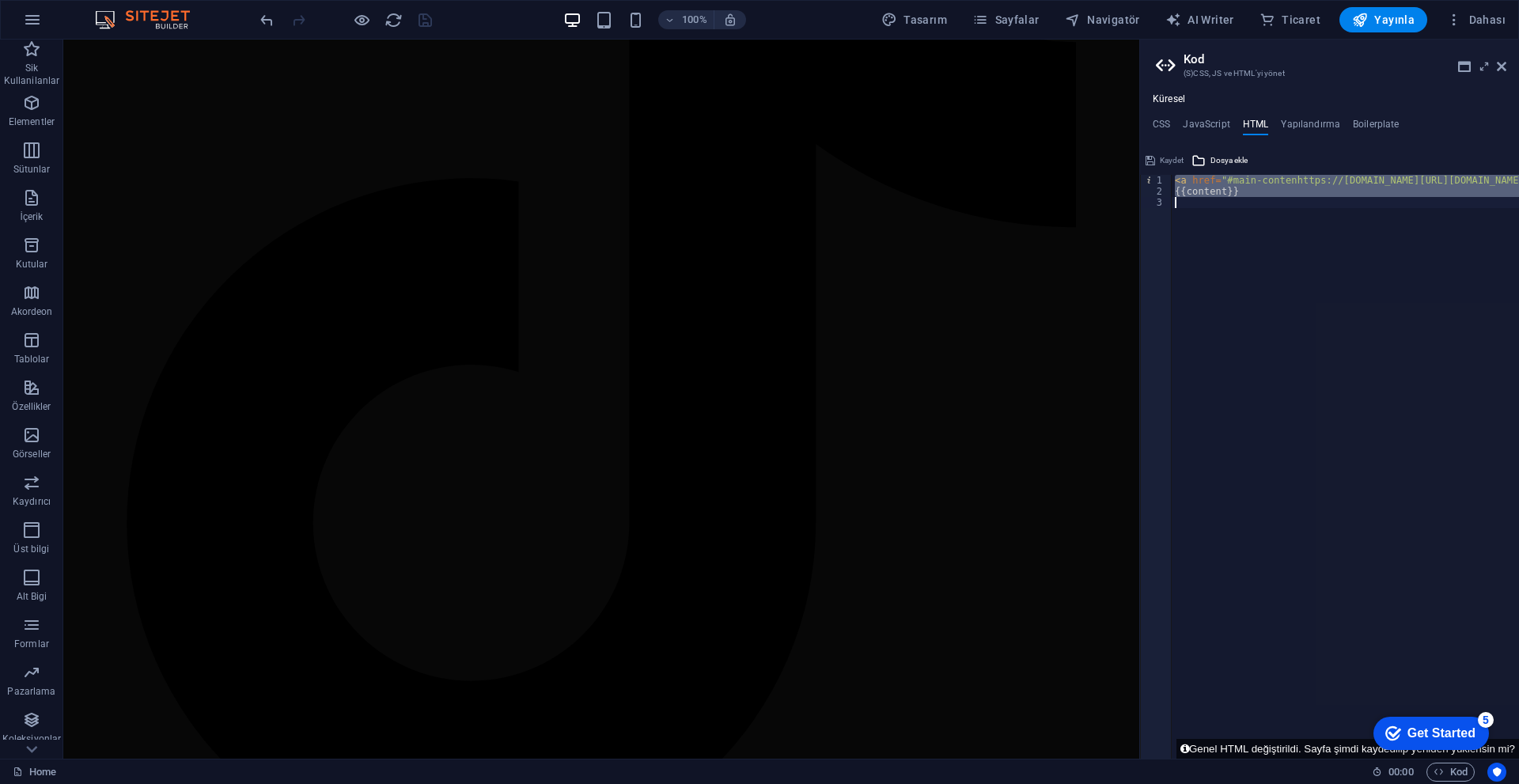
click at [742, 255] on div "< a href = "#main-contenhttps://cdn1.site-media.eu/images/0/18995130/index-gmaO…" at bounding box center [1345, 466] width 347 height 584
type textarea "{{content}}"
paste textarea
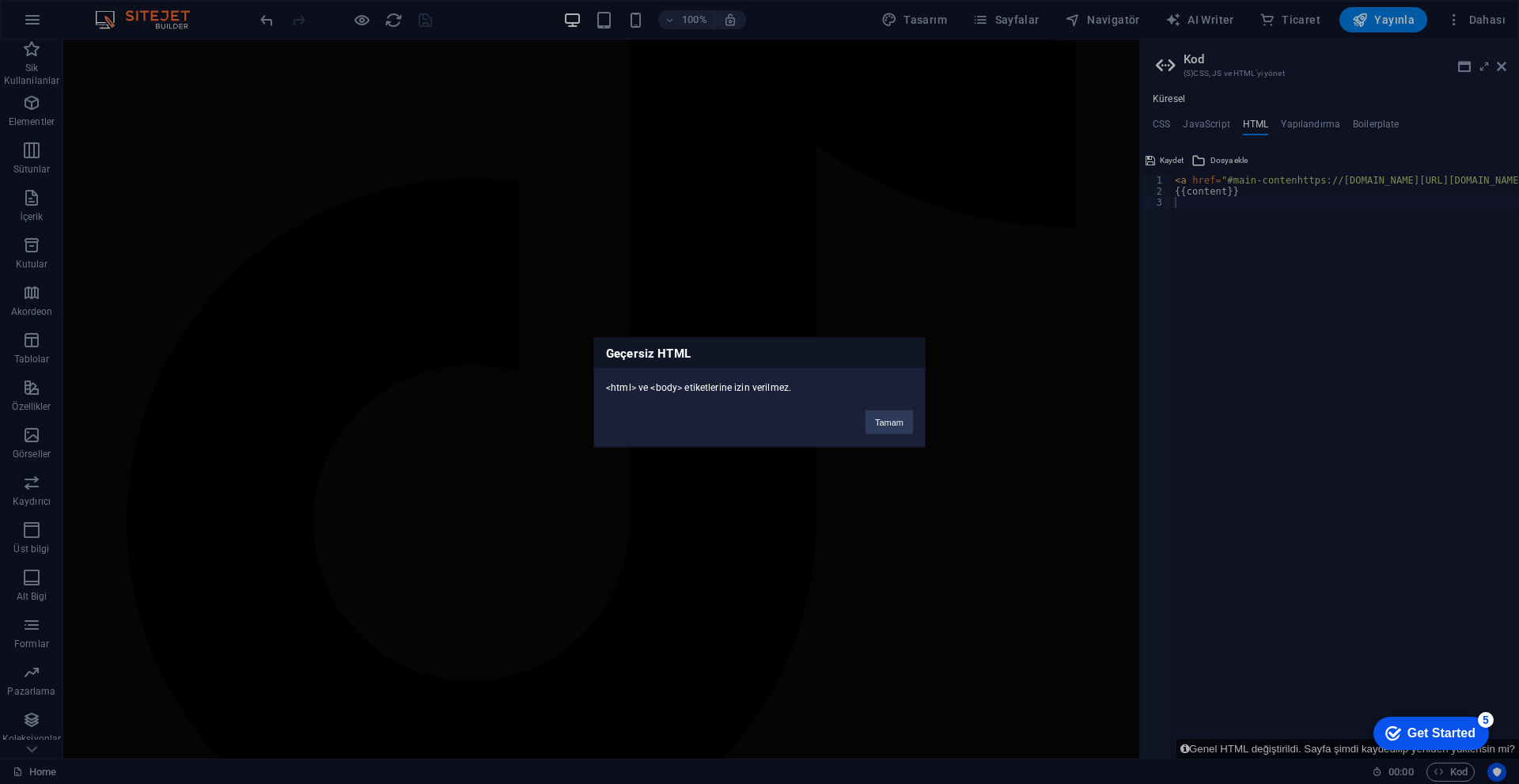
click at [638, 383] on div "<html> ve <body> etiketlerine izin verilmez." at bounding box center [760, 381] width 330 height 26
copy div "<html> ve <body> etiketlerine izin verilmez."
click at [742, 435] on div "Geçersiz HTML <html> ve <body> etiketlerine izin verilmez. Tamam" at bounding box center [760, 392] width 332 height 110
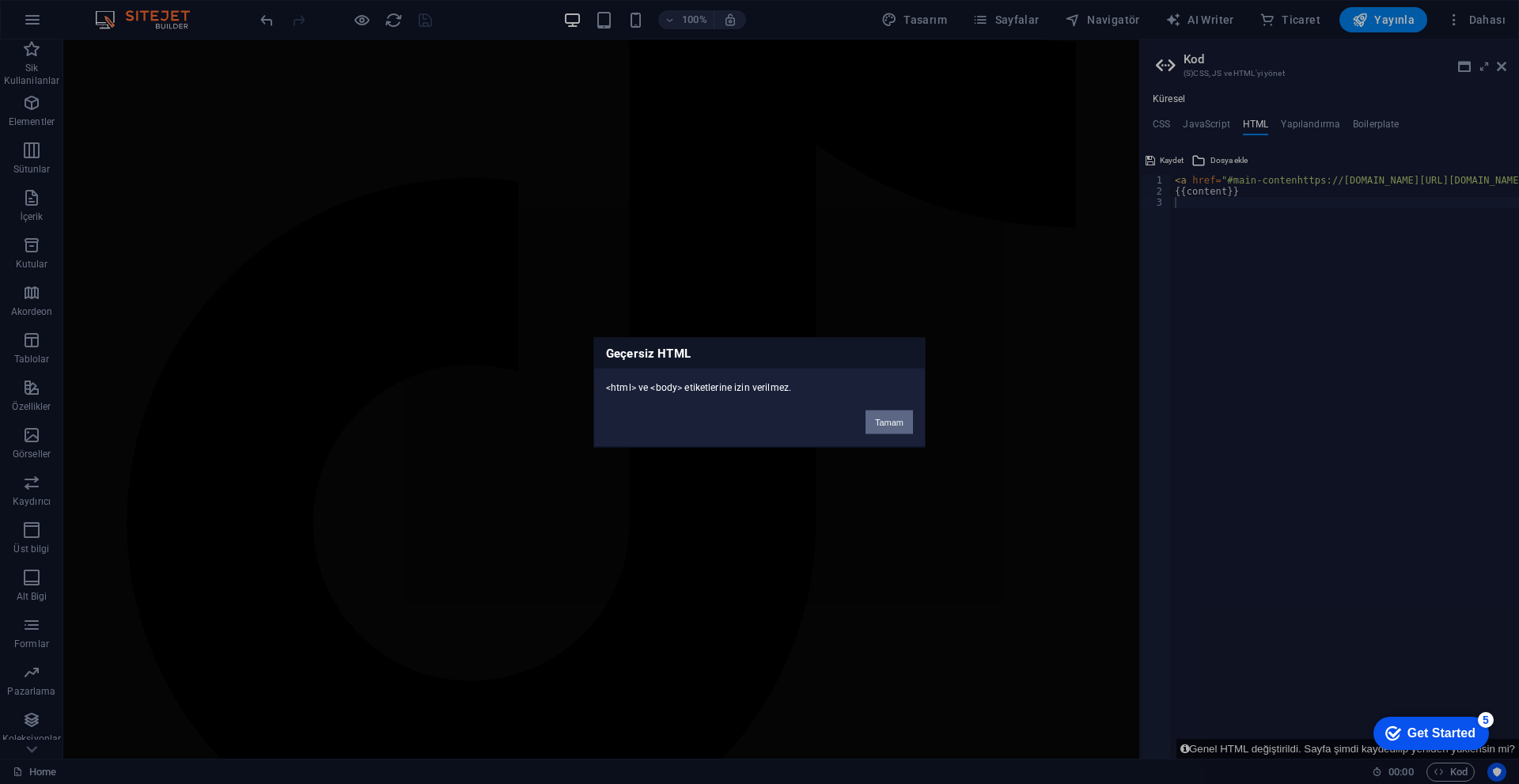
click at [742, 420] on button "Tamam" at bounding box center [889, 421] width 48 height 24
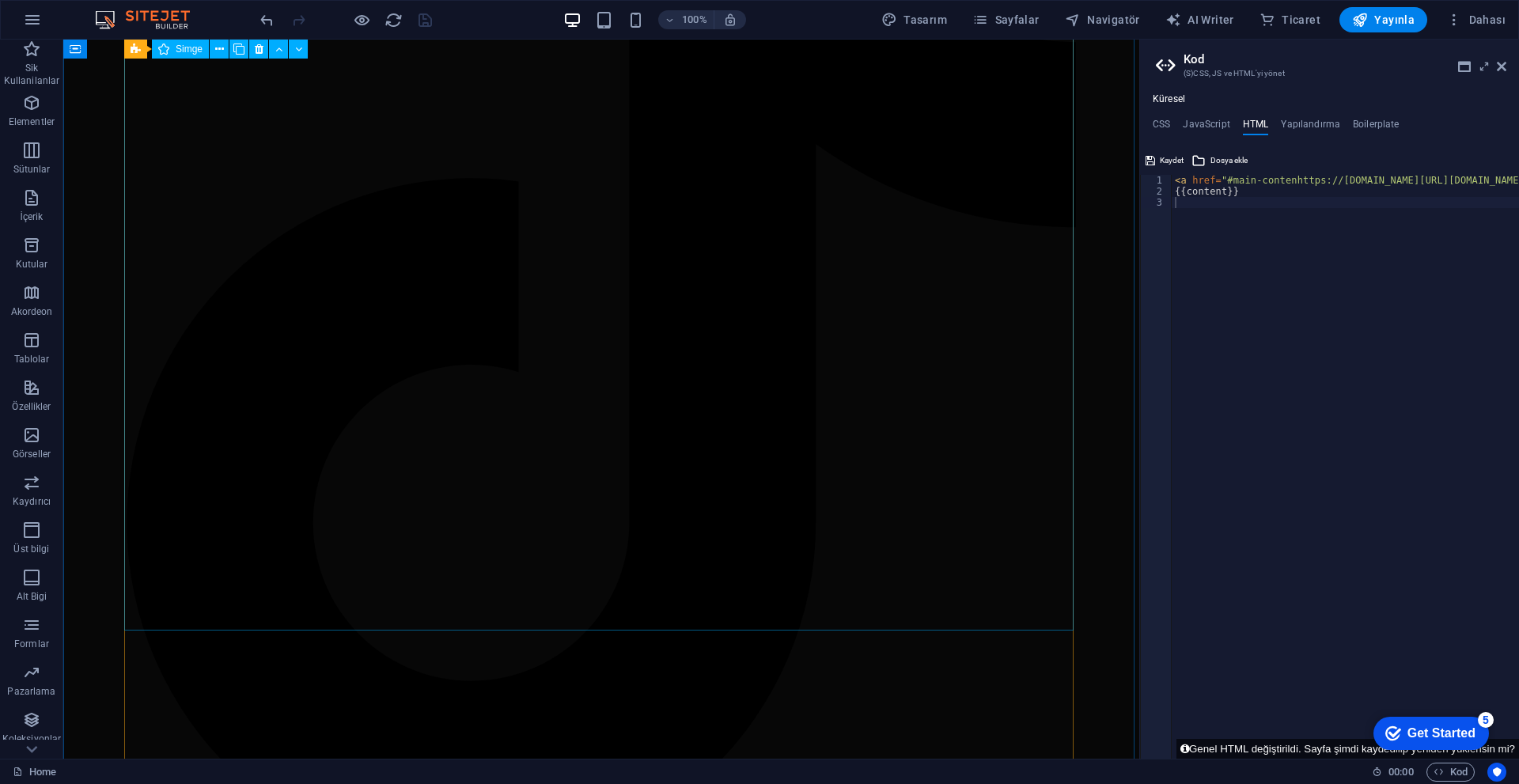
type textarea "{{content}}"
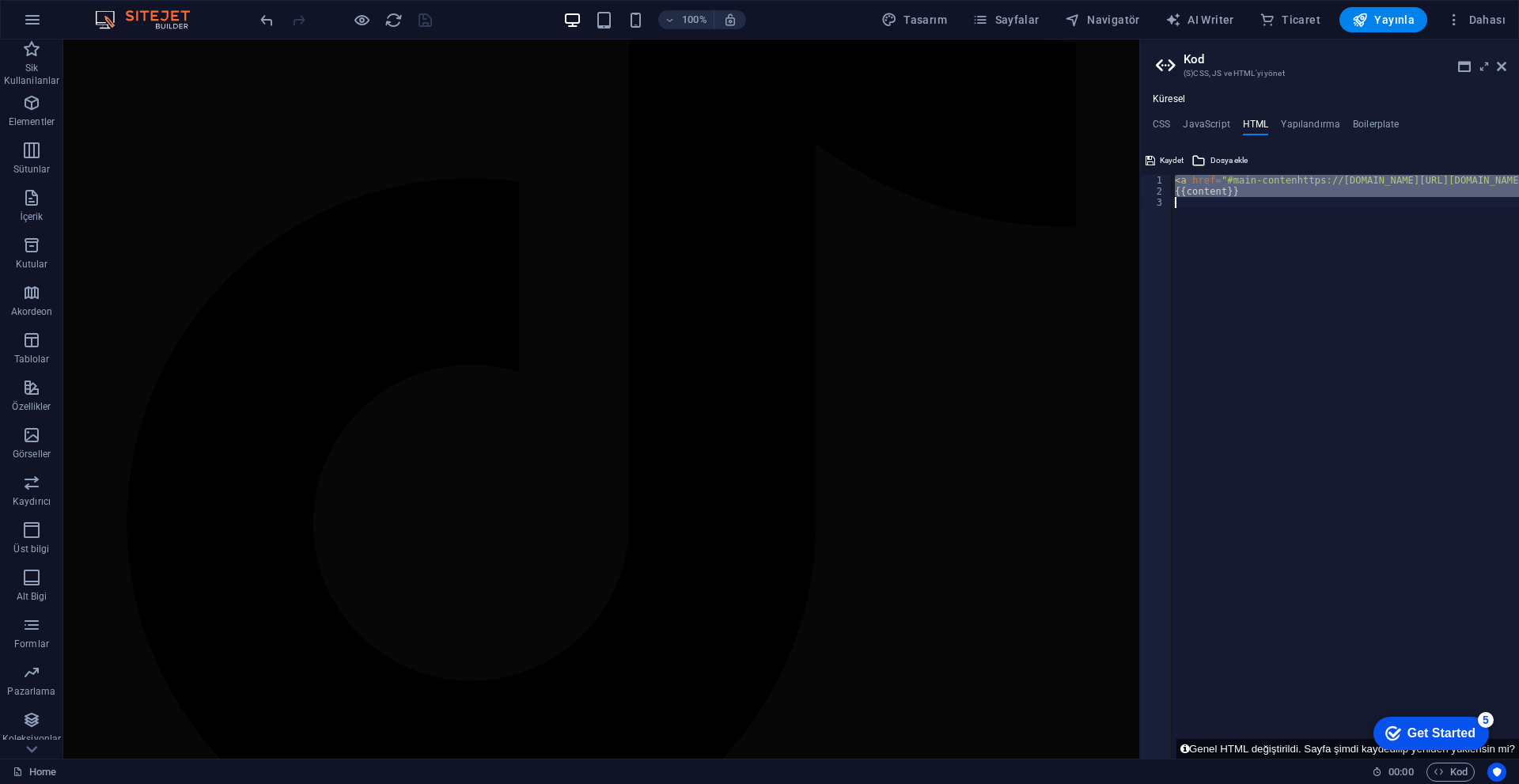
paste textarea
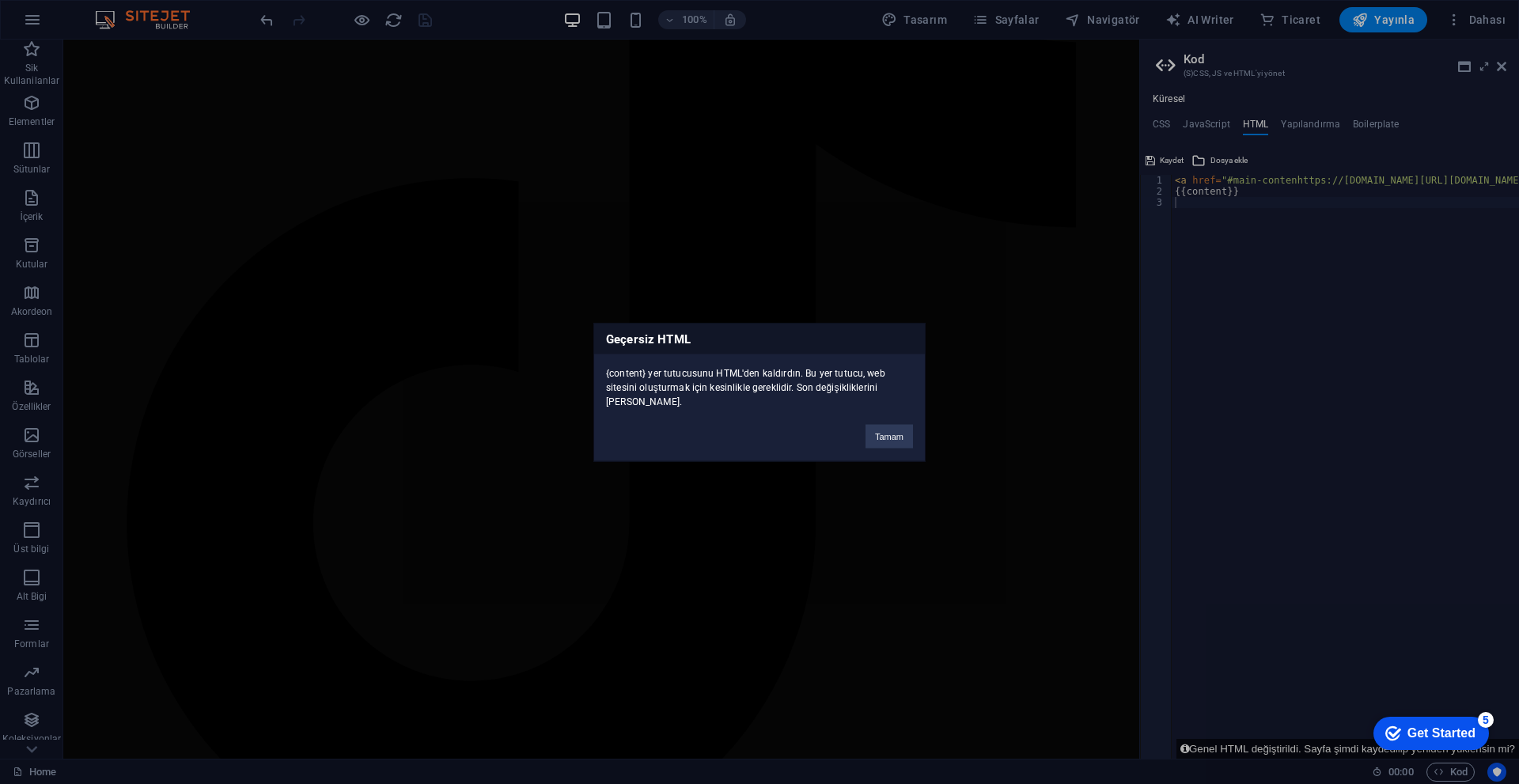
click at [685, 390] on div "{content} yer tutucusunu HTML'den kaldırdın. Bu yer tutucu, web sitesini oluştu…" at bounding box center [760, 381] width 330 height 54
copy div "{content} yer tutucusunu HTML'den kaldırdın. Bu yer tutucu, web sitesini oluştu…"
drag, startPoint x: 876, startPoint y: 441, endPoint x: 1064, endPoint y: 341, distance: 212.9
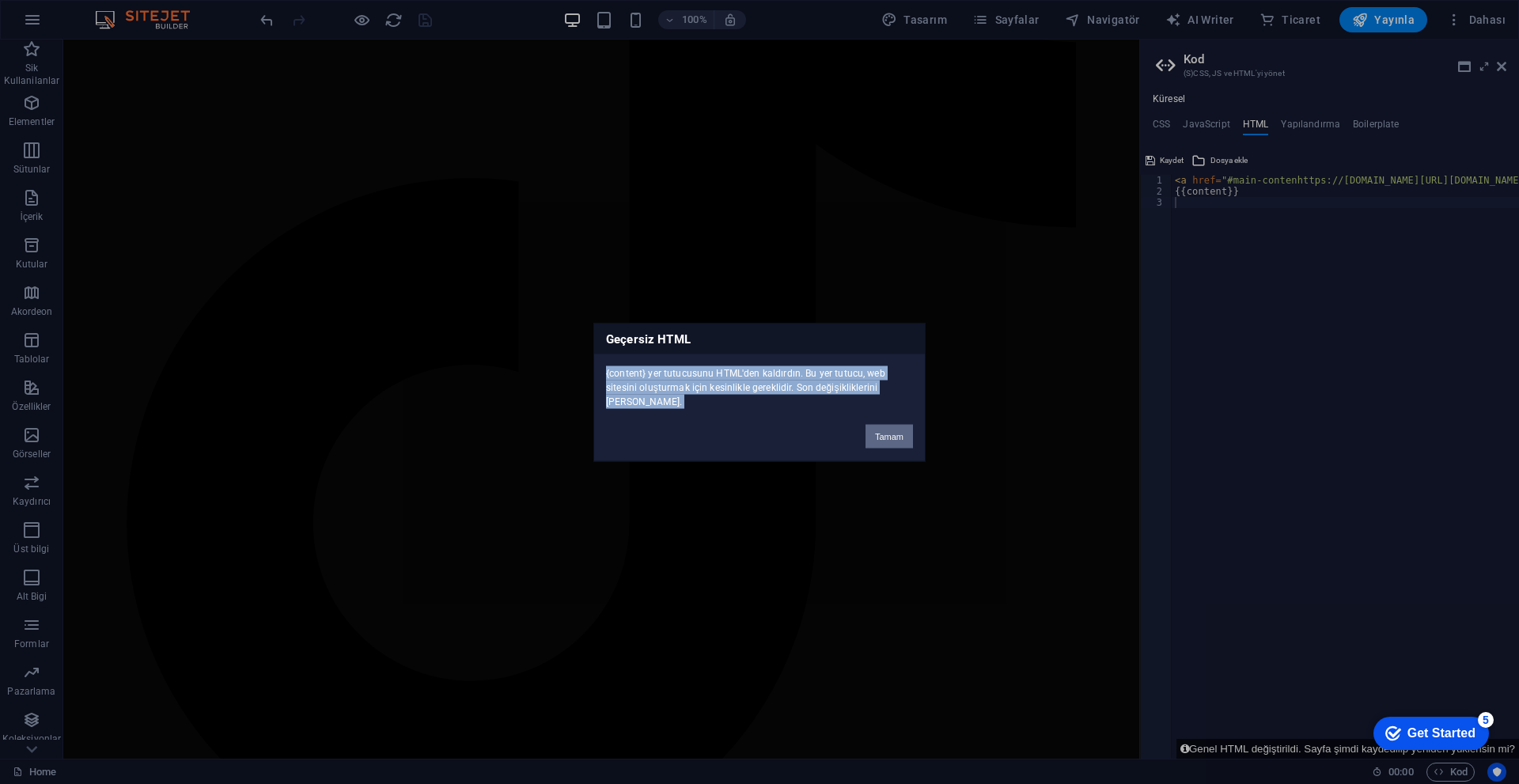
click at [742, 441] on button "Tamam" at bounding box center [889, 436] width 48 height 24
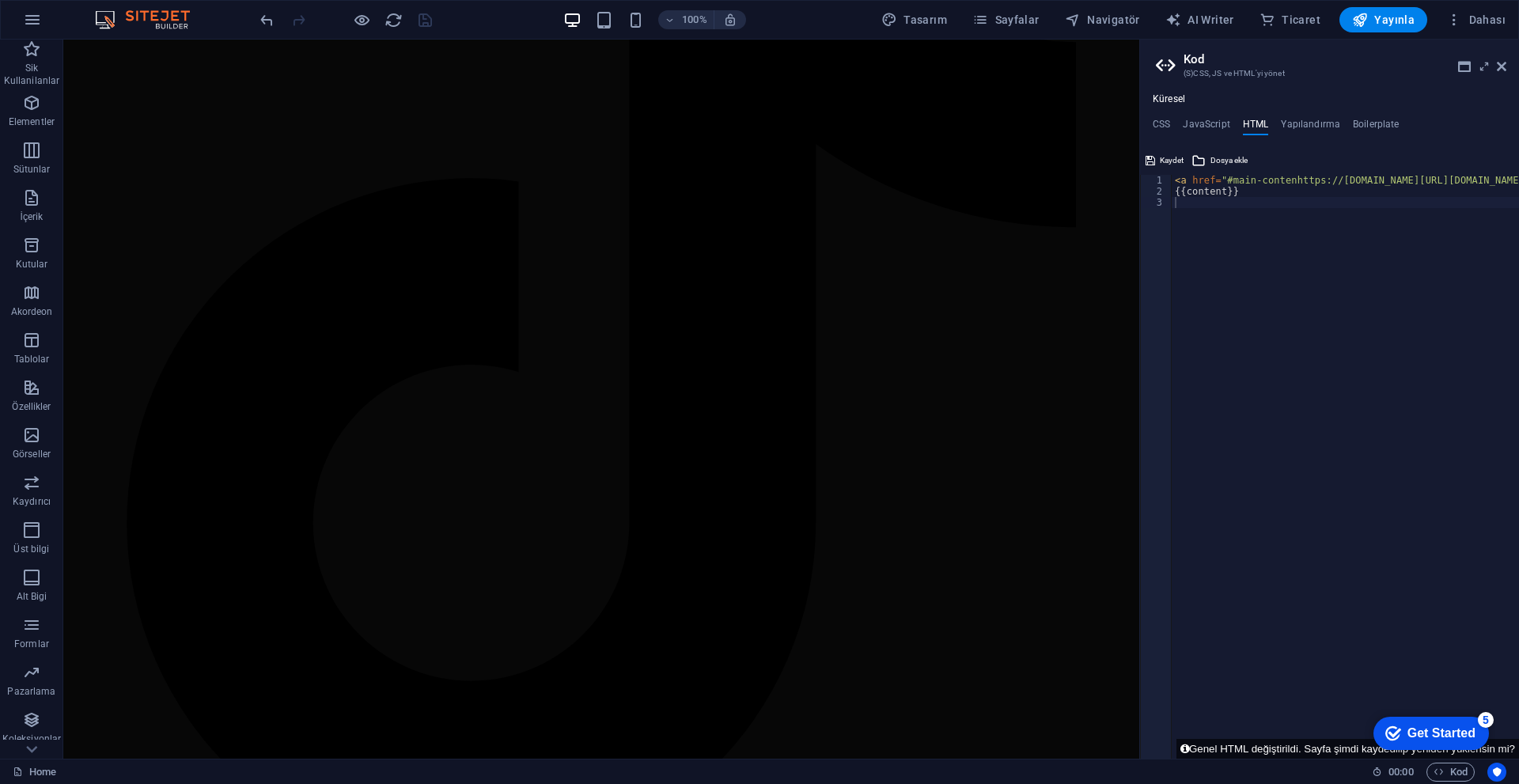
type textarea "{{content}}"
paste textarea
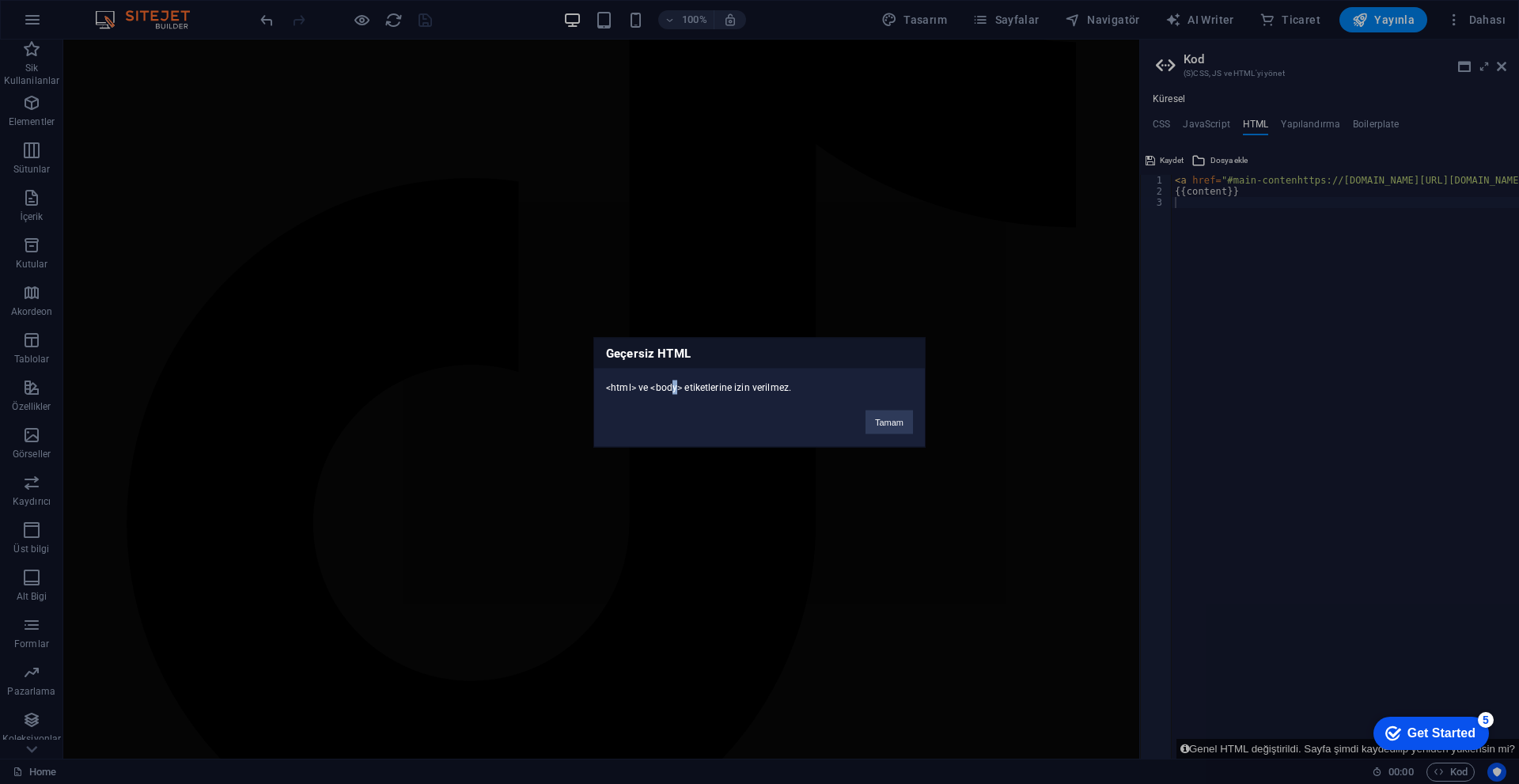
click at [674, 386] on div "<html> ve <body> etiketlerine izin verilmez." at bounding box center [760, 381] width 330 height 26
copy div "<html> ve <body> etiketlerine izin verilmez."
click at [742, 418] on button "Tamam" at bounding box center [889, 421] width 48 height 24
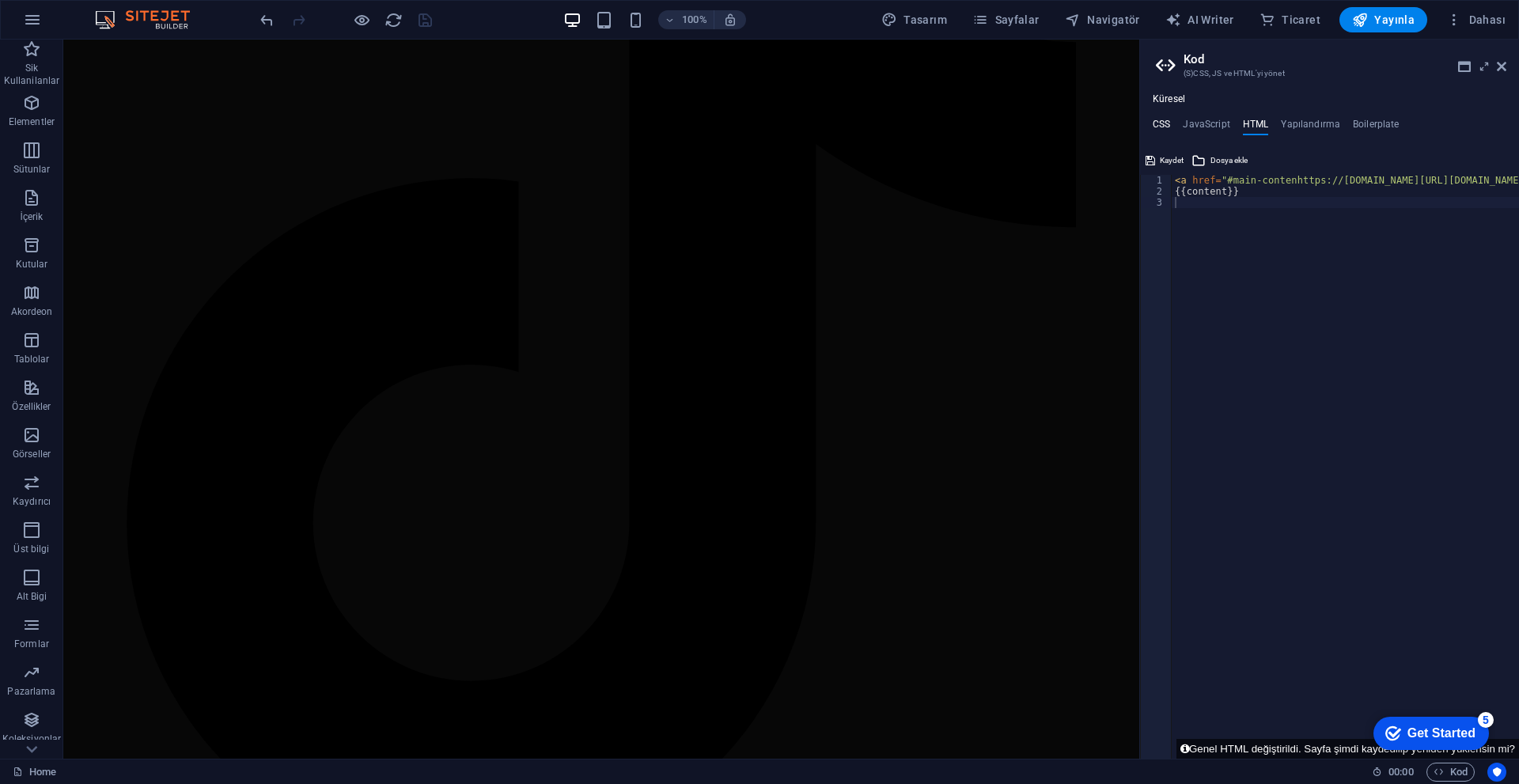
click at [742, 129] on h4 "CSS" at bounding box center [1161, 127] width 17 height 17
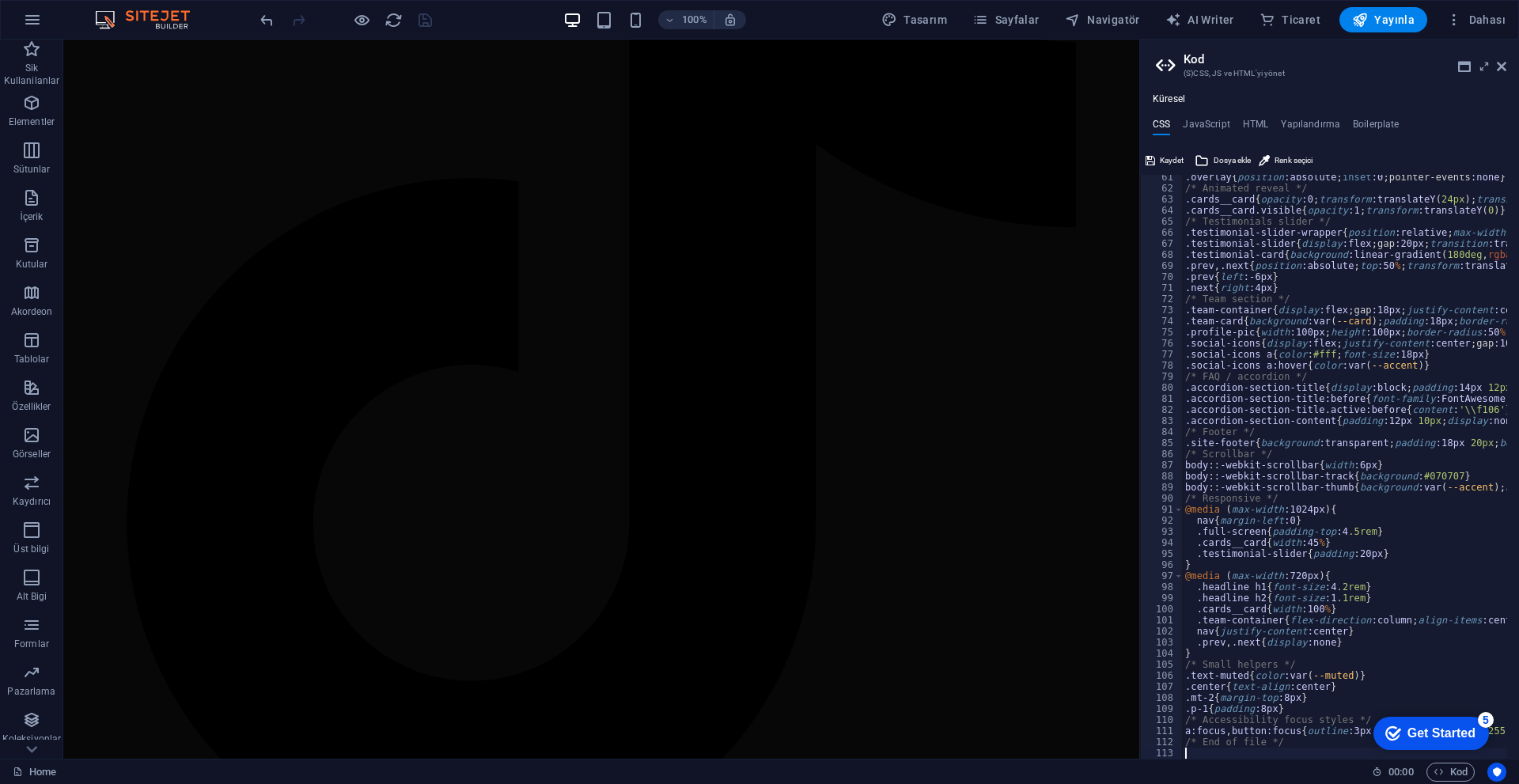
type textarea "/* End of file */"
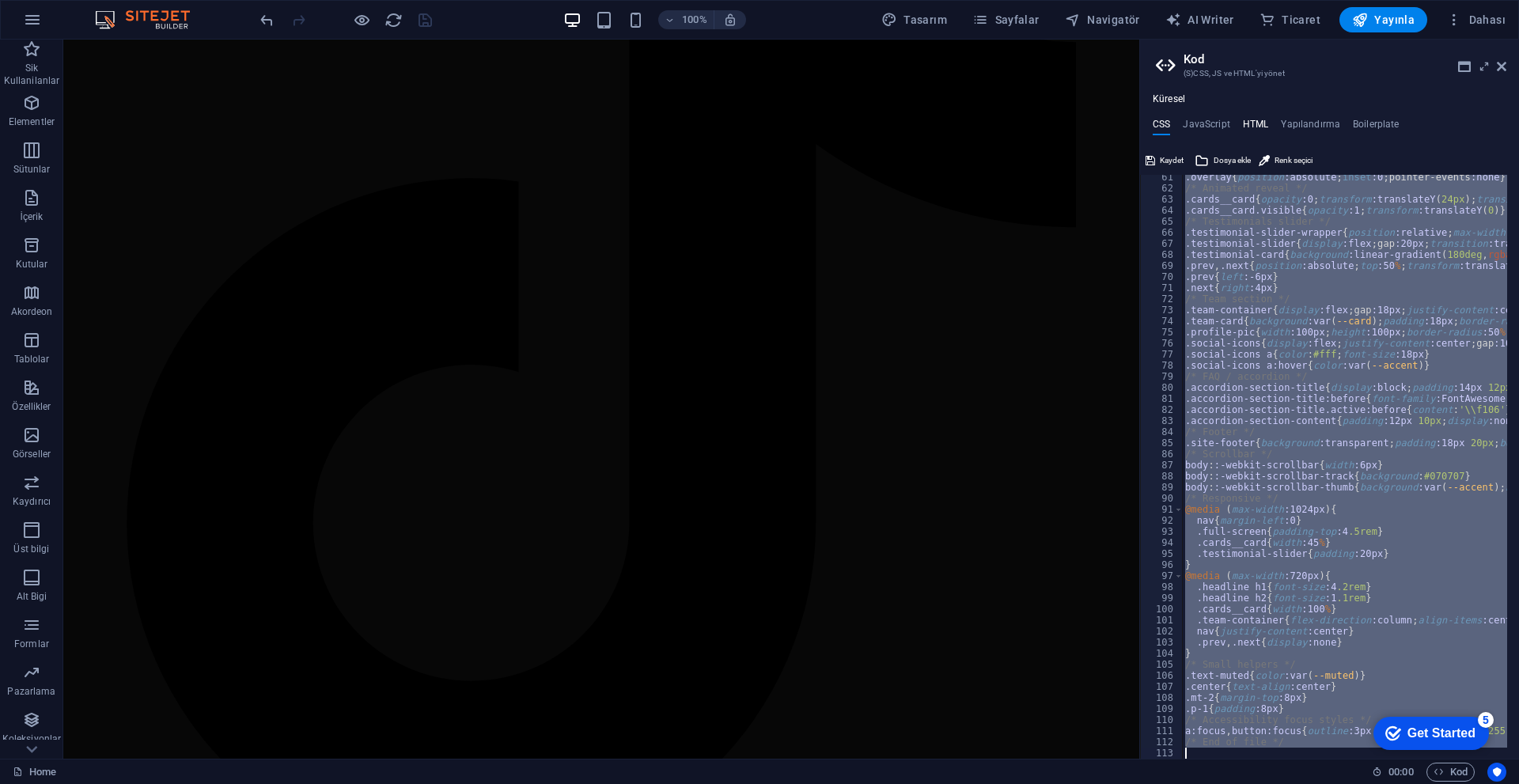
click at [742, 122] on h4 "HTML" at bounding box center [1255, 127] width 26 height 17
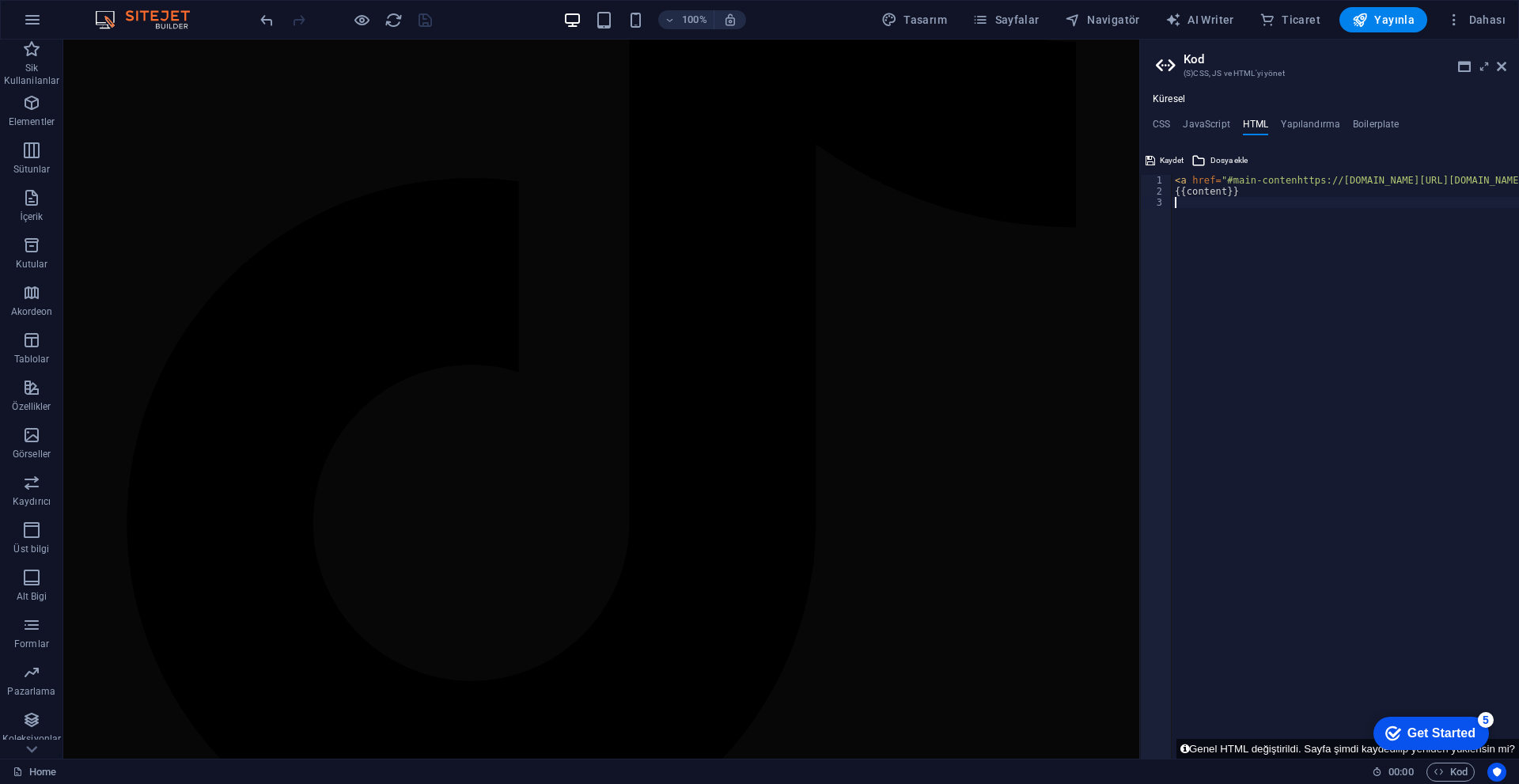
type textarea "{{content}}"
paste textarea
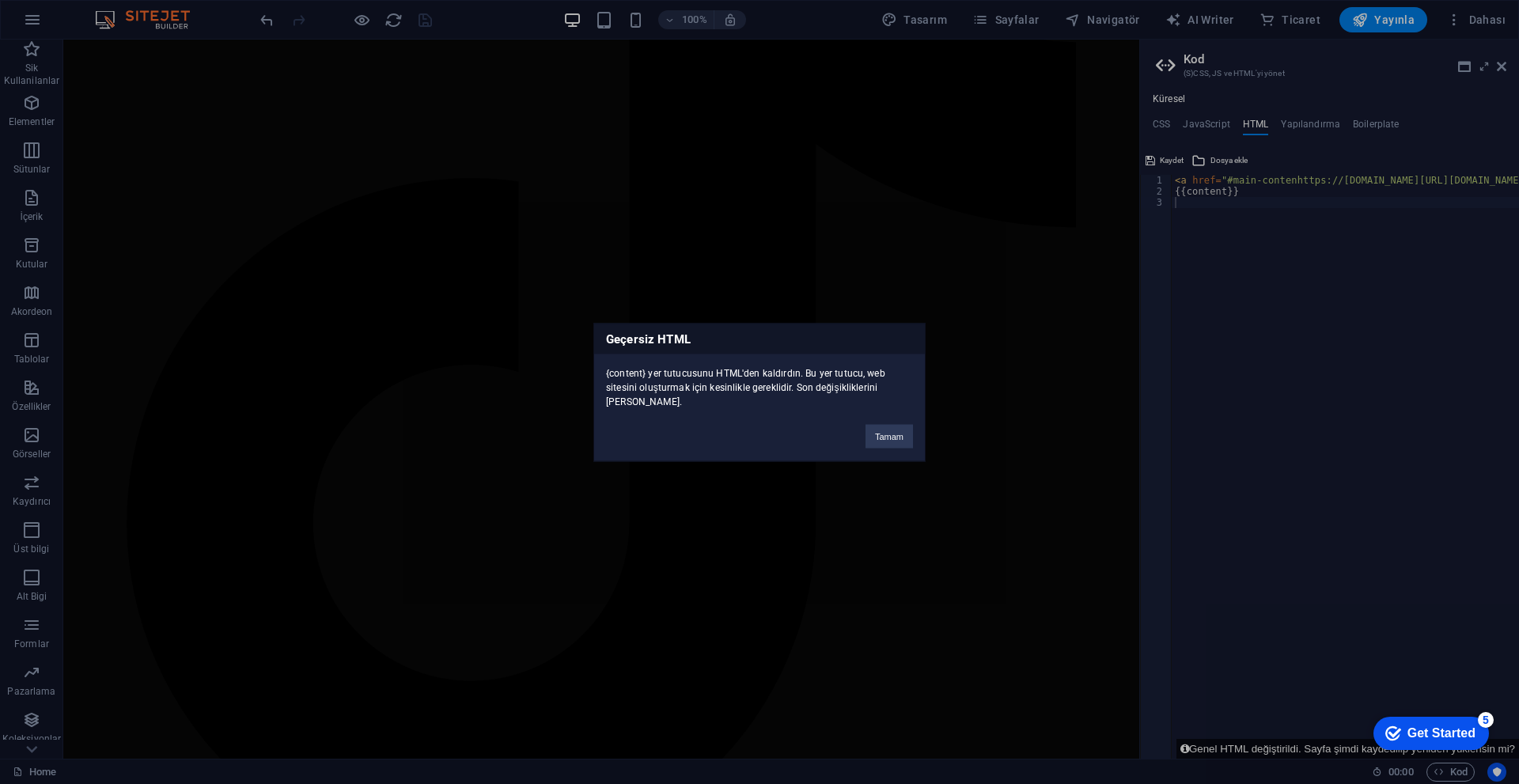
click at [707, 392] on div "{content} yer tutucusunu HTML'den kaldırdın. Bu yer tutucu, web sitesini oluştu…" at bounding box center [760, 381] width 330 height 54
click at [708, 391] on div "{content} yer tutucusunu HTML'den kaldırdın. Bu yer tutucu, web sitesini oluştu…" at bounding box center [760, 381] width 330 height 54
copy div "{content} yer tutucusunu HTML'den kaldırdın. Bu yer tutucu, web sitesini oluştu…"
drag, startPoint x: 1265, startPoint y: 289, endPoint x: 1156, endPoint y: 249, distance: 116.1
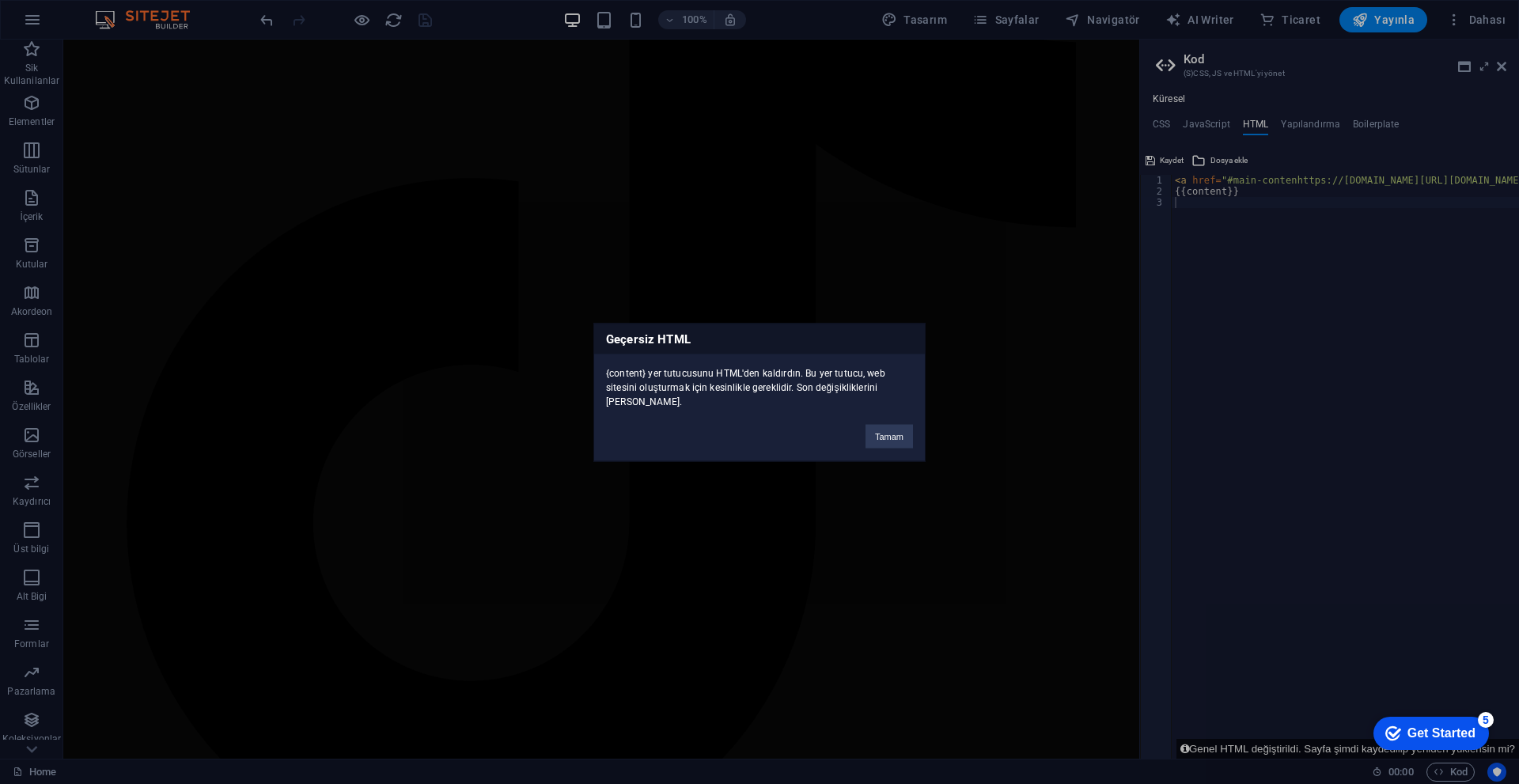
click at [742, 293] on div "Geçersiz HTML {content} yer tutucusunu HTML'den kaldırdın. Bu yer tutucu, web s…" at bounding box center [760, 392] width 1519 height 784
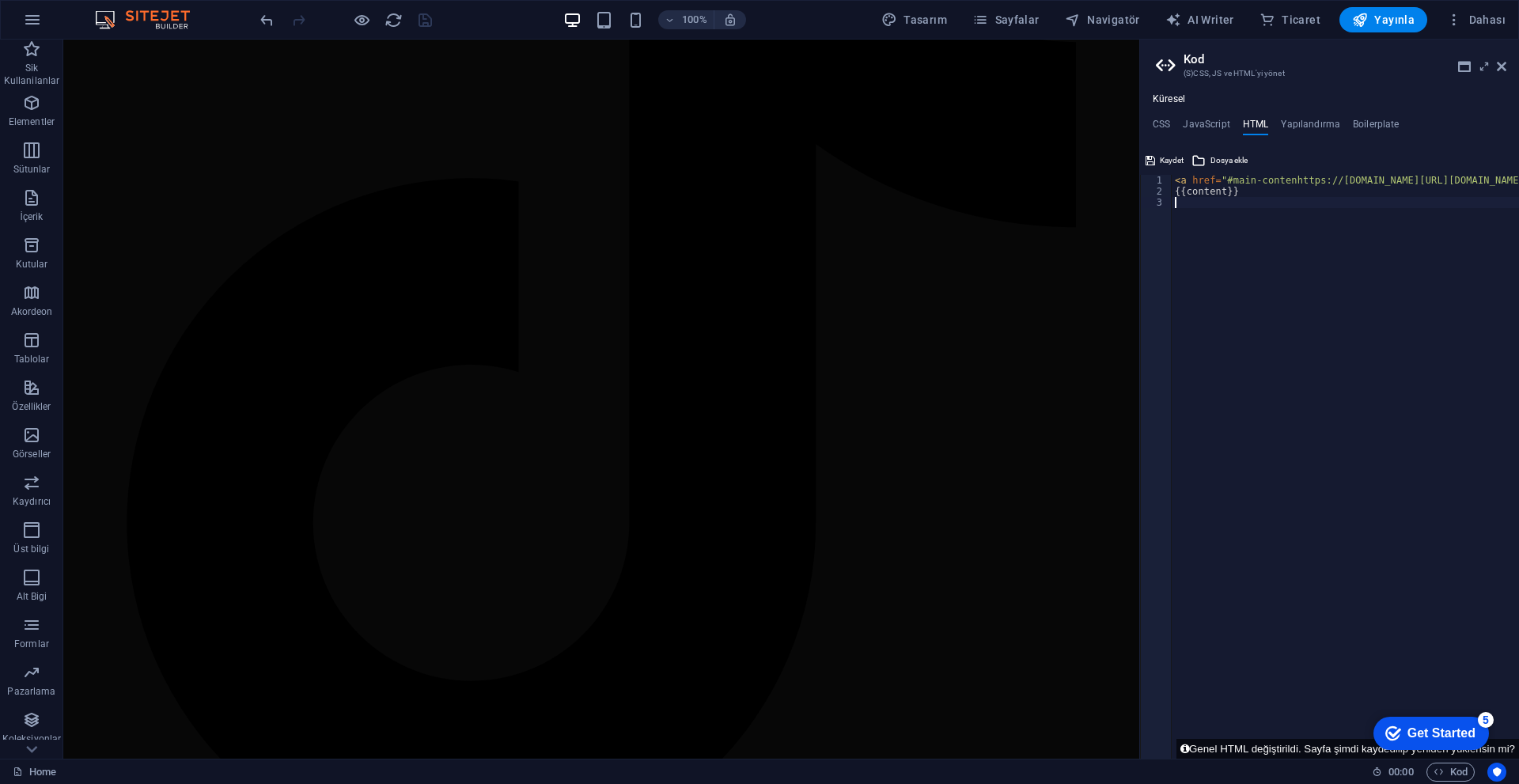
type textarea "{{content}}"
paste textarea
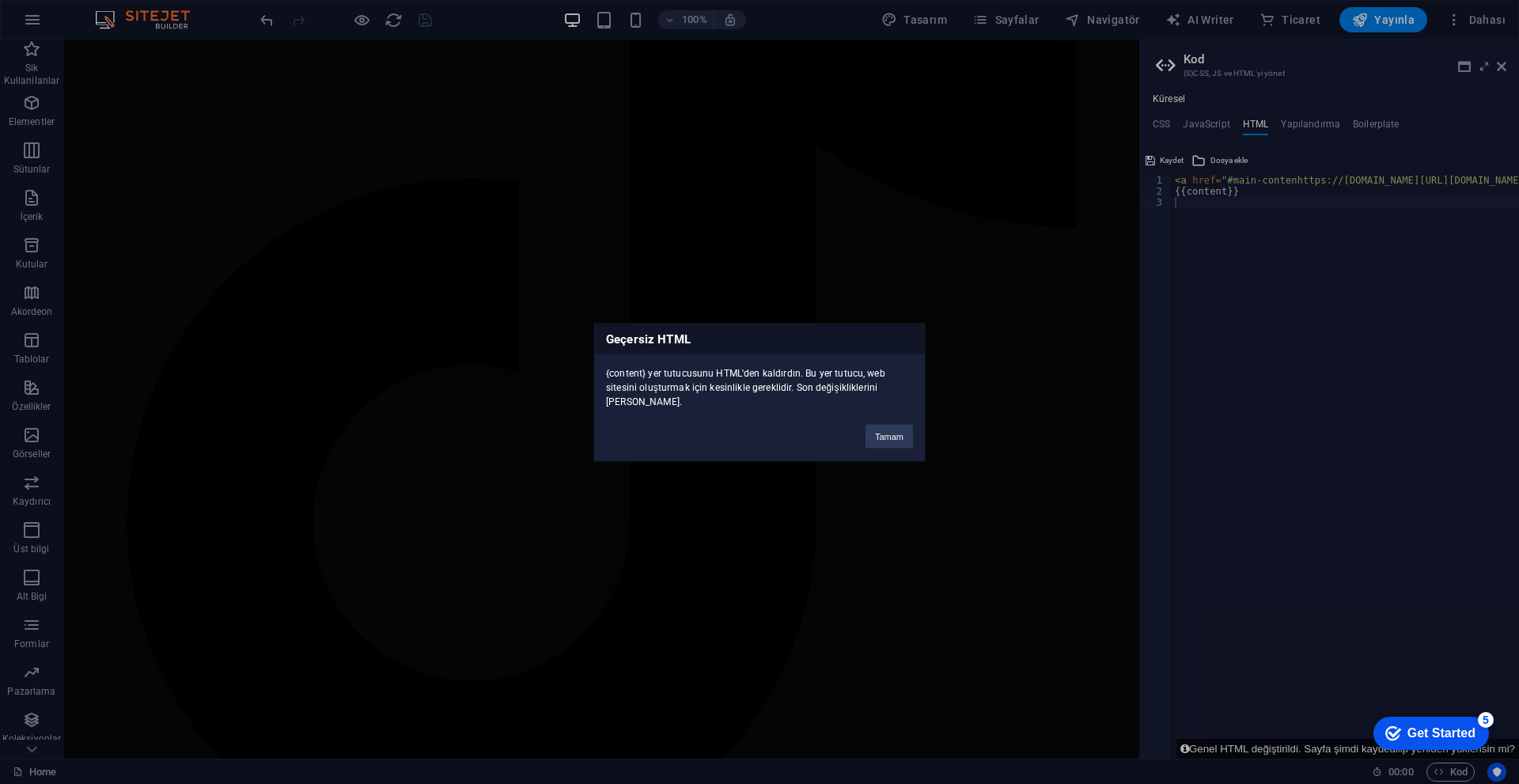
click at [675, 380] on div "{content} yer tutucusunu HTML'den kaldırdın. Bu yer tutucu, web sitesini oluştu…" at bounding box center [760, 381] width 330 height 54
copy div "{content} yer tutucusunu HTML'den kaldırdın. Bu yer tutucu, web sitesini oluştu…"
click at [742, 444] on button "Tamam" at bounding box center [889, 436] width 48 height 24
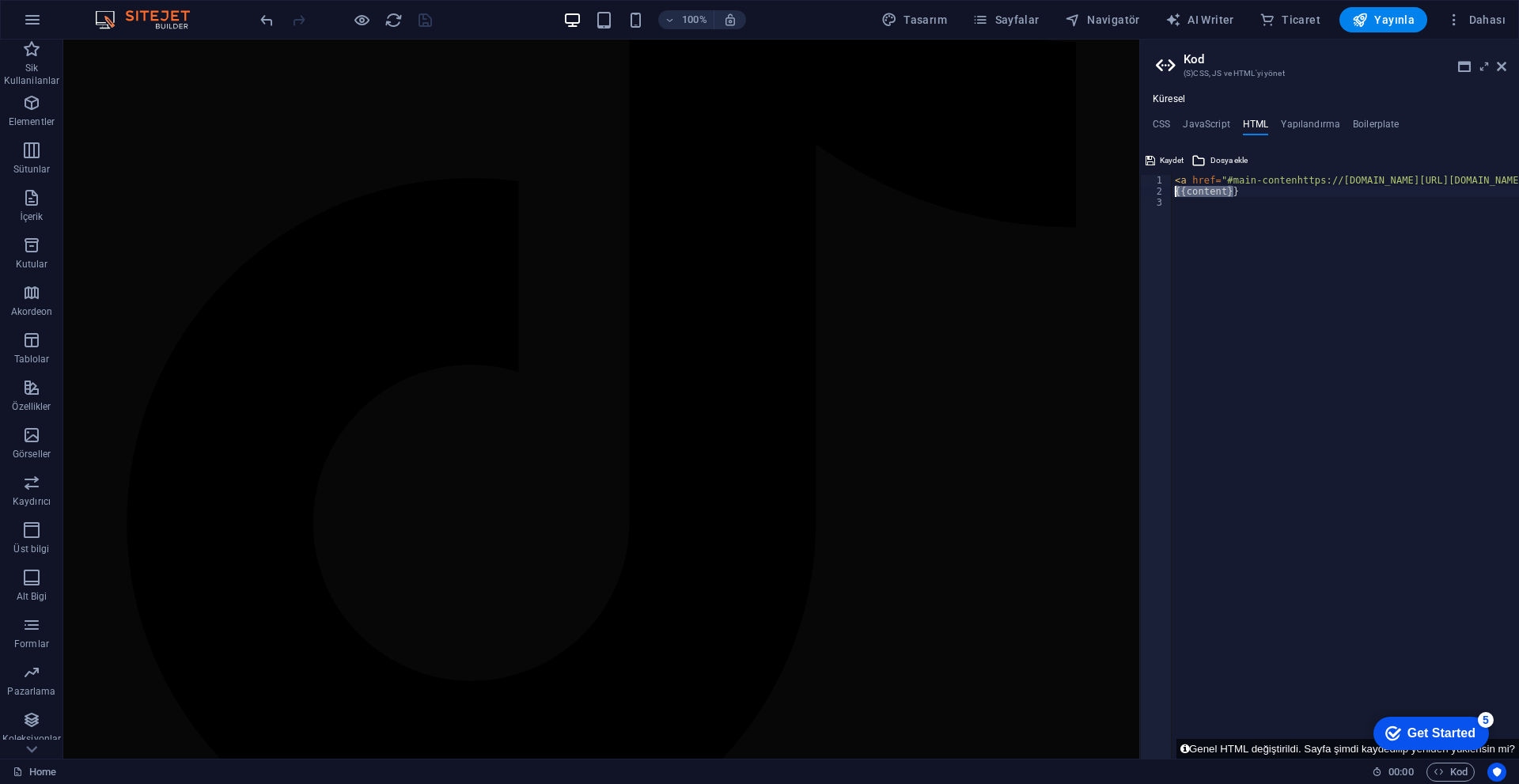
drag, startPoint x: 1277, startPoint y: 191, endPoint x: 1152, endPoint y: 196, distance: 125.1
click at [742, 196] on div "{{content}} 1 2 3 < a href = "#main-contenhttps://cdn1.site-media.eu/images/0/1…" at bounding box center [1329, 466] width 379 height 584
type textarea "<a href="#main-contenhttps://cdn1.site-media.eu/images/0/18995130/index-gmaO3kZ…"
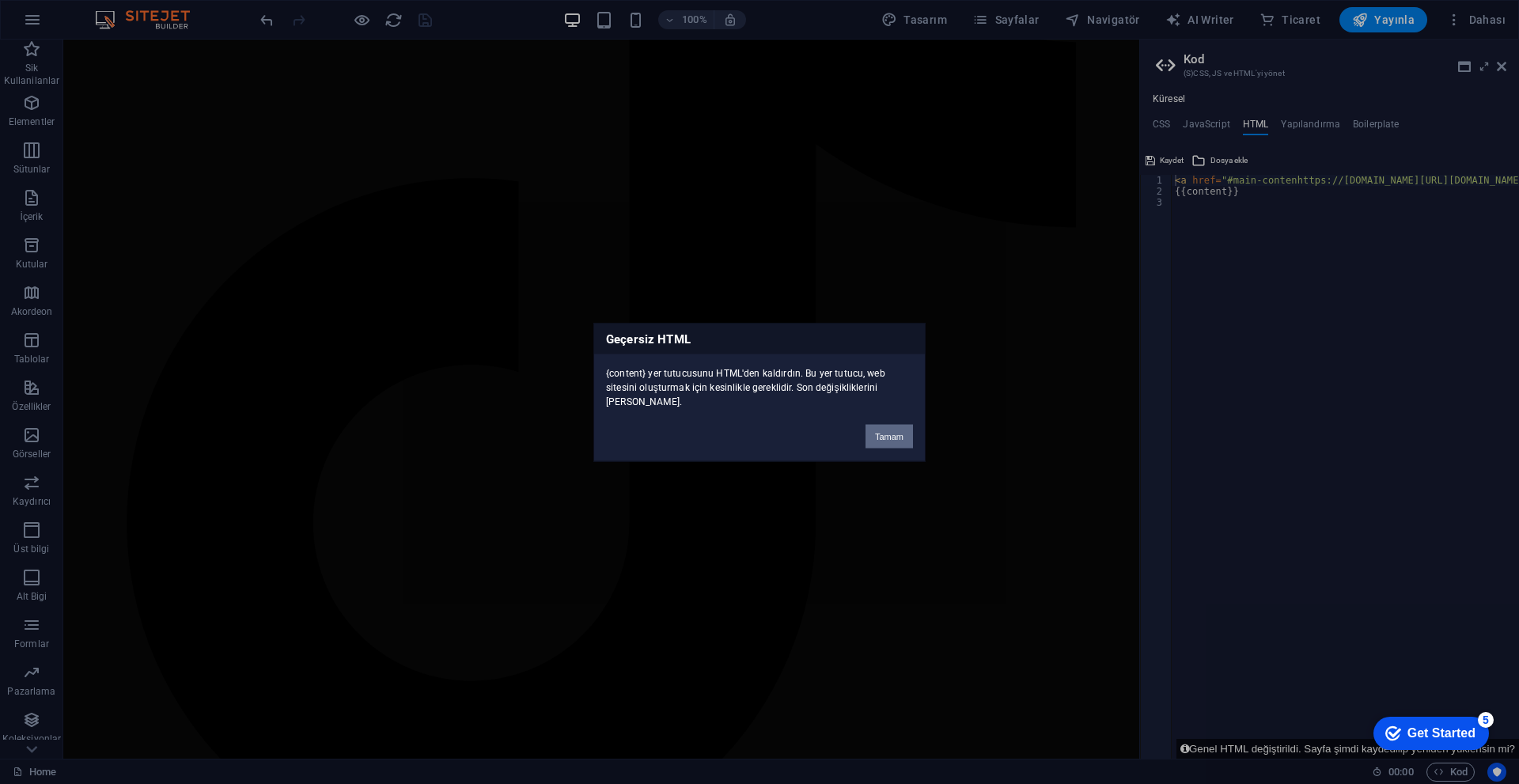
click at [742, 431] on button "Tamam" at bounding box center [889, 436] width 48 height 24
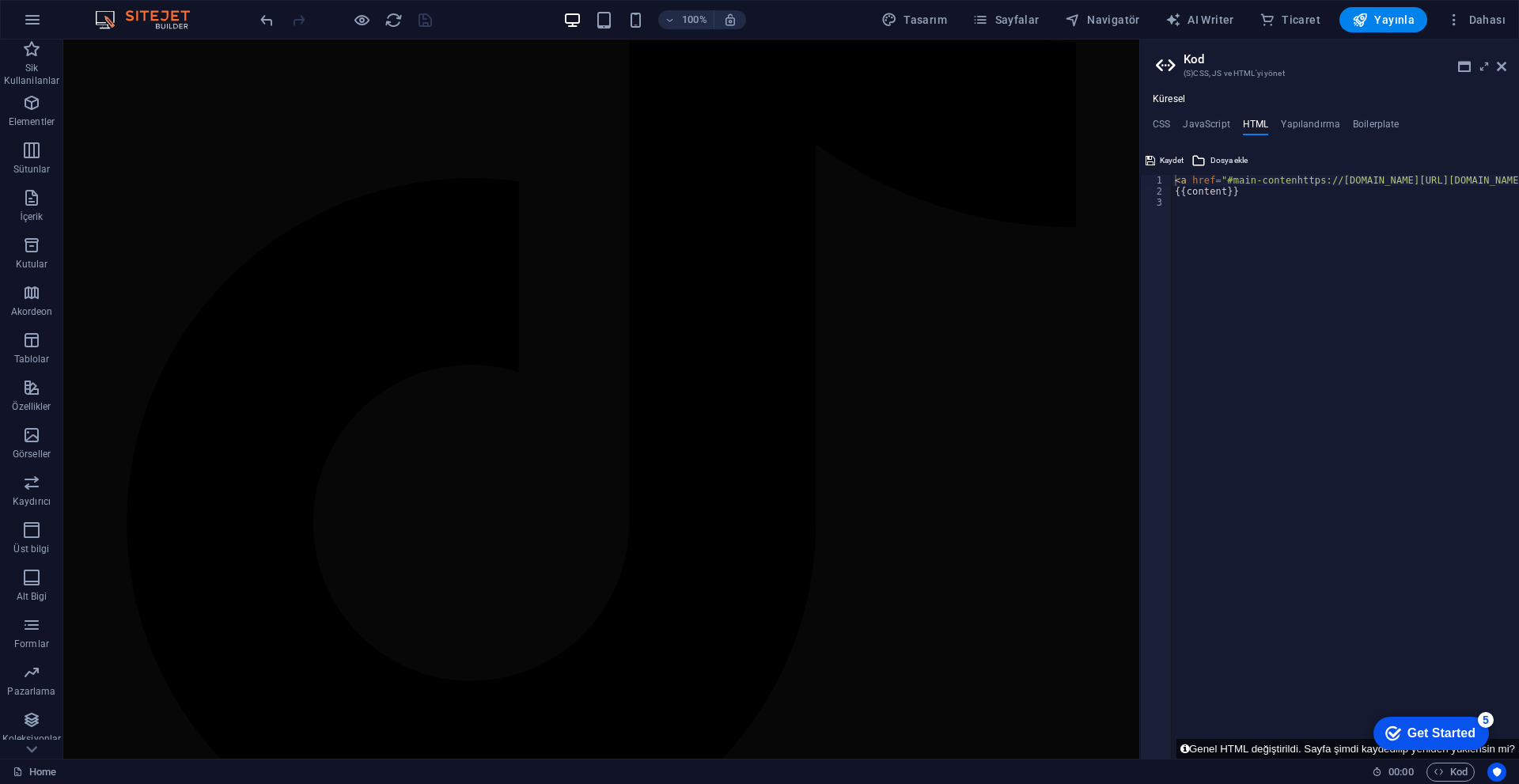
type textarea "<a href="#main-contenhttps://cdn1.site-media.eu/images/0/18995130/index-gmaO3kZ…"
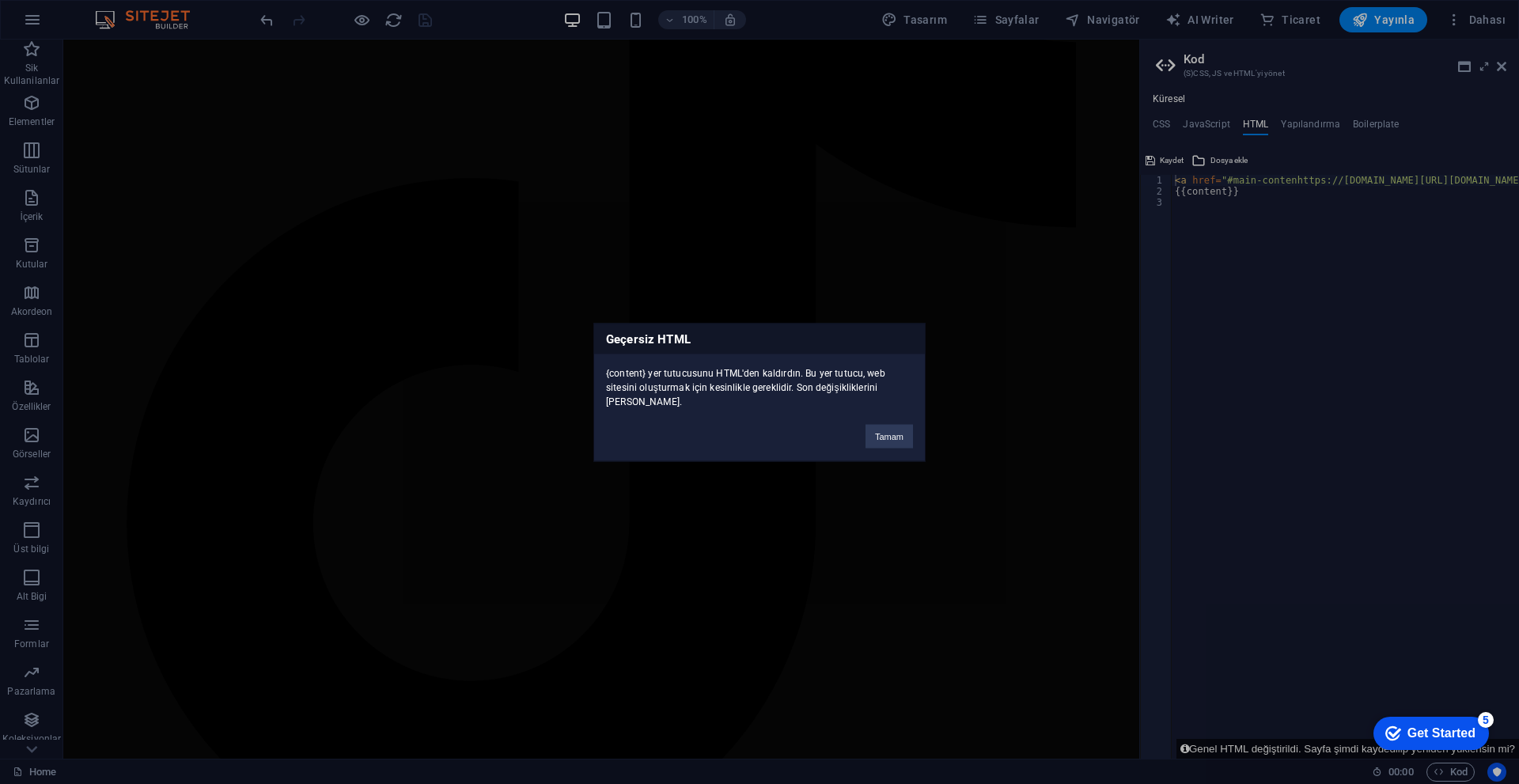
click at [742, 196] on div "Geçersiz HTML {content} yer tutucusunu HTML'den kaldırdın. Bu yer tutucu, web s…" at bounding box center [760, 392] width 1519 height 784
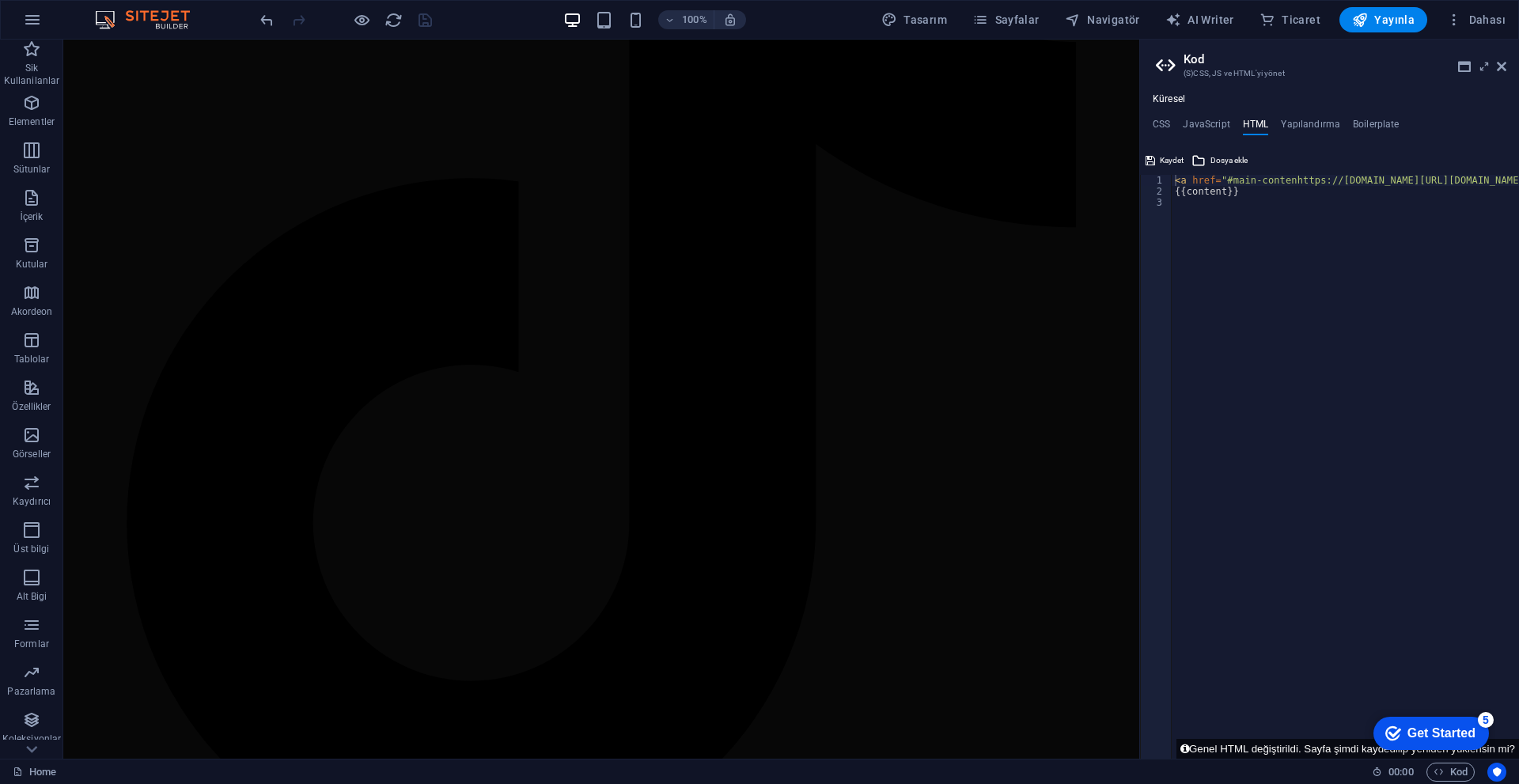
drag, startPoint x: 1323, startPoint y: 245, endPoint x: 1190, endPoint y: 220, distance: 135.3
drag, startPoint x: 1261, startPoint y: 186, endPoint x: 1262, endPoint y: 194, distance: 8.1
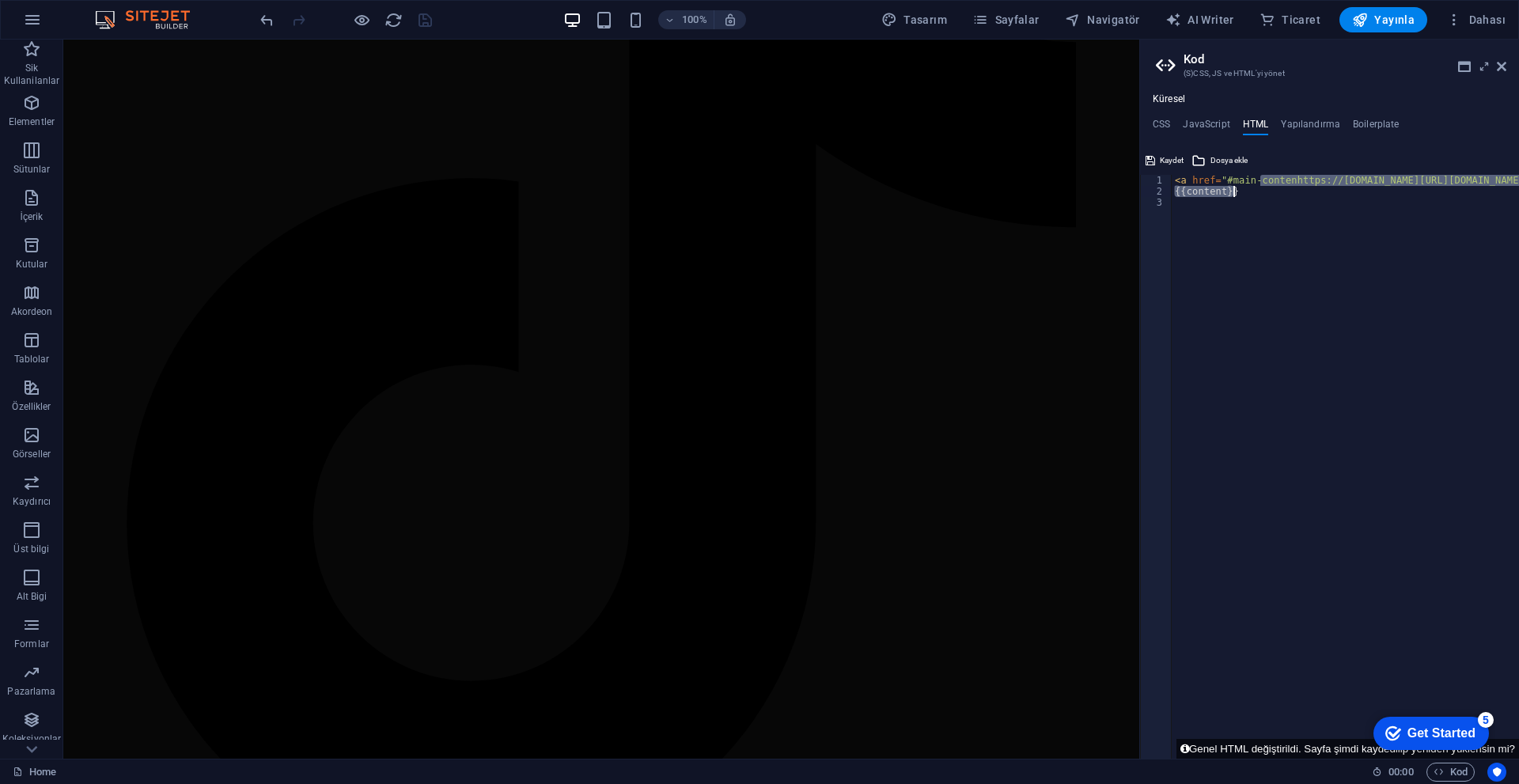
click at [742, 194] on div "< a href = "#main-contenhttps://cdn1.site-media.eu/images/0/18995130/index-gmaO…" at bounding box center [1345, 466] width 347 height 584
paste textarea "<a href="#main-contenhttps://cdn1.site-media.eu/images/0/18995130/index-gmaO3kZ…"
type textarea "<a href="#main-contenhttps://cdn1.site-media.eu/images/0/18995130/index-gmaO3kZ…"
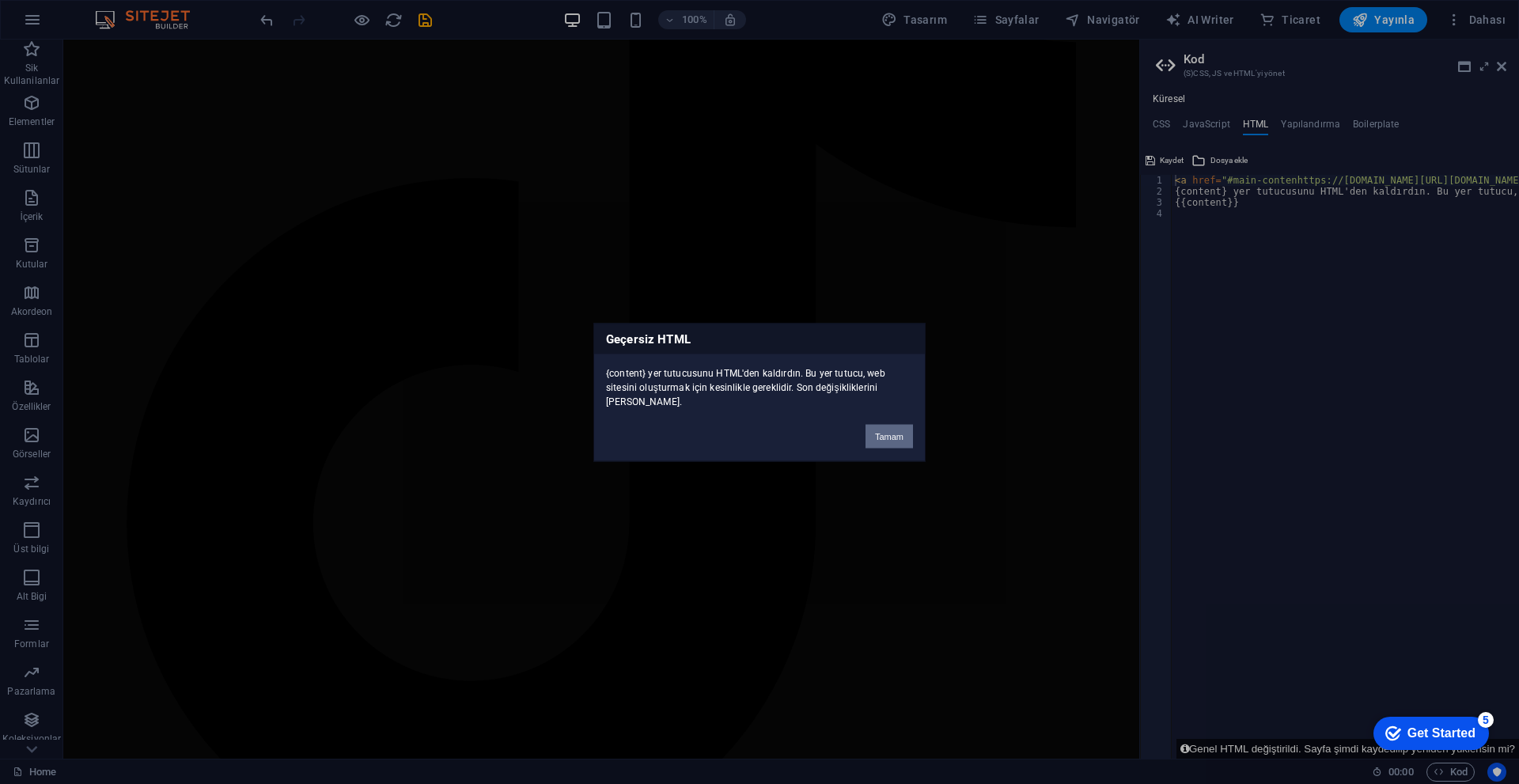
click at [742, 427] on button "Tamam" at bounding box center [889, 436] width 48 height 24
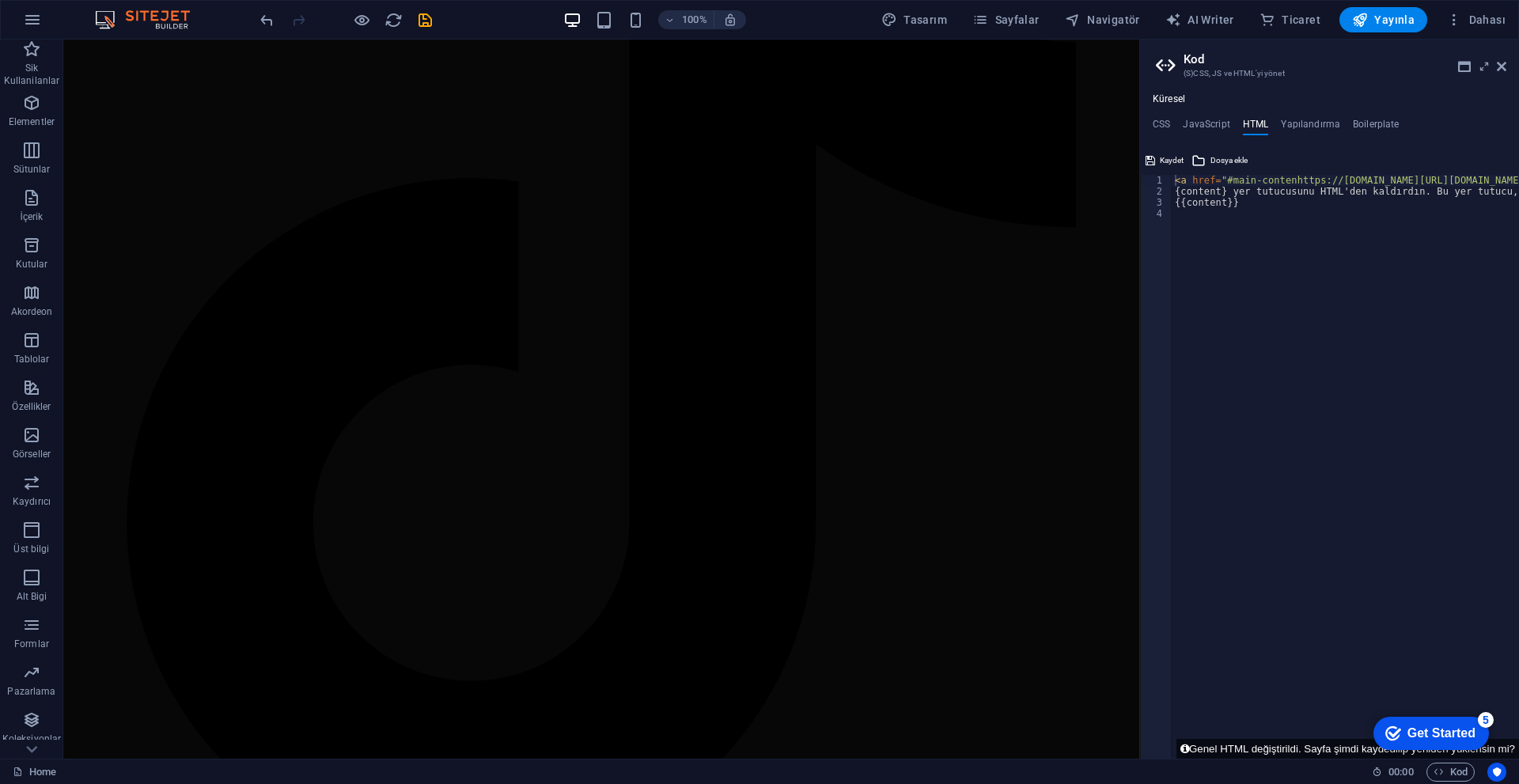
type textarea "{{content}}"
paste textarea
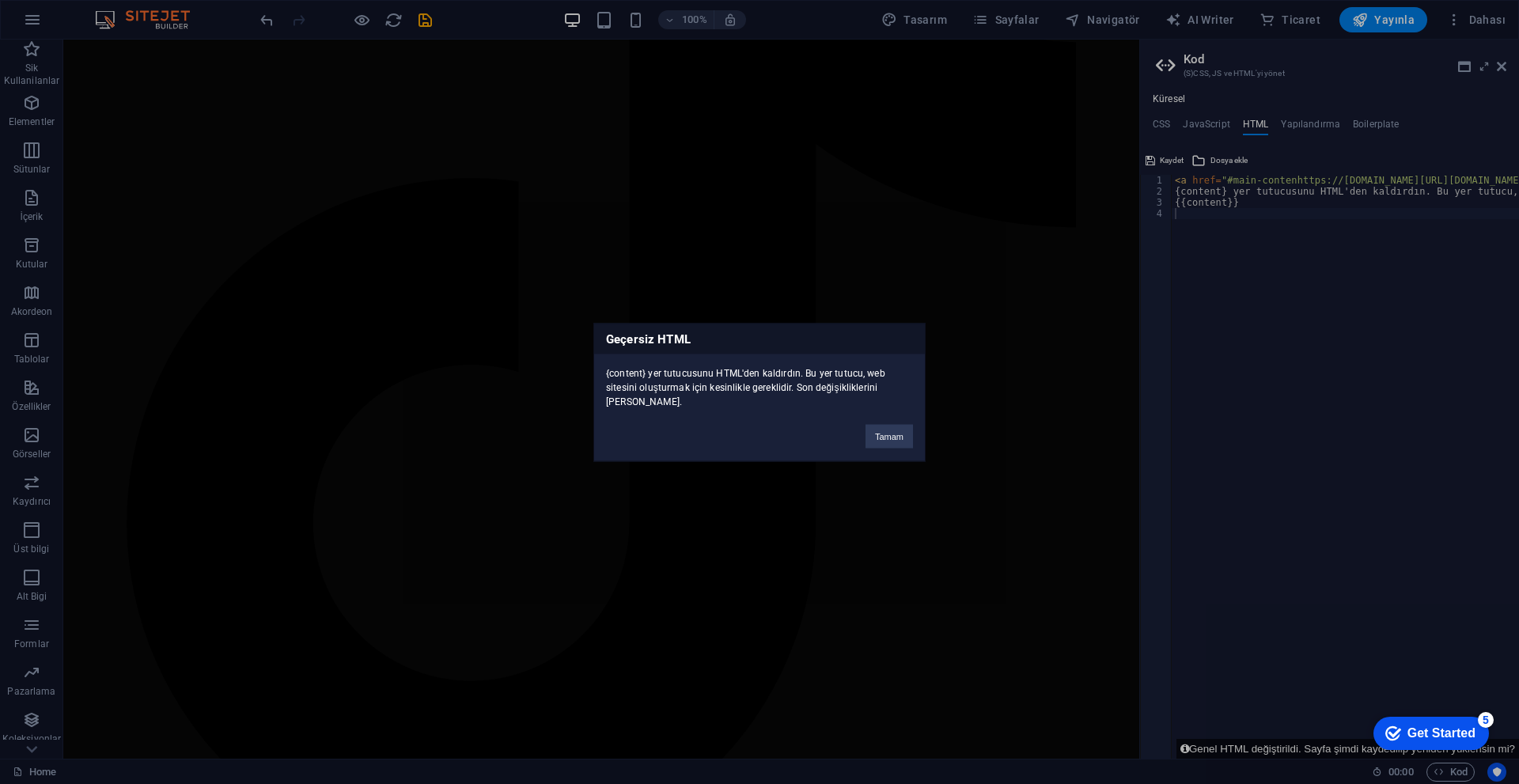
click at [739, 403] on div "{content} yer tutucusunu HTML'den kaldırdın. Bu yer tutucu, web sitesini oluştu…" at bounding box center [760, 381] width 330 height 54
copy div "{content} yer tutucusunu HTML'den kaldırdın. Bu yer tutucu, web sitesini oluştu…"
click at [742, 451] on div "Geçersiz HTML {content} yer tutucusunu HTML'den kaldırdın. Bu yer tutucu, web s…" at bounding box center [760, 392] width 332 height 139
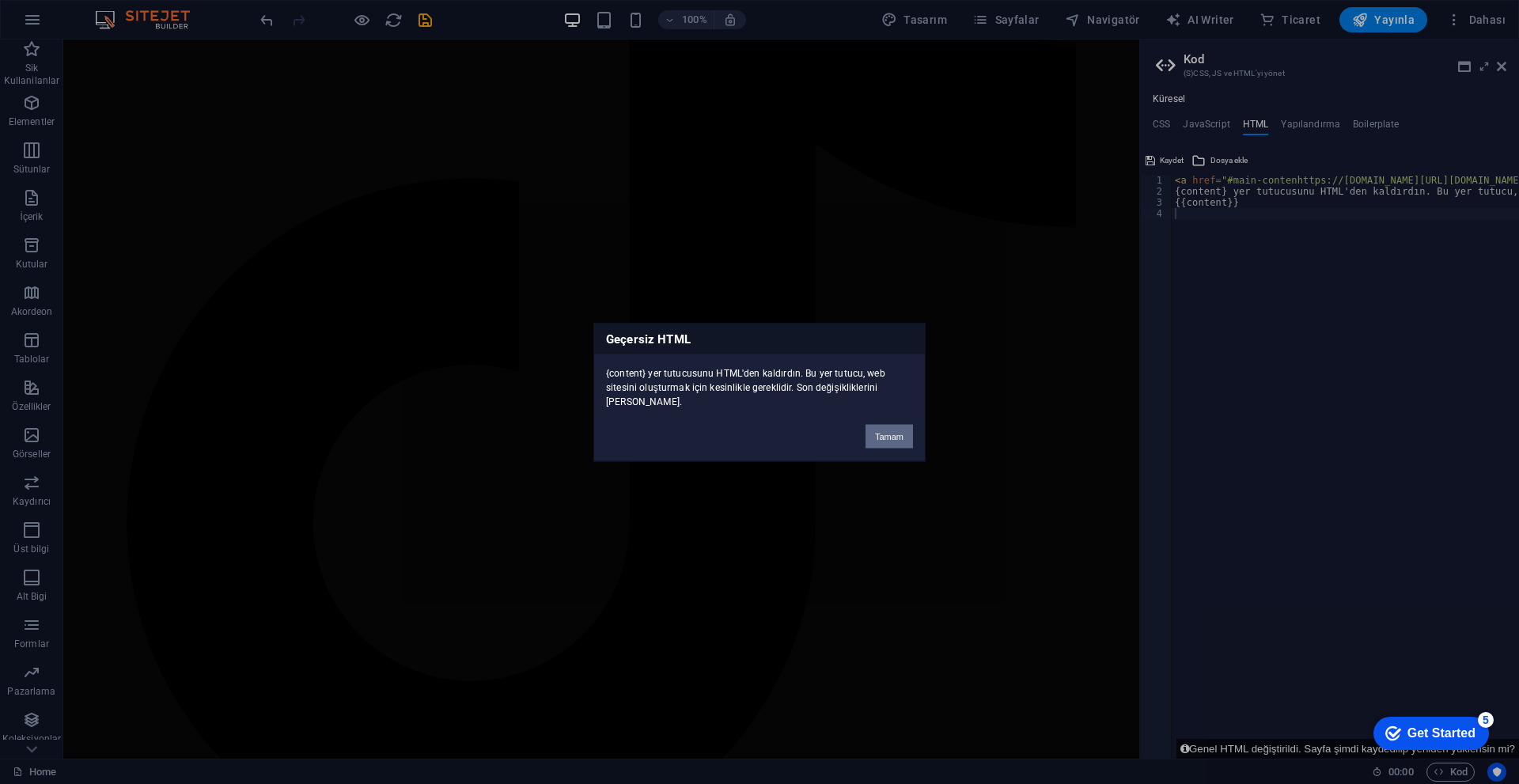
click at [742, 436] on button "Tamam" at bounding box center [889, 436] width 48 height 24
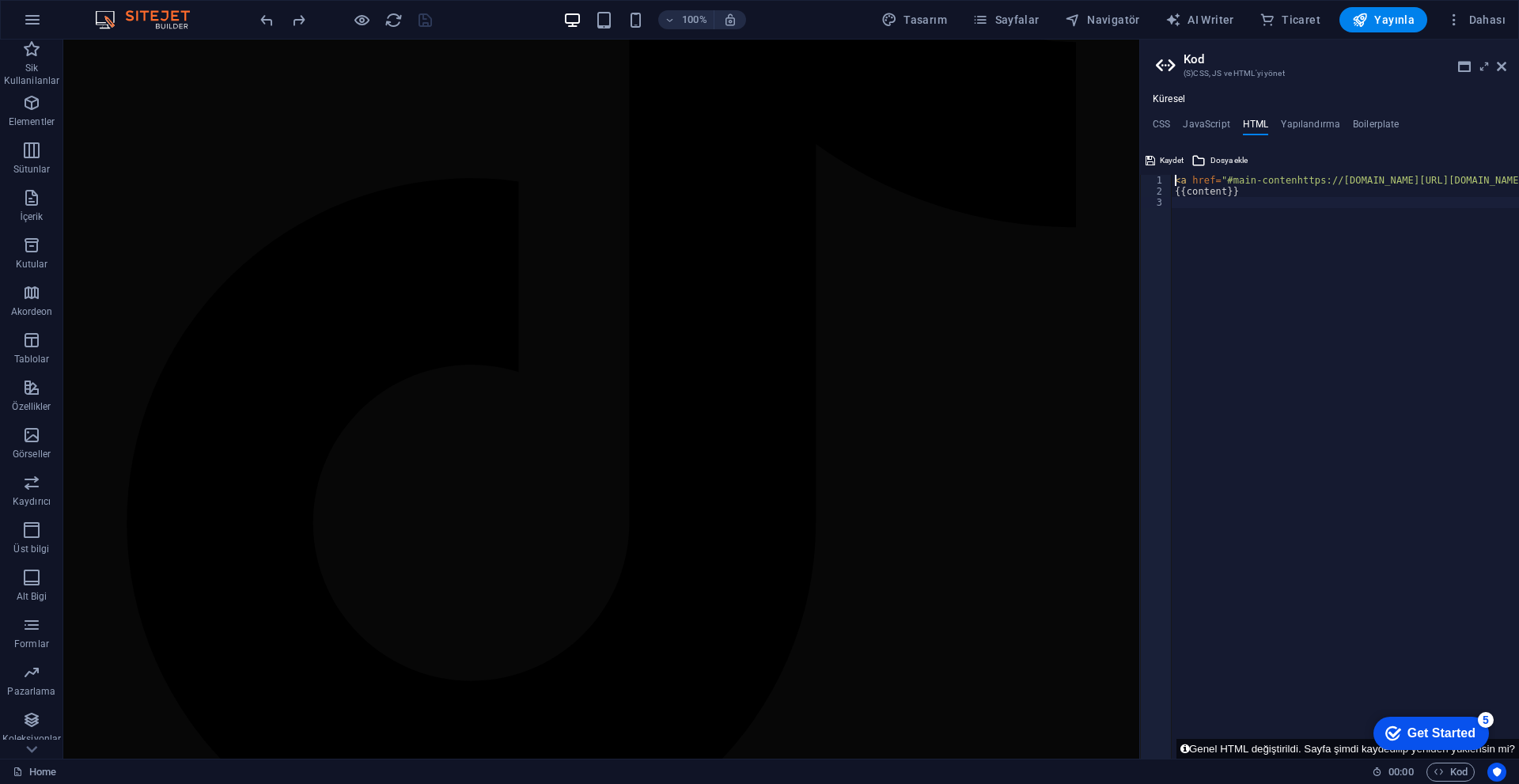
type textarea "{{content}}"
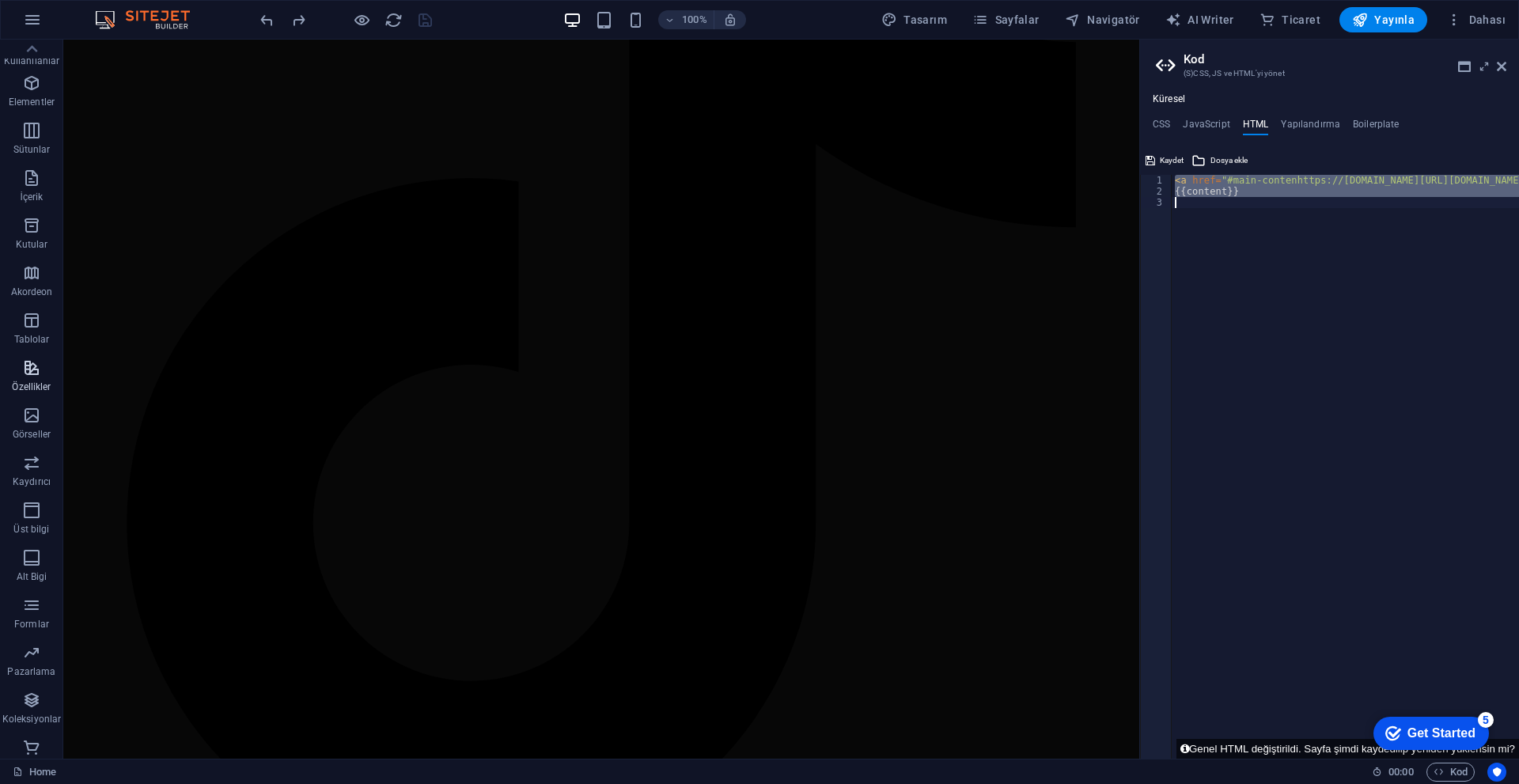
scroll to position [0, 0]
click at [28, 24] on icon "button" at bounding box center [32, 20] width 19 height 19
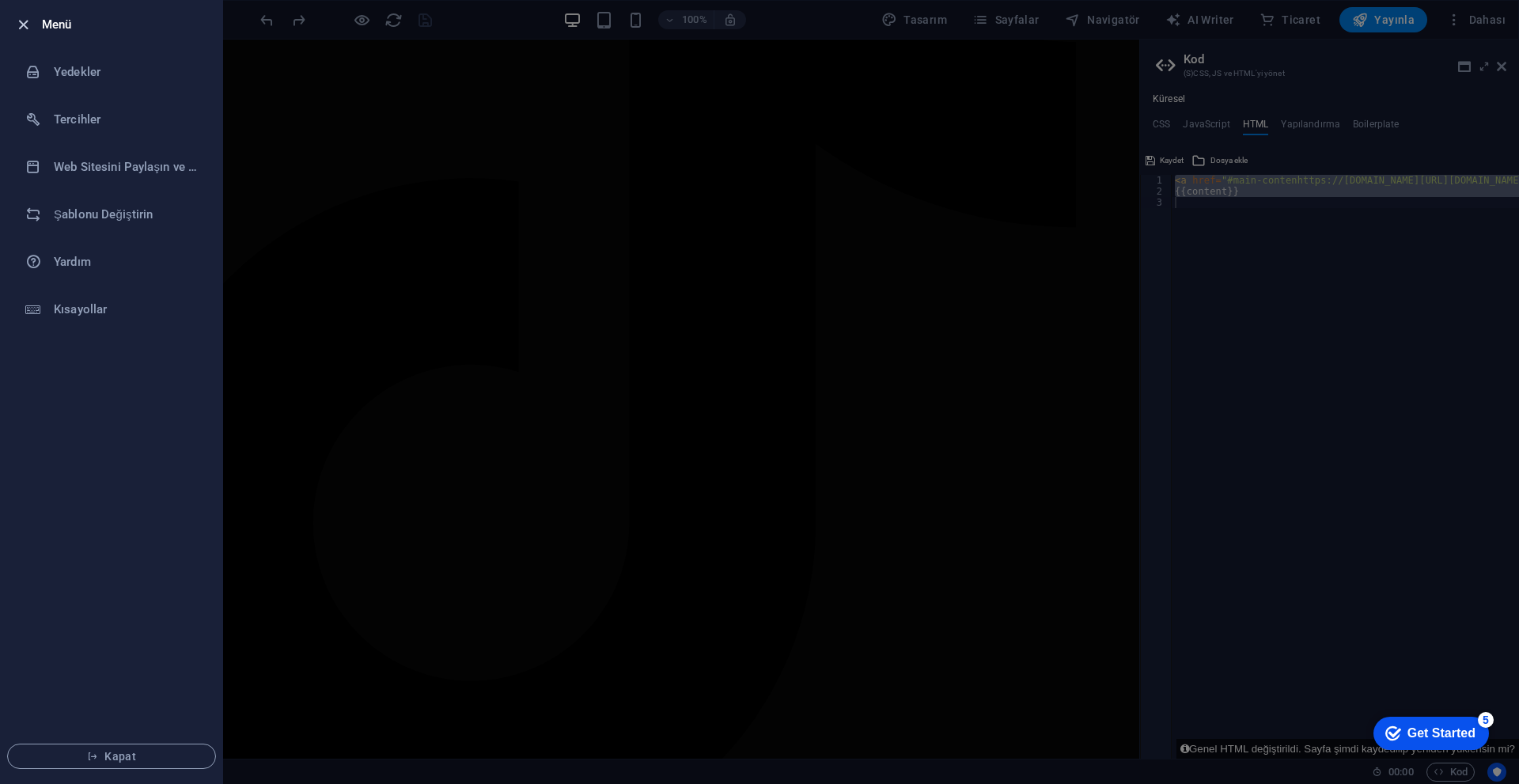
click at [31, 24] on icon "button" at bounding box center [23, 25] width 18 height 18
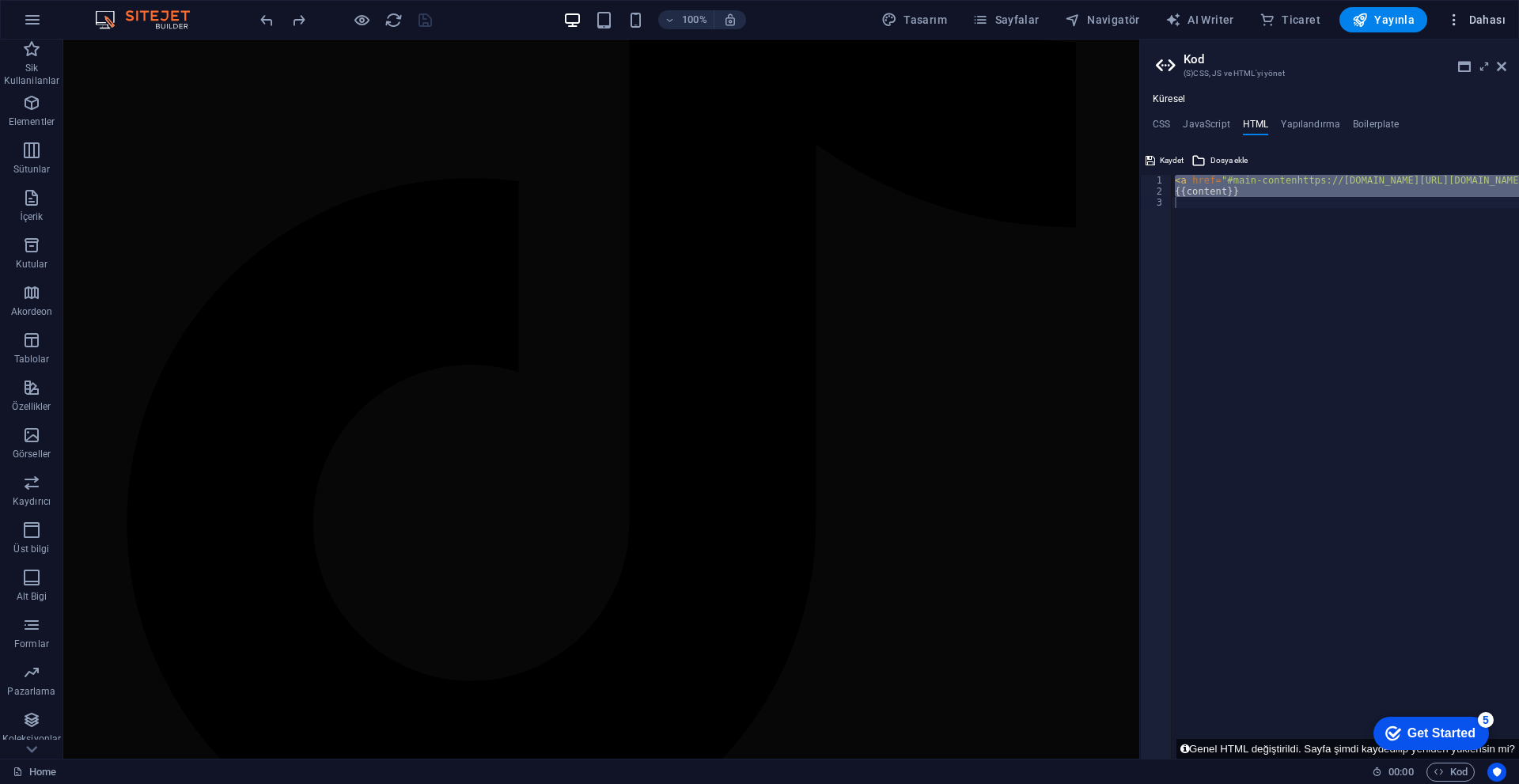
click at [742, 18] on button "Dahası" at bounding box center [1476, 20] width 72 height 26
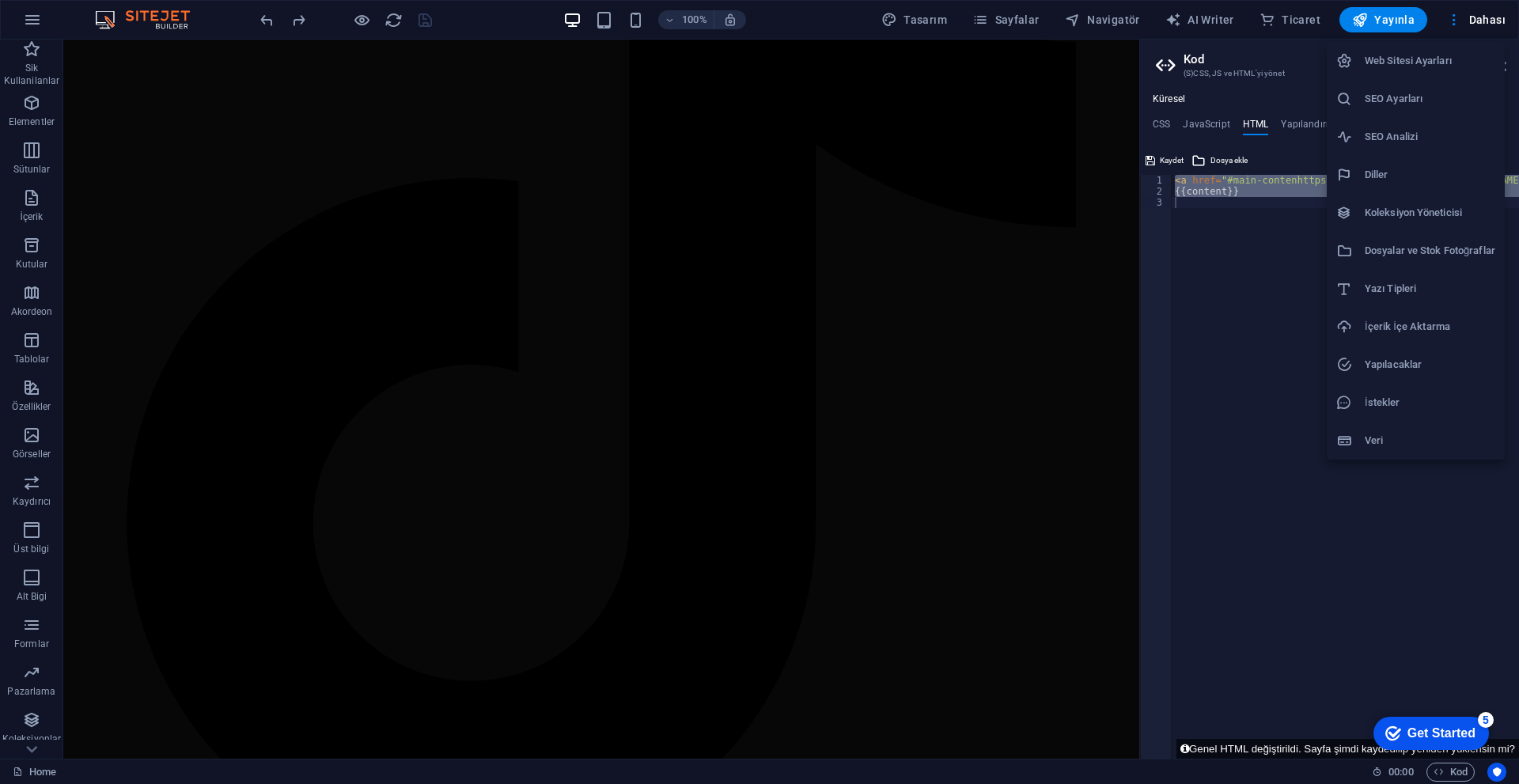
click at [24, 672] on div at bounding box center [760, 392] width 1519 height 784
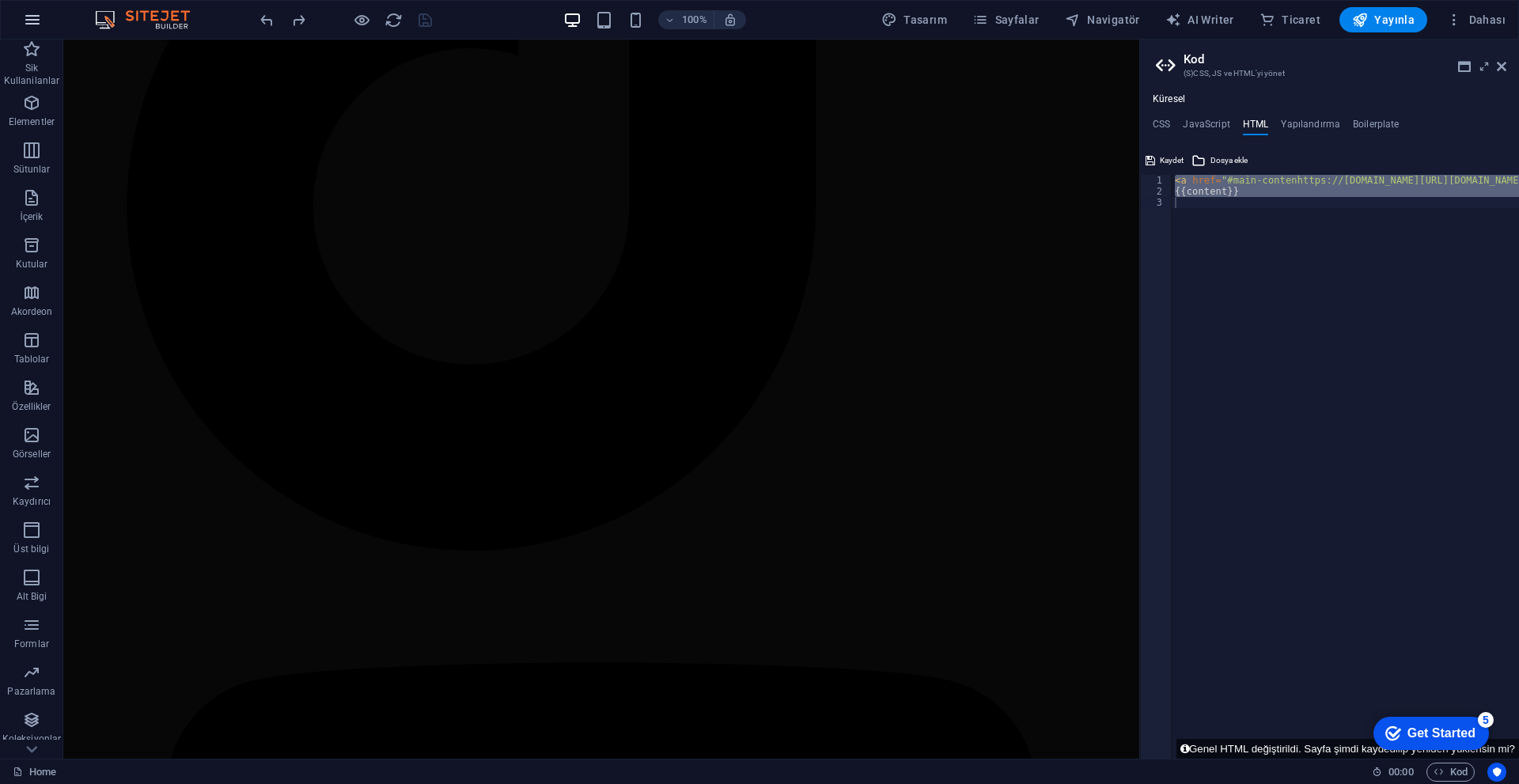
click at [31, 14] on icon "button" at bounding box center [32, 20] width 19 height 19
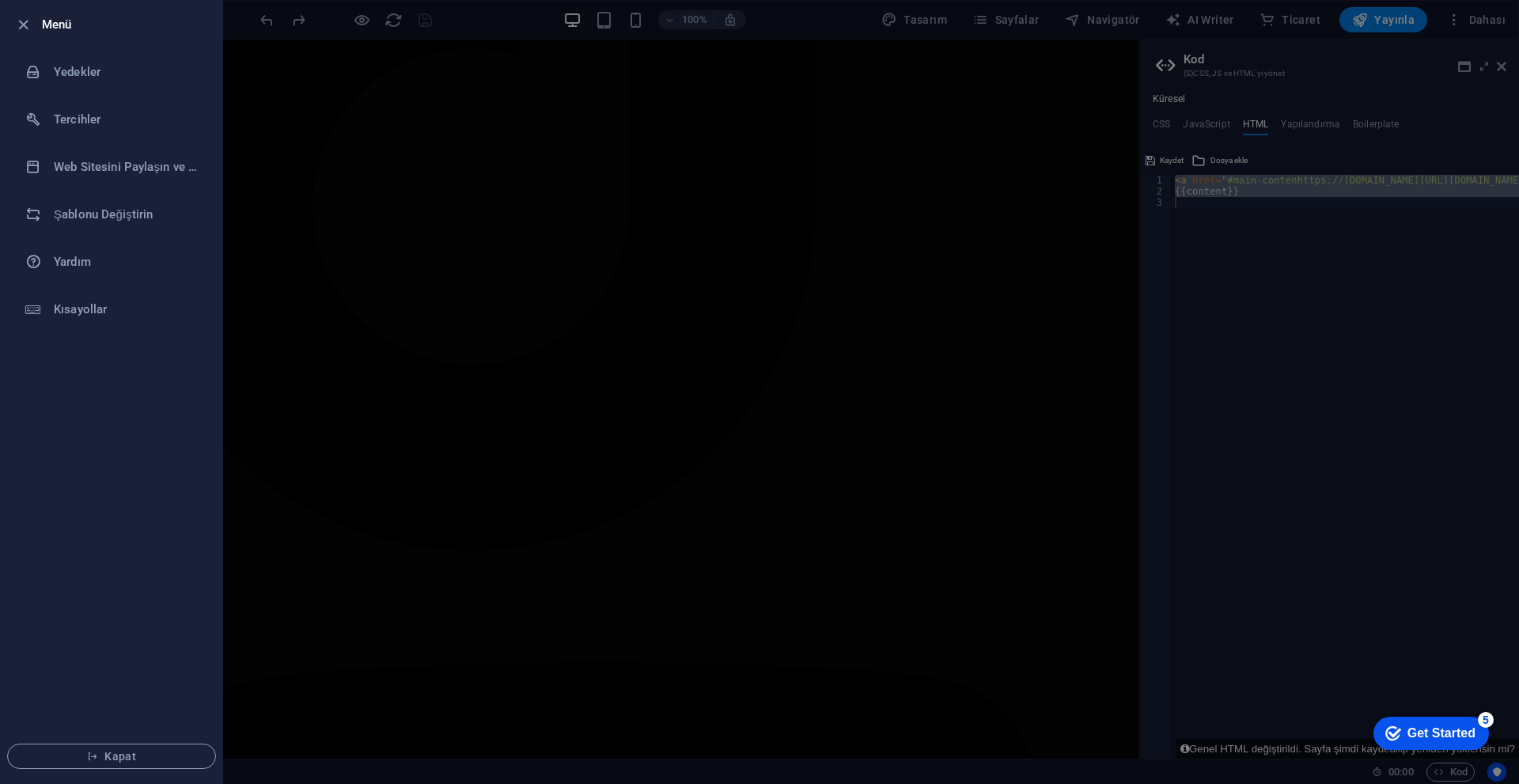
click at [503, 324] on div at bounding box center [760, 392] width 1519 height 784
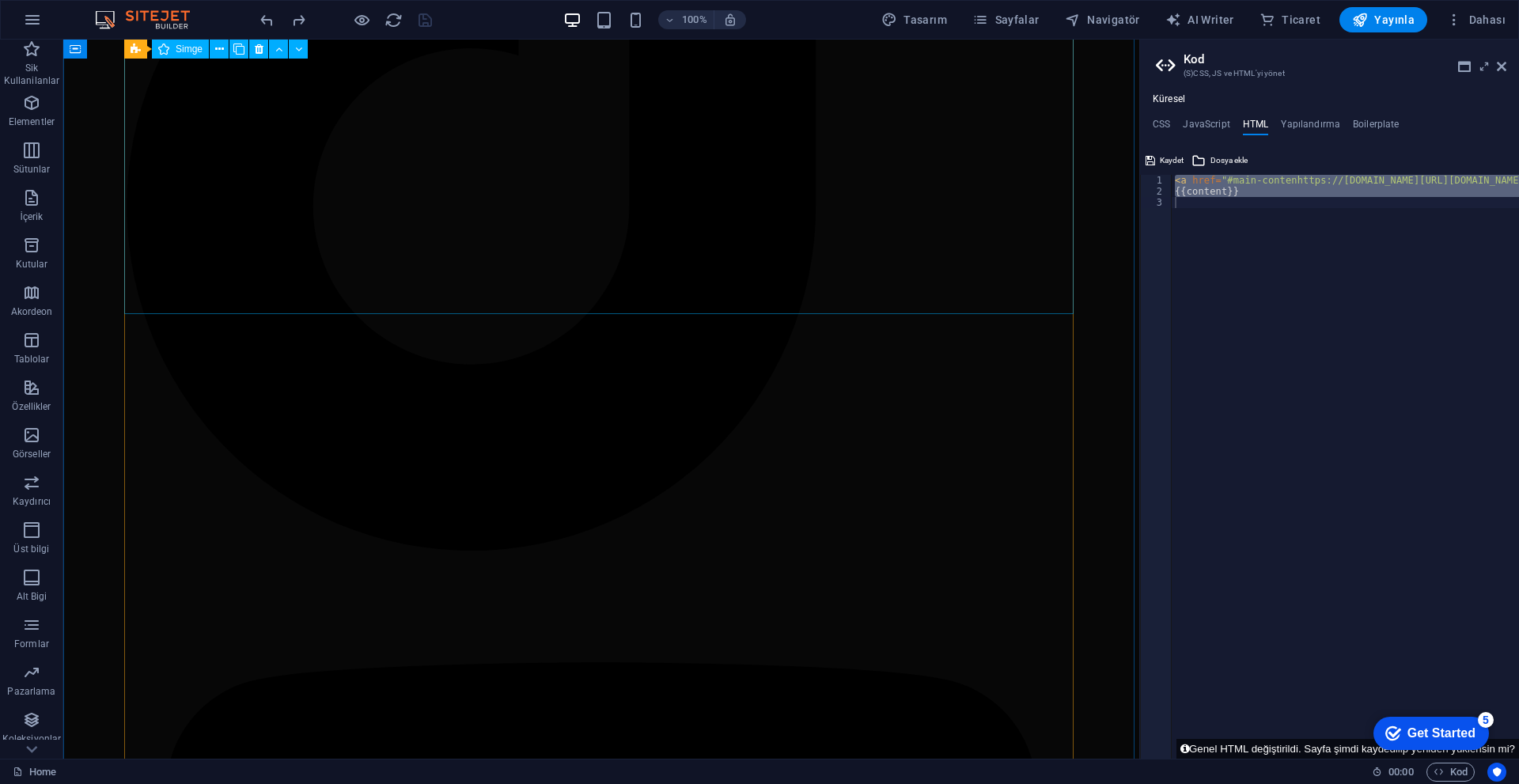
drag, startPoint x: 539, startPoint y: 283, endPoint x: 514, endPoint y: 288, distance: 25.5
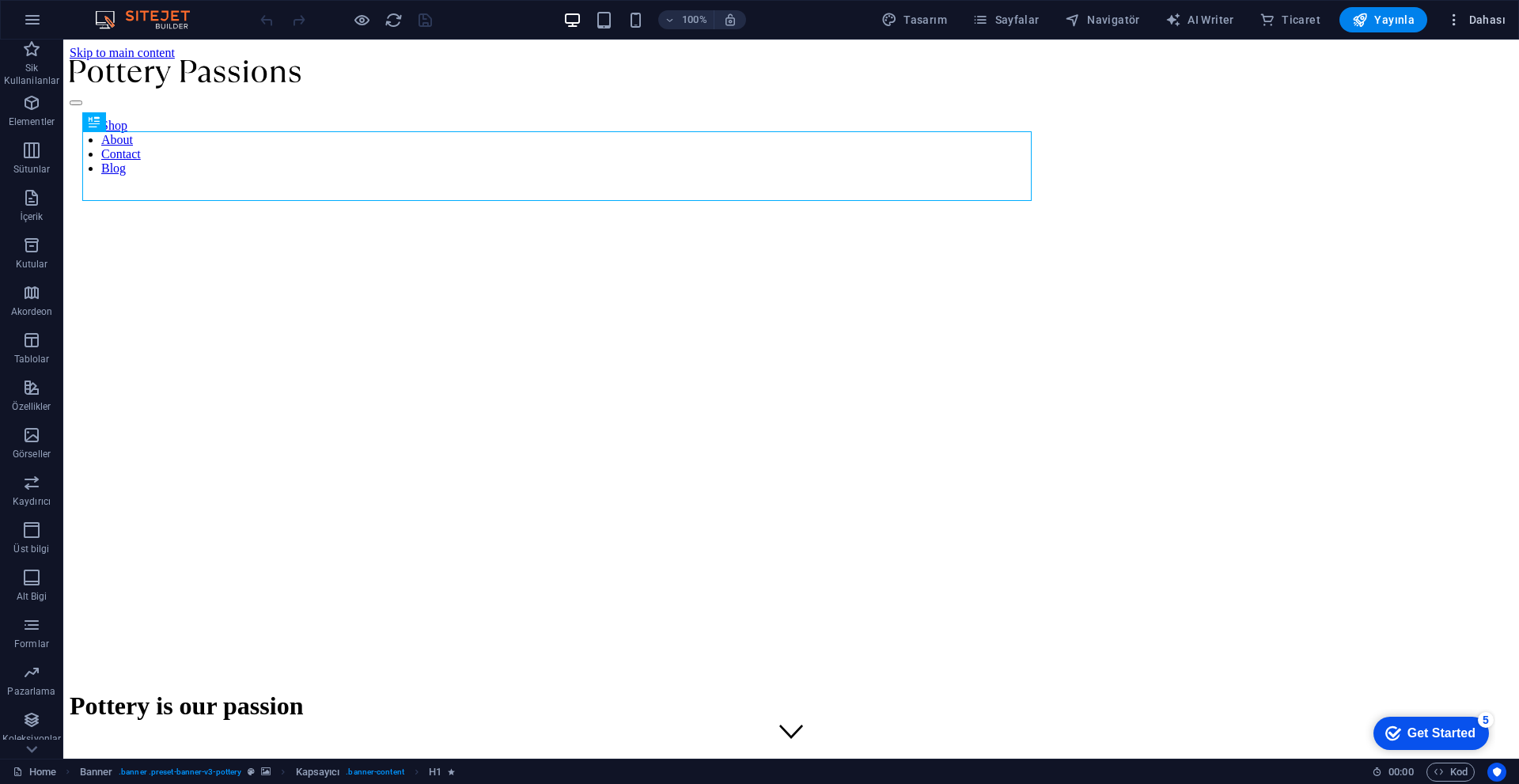
click at [1456, 26] on icon "button" at bounding box center [1453, 20] width 16 height 16
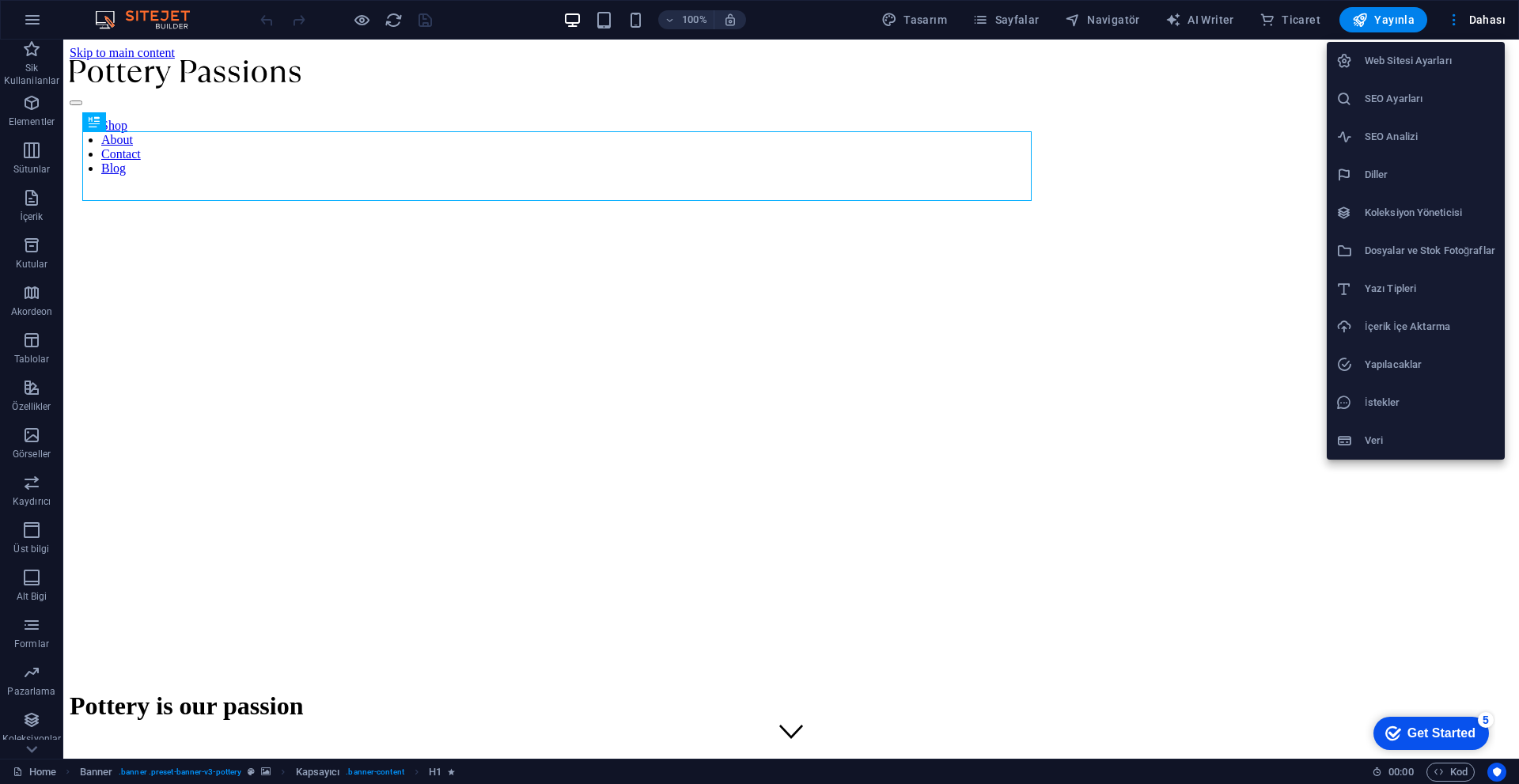
click at [1456, 774] on div at bounding box center [760, 392] width 1519 height 784
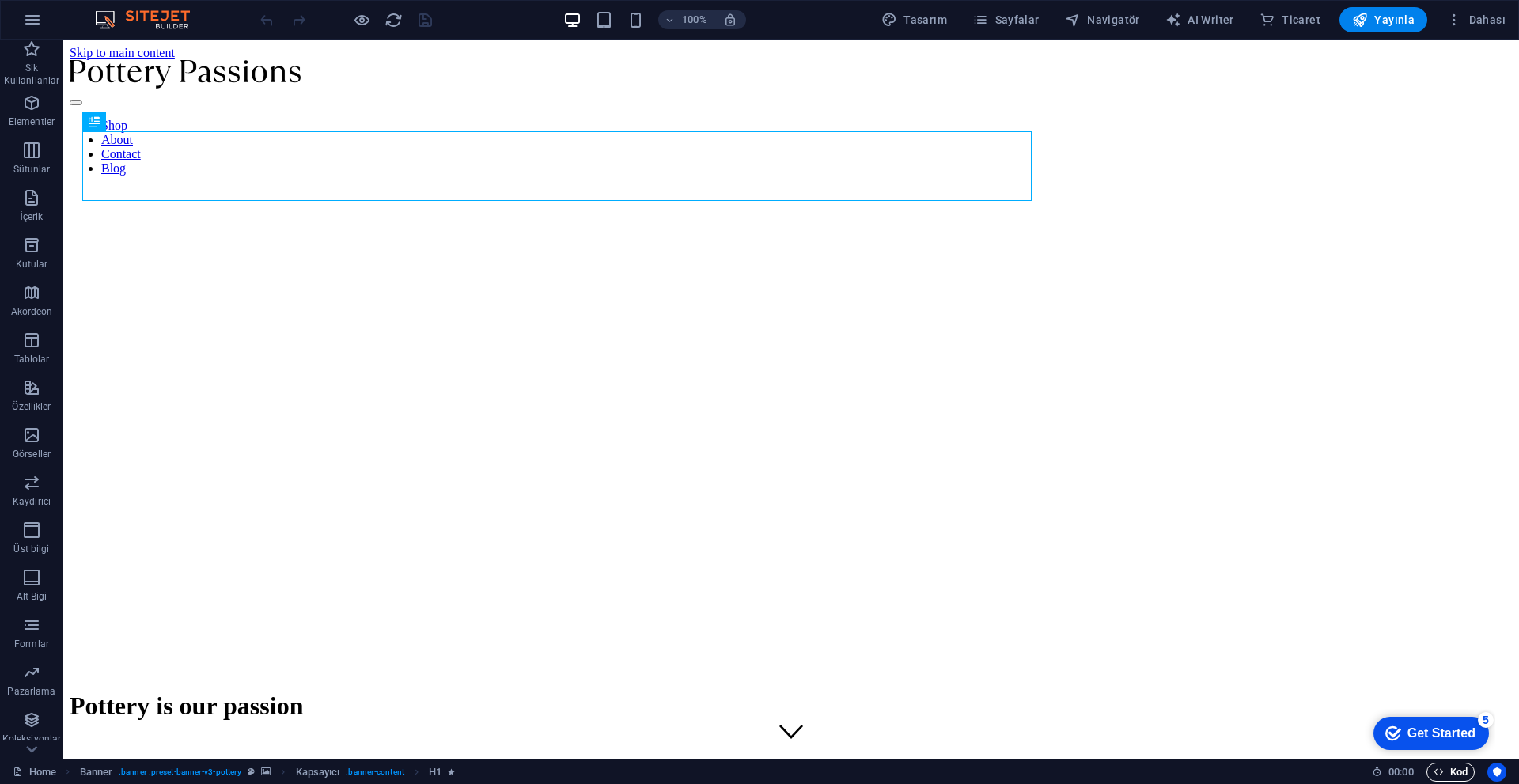
click at [1455, 775] on span "Kod" at bounding box center [1450, 772] width 34 height 19
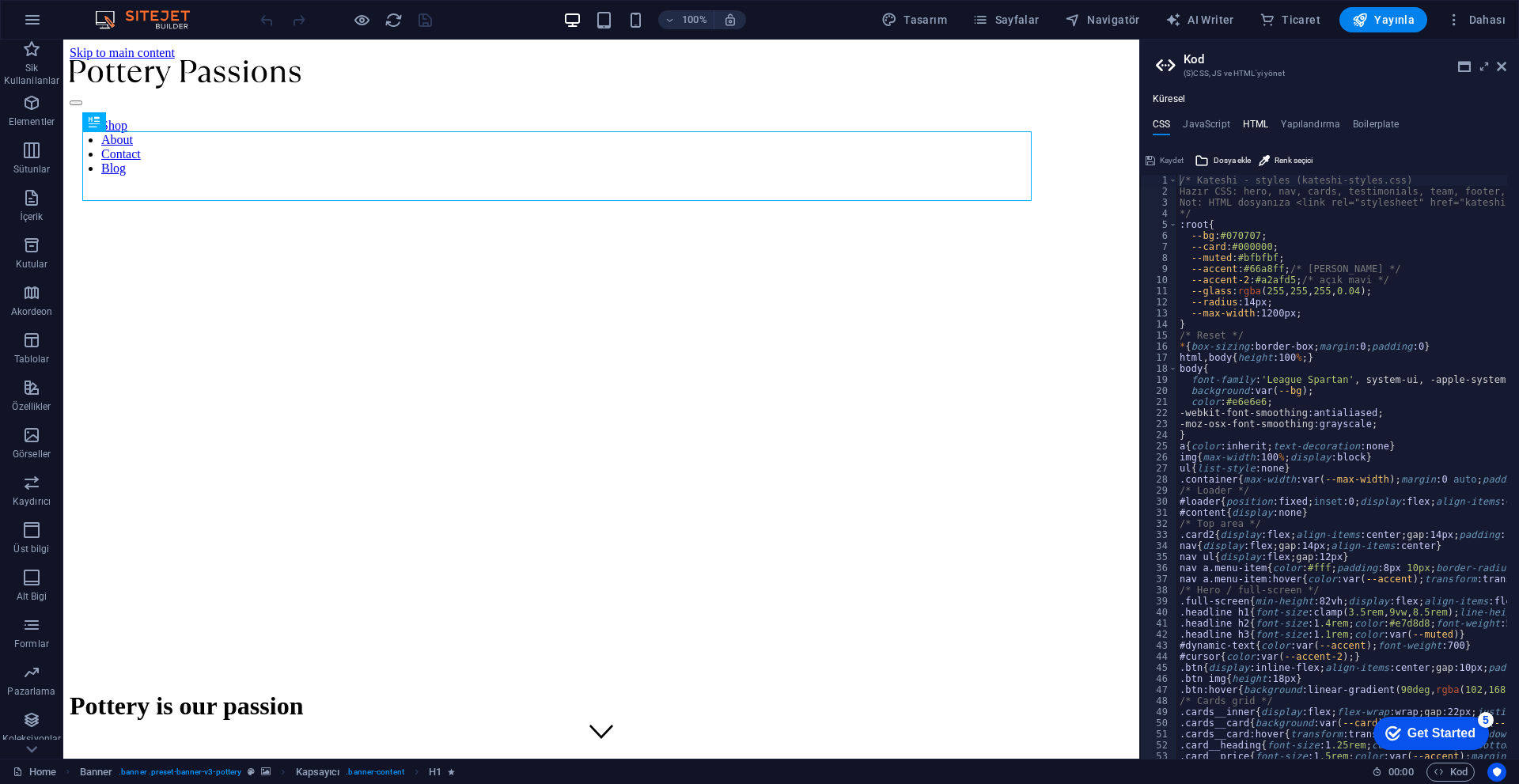
drag, startPoint x: 1261, startPoint y: 108, endPoint x: 1260, endPoint y: 126, distance: 18.0
click at [1260, 121] on div "Küresel CSS JavaScript HTML Yapılandırma Boilerplate /* Kateshi - styles (kates…" at bounding box center [1329, 426] width 379 height 665
click at [1258, 127] on h4 "HTML" at bounding box center [1255, 127] width 26 height 17
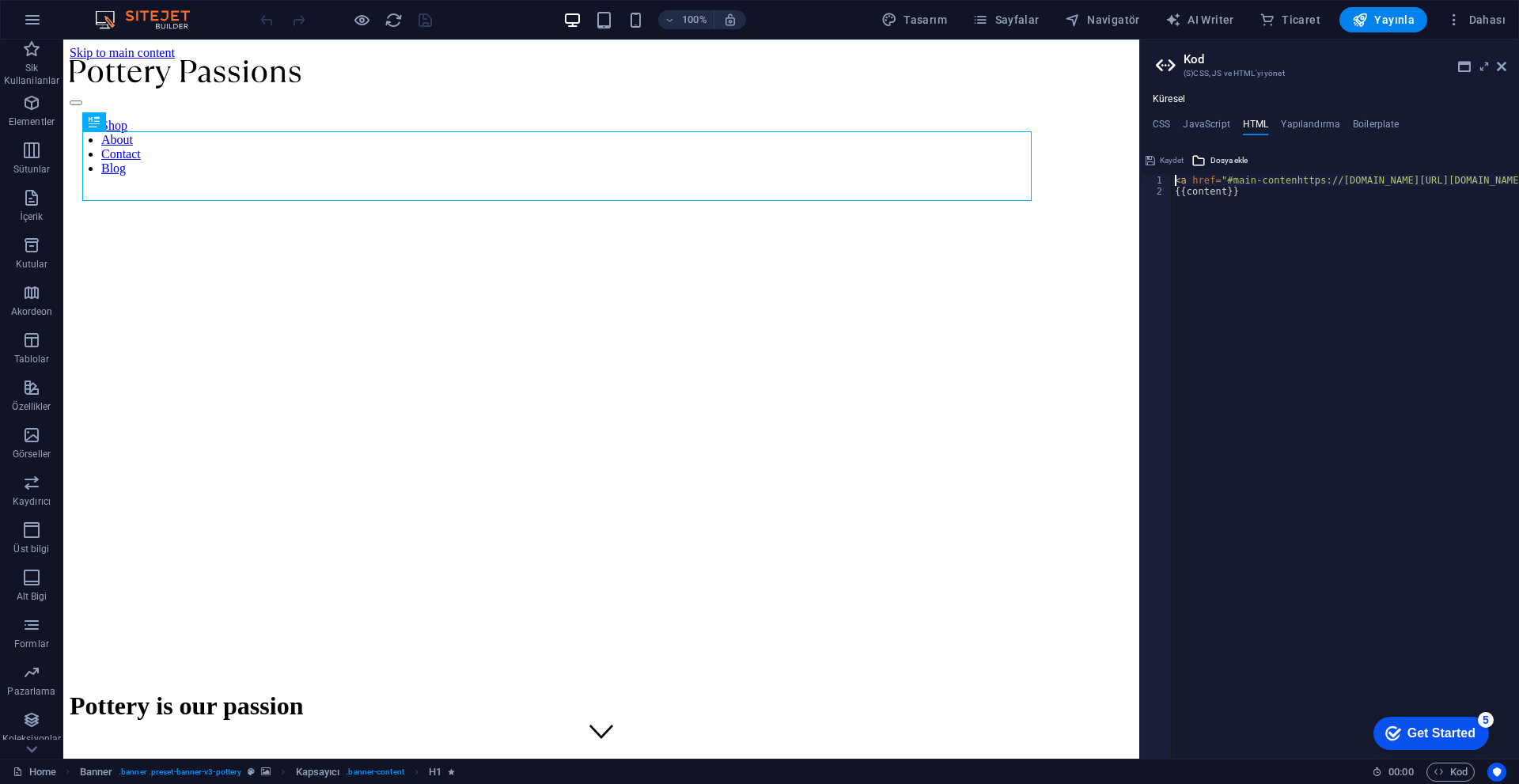
click at [1223, 172] on div "<a href="#main-contenhttps://[DOMAIN_NAME][URL][DOMAIN_NAME]" class="wv-link-co…" at bounding box center [1329, 453] width 379 height 610
click at [1230, 152] on span "Dosya ekle" at bounding box center [1229, 160] width 37 height 19
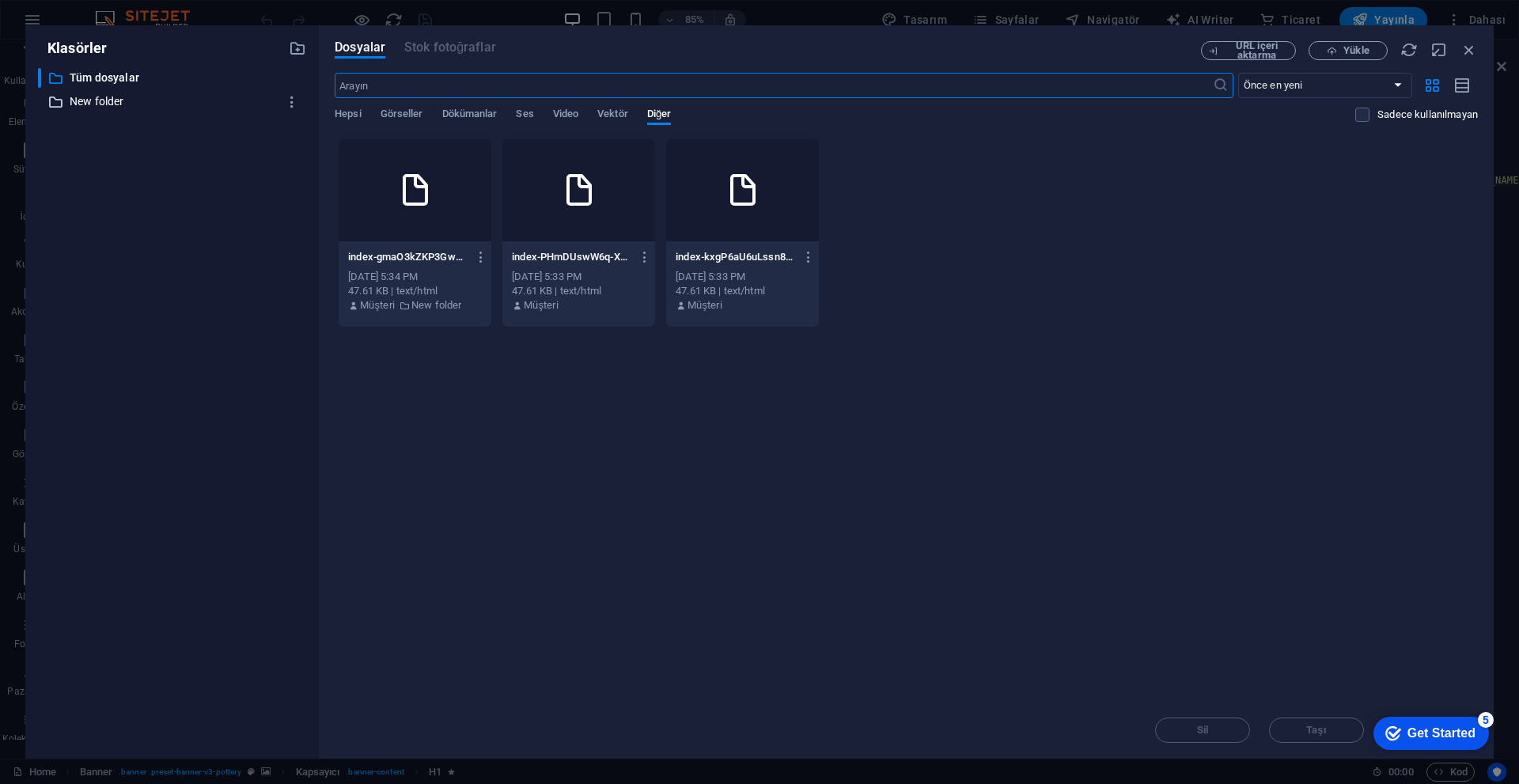
click at [110, 96] on p "New folder" at bounding box center [173, 101] width 207 height 18
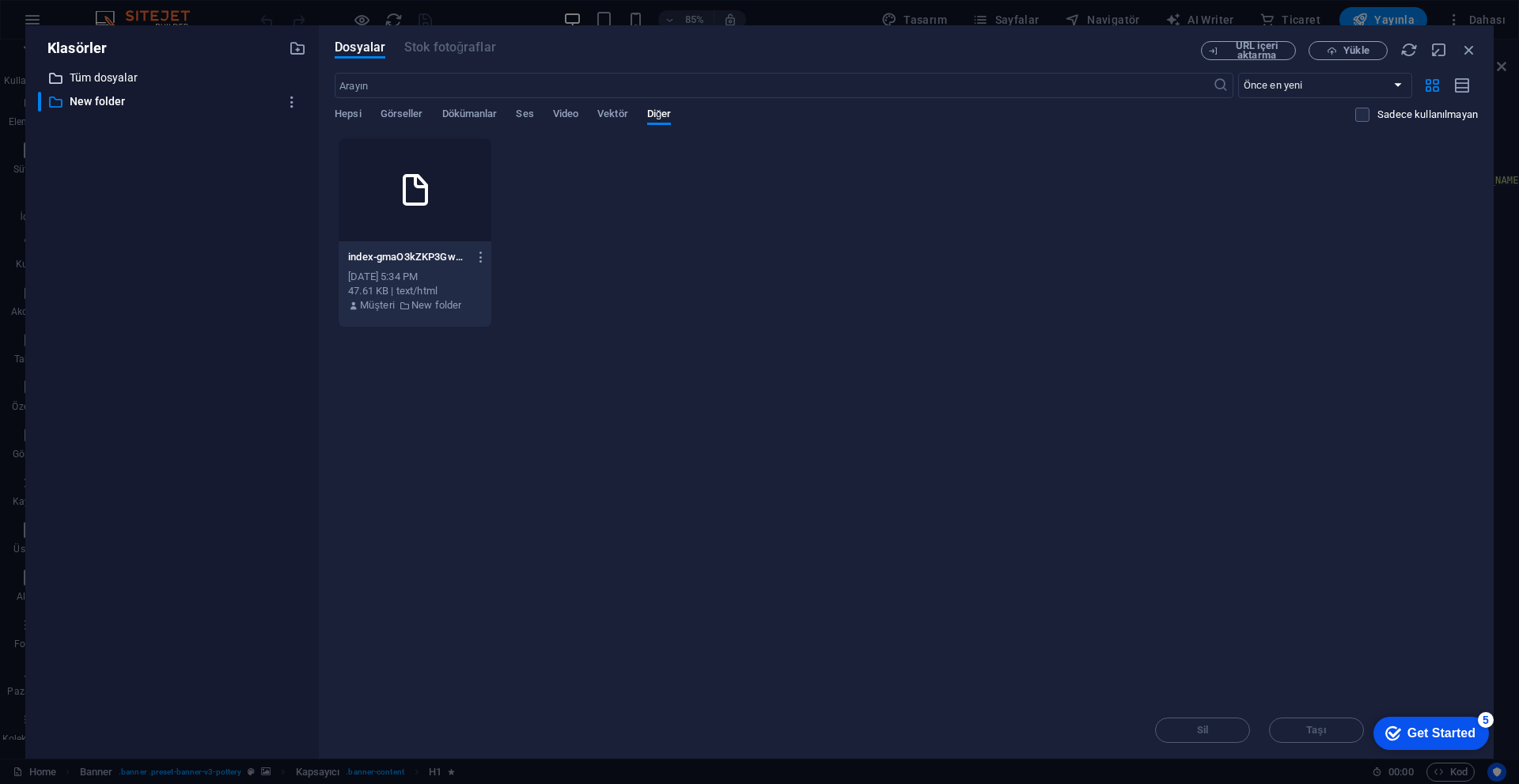
click at [113, 75] on p "Tüm dosyalar" at bounding box center [173, 77] width 207 height 18
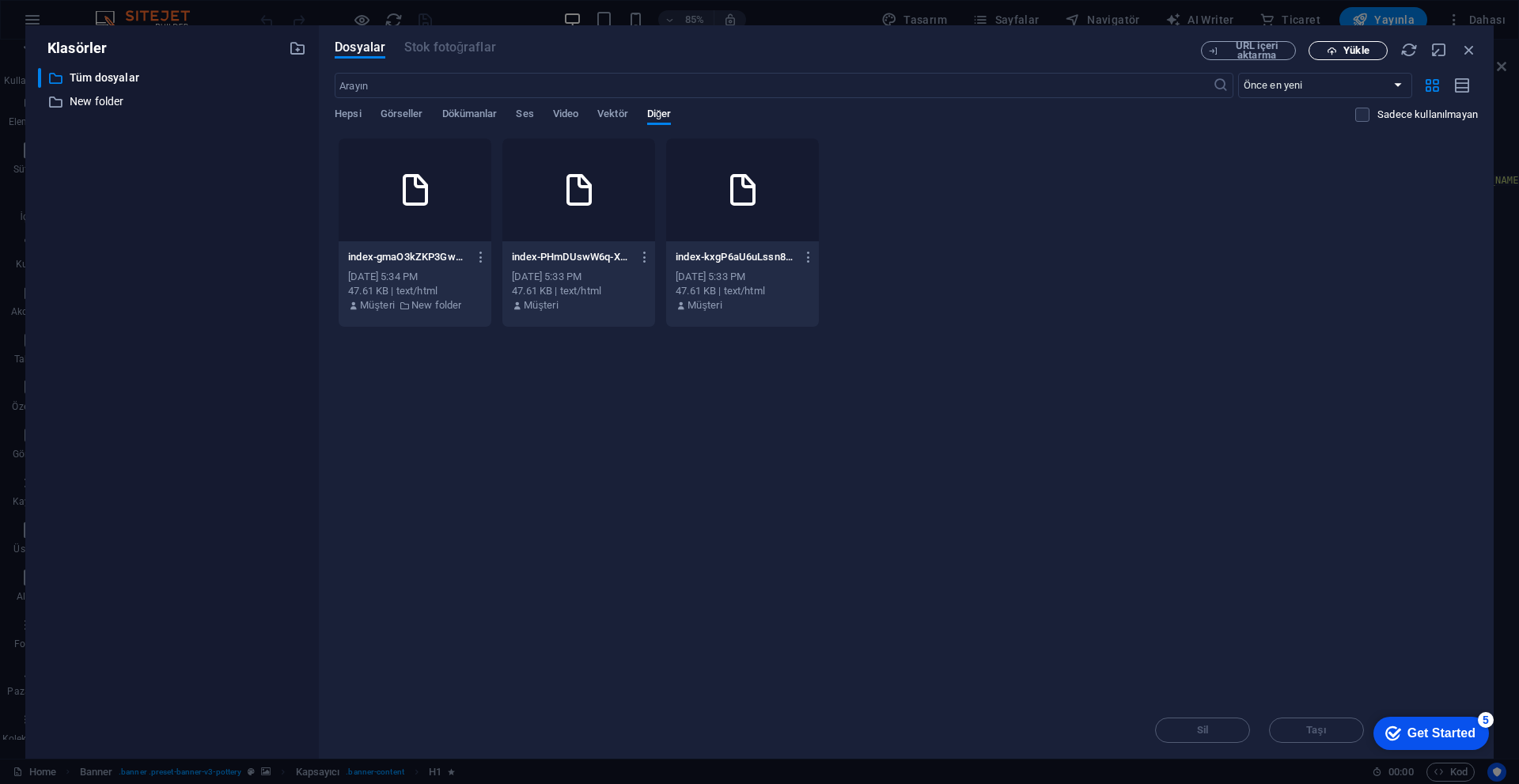
click at [1354, 47] on span "Yükle" at bounding box center [1356, 50] width 26 height 9
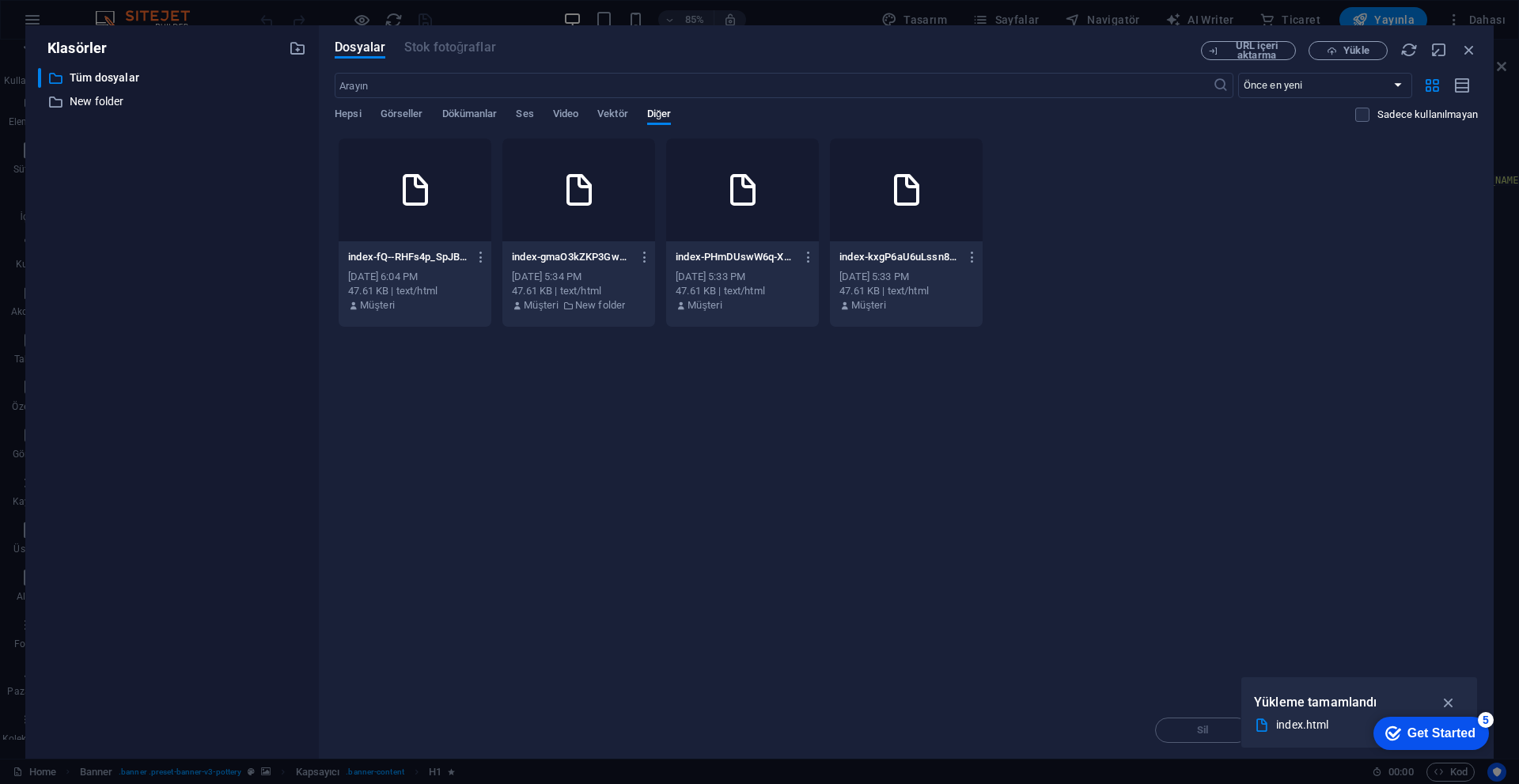
click at [900, 238] on div at bounding box center [906, 190] width 152 height 103
click at [903, 242] on div "index-kxgP6aU6uLssn8pEygF-sw.html index-kxgP6aU6uLssn8pEygF-sw.html Sep 6, 2025…" at bounding box center [906, 232] width 154 height 190
type textarea "https://cdn1.site-media.eu/images/0/18995109/index-kxgP6aU6uLssn8pEygF-sw.html<…"
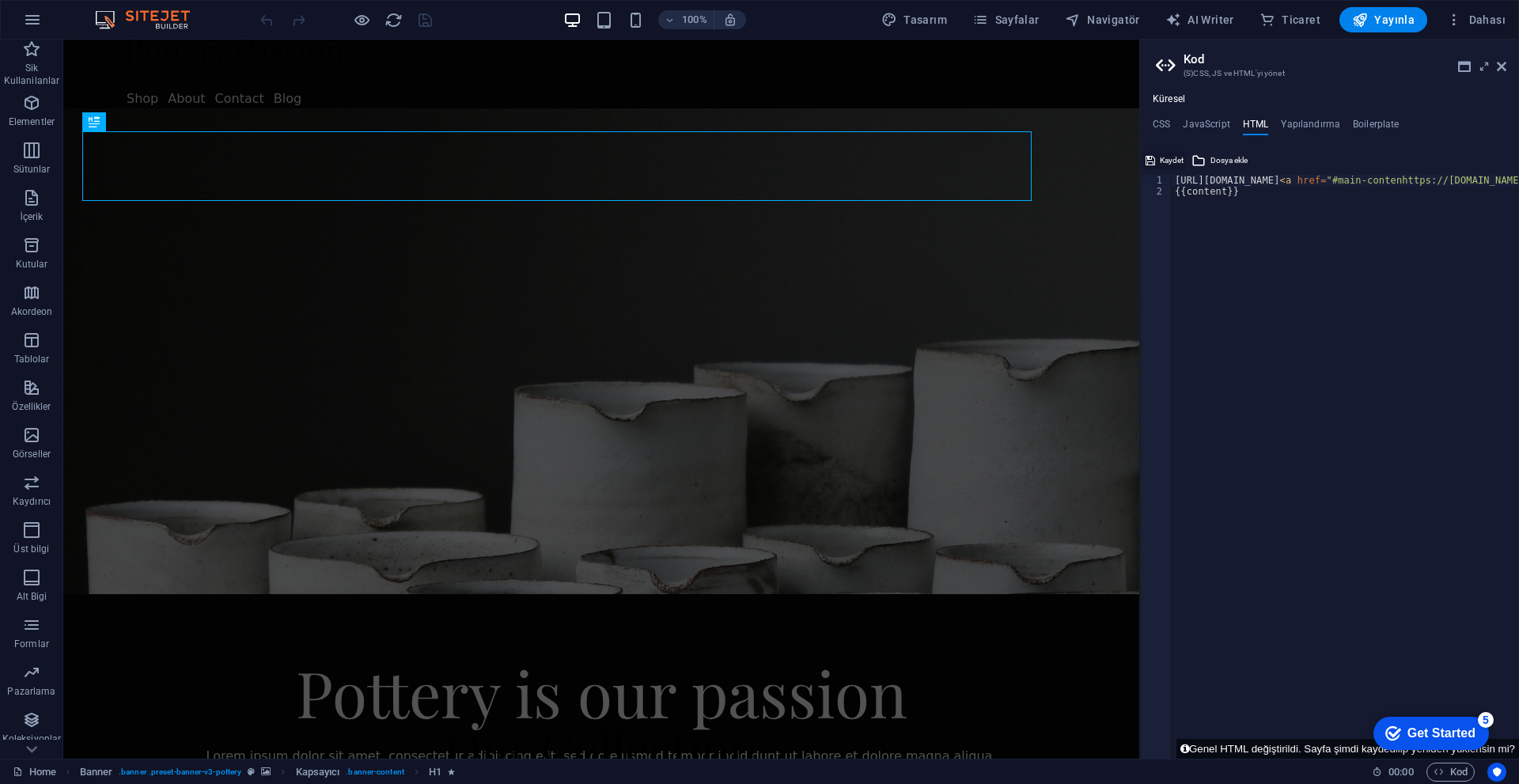
click at [1170, 162] on span "Kaydet" at bounding box center [1172, 160] width 24 height 19
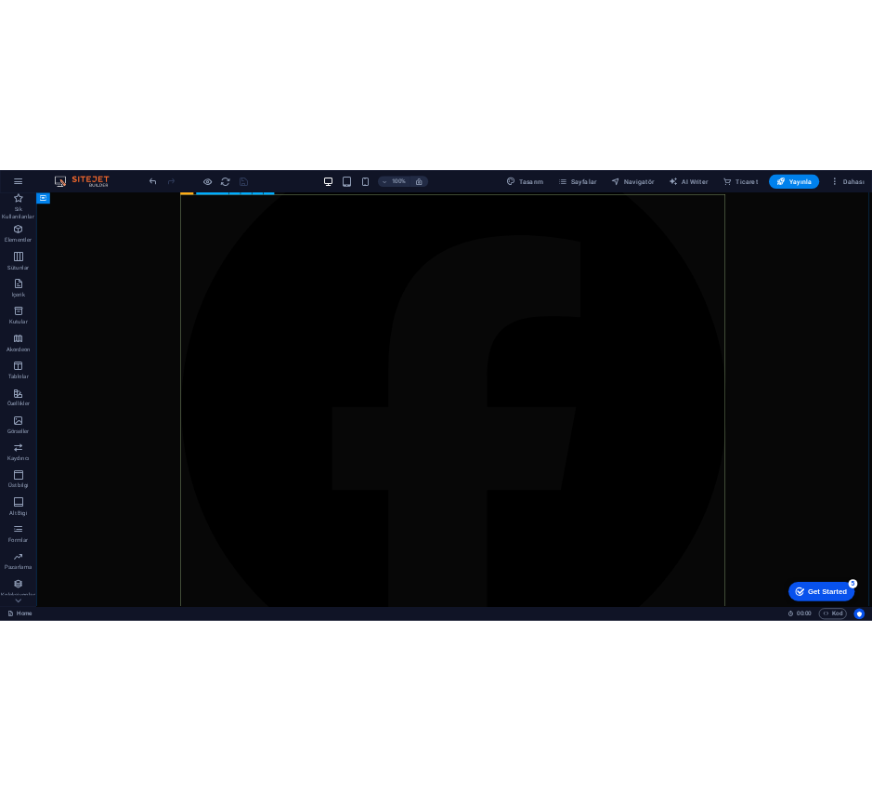
scroll to position [7618, 0]
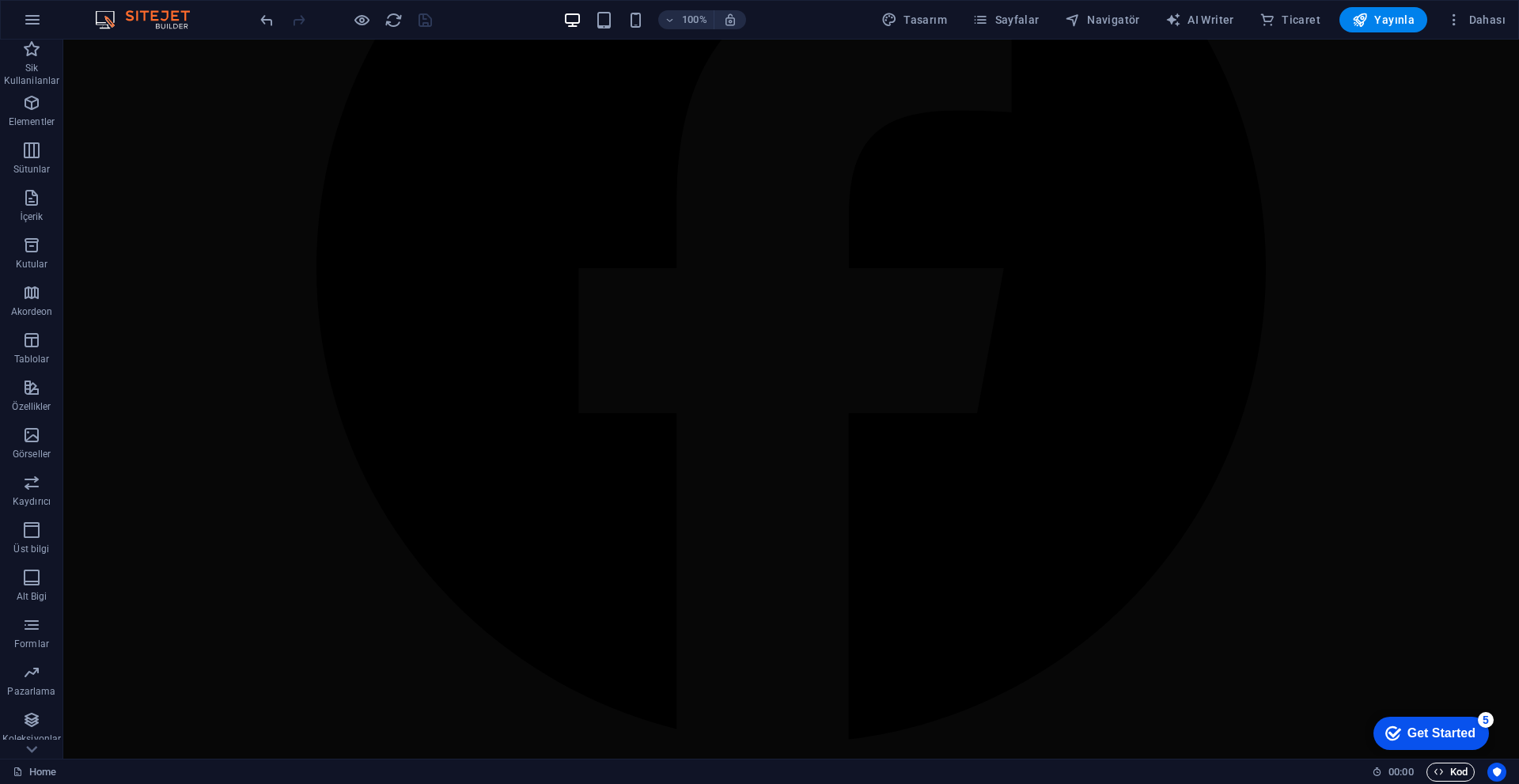
click at [1433, 774] on icon "button" at bounding box center [1438, 771] width 10 height 10
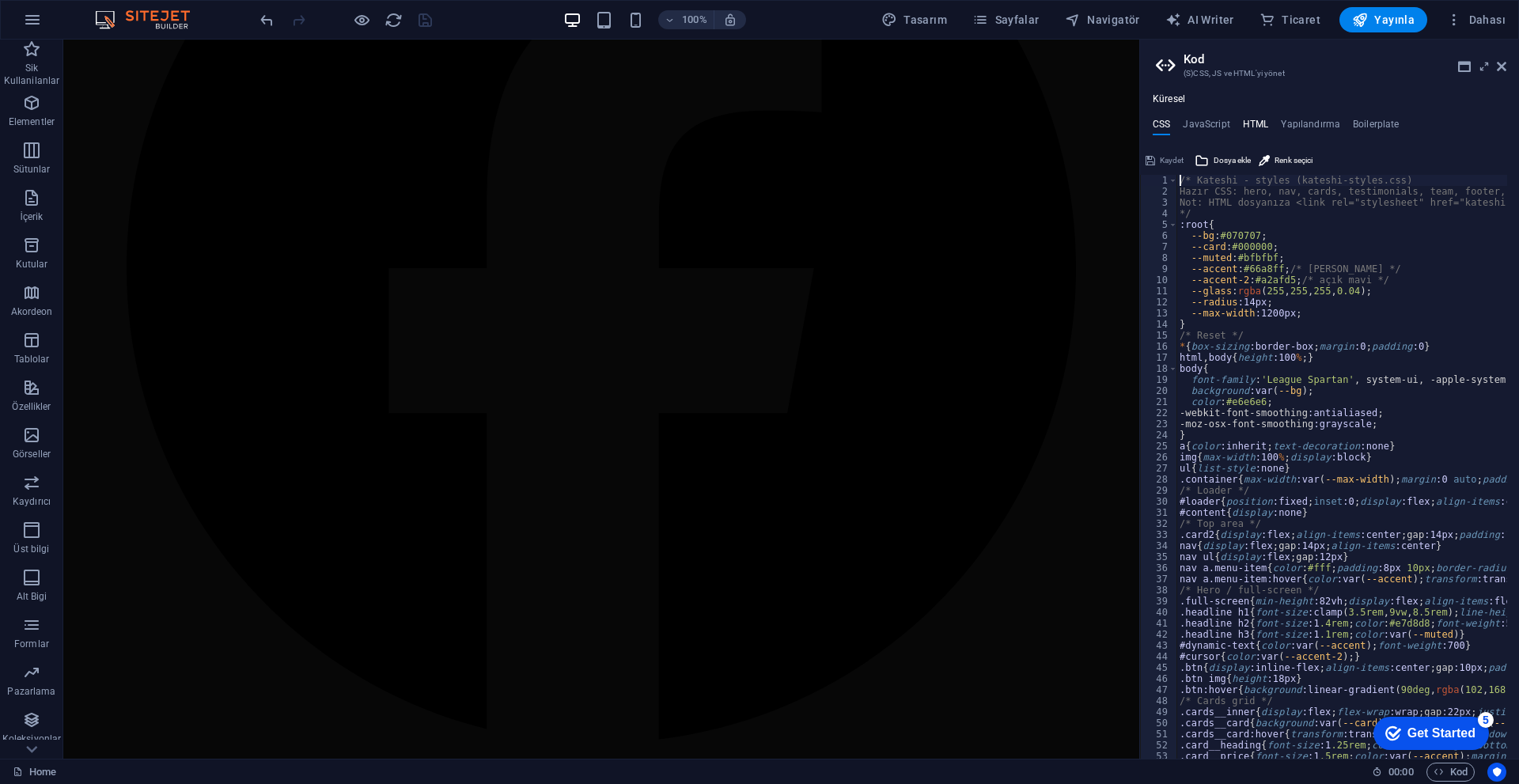
click at [1267, 124] on h4 "HTML" at bounding box center [1255, 127] width 26 height 17
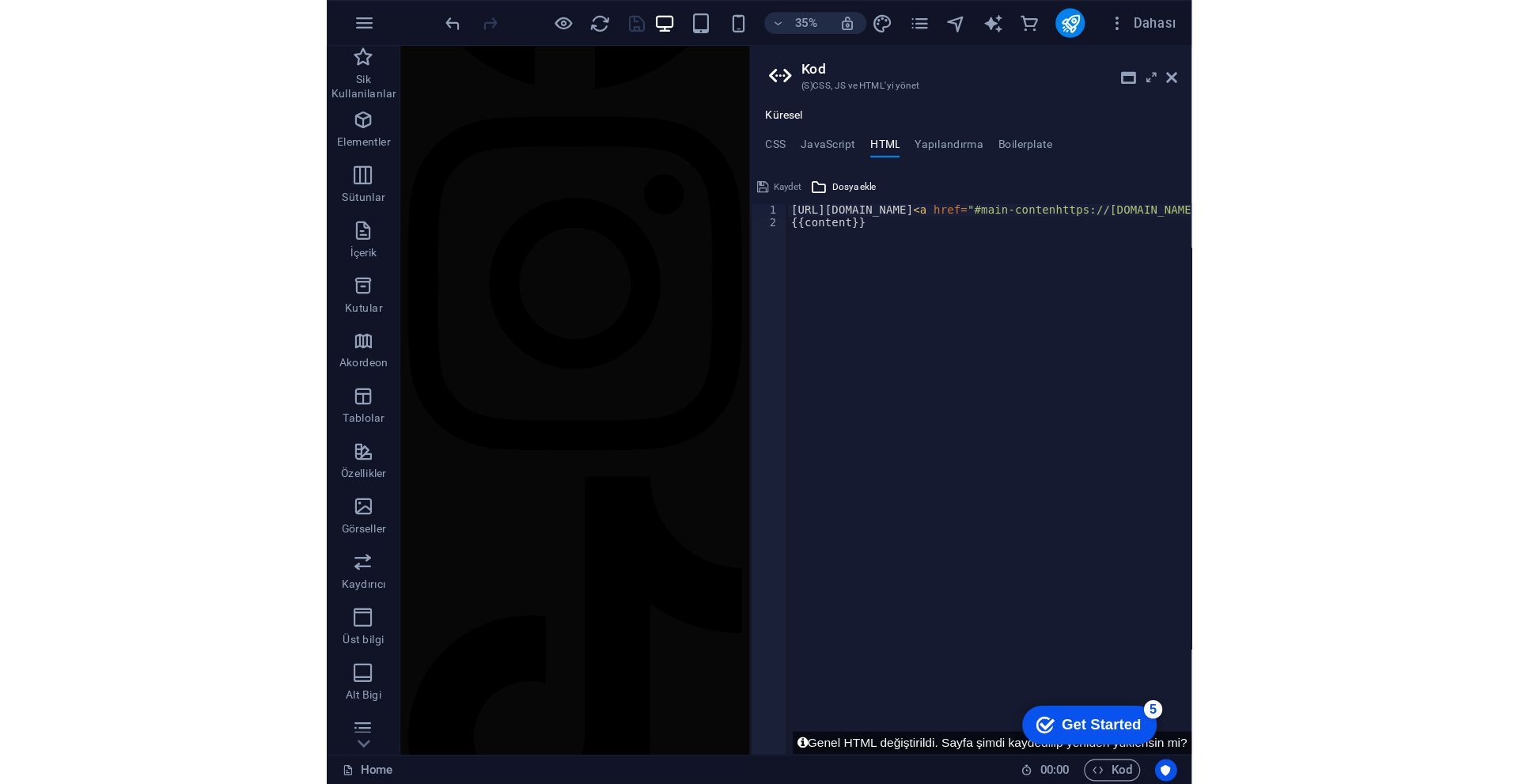
scroll to position [7080, 0]
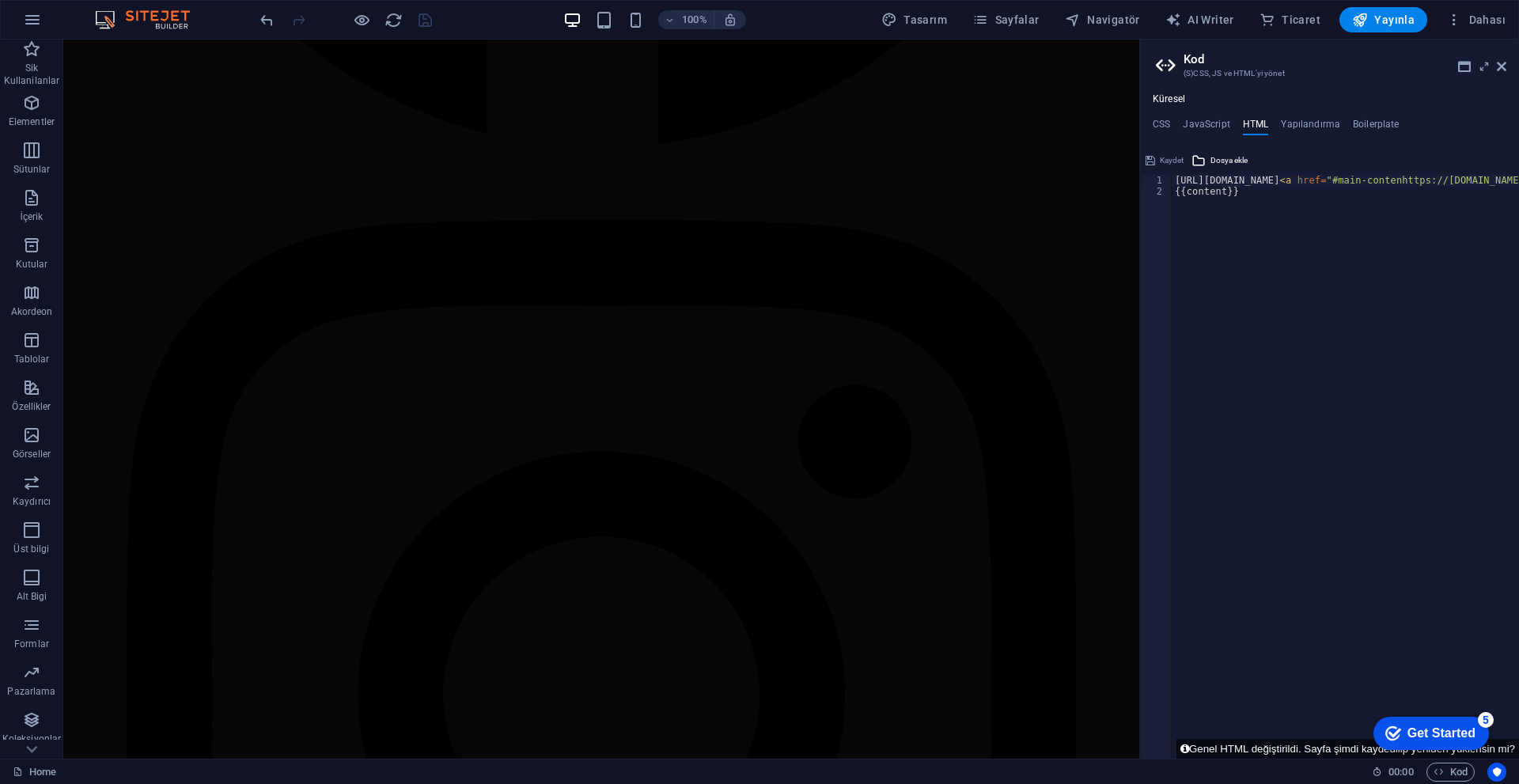
type textarea "https://cdn1.site-media.eu/images/0/18995109/index-kxgP6aU6uLssn8pEygF-sw.html<…"
paste textarea
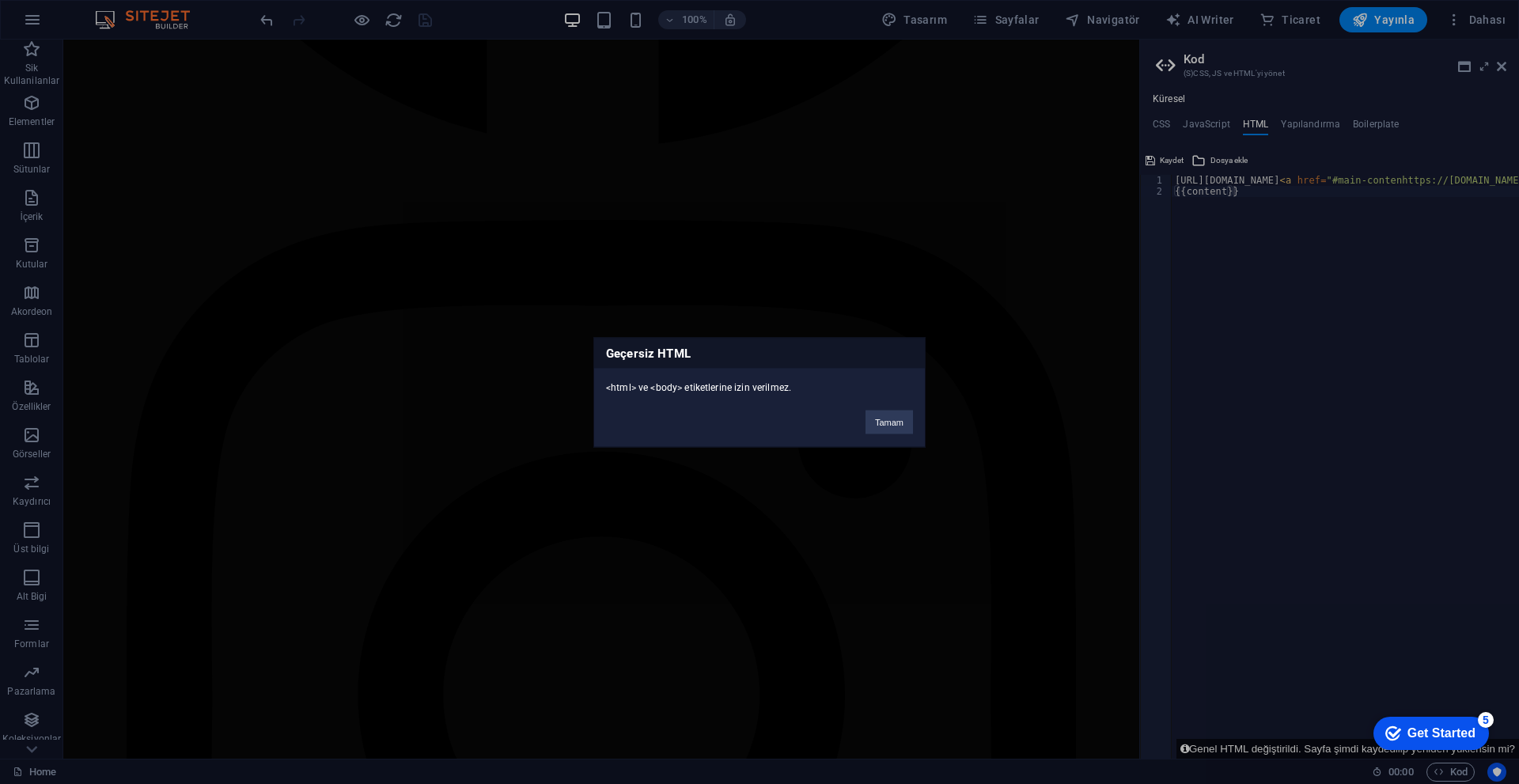
click at [719, 386] on div "<html> ve <body> etiketlerine izin verilmez." at bounding box center [760, 381] width 330 height 26
copy div "<html> ve <body> etiketlerine izin verilmez."
click at [902, 410] on button "Tamam" at bounding box center [889, 421] width 48 height 24
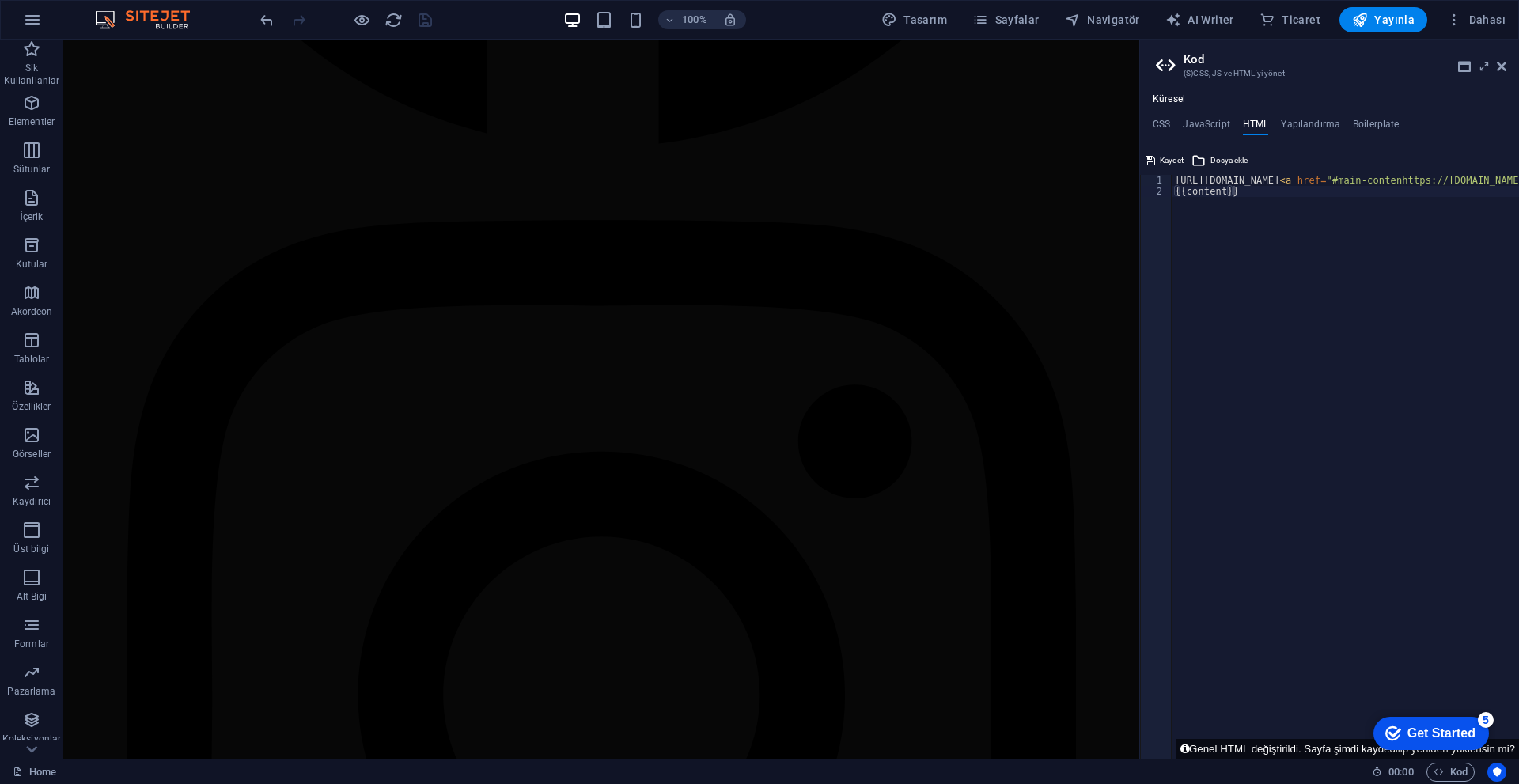
type textarea "{{content}}"
paste textarea
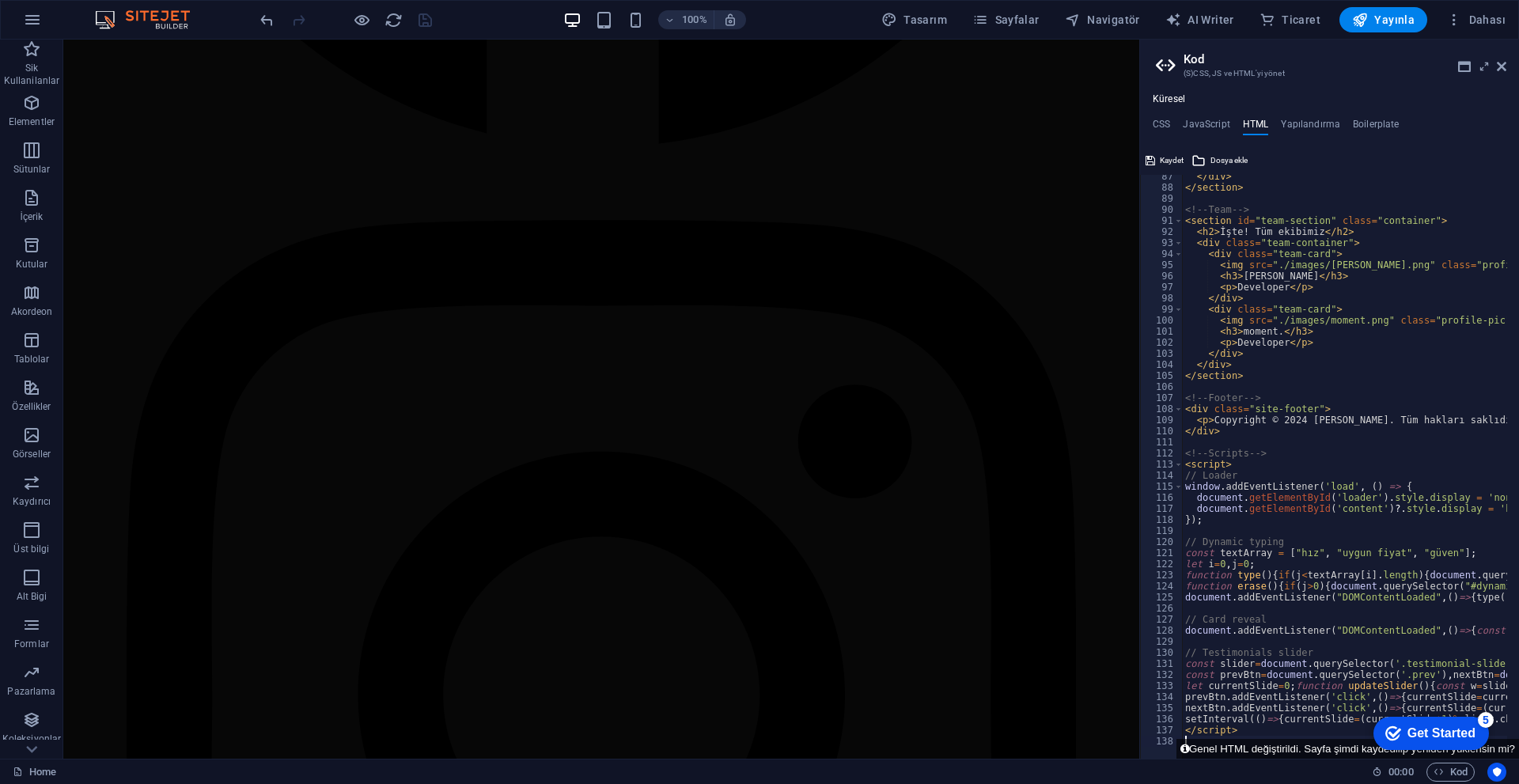
scroll to position [956, 0]
click at [1158, 149] on div "CSS JavaScript HTML Yapılandırma Boilerplate /* Kateshi - styles (kateshi-style…" at bounding box center [1329, 438] width 379 height 640
click at [1158, 152] on button "Kaydet" at bounding box center [1164, 160] width 43 height 19
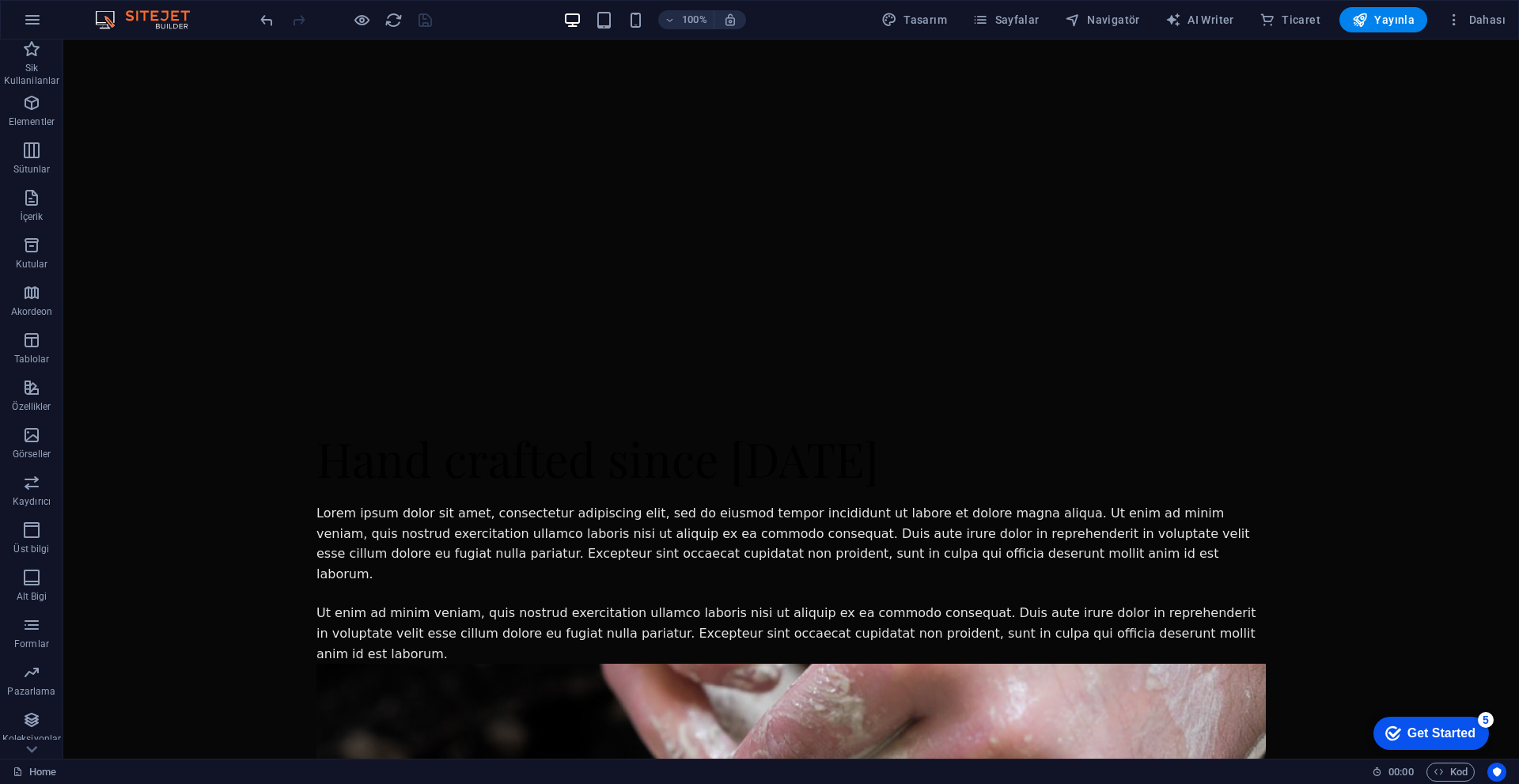
scroll to position [0, 0]
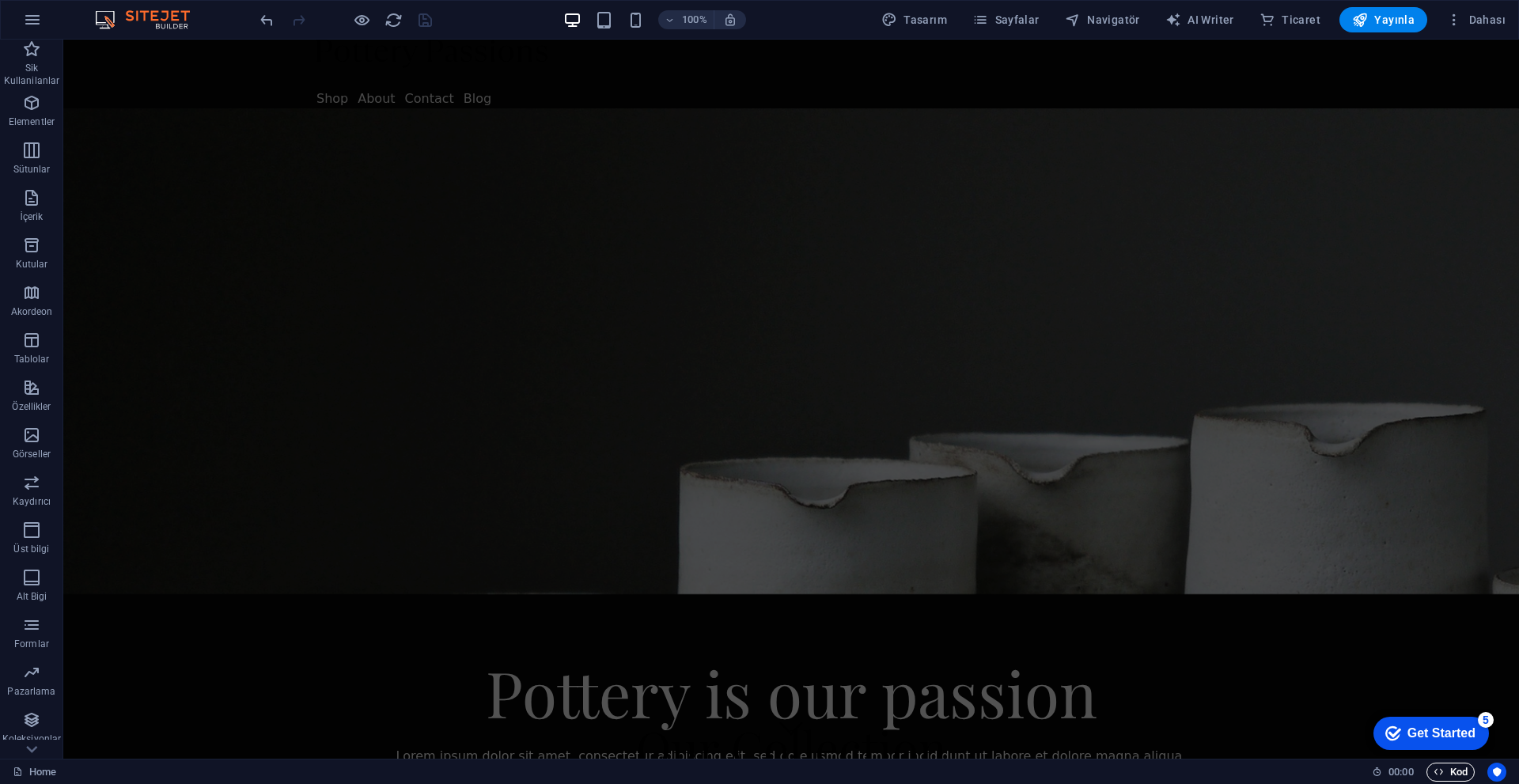
click at [1454, 765] on span "Kod" at bounding box center [1450, 772] width 34 height 19
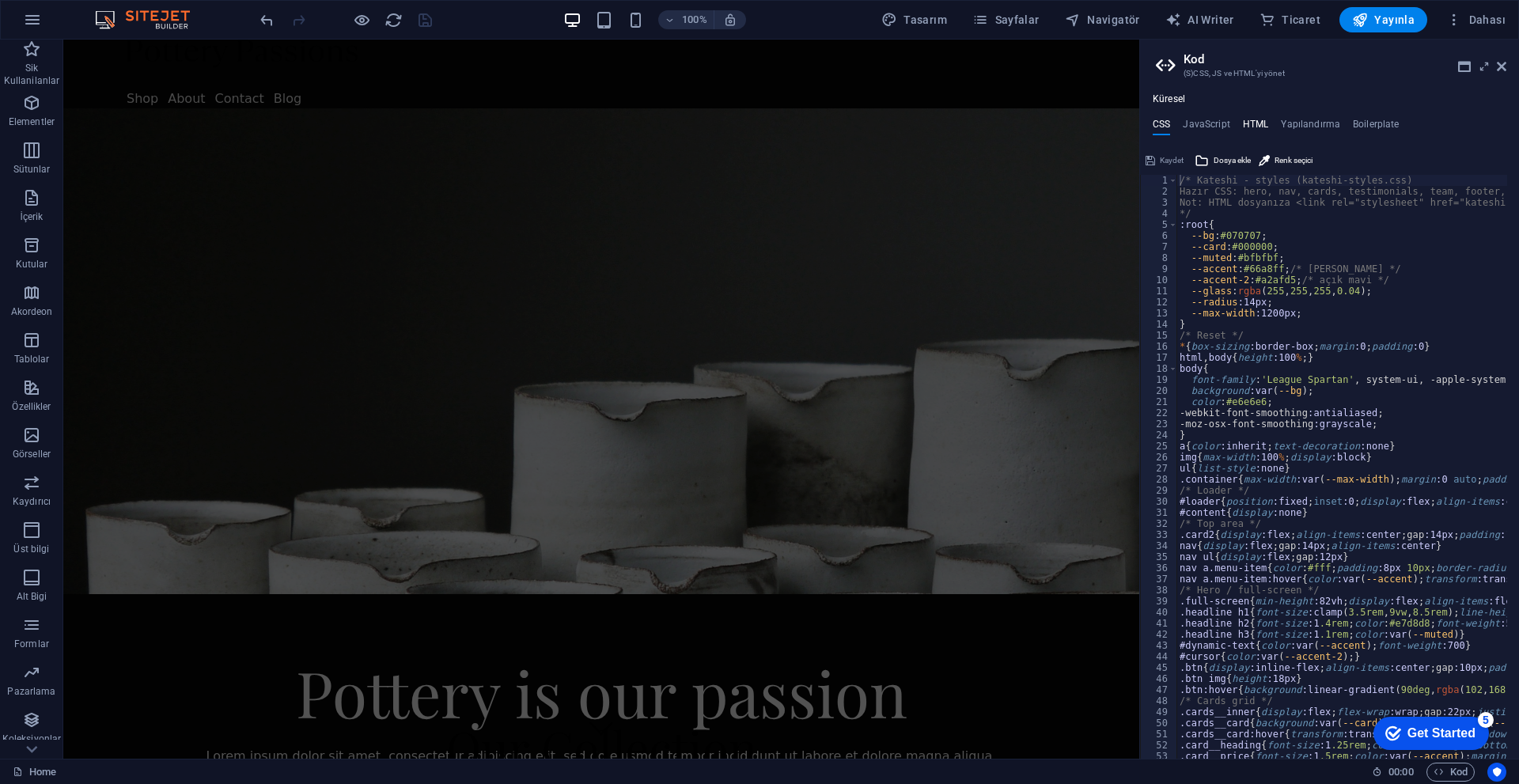
click at [1254, 129] on h4 "HTML" at bounding box center [1255, 127] width 26 height 17
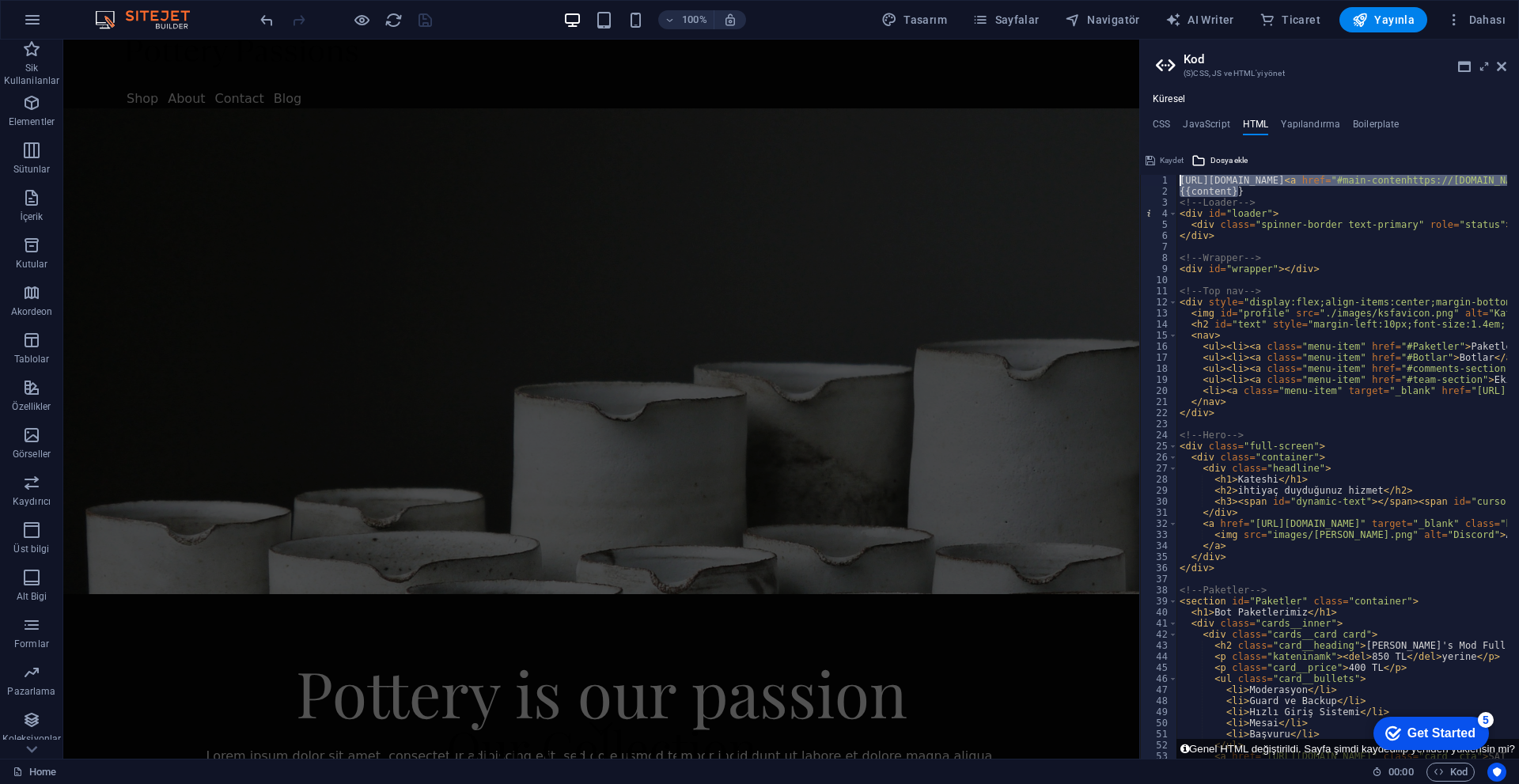
drag, startPoint x: 1327, startPoint y: 233, endPoint x: 1132, endPoint y: 162, distance: 207.5
click at [1252, 192] on div "https://cdn1.site-media.eu/images/0/18995109/index-kxgP6aU6uLssn8pEygF-sw.html …" at bounding box center [1341, 466] width 330 height 584
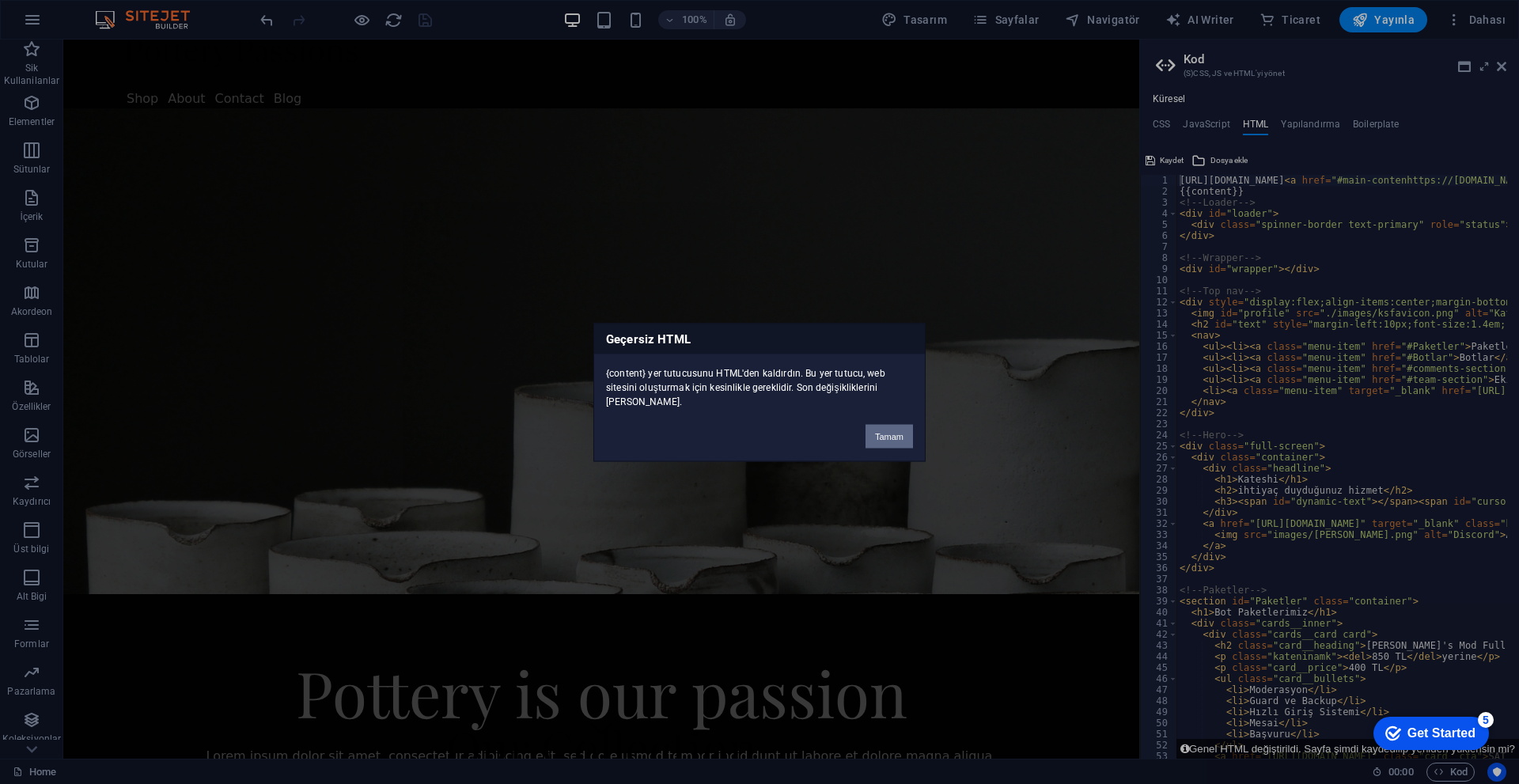
drag, startPoint x: 896, startPoint y: 433, endPoint x: 1004, endPoint y: 273, distance: 193.0
click at [896, 433] on button "Tamam" at bounding box center [889, 436] width 48 height 24
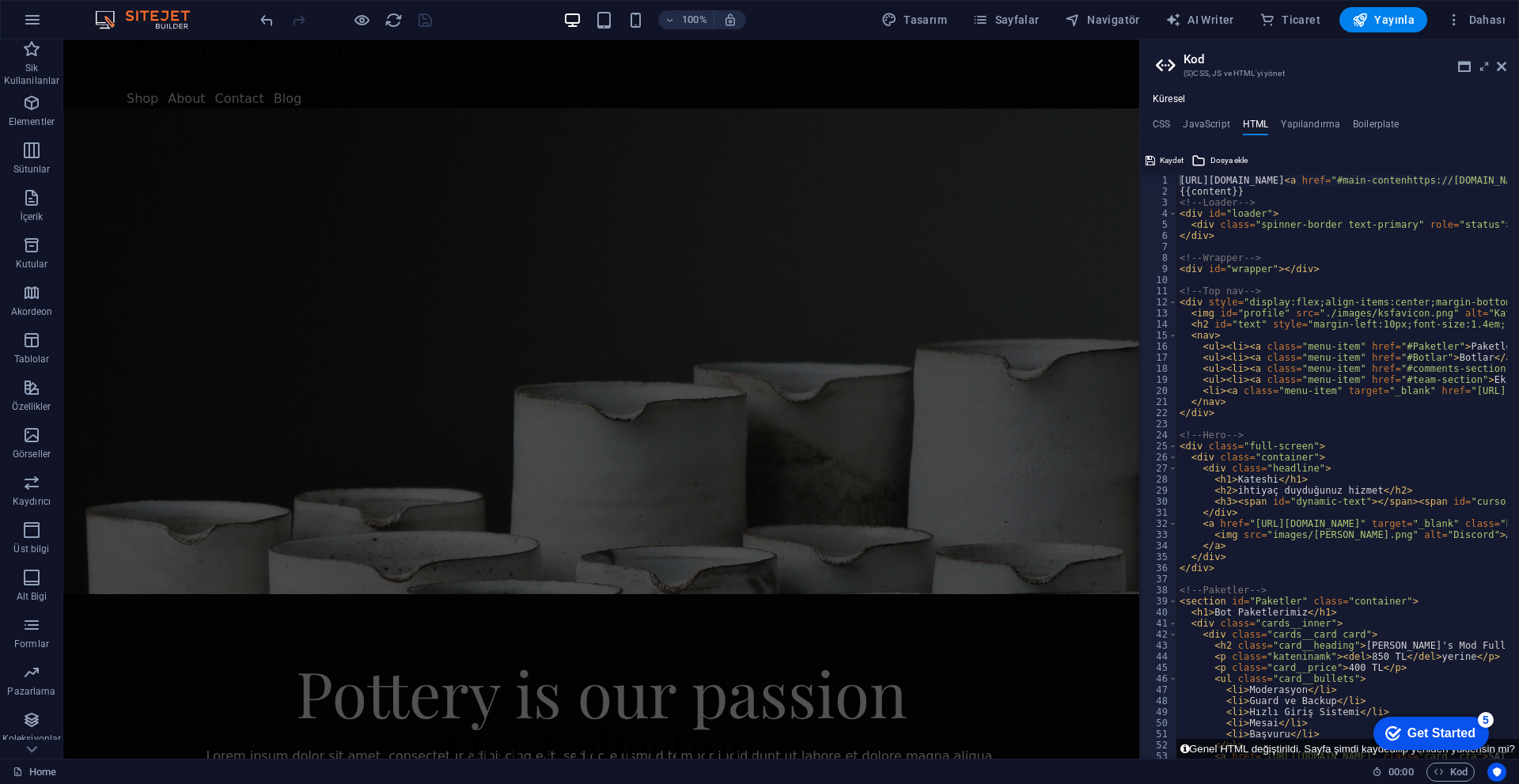
click at [1241, 186] on div "https://cdn1.site-media.eu/images/0/18995109/index-kxgP6aU6uLssn8pEygF-sw.html …" at bounding box center [1341, 466] width 330 height 584
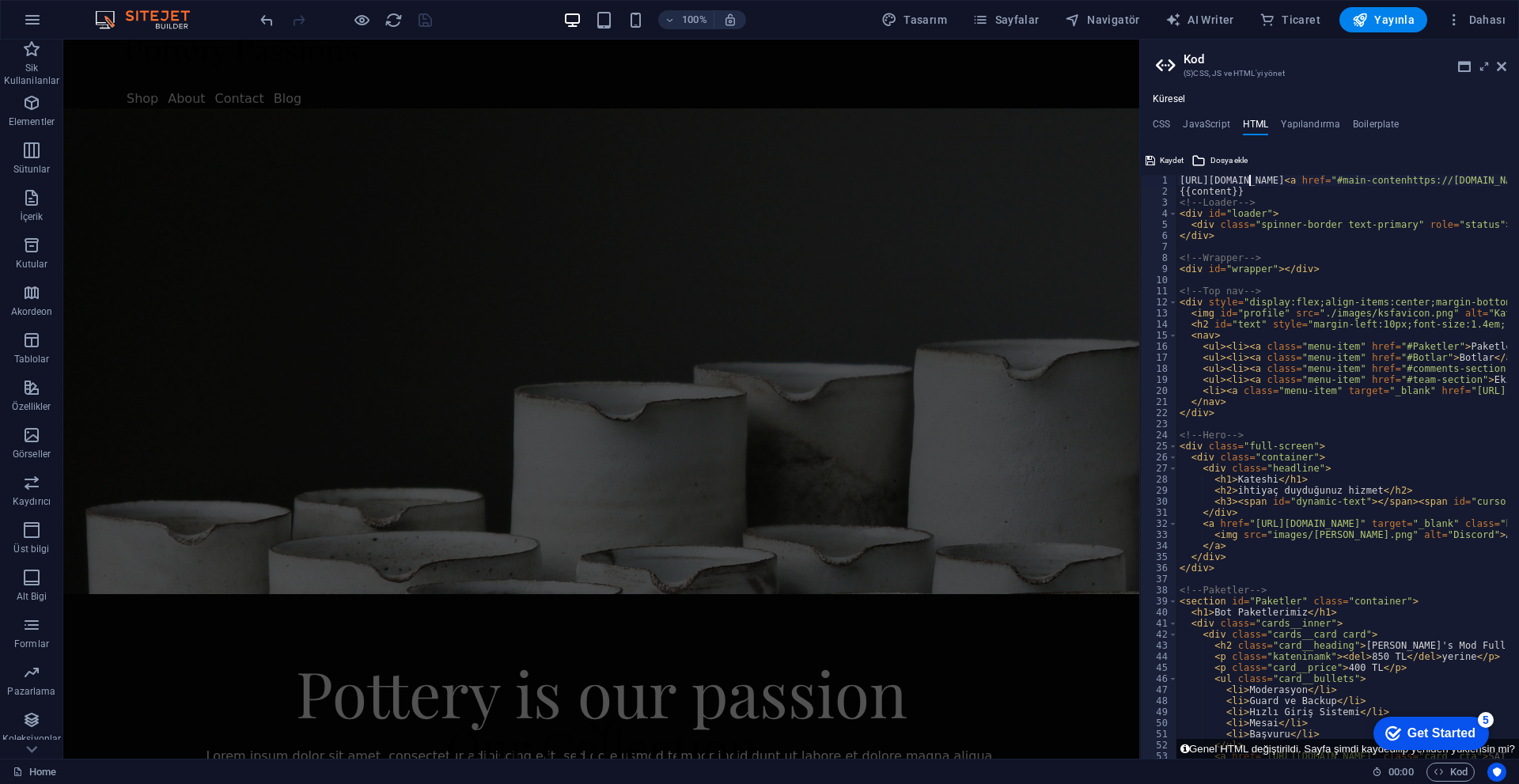
type textarea "{{content}}"
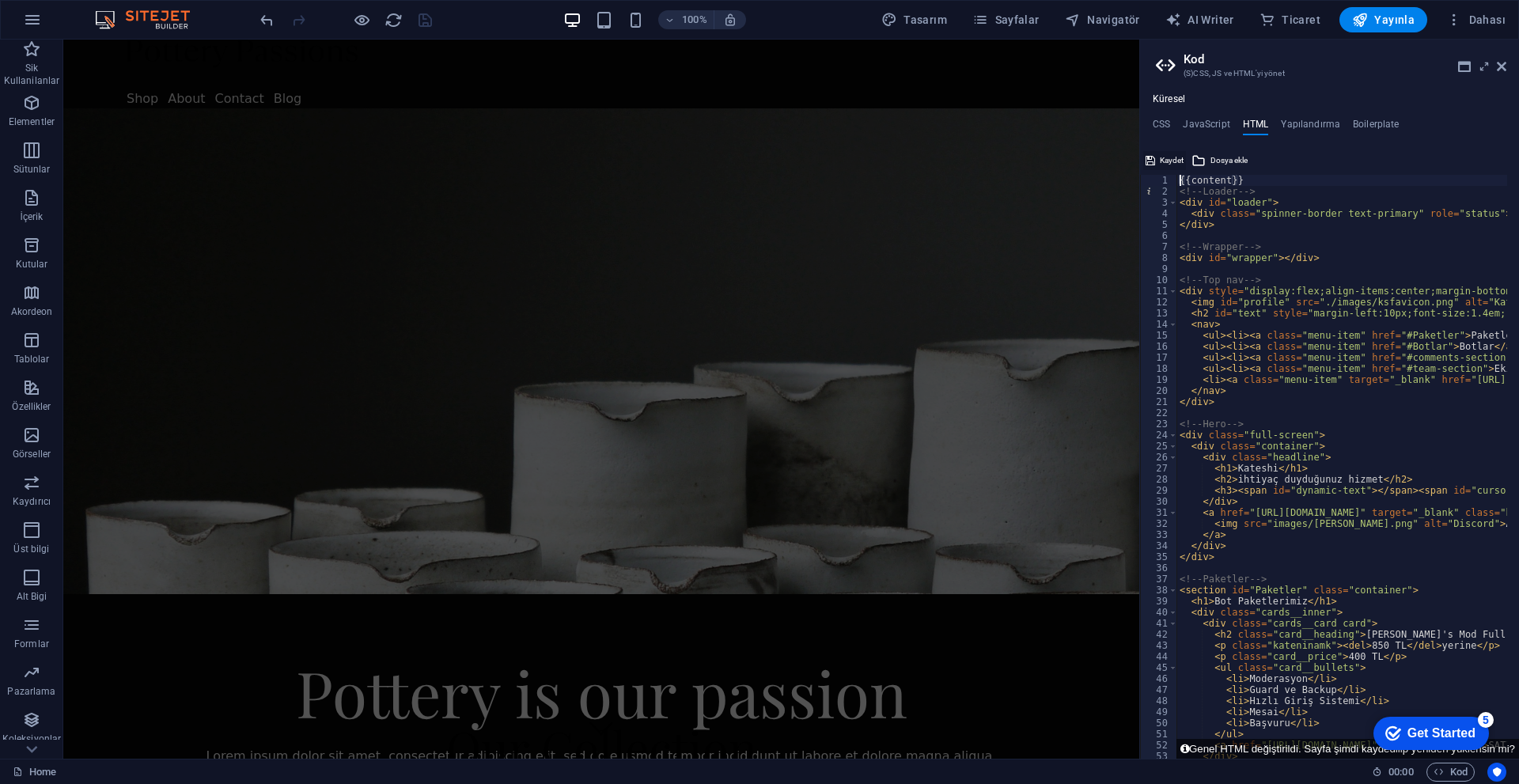
click at [1152, 157] on icon at bounding box center [1149, 160] width 9 height 19
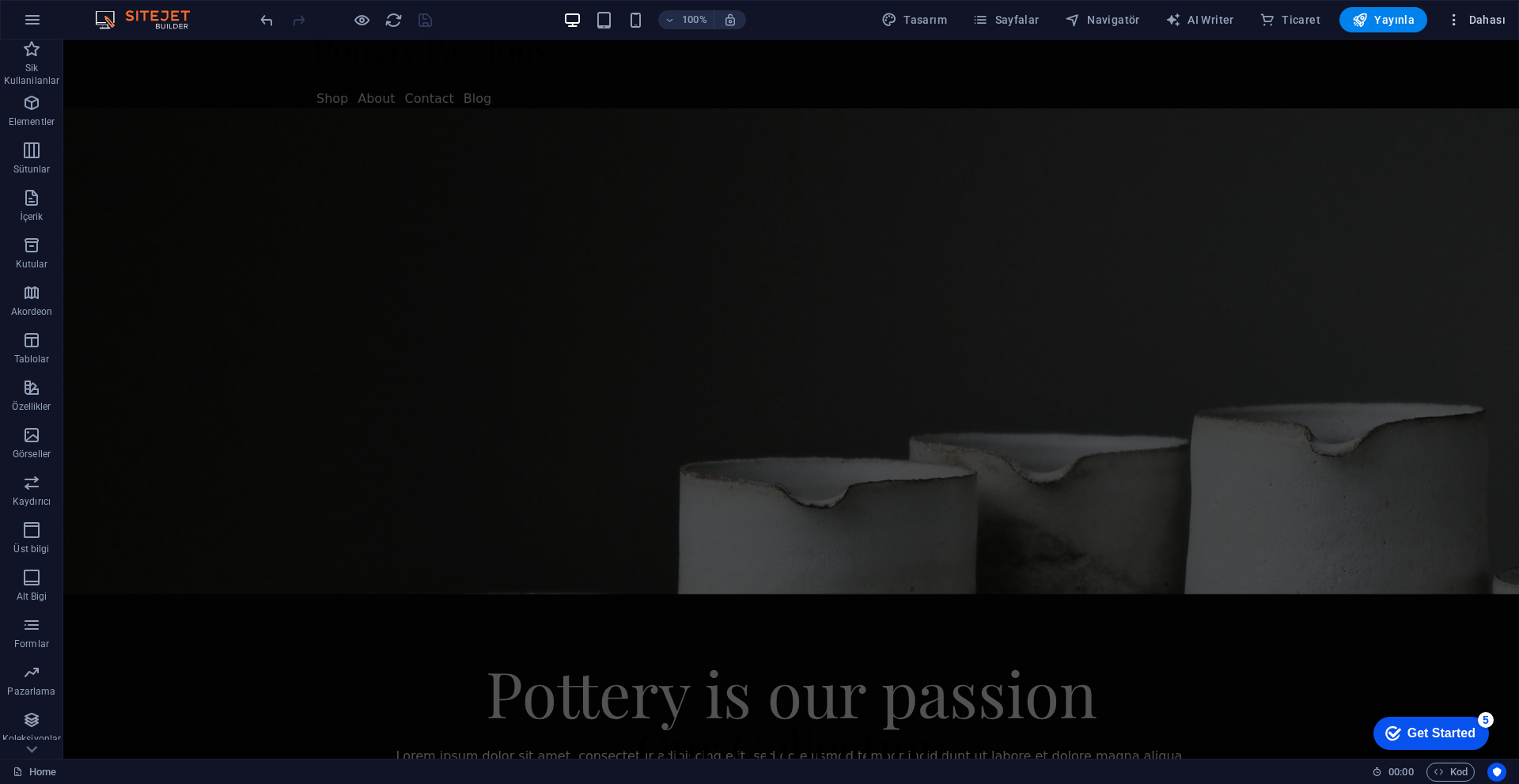
click at [1493, 26] on span "Dahası" at bounding box center [1476, 20] width 60 height 16
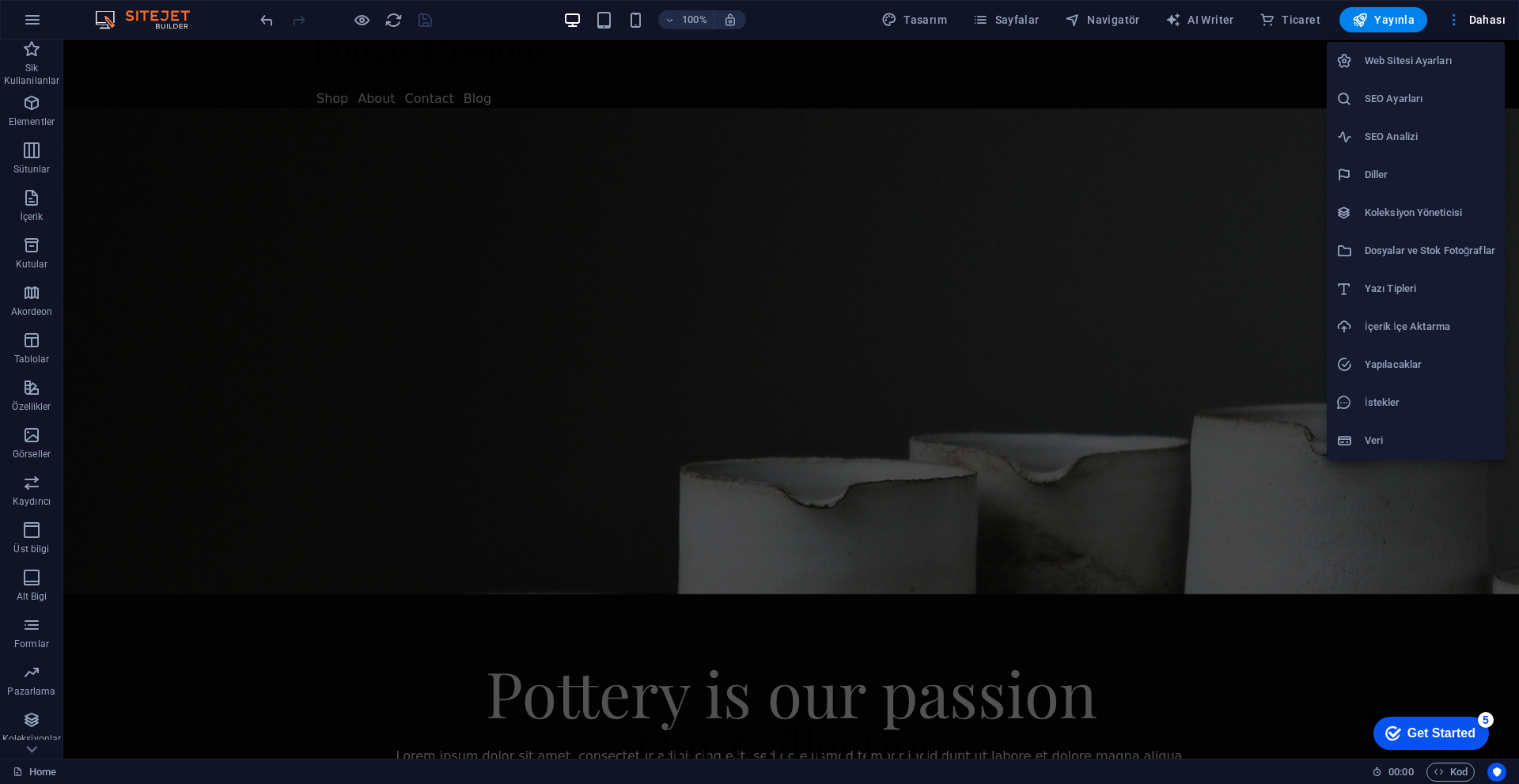
click at [1390, 329] on h6 "İçerik İçe Aktarma" at bounding box center [1430, 327] width 130 height 19
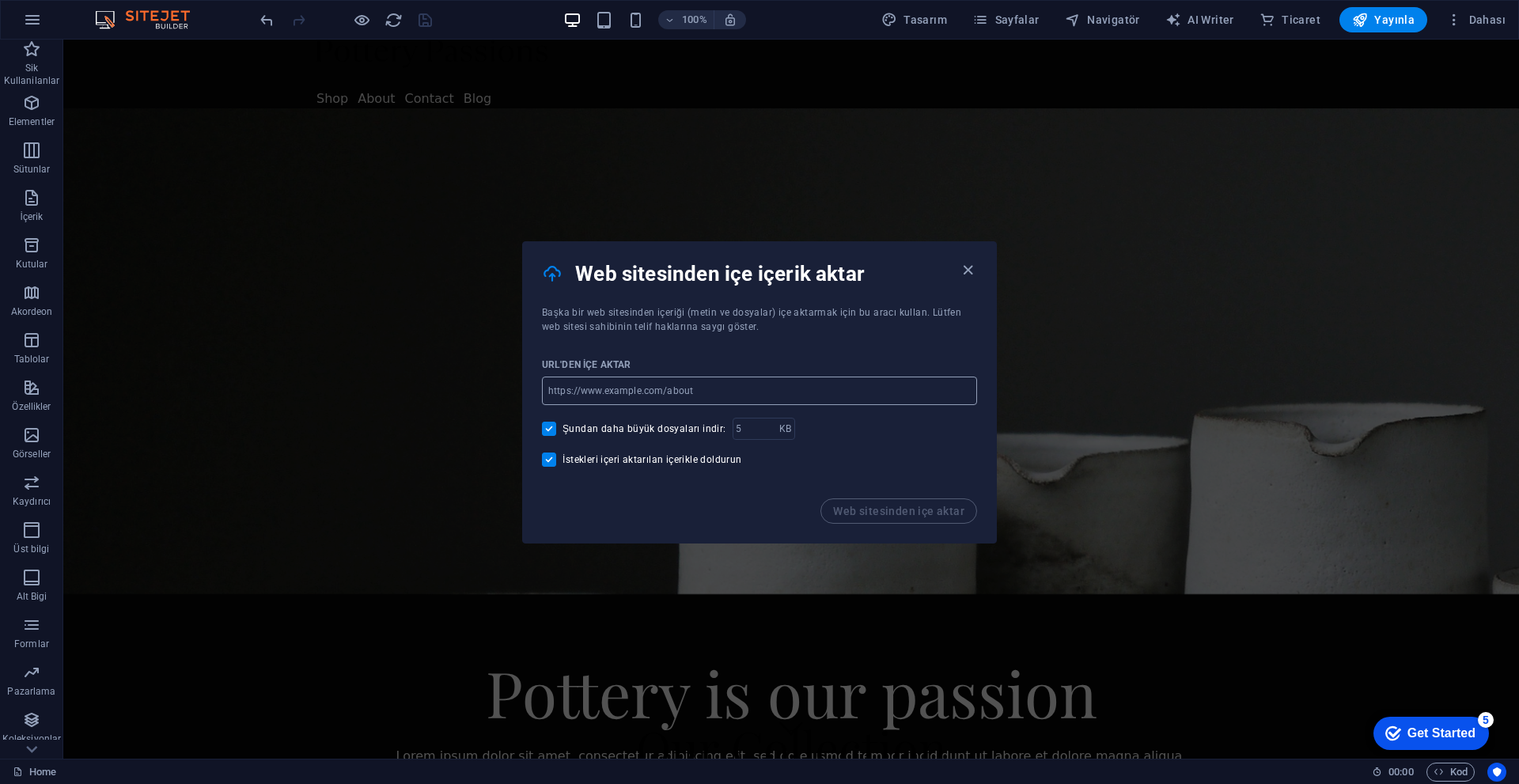
click at [714, 393] on input "url" at bounding box center [759, 390] width 435 height 28
click at [703, 393] on input "url" at bounding box center [759, 390] width 435 height 28
paste input "https://discord.com/channels/1365690490015584368/1413890398786551818/1413910973…"
type input "https://discord.com/channels/1365690490015584368/1413890398786551818/1413910973…"
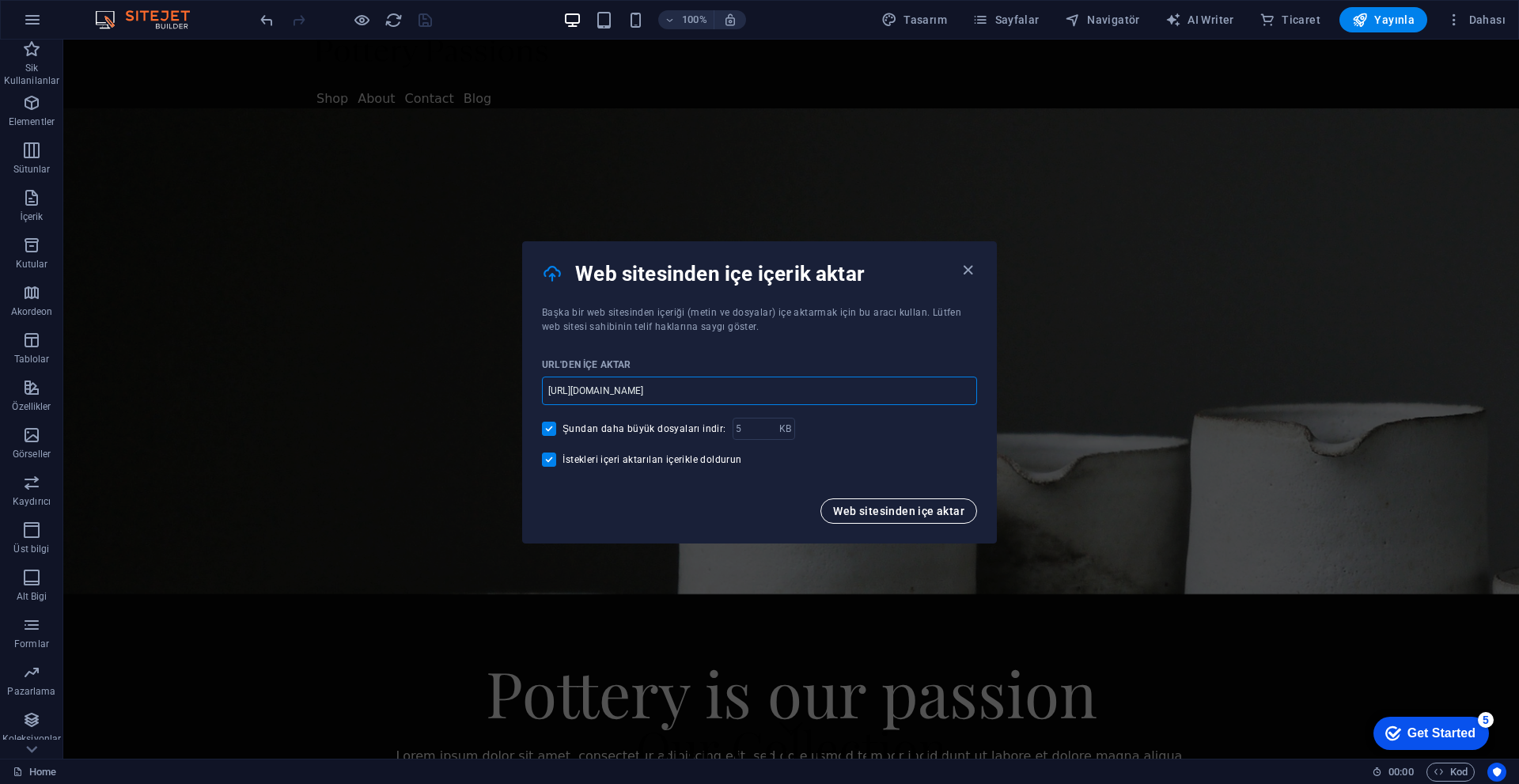
click at [901, 511] on span "Web sitesinden içe aktar" at bounding box center [898, 511] width 131 height 13
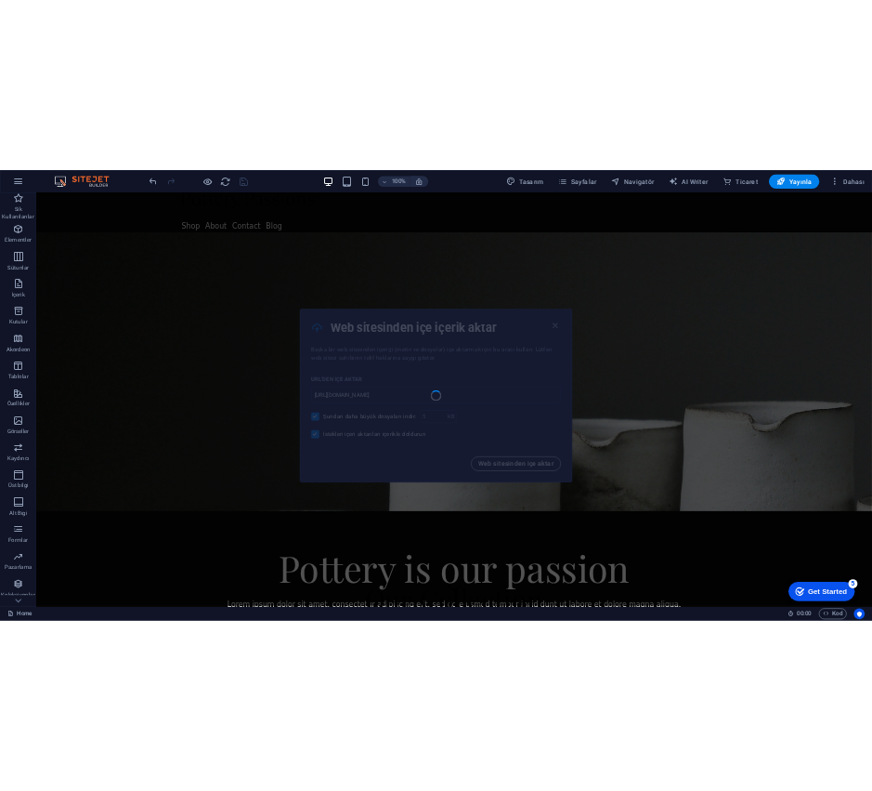
scroll to position [0, 0]
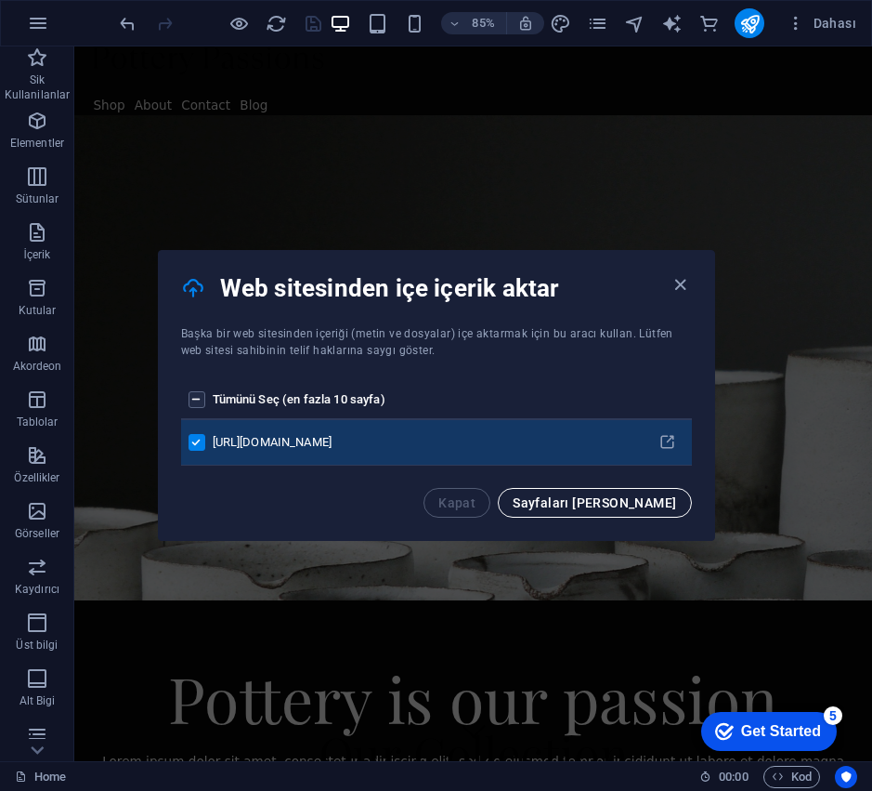
click at [637, 511] on button "Sayfaları içeri aktar" at bounding box center [594, 503] width 193 height 30
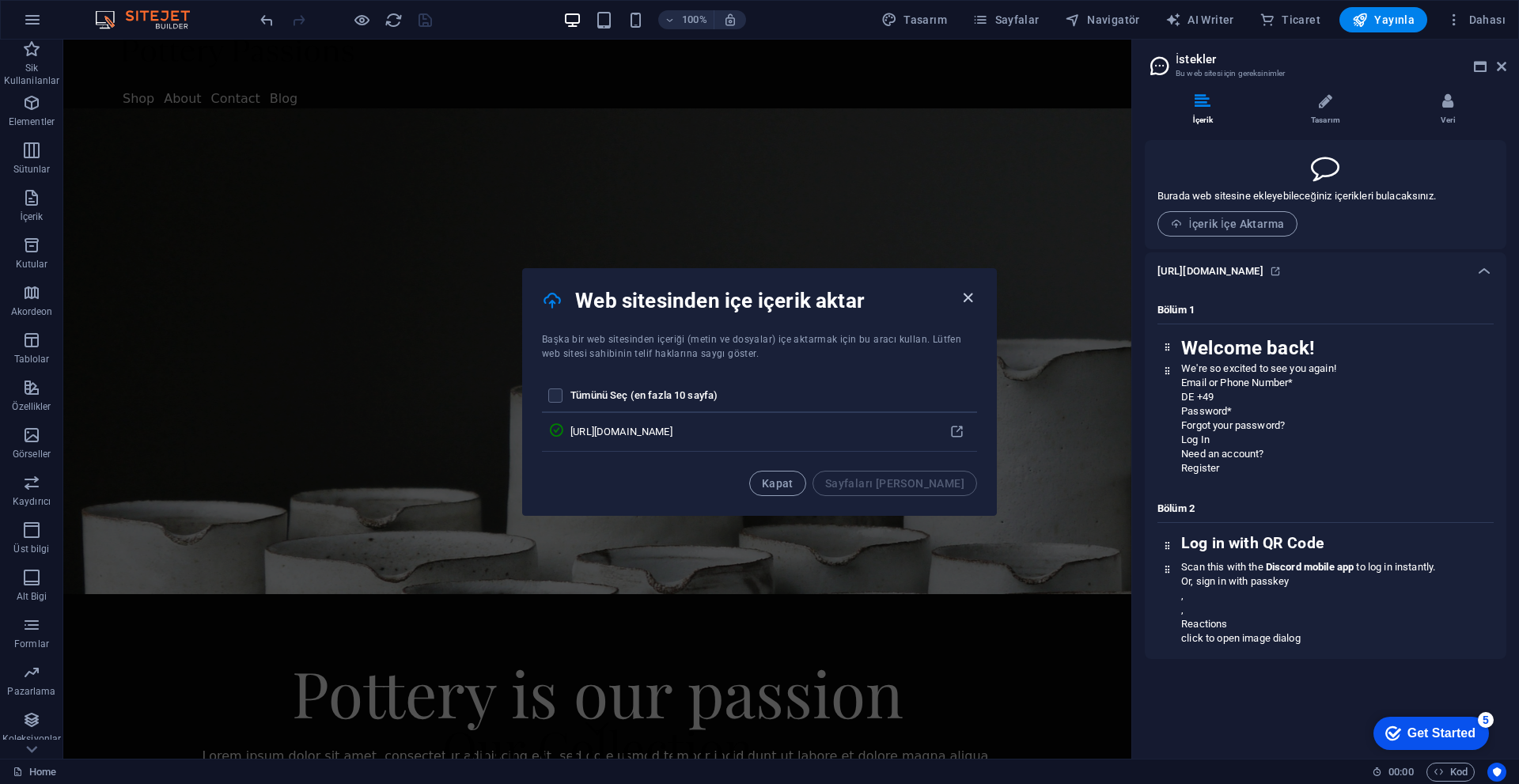
click at [964, 296] on icon "button" at bounding box center [967, 297] width 18 height 18
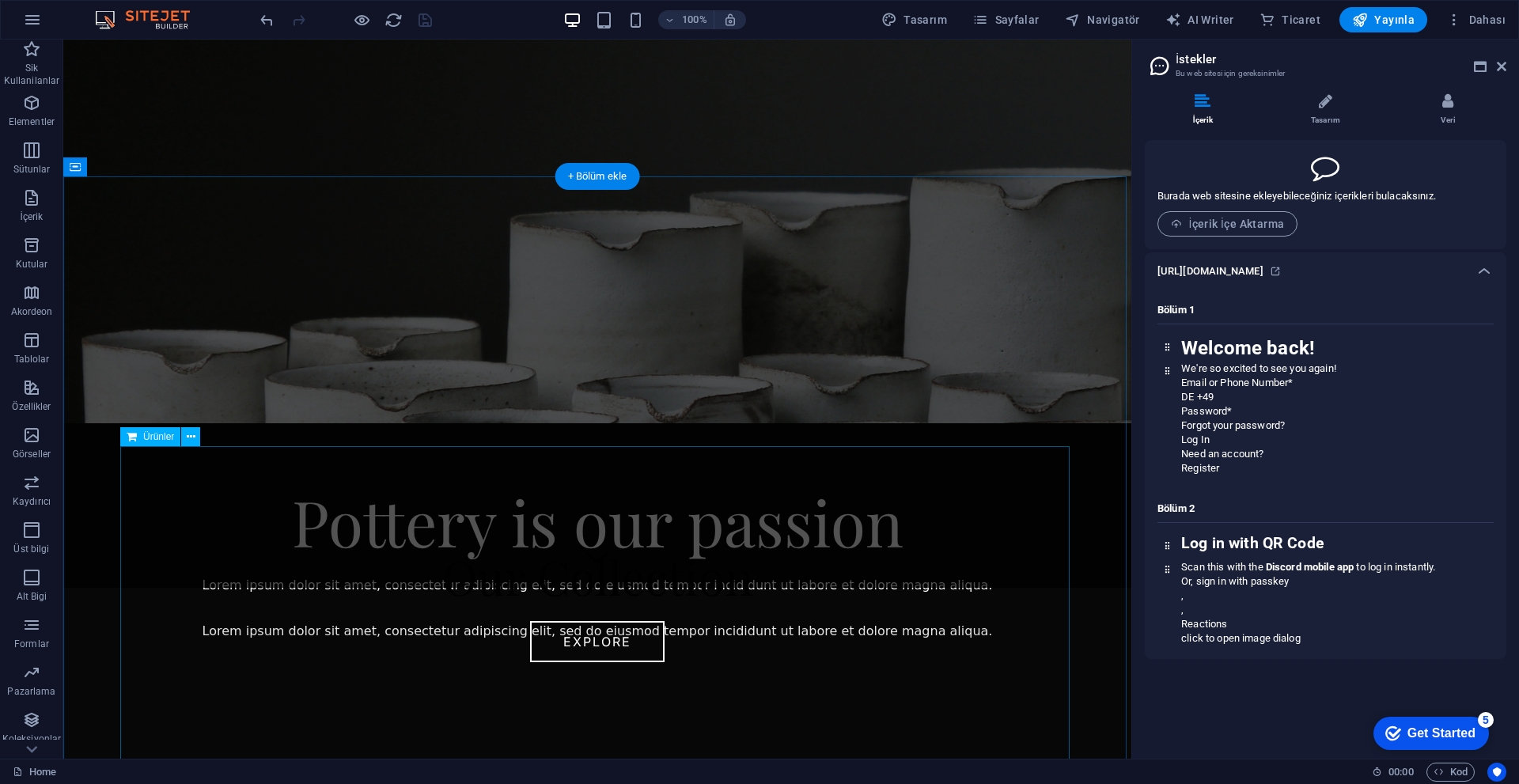
scroll to position [158, 0]
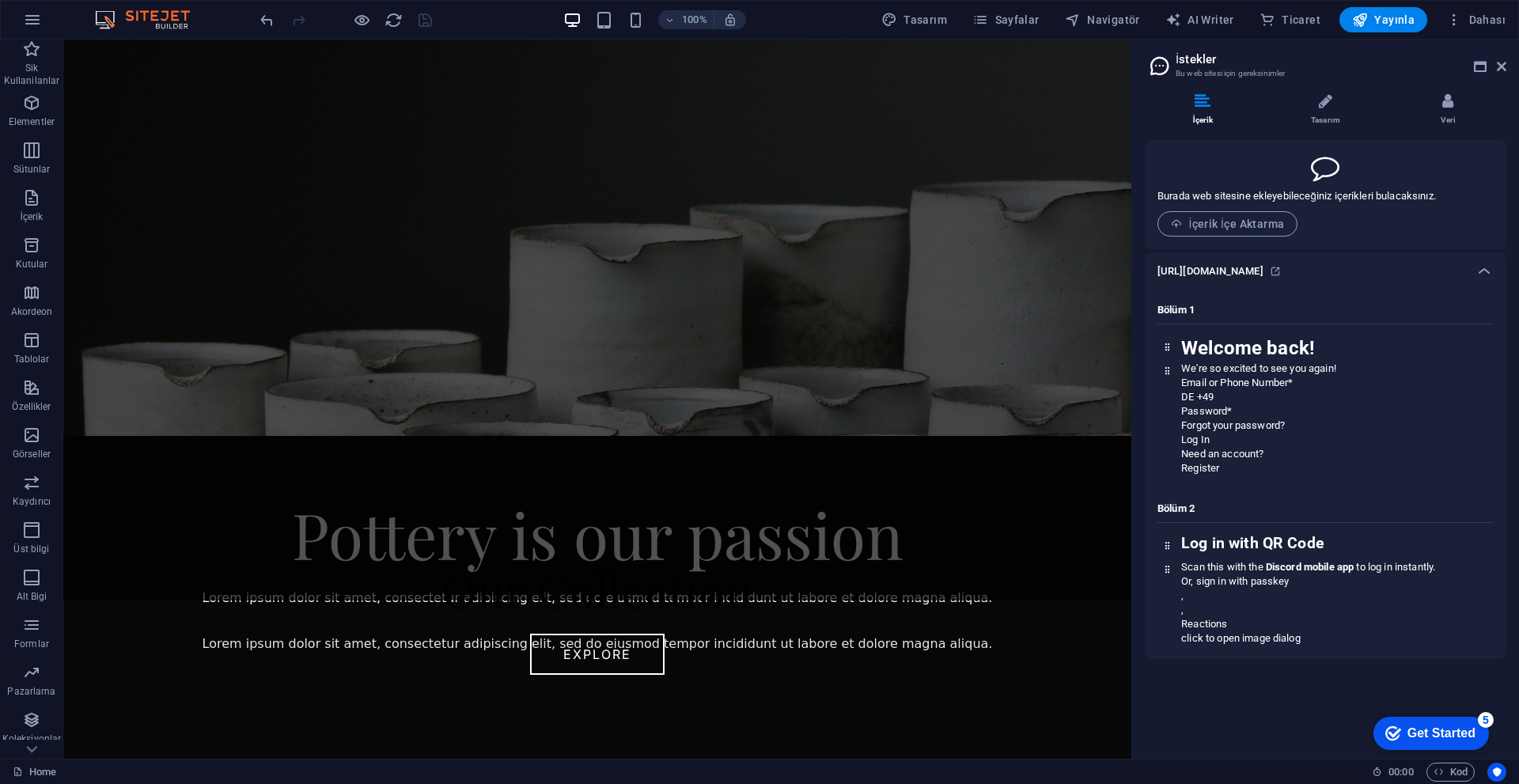
click at [1508, 72] on aside "İstekler Bu web sitesi için gereksinimler İçerik Tasarım Veri Burada web sitesi…" at bounding box center [1324, 398] width 387 height 718
click at [1501, 66] on icon at bounding box center [1501, 66] width 9 height 13
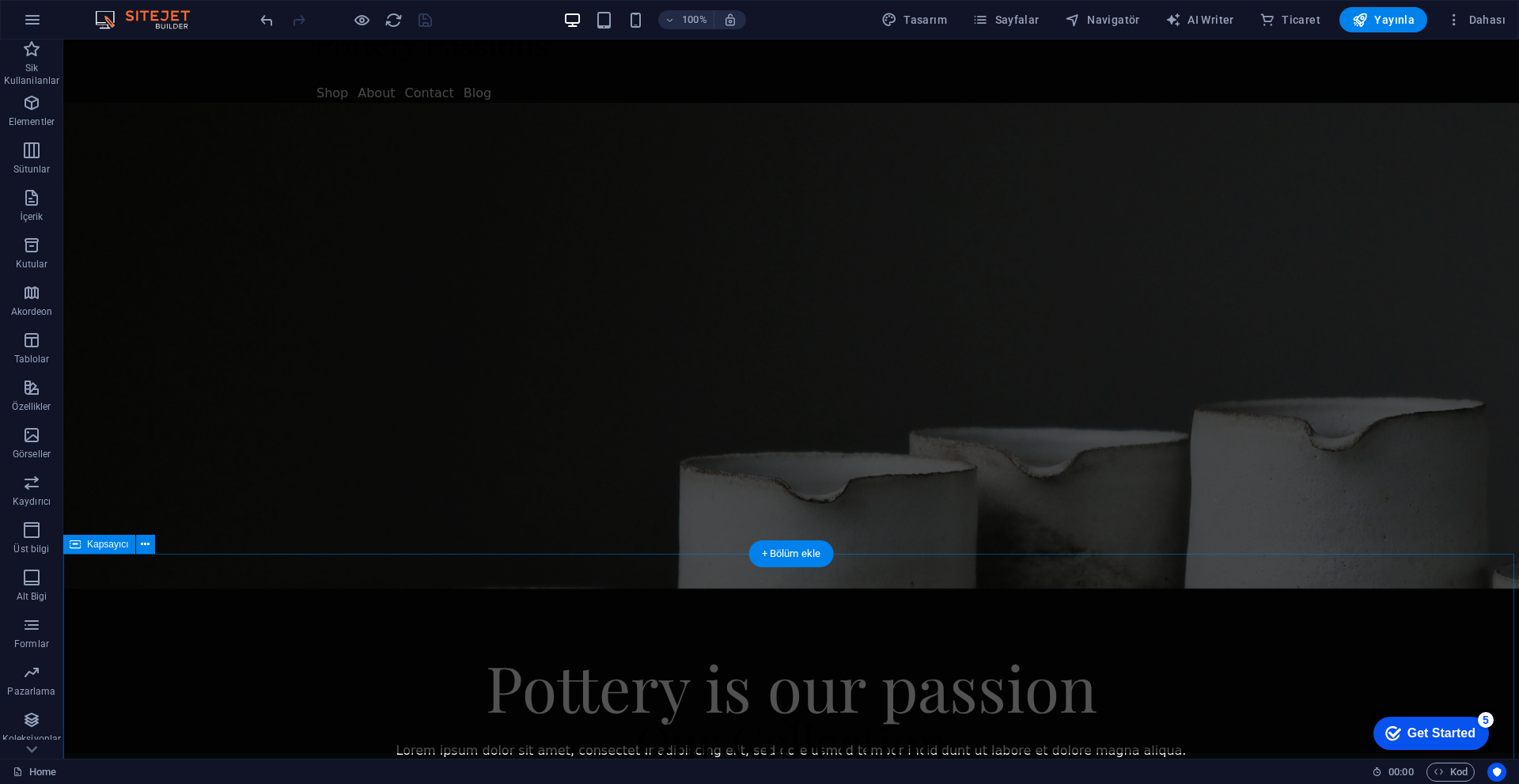
scroll to position [0, 0]
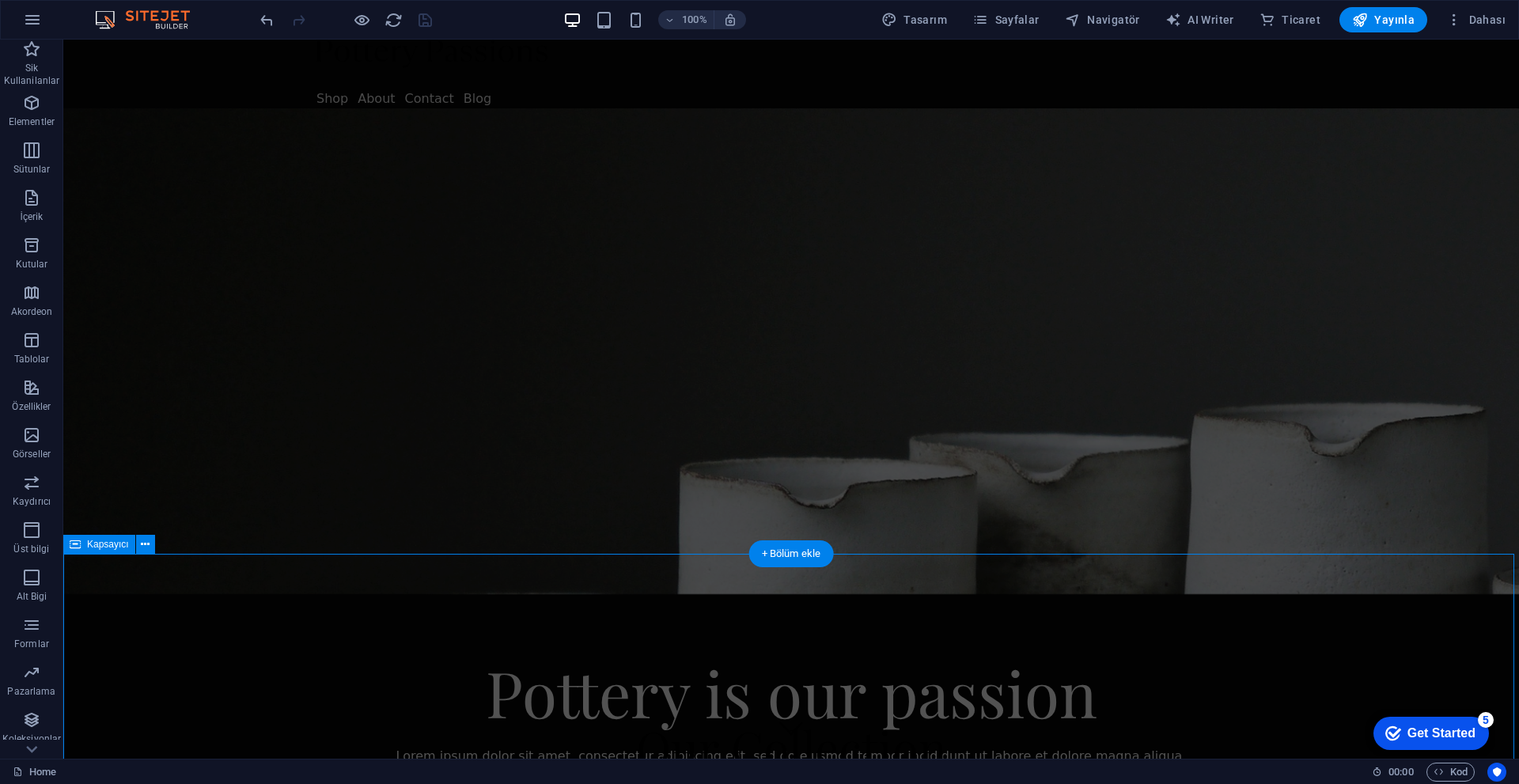
click at [1224, 370] on figure at bounding box center [790, 351] width 1455 height 485
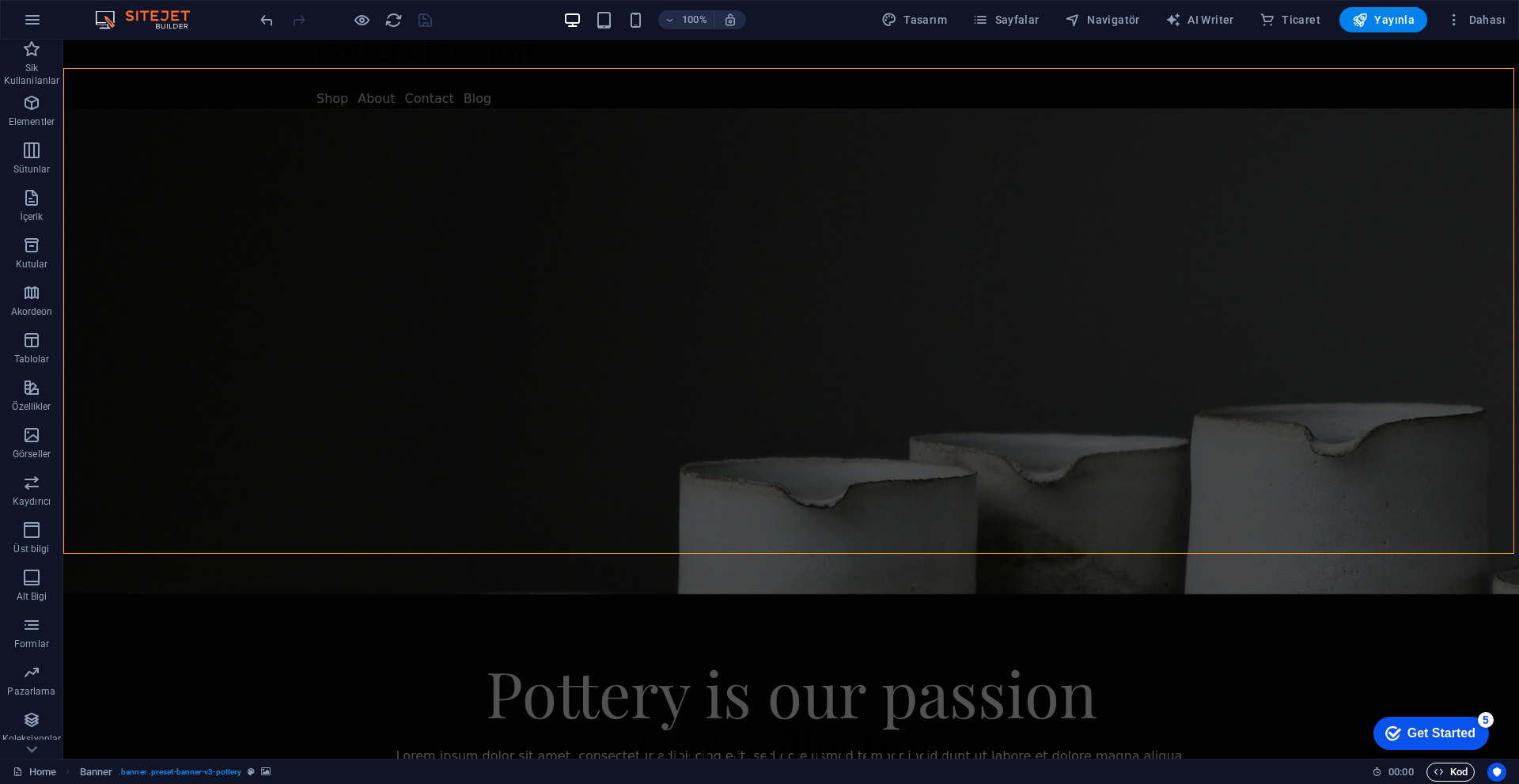
click at [1434, 774] on icon "button" at bounding box center [1438, 771] width 10 height 10
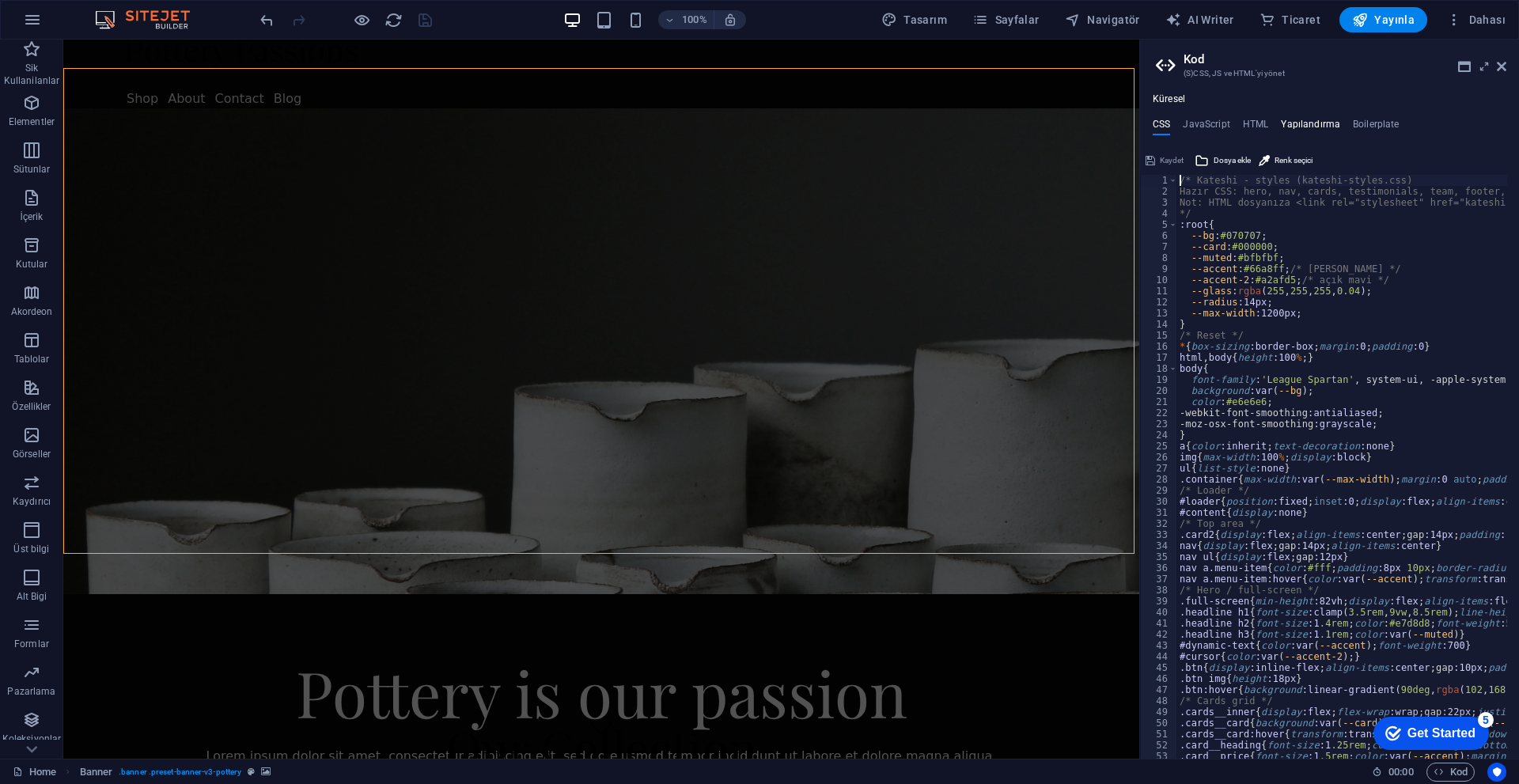
click at [1332, 124] on h4 "Yapılandırma" at bounding box center [1310, 127] width 60 height 17
type textarea "$color-background: #eaeaea;"
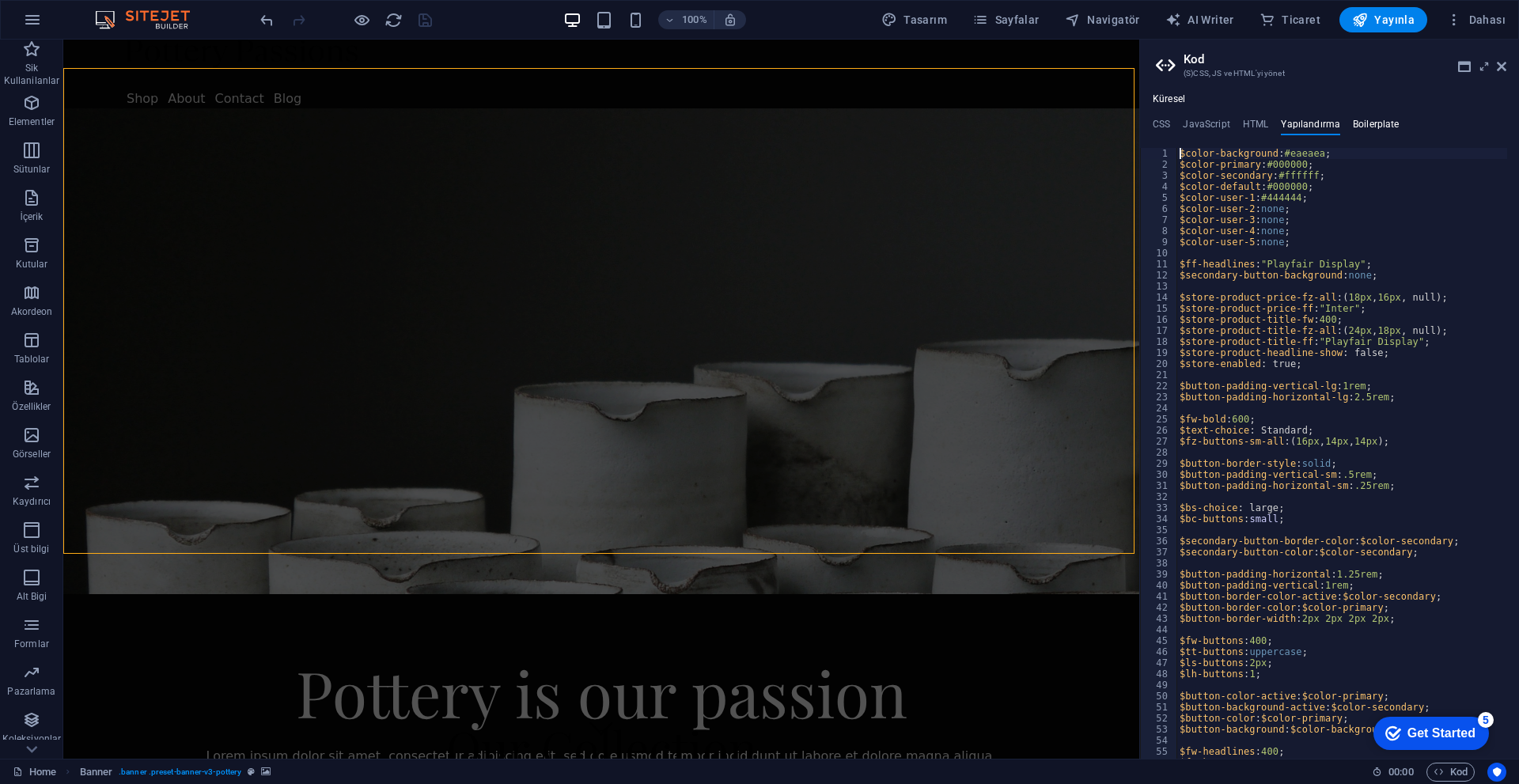
click at [1364, 120] on h4 "Boilerplate" at bounding box center [1376, 127] width 47 height 17
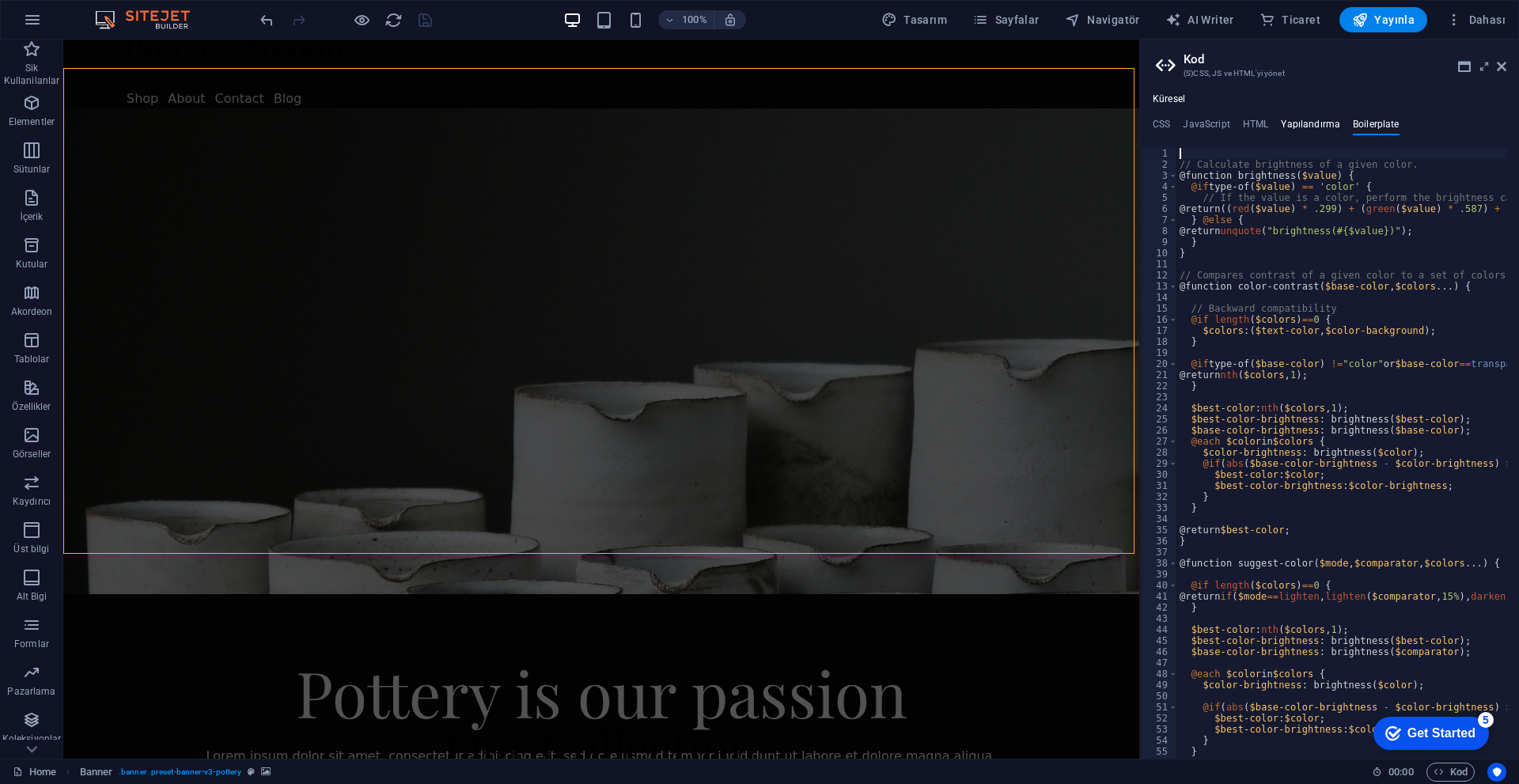
click at [1322, 134] on h4 "Yapılandırma" at bounding box center [1310, 127] width 60 height 17
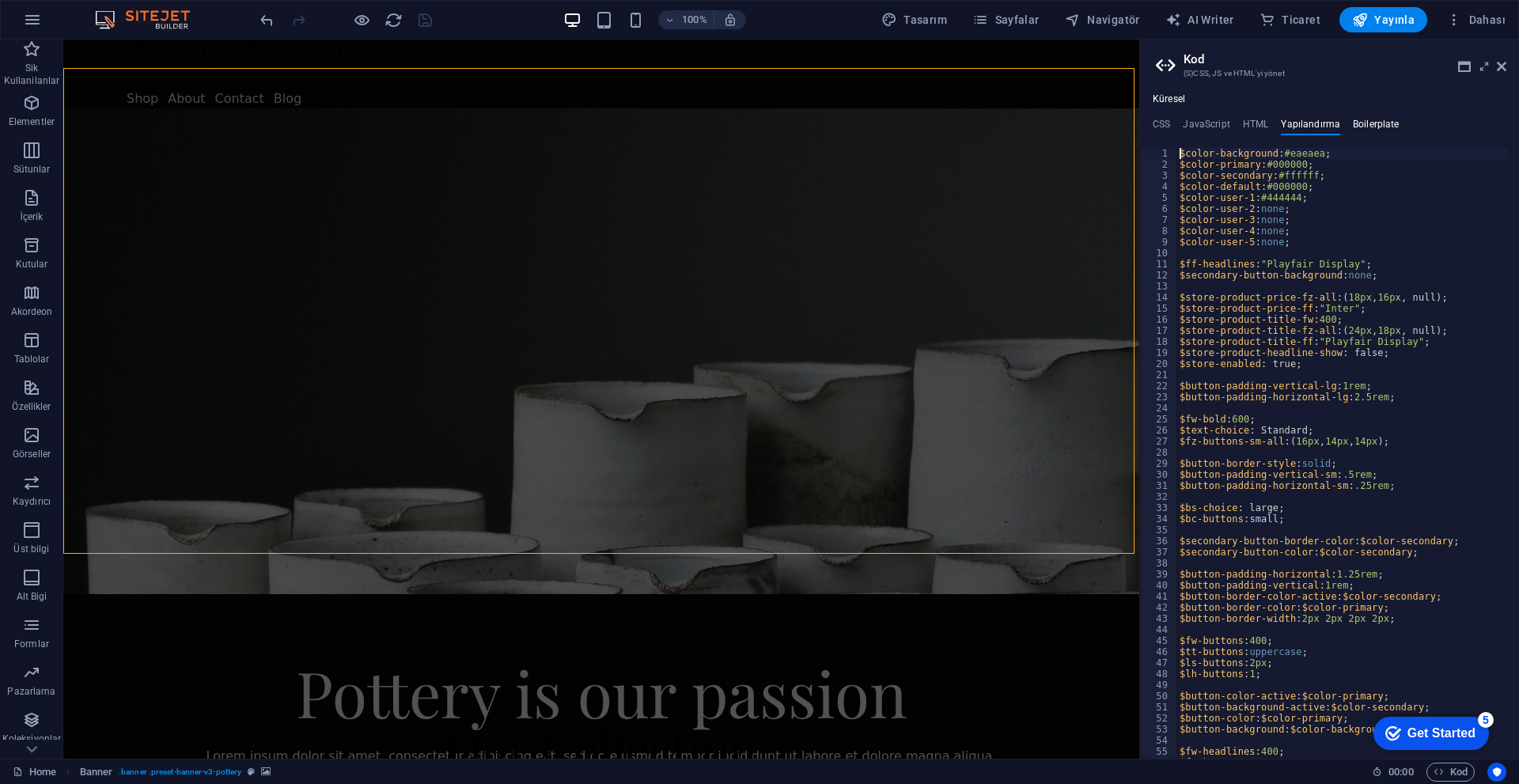
click at [1367, 123] on h4 "Boilerplate" at bounding box center [1376, 127] width 47 height 17
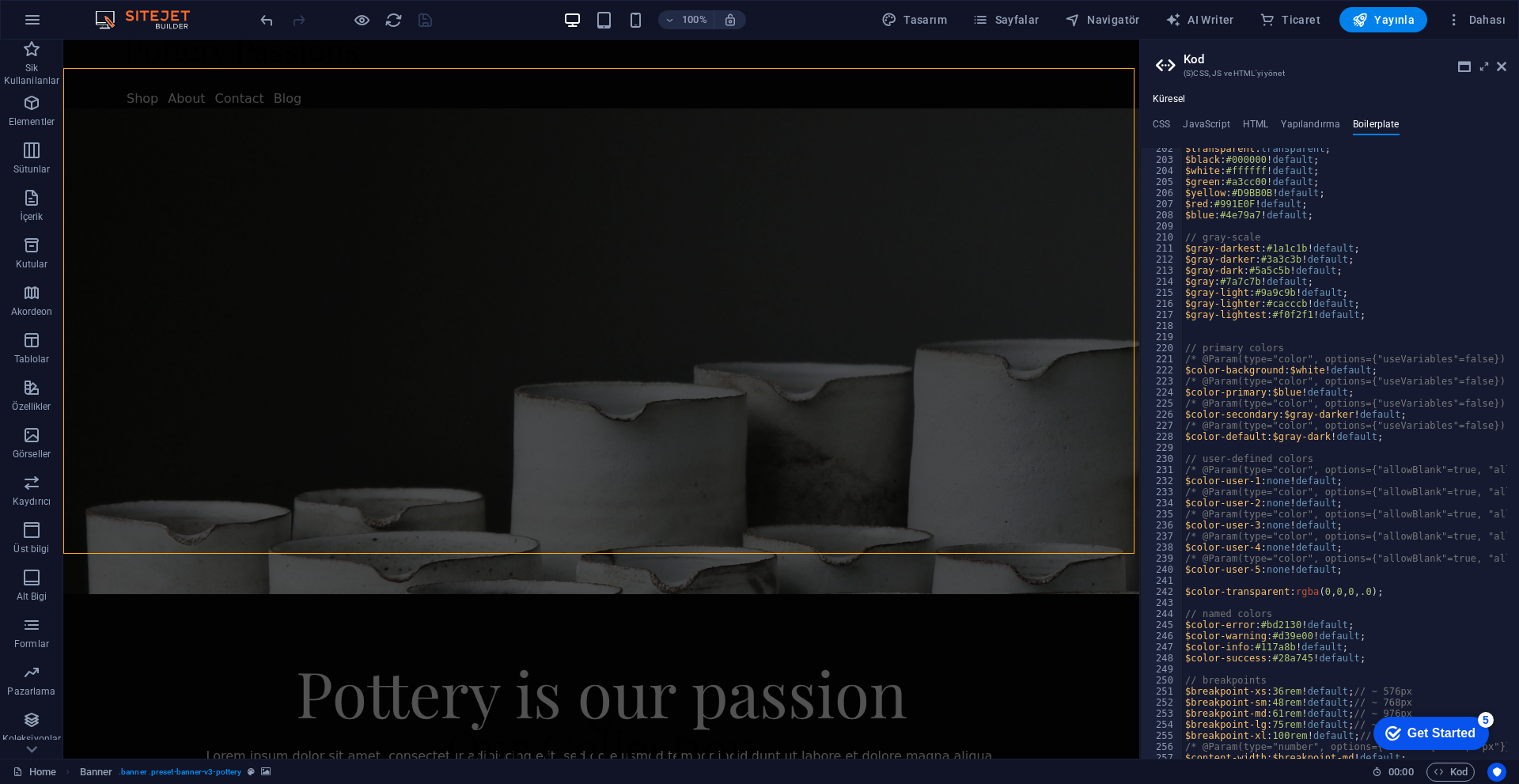
scroll to position [1427, 0]
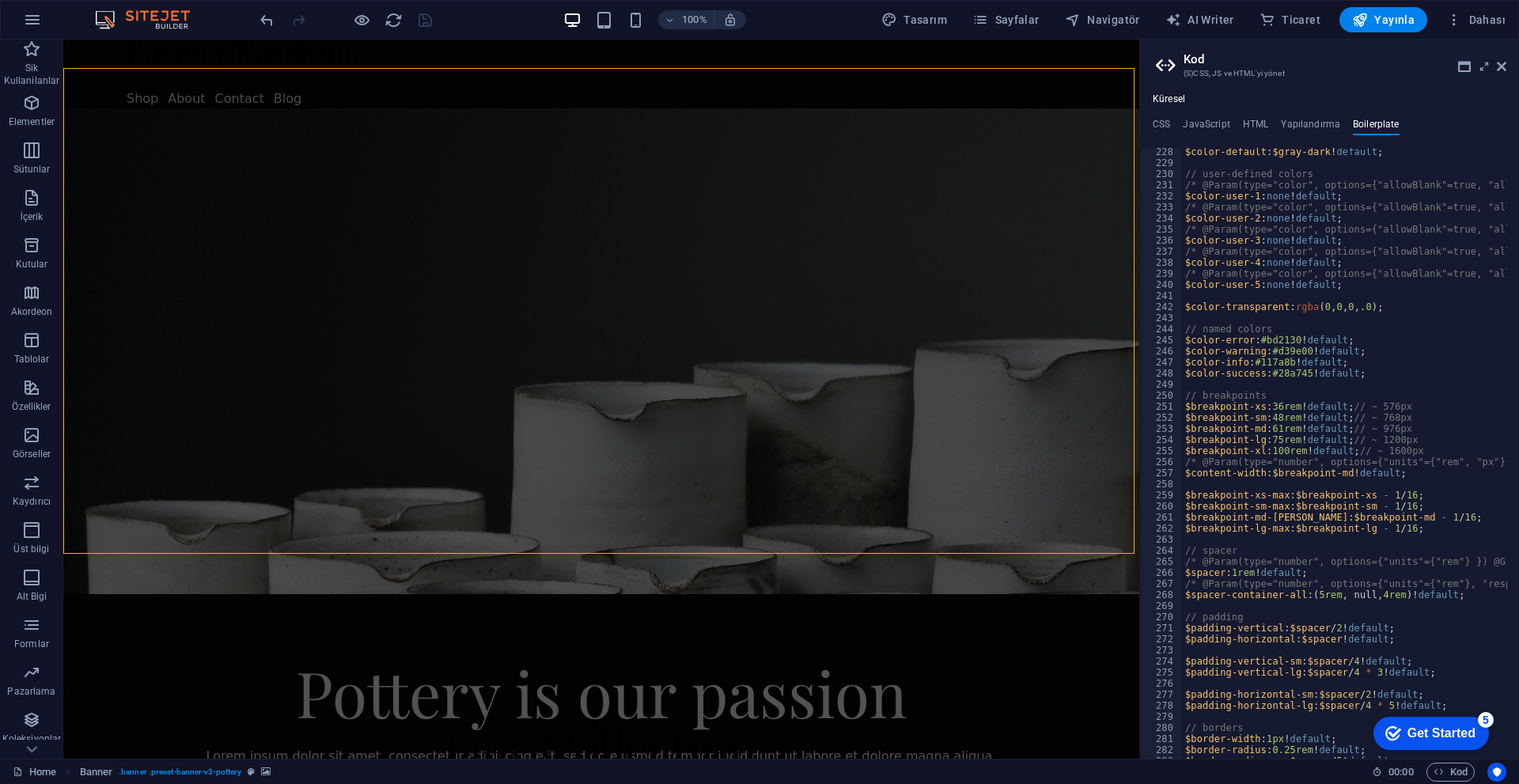
type textarea "/* @Param(type="color", options={"allowBlank"=true, "allowAlpha"=true, "useVari…"
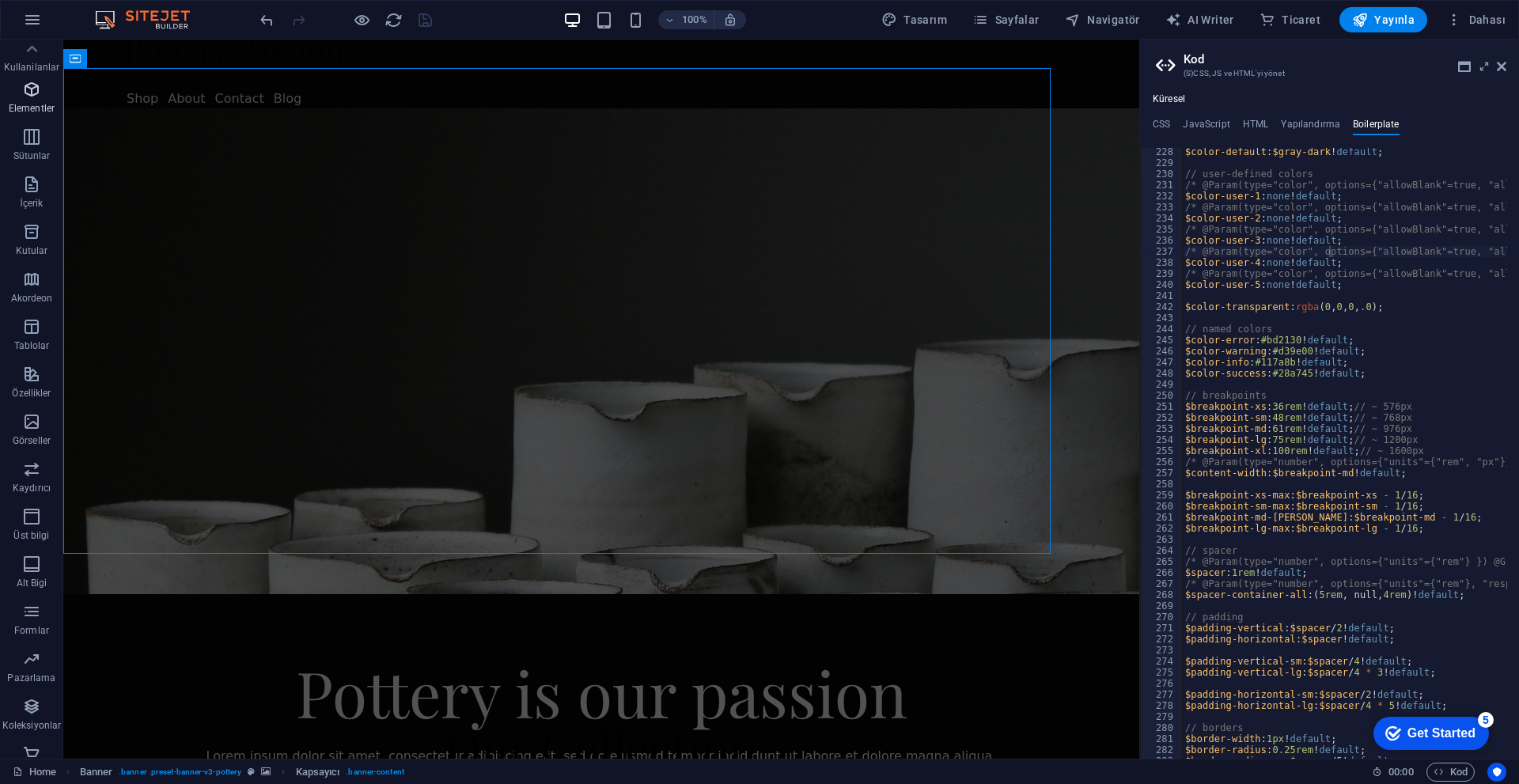
scroll to position [0, 0]
click at [27, 22] on icon "button" at bounding box center [32, 20] width 19 height 19
